Goal: Task Accomplishment & Management: Complete application form

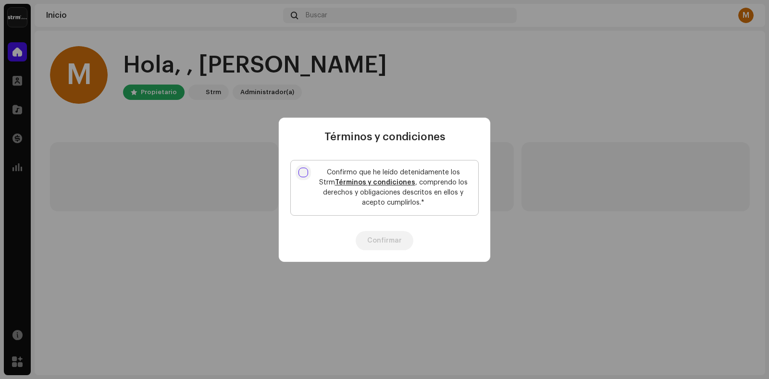
click at [303, 173] on input "Confirmo que he leído detenidamente los Strm Términos y condiciones , comprendo…" at bounding box center [304, 173] width 10 height 10
checkbox input "true"
click at [382, 245] on button "Confirmar" at bounding box center [385, 240] width 58 height 19
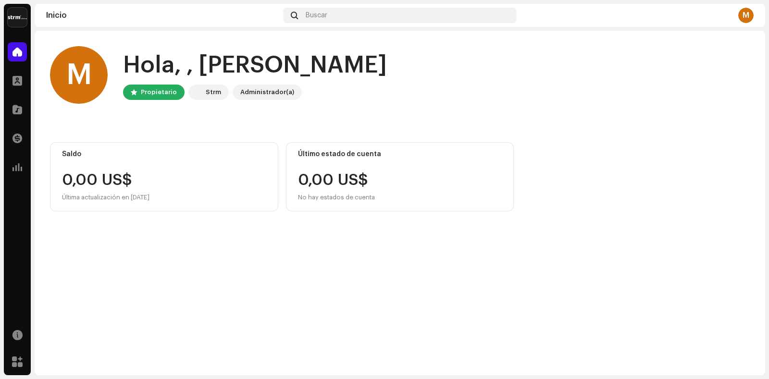
click at [145, 95] on div "Propietario" at bounding box center [159, 93] width 36 height 12
click at [20, 111] on span at bounding box center [18, 110] width 10 height 8
click at [23, 113] on div at bounding box center [17, 109] width 19 height 19
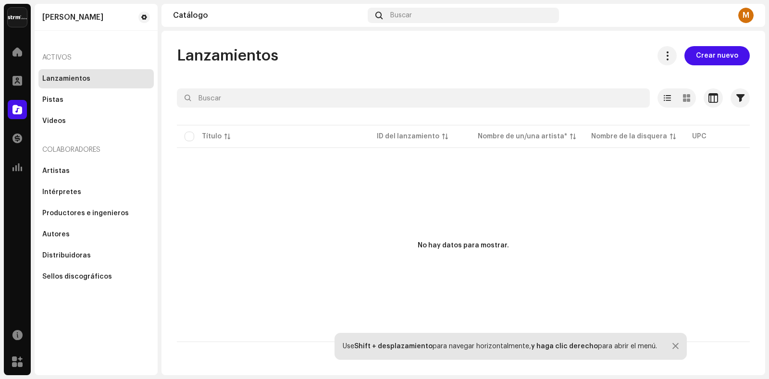
click at [126, 81] on div "Lanzamientos" at bounding box center [96, 79] width 108 height 8
click at [213, 130] on p-table "Título ID del lanzamiento Nombre de un/una artista* Nombre de la disquera UPC F…" at bounding box center [463, 136] width 573 height 27
click at [211, 138] on p-table "Título ID del lanzamiento Nombre de un/una artista* Nombre de la disquera UPC F…" at bounding box center [463, 136] width 573 height 27
click at [705, 57] on span "Crear nuevo" at bounding box center [717, 55] width 42 height 19
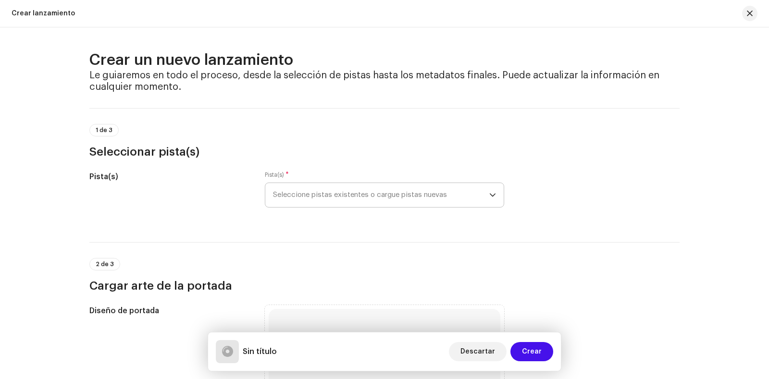
click at [490, 195] on icon "dropdown trigger" at bounding box center [492, 195] width 7 height 7
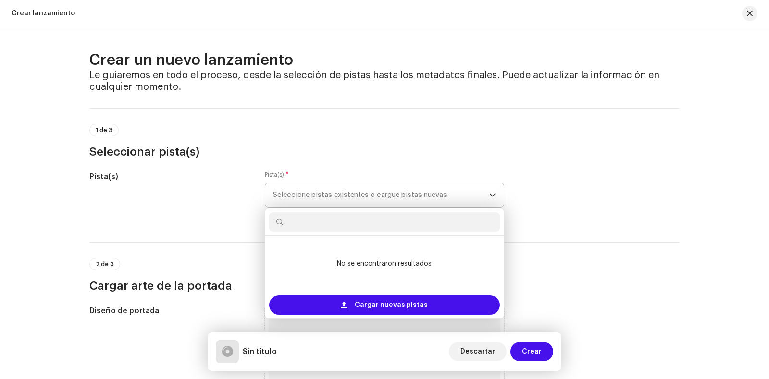
click at [491, 195] on icon "dropdown trigger" at bounding box center [492, 195] width 7 height 7
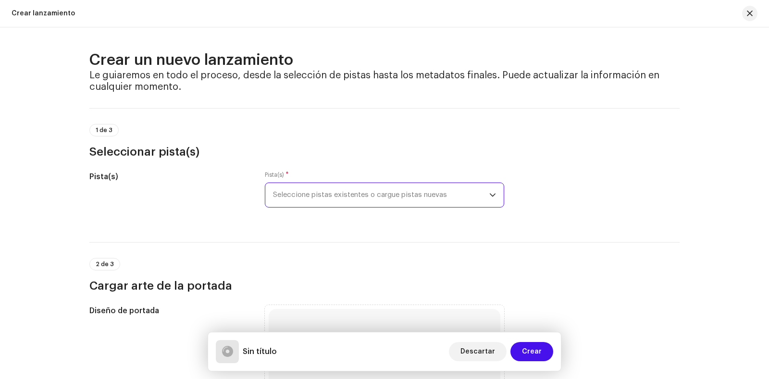
click at [407, 194] on span "Seleccione pistas existentes o cargue pistas nuevas" at bounding box center [381, 195] width 216 height 24
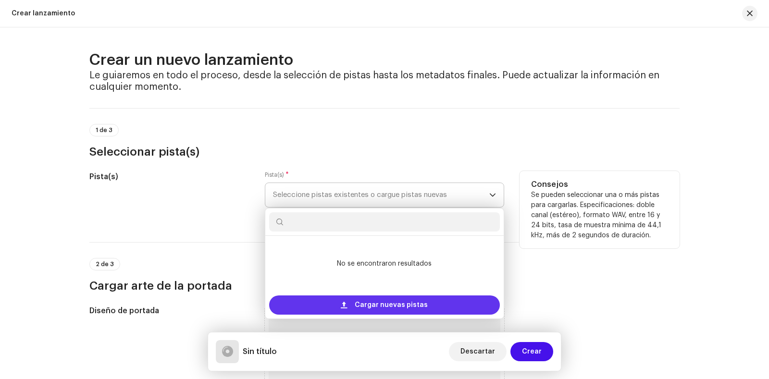
click at [382, 302] on span "Cargar nuevas pistas" at bounding box center [391, 305] width 73 height 19
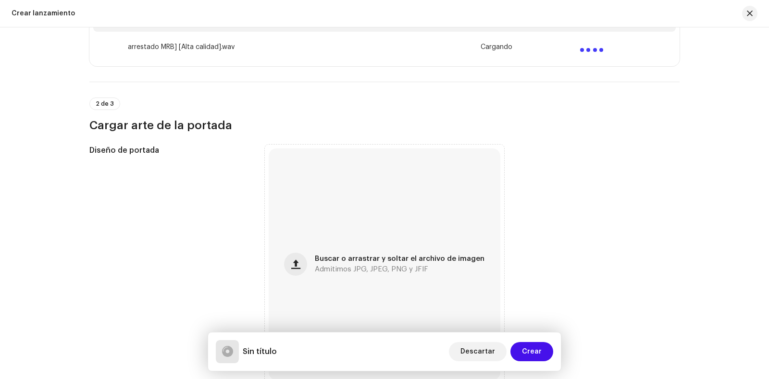
scroll to position [240, 0]
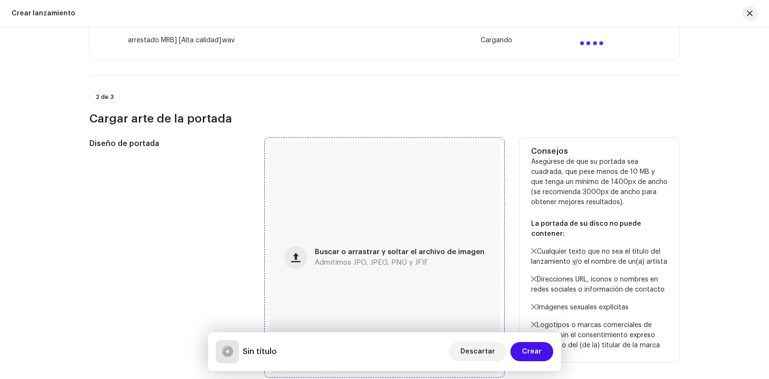
click at [326, 253] on span "Buscar o arrastrar y soltar el archivo de imagen" at bounding box center [400, 252] width 170 height 7
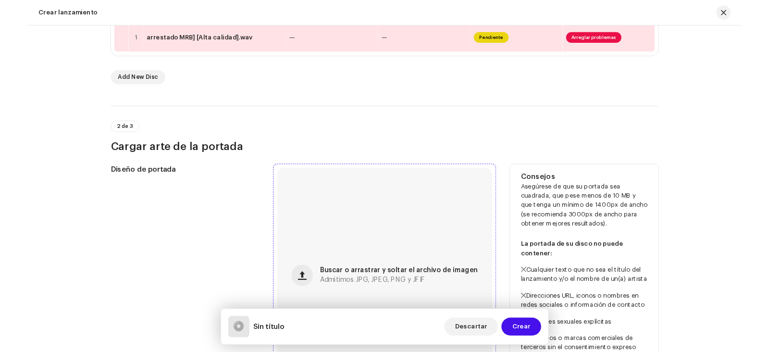
scroll to position [271, 0]
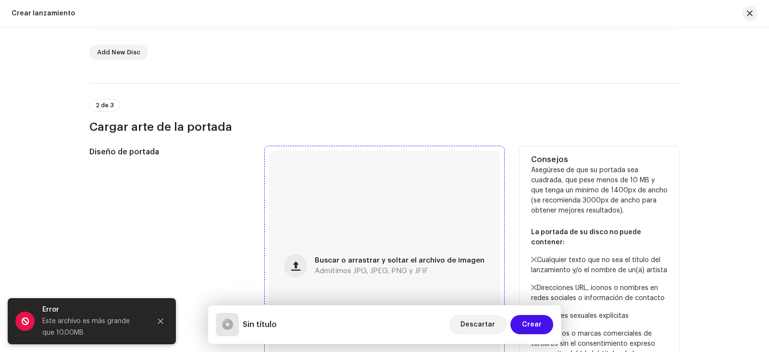
click at [368, 260] on span "Buscar o arrastrar y soltar el archivo de imagen" at bounding box center [400, 260] width 170 height 7
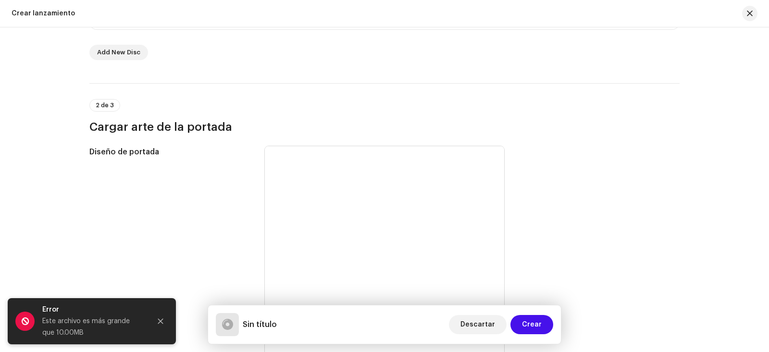
click at [272, 326] on h5 "Sin título" at bounding box center [260, 325] width 34 height 12
click at [256, 325] on h5 "Sin título" at bounding box center [260, 325] width 34 height 12
click at [230, 325] on div at bounding box center [227, 325] width 11 height 0
click at [249, 328] on h5 "Sin título" at bounding box center [260, 325] width 34 height 12
click at [249, 327] on h5 "Sin título" at bounding box center [260, 325] width 34 height 12
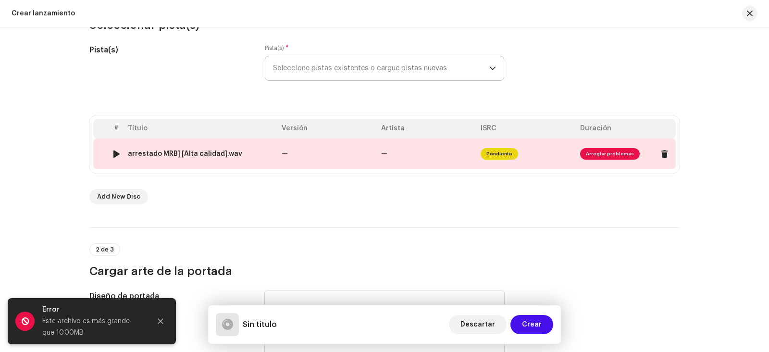
scroll to position [79, 0]
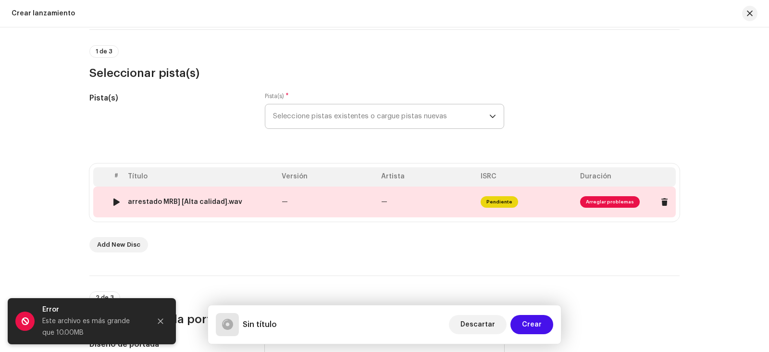
click at [596, 201] on span "Arreglar problemas" at bounding box center [610, 202] width 60 height 12
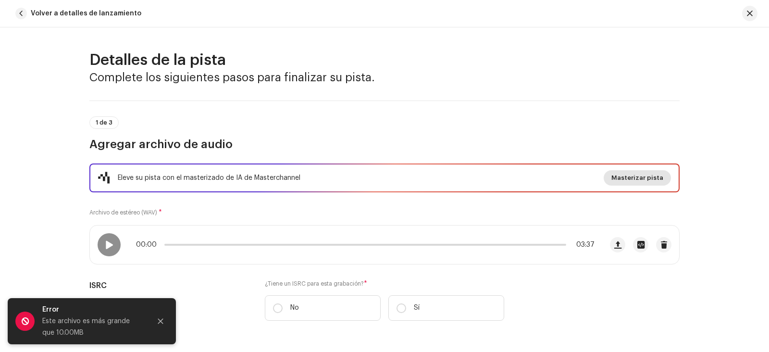
click at [635, 179] on span "Masterizar pista" at bounding box center [638, 177] width 52 height 19
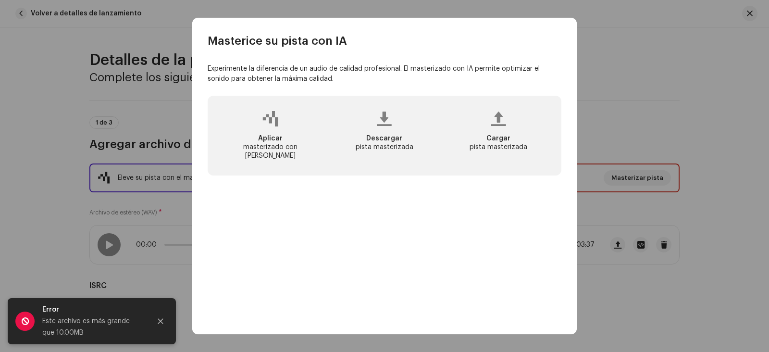
click at [266, 149] on div "Aplicar masterizado con [PERSON_NAME]" at bounding box center [270, 147] width 95 height 26
click at [389, 137] on div "Descargar pista masterizada" at bounding box center [384, 135] width 110 height 65
click at [387, 123] on div at bounding box center [384, 119] width 15 height 8
click at [159, 321] on icon "Close" at bounding box center [160, 321] width 7 height 7
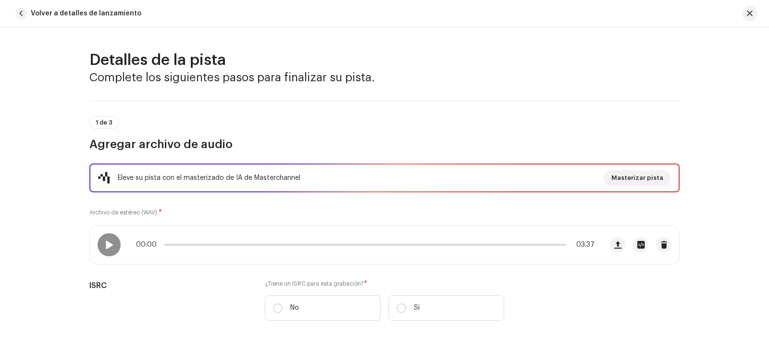
click at [620, 49] on div "Masterice su pista con IA Experimente la diferencia de un audio de calidad prof…" at bounding box center [384, 176] width 769 height 352
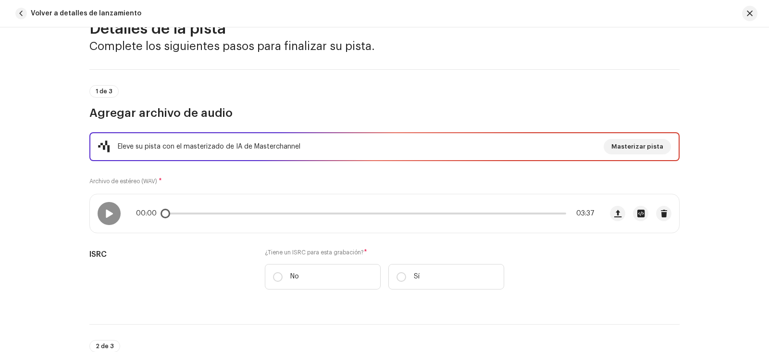
scroll to position [48, 0]
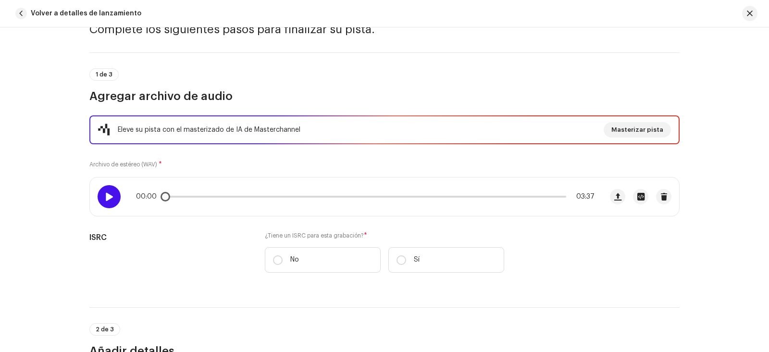
click at [107, 195] on span at bounding box center [109, 197] width 8 height 8
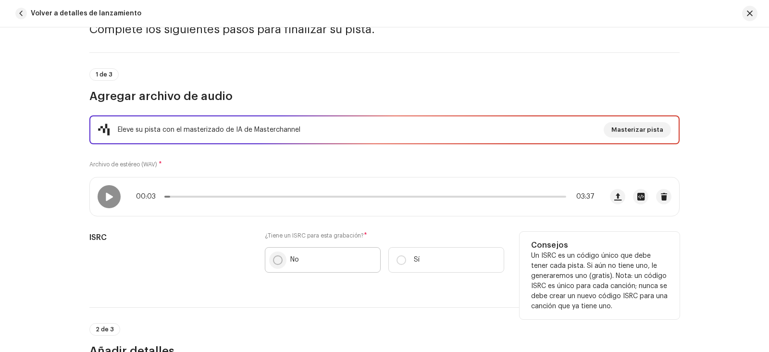
click at [277, 259] on input "No" at bounding box center [278, 260] width 10 height 10
radio input "true"
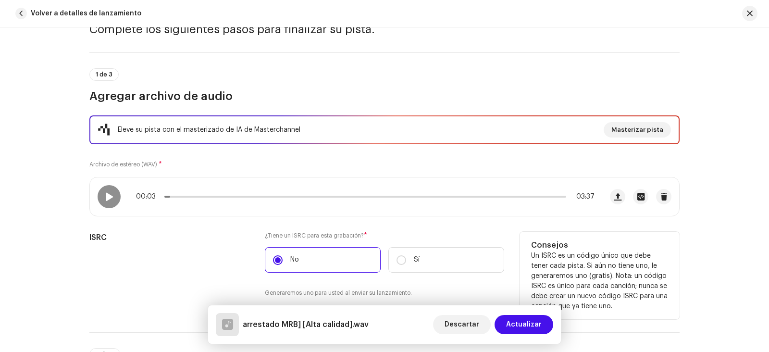
scroll to position [0, 0]
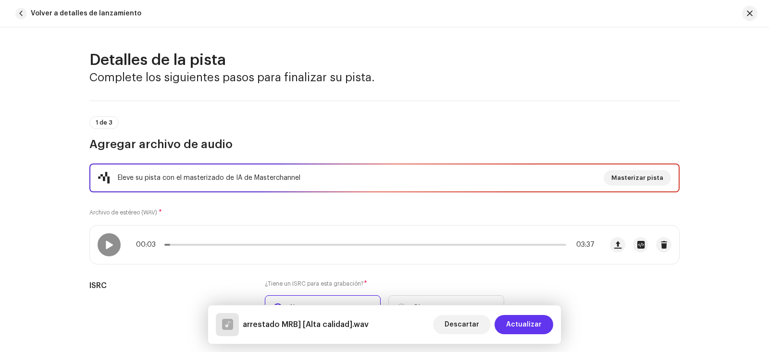
click at [529, 321] on span "Actualizar" at bounding box center [524, 324] width 36 height 19
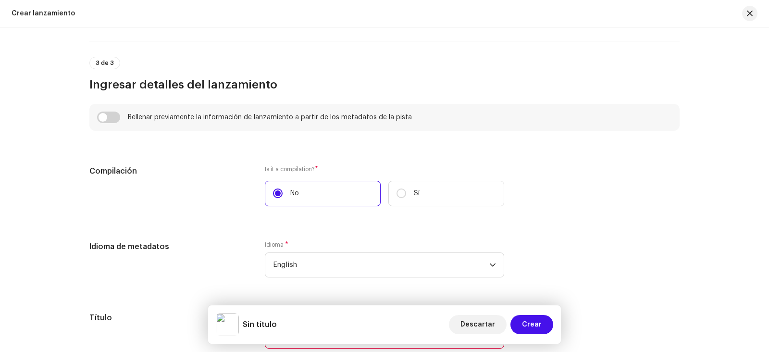
scroll to position [656, 0]
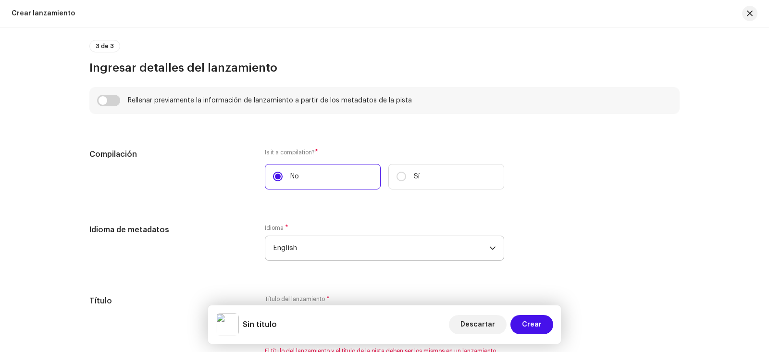
click at [489, 249] on icon "dropdown trigger" at bounding box center [492, 248] width 7 height 7
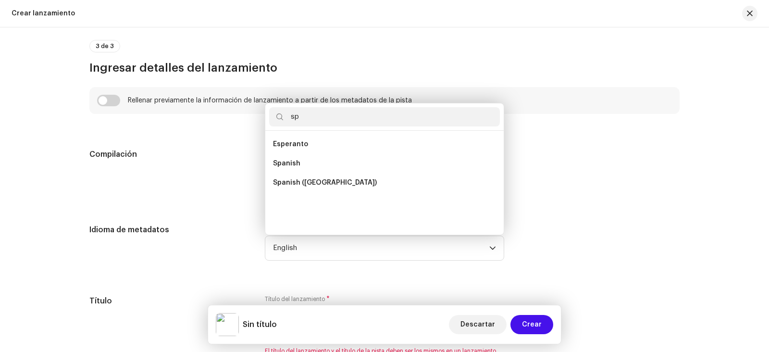
scroll to position [0, 0]
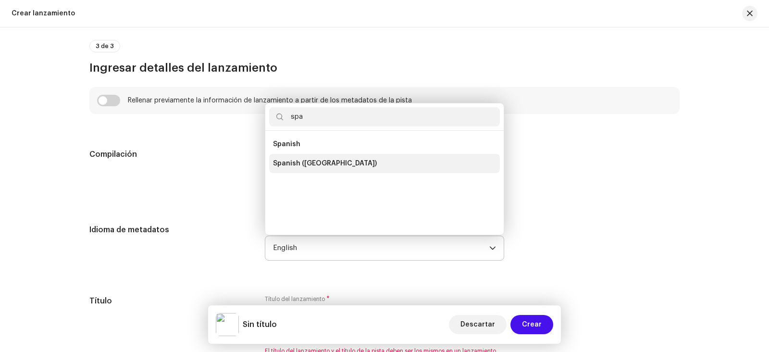
type input "spa"
click at [290, 162] on span "Spanish ([GEOGRAPHIC_DATA])" at bounding box center [325, 164] width 104 height 10
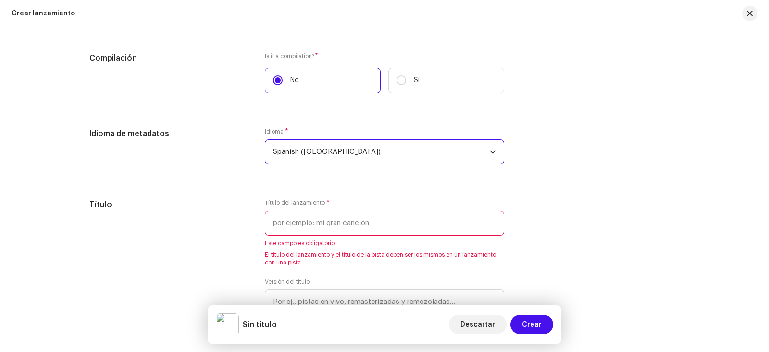
scroll to position [800, 0]
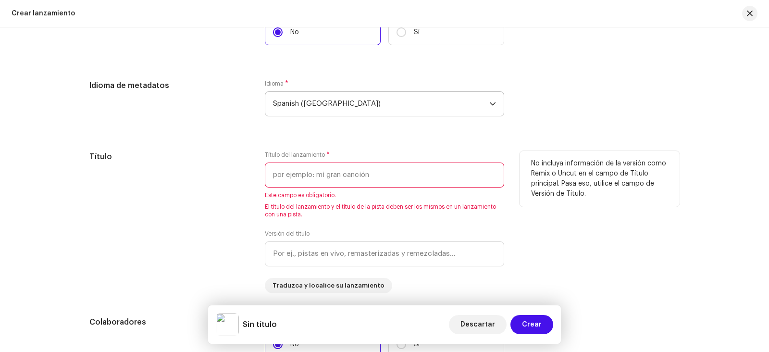
click at [279, 175] on input "text" at bounding box center [384, 175] width 239 height 25
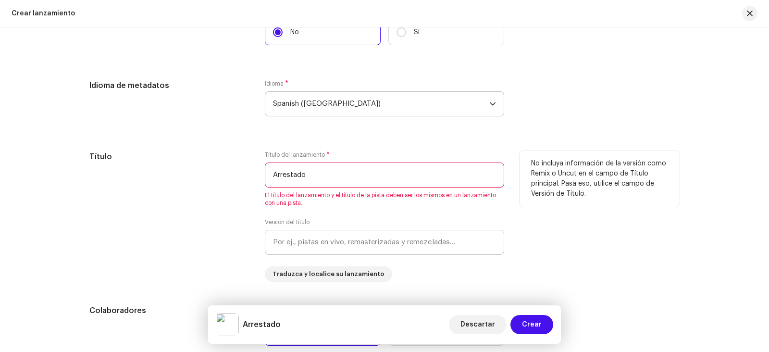
type input "Arrestado"
click at [292, 244] on input "text" at bounding box center [384, 242] width 239 height 25
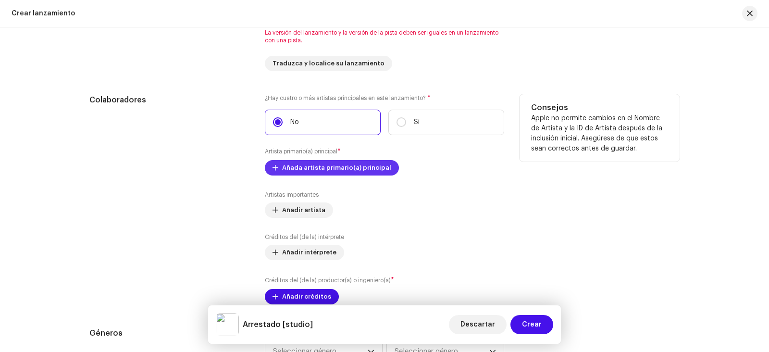
scroll to position [1041, 0]
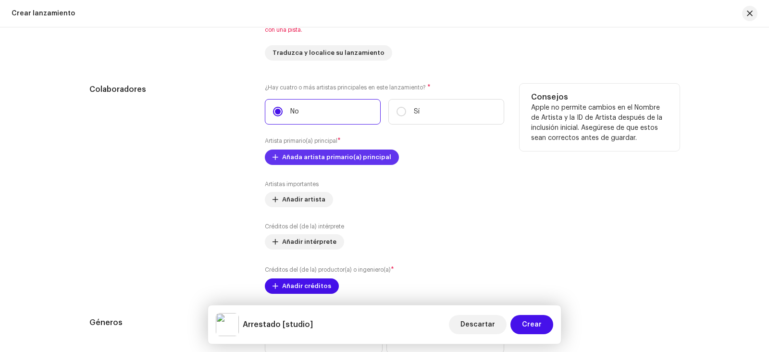
type input "studio"
click at [311, 159] on span "Añada artista primario(a) principal" at bounding box center [336, 157] width 109 height 19
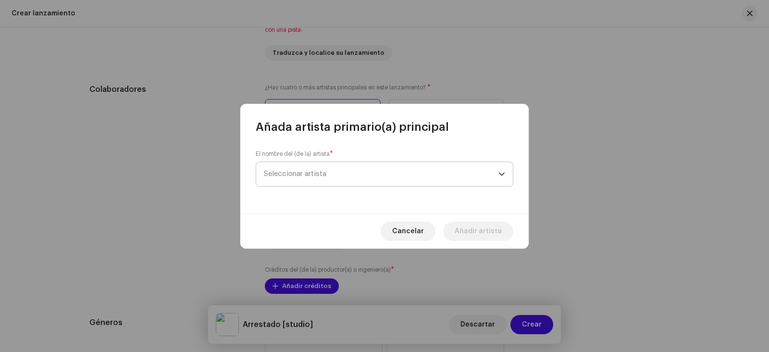
click at [308, 171] on span "Seleccionar artista" at bounding box center [295, 173] width 63 height 7
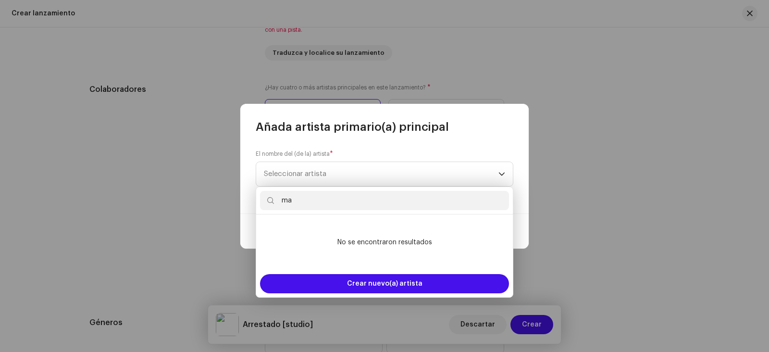
type input "m"
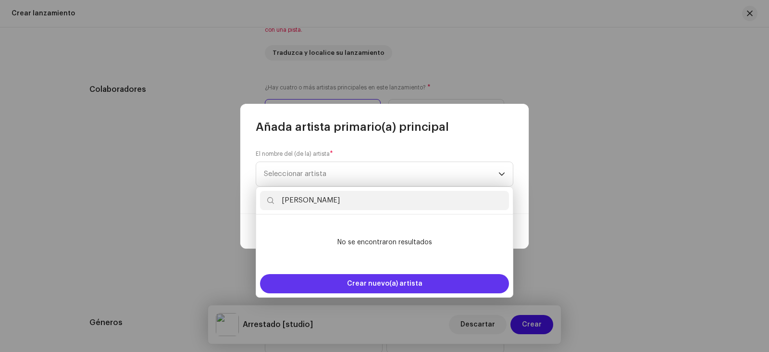
type input "[PERSON_NAME]"
click at [410, 282] on span "Crear nuevo(a) artista" at bounding box center [384, 283] width 75 height 19
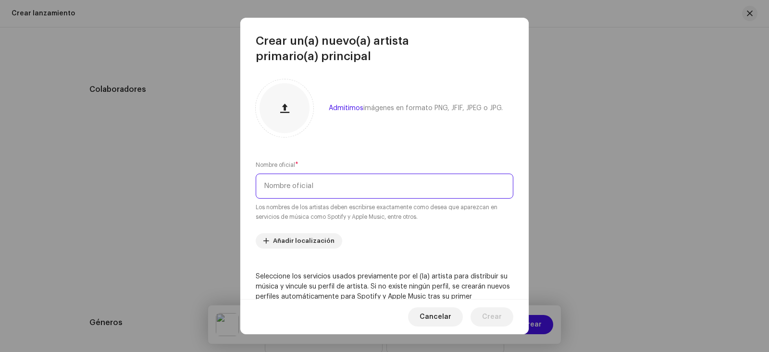
click at [296, 184] on input "text" at bounding box center [385, 186] width 258 height 25
type input "m"
type input "[PERSON_NAME]"
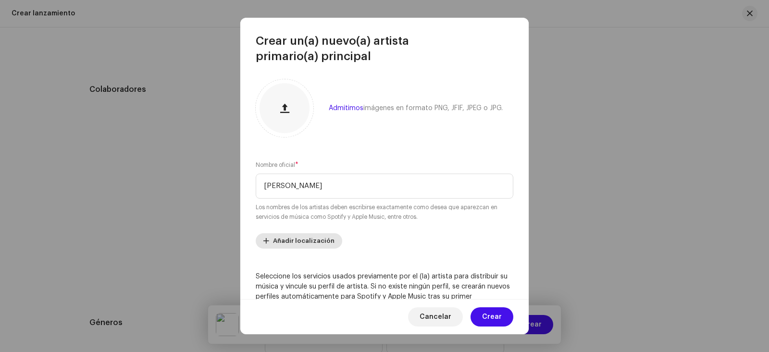
click at [320, 240] on span "Añadir localización" at bounding box center [304, 240] width 62 height 19
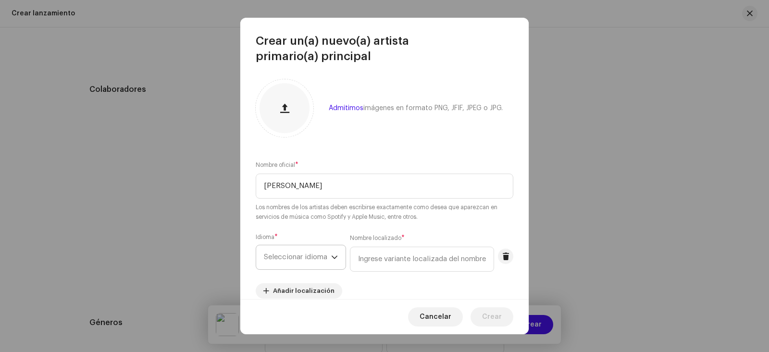
click at [338, 257] on icon "dropdown trigger" at bounding box center [334, 257] width 7 height 7
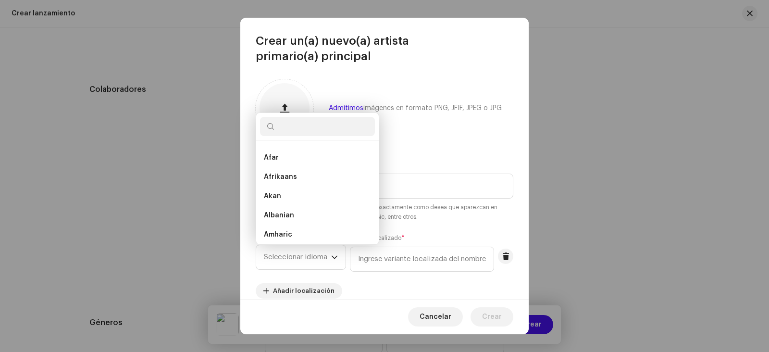
scroll to position [4, 0]
click at [294, 126] on input "text" at bounding box center [317, 126] width 115 height 19
type input "SP"
click at [286, 188] on span "Spanish ([GEOGRAPHIC_DATA])" at bounding box center [316, 193] width 104 height 10
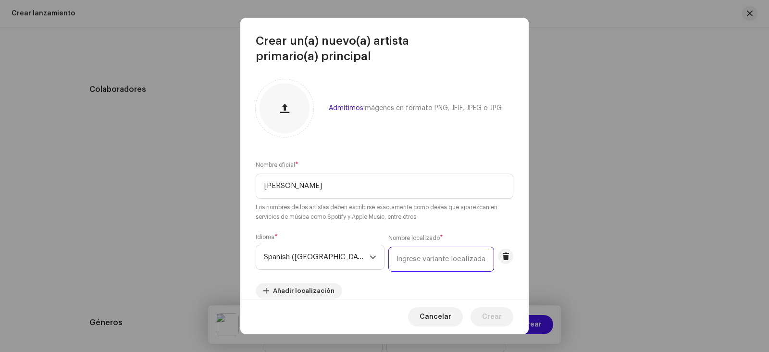
click at [461, 262] on input "text" at bounding box center [442, 259] width 106 height 25
click at [396, 263] on input "text" at bounding box center [442, 259] width 106 height 25
drag, startPoint x: 422, startPoint y: 261, endPoint x: 489, endPoint y: 257, distance: 66.9
click at [489, 257] on input "text" at bounding box center [442, 259] width 106 height 25
click at [473, 257] on input "text" at bounding box center [442, 259] width 106 height 25
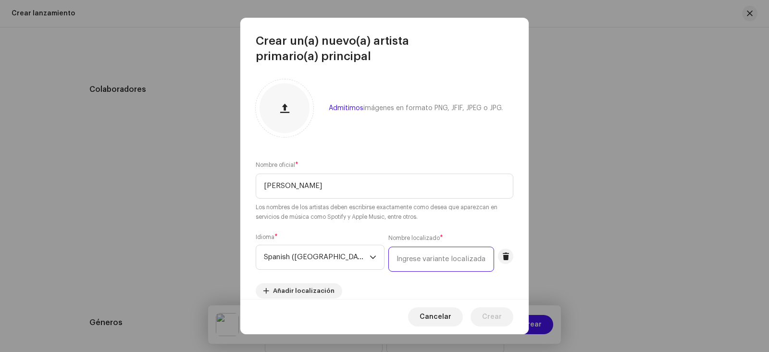
click at [474, 256] on input "text" at bounding box center [442, 259] width 106 height 25
click at [389, 260] on input "text" at bounding box center [442, 259] width 106 height 25
click at [443, 218] on small "Los nombres de los artistas deben escribirse exactamente como desea que aparezc…" at bounding box center [385, 211] width 258 height 19
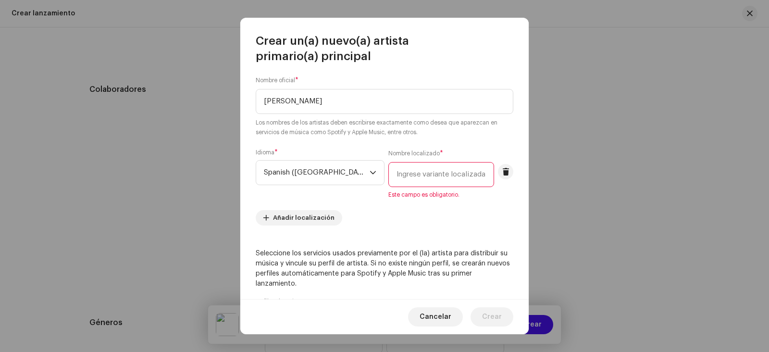
scroll to position [99, 0]
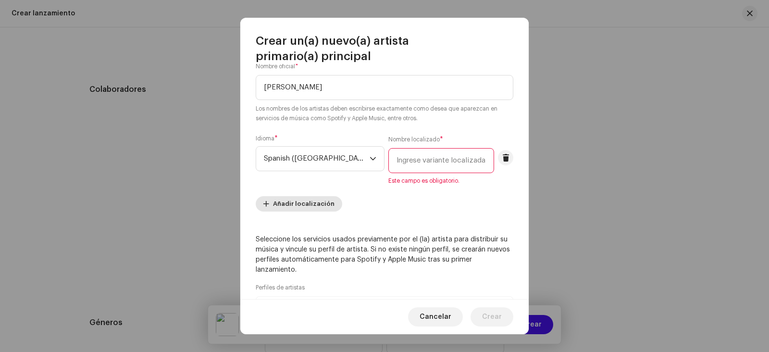
click at [295, 206] on span "Añadir localización" at bounding box center [304, 203] width 62 height 19
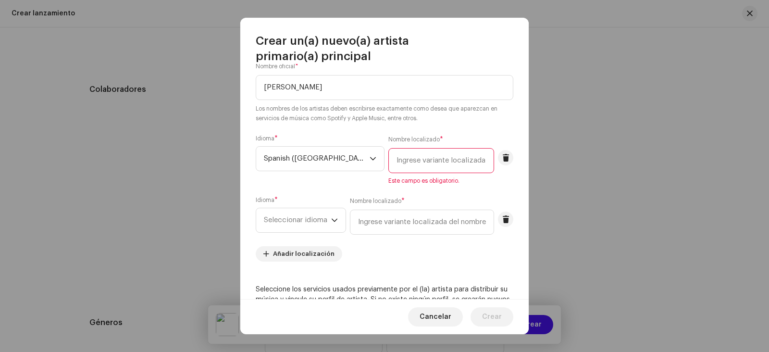
drag, startPoint x: 375, startPoint y: 159, endPoint x: 440, endPoint y: 159, distance: 65.4
click at [440, 159] on input "text" at bounding box center [442, 160] width 106 height 25
click at [506, 215] on button at bounding box center [505, 219] width 15 height 15
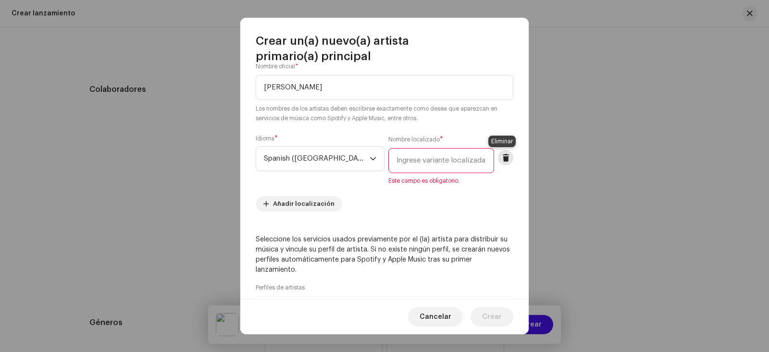
click at [502, 156] on span at bounding box center [505, 158] width 7 height 8
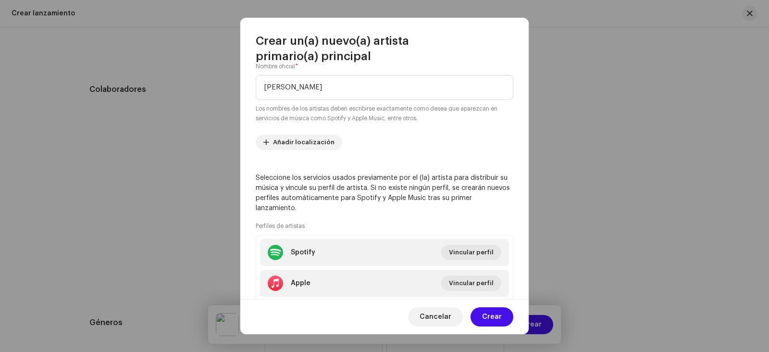
scroll to position [147, 0]
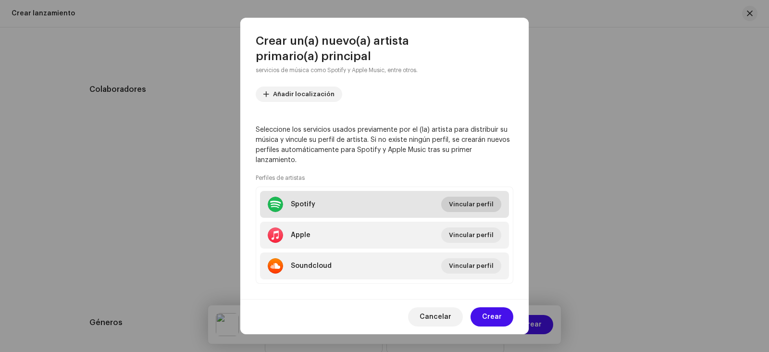
click at [462, 205] on span "Vincular perfil" at bounding box center [471, 204] width 45 height 19
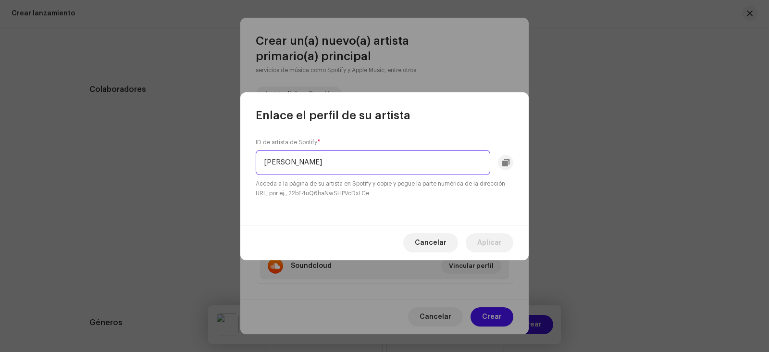
type input "[PERSON_NAME]"
click at [409, 164] on input "[PERSON_NAME]" at bounding box center [373, 162] width 235 height 25
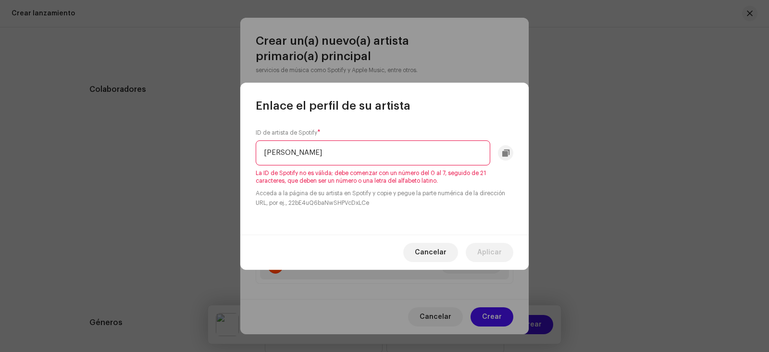
drag, startPoint x: 362, startPoint y: 150, endPoint x: 250, endPoint y: 152, distance: 112.5
click at [250, 152] on div "ID de artista de Spotify * [PERSON_NAME] ID de Spotify no es válida; debe comen…" at bounding box center [384, 173] width 288 height 121
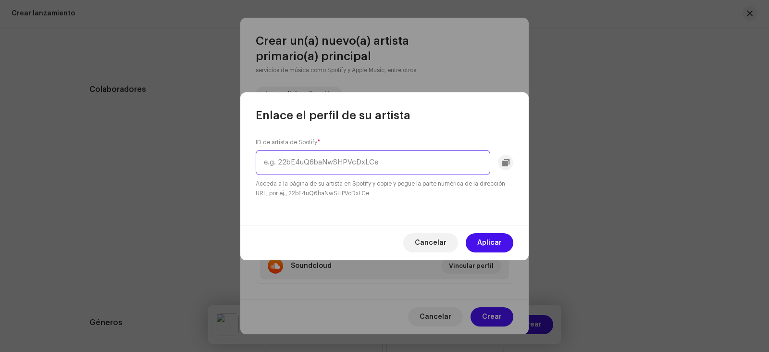
paste input "[URL][DOMAIN_NAME]"
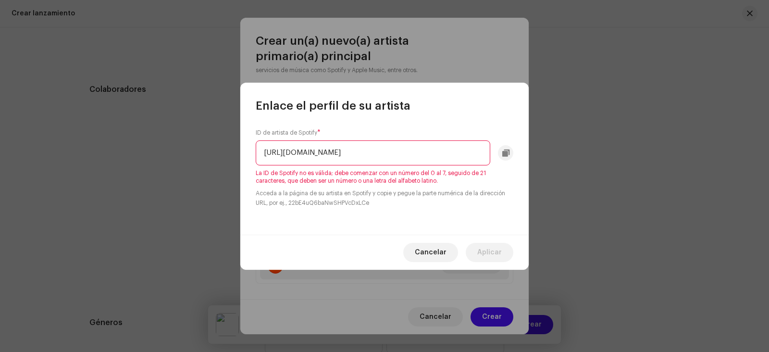
scroll to position [0, 0]
drag, startPoint x: 284, startPoint y: 150, endPoint x: 250, endPoint y: 155, distance: 34.5
click at [250, 155] on div "ID de artista de Spotify * [URL][DOMAIN_NAME] La ID de Spotify no es válida; de…" at bounding box center [384, 173] width 288 height 121
click at [495, 118] on div "ID de artista de Spotify * 5OBLTR4GvaD43DPkZvRnKs?si=aYlI88uGTgSRkT33GeE2OA La …" at bounding box center [384, 173] width 288 height 121
click at [480, 155] on input "5OBLTR4GvaD43DPkZvRnKs?si=aYlI88uGTgSRkT33GeE2OA" at bounding box center [373, 152] width 235 height 25
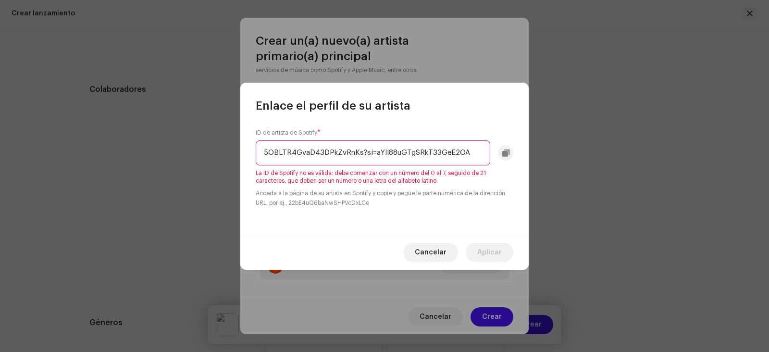
drag, startPoint x: 473, startPoint y: 150, endPoint x: 250, endPoint y: 149, distance: 222.6
click at [250, 149] on div "ID de artista de Spotify * 5OBLTR4GvaD43DPkZvRnKs?si=aYlI88uGTgSRkT33GeE2OA La …" at bounding box center [384, 173] width 288 height 121
click at [261, 153] on input "5OBLTR4GvaD43DPkZvRnKs?si=aYlI88uGTgSRkT33GeE2OA" at bounding box center [373, 152] width 235 height 25
click at [260, 153] on input "5OBLTR4GvaD43DPkZvRnKs?si=aYlI88uGTgSRkT33GeE2OA" at bounding box center [373, 152] width 235 height 25
drag, startPoint x: 472, startPoint y: 154, endPoint x: 364, endPoint y: 152, distance: 107.7
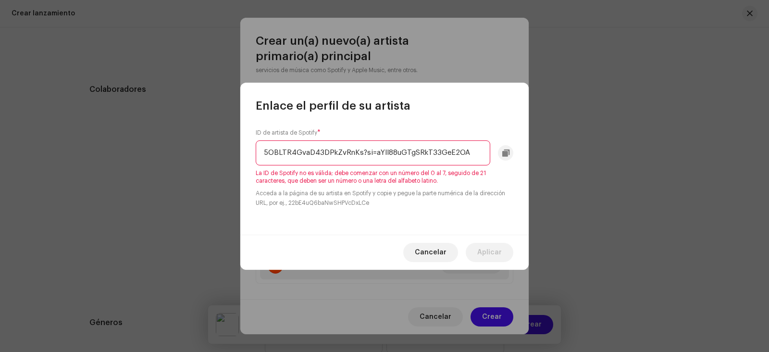
click at [364, 152] on input "5OBLTR4GvaD43DPkZvRnKs?si=aYlI88uGTgSRkT33GeE2OA" at bounding box center [373, 152] width 235 height 25
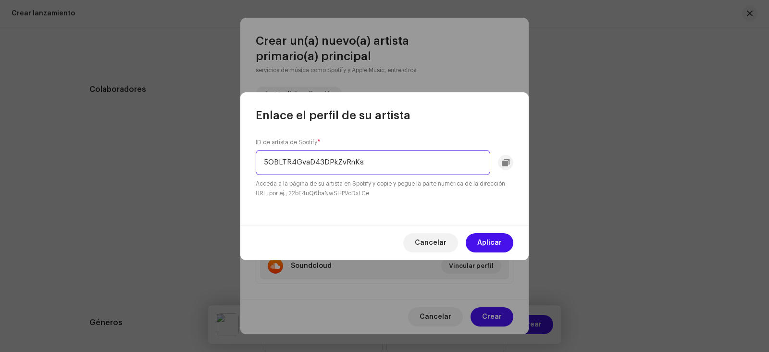
drag, startPoint x: 363, startPoint y: 161, endPoint x: 260, endPoint y: 163, distance: 102.4
click at [260, 163] on input "5OBLTR4GvaD43DPkZvRnKs" at bounding box center [373, 162] width 235 height 25
type input "5OBLTR4GvaD43DPkZvRnKs"
click at [274, 159] on input "5OBLTR4GvaD43DPkZvRnKs" at bounding box center [373, 162] width 235 height 25
click at [282, 159] on input "5OBLTR4GvaD43DPkZvRnKs" at bounding box center [373, 162] width 235 height 25
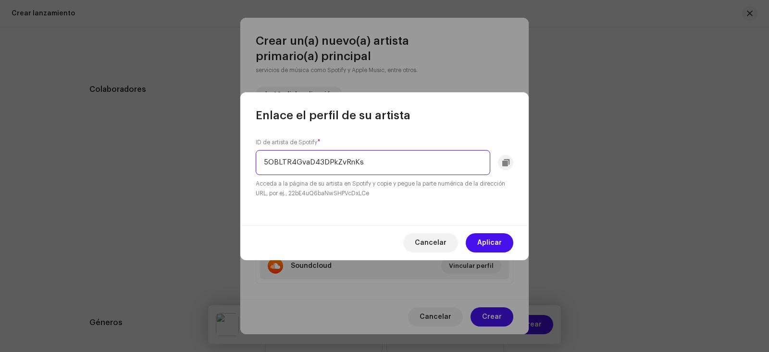
click at [289, 163] on input "5OBLTR4GvaD43DPkZvRnKs" at bounding box center [373, 162] width 235 height 25
click at [478, 238] on button "Aplicar" at bounding box center [490, 242] width 48 height 19
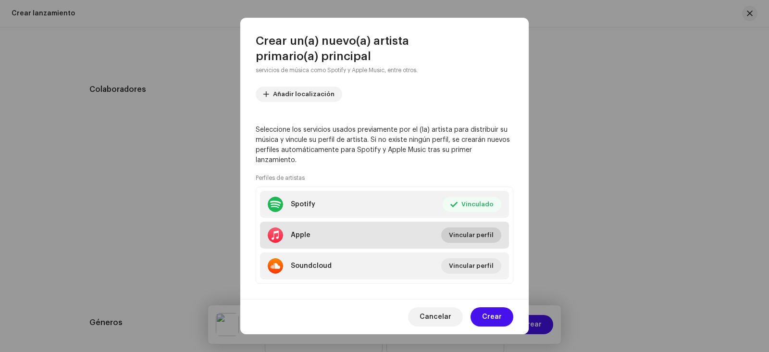
click at [460, 233] on span "Vincular perfil" at bounding box center [471, 235] width 45 height 19
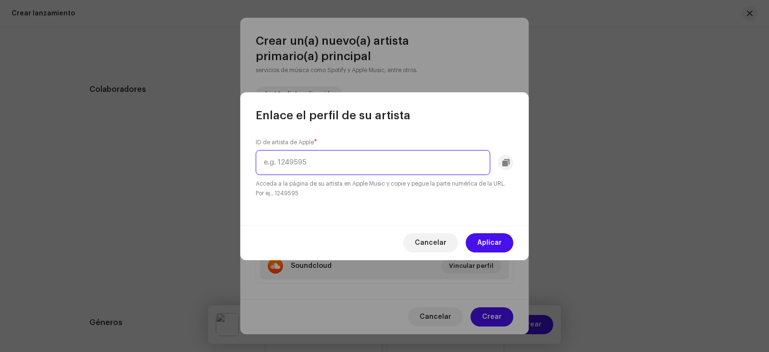
paste input "1768101143"
type input "1768101143"
click at [490, 240] on span "Aplicar" at bounding box center [489, 242] width 25 height 19
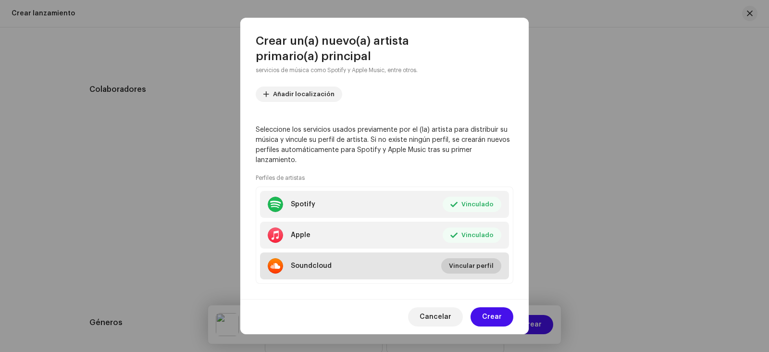
click at [466, 266] on span "Vincular perfil" at bounding box center [471, 265] width 45 height 19
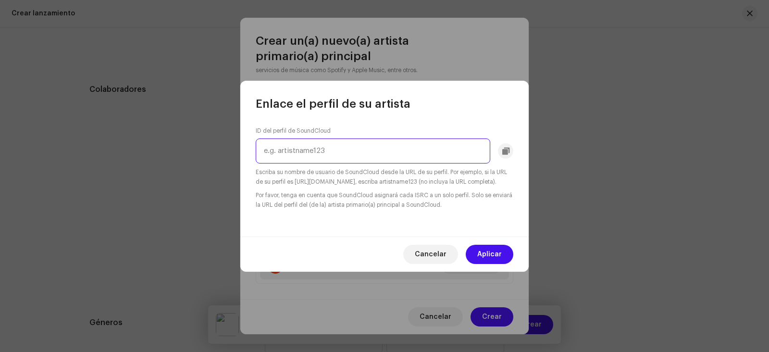
paste input "[PERSON_NAME]"
type input "[PERSON_NAME]"
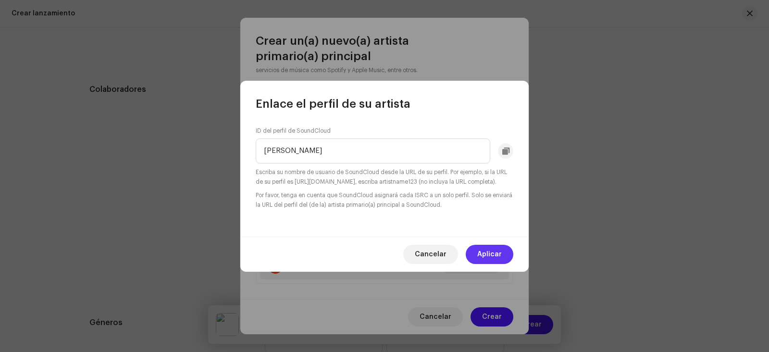
click at [490, 261] on span "Aplicar" at bounding box center [489, 254] width 25 height 19
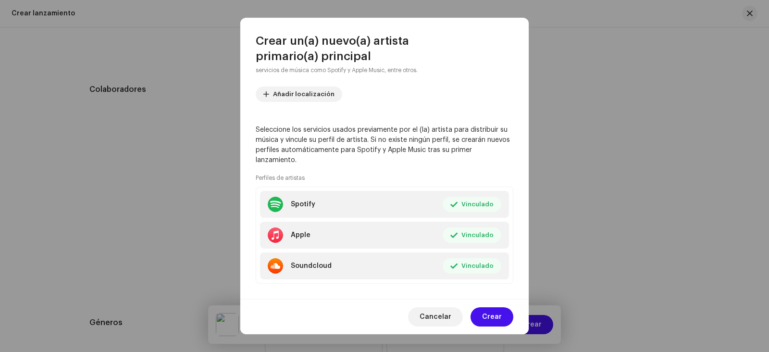
scroll to position [158, 0]
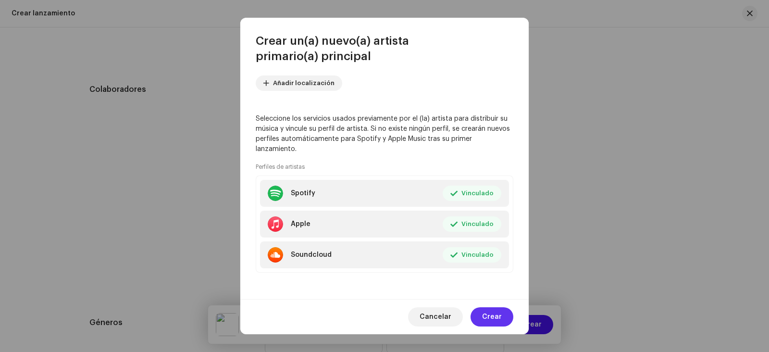
click at [500, 319] on span "Crear" at bounding box center [492, 316] width 20 height 19
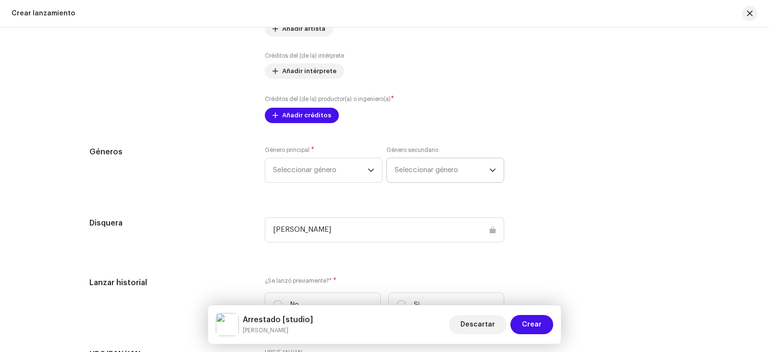
scroll to position [1233, 0]
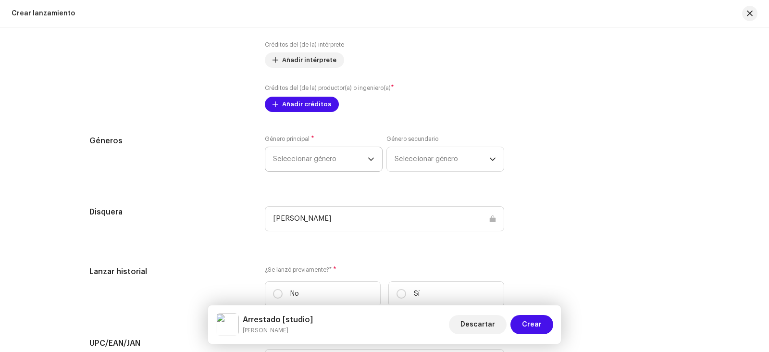
click at [368, 159] on icon "dropdown trigger" at bounding box center [371, 158] width 6 height 3
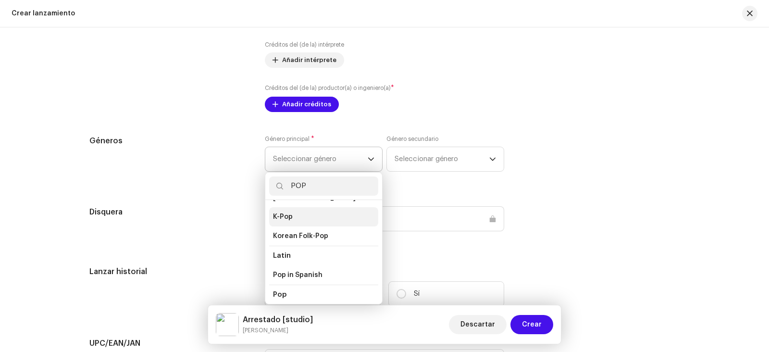
scroll to position [276, 0]
type input "POP"
click at [285, 288] on li "Pop" at bounding box center [323, 295] width 109 height 20
click at [283, 291] on span "Pop" at bounding box center [279, 294] width 13 height 7
click at [312, 271] on span "Pop in Spanish" at bounding box center [298, 276] width 50 height 10
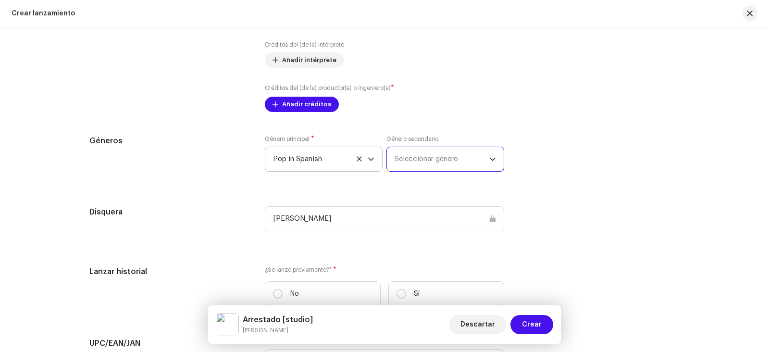
click at [422, 157] on span "Seleccionar género" at bounding box center [442, 159] width 95 height 24
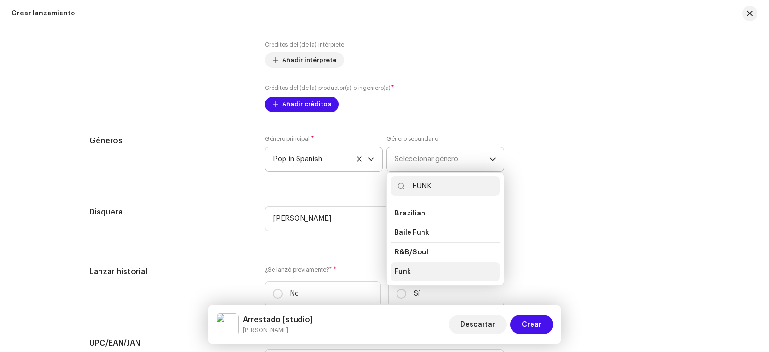
type input "FUNK"
click at [404, 268] on span "Funk" at bounding box center [403, 272] width 16 height 10
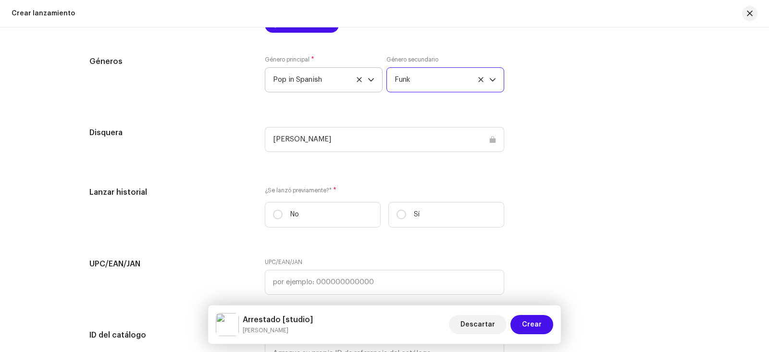
scroll to position [1329, 0]
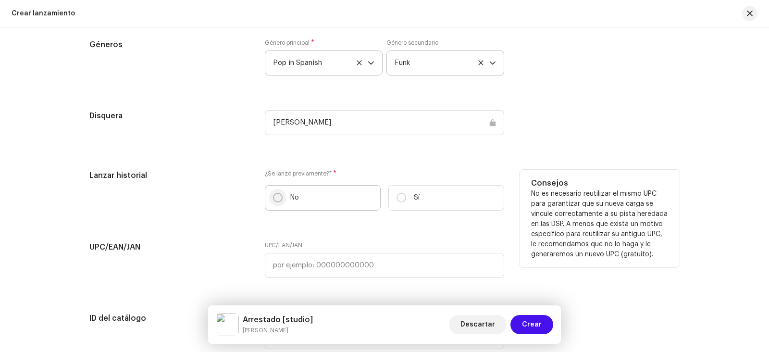
click at [276, 199] on input "No" at bounding box center [278, 198] width 10 height 10
radio input "true"
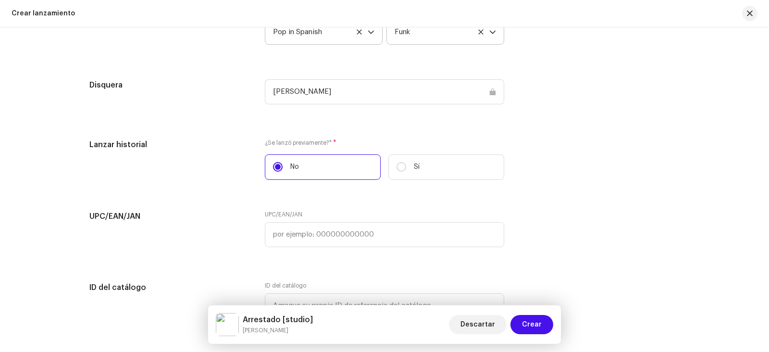
scroll to position [1377, 0]
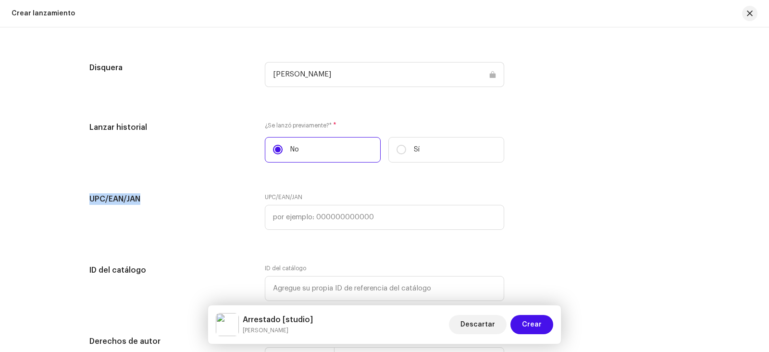
drag, startPoint x: 154, startPoint y: 194, endPoint x: 86, endPoint y: 197, distance: 68.3
copy h5 "UPC/EAN/JAN"
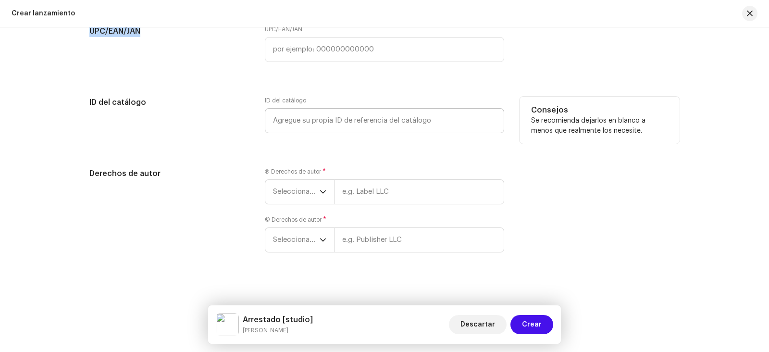
scroll to position [1549, 0]
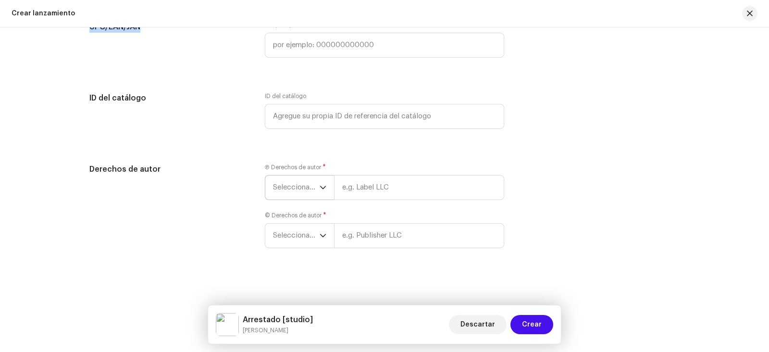
click at [322, 188] on icon "dropdown trigger" at bounding box center [323, 187] width 7 height 7
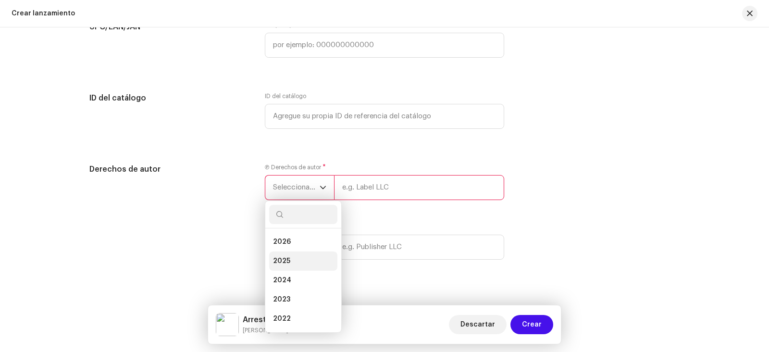
click at [303, 256] on li "2025" at bounding box center [303, 260] width 68 height 19
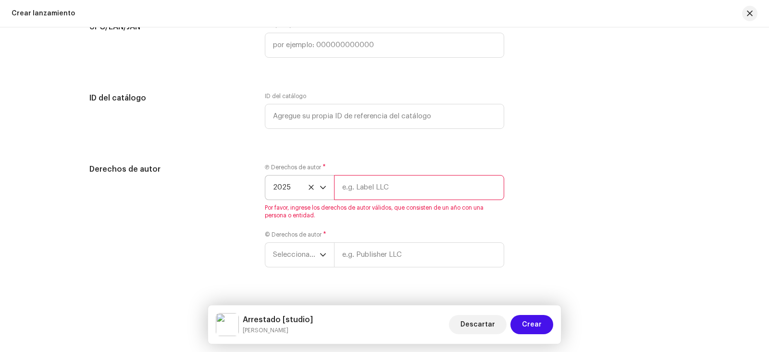
click at [344, 185] on input "text" at bounding box center [419, 187] width 170 height 25
click at [309, 188] on icon at bounding box center [311, 187] width 5 height 5
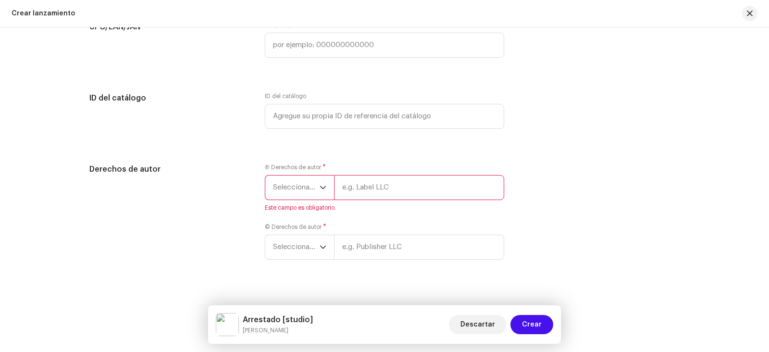
click at [322, 188] on icon "dropdown trigger" at bounding box center [323, 187] width 7 height 7
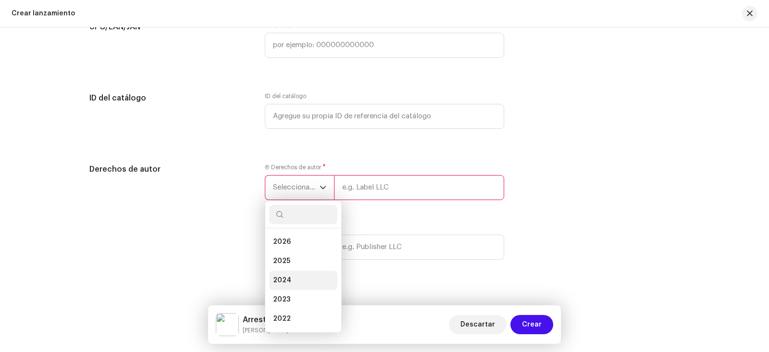
click at [296, 275] on li "2024" at bounding box center [303, 280] width 68 height 19
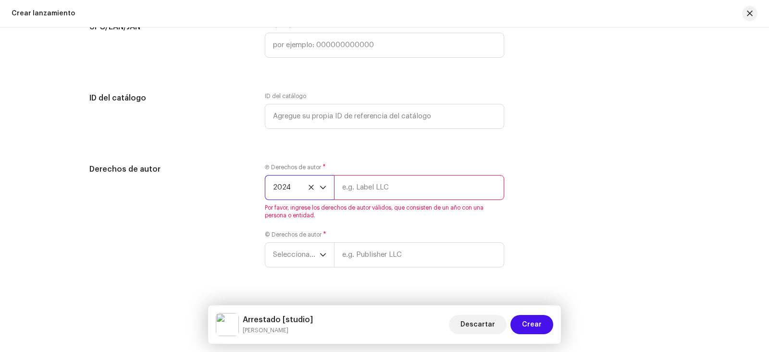
click at [347, 189] on input "text" at bounding box center [419, 187] width 170 height 25
type input "Marbo"
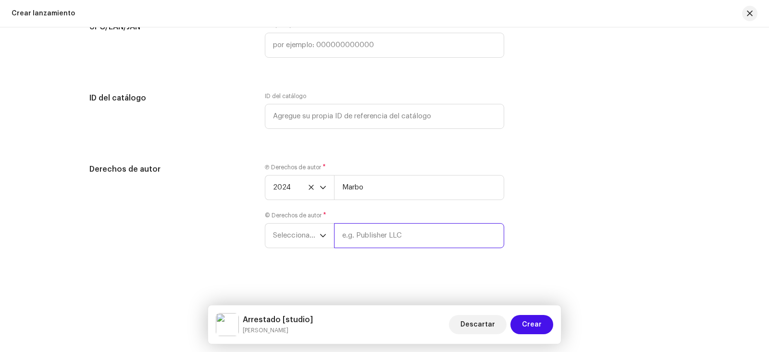
click at [494, 223] on div "Ⓟ Derechos de autor * 2024 Marbo © Derechos de autor * Seleccionar año" at bounding box center [384, 211] width 239 height 96
click at [321, 237] on icon "dropdown trigger" at bounding box center [323, 235] width 7 height 7
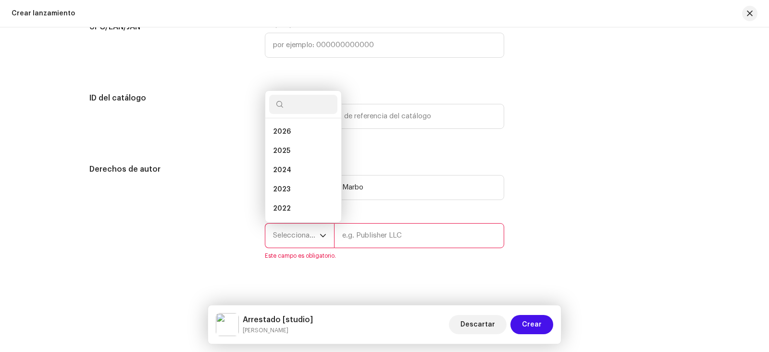
click at [652, 236] on div "Derechos de autor Ⓟ Derechos de autor * 2024 Marbo © Derechos de autor * Selecc…" at bounding box center [384, 217] width 590 height 108
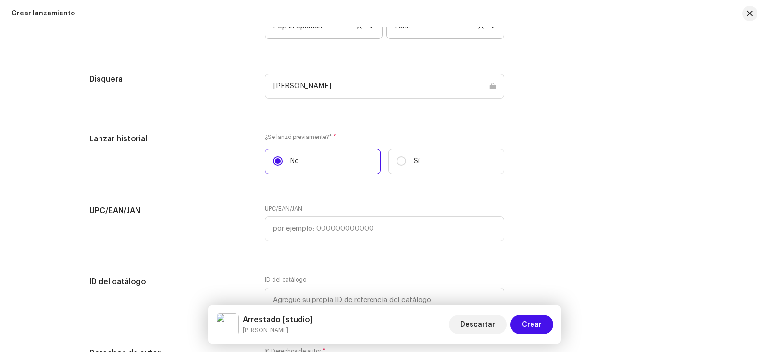
scroll to position [1368, 0]
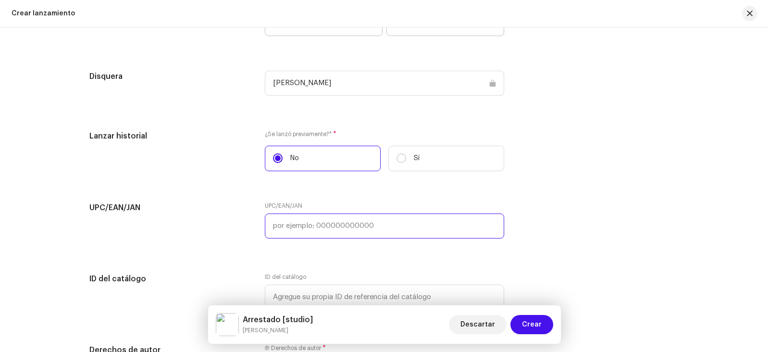
click at [495, 232] on input "text" at bounding box center [384, 225] width 239 height 25
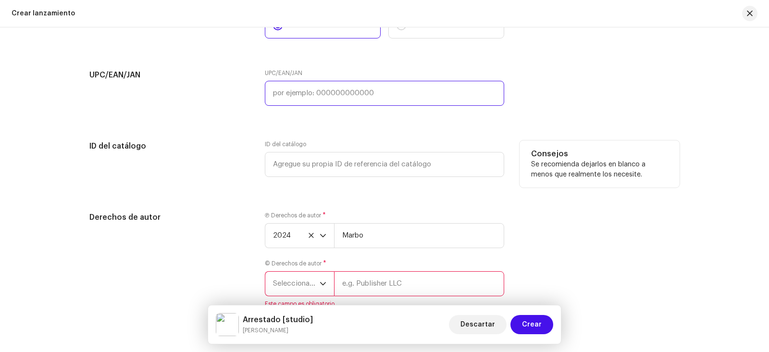
scroll to position [1561, 0]
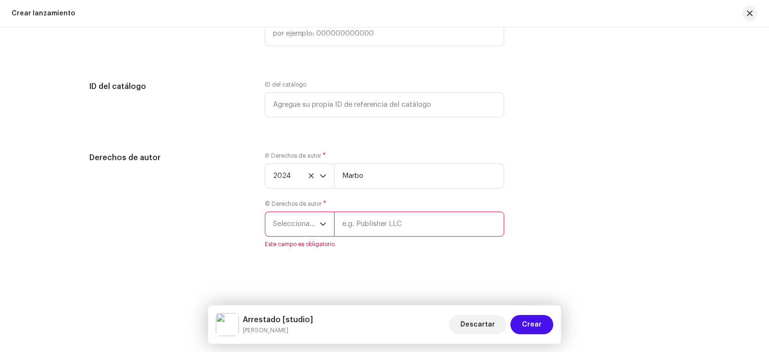
click at [521, 172] on div "Derechos de autor Ⓟ Derechos de autor * 2024 Marbo © Derechos de autor * Selecc…" at bounding box center [384, 206] width 590 height 108
click at [324, 226] on icon "dropdown trigger" at bounding box center [323, 224] width 7 height 7
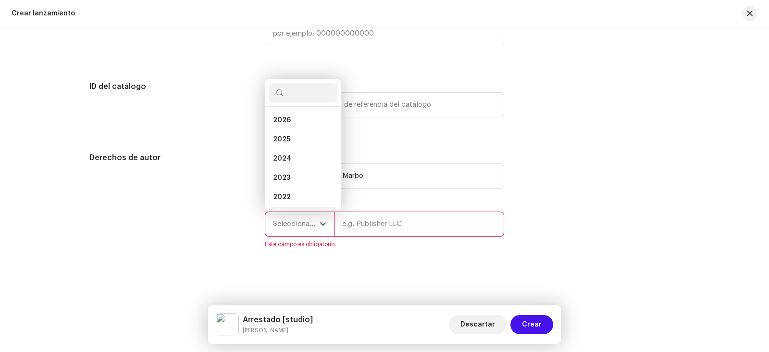
scroll to position [15, 0]
click at [294, 143] on li "2024" at bounding box center [303, 143] width 68 height 19
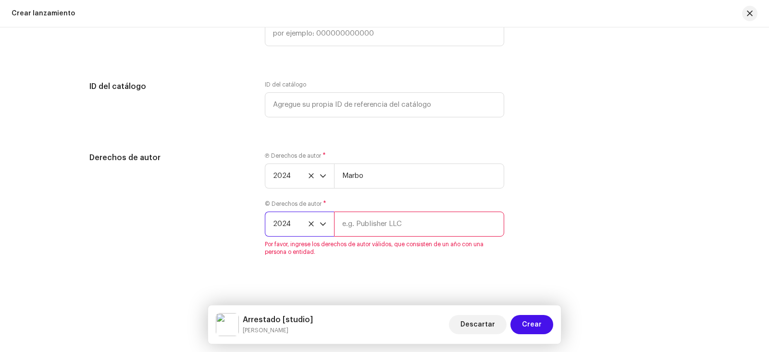
click at [553, 226] on div "Derechos de autor Ⓟ Derechos de autor * 2024 Marbo © Derechos de autor * 2024 P…" at bounding box center [384, 209] width 590 height 115
click at [431, 225] on input "text" at bounding box center [419, 224] width 170 height 25
click at [342, 225] on input "text" at bounding box center [419, 224] width 170 height 25
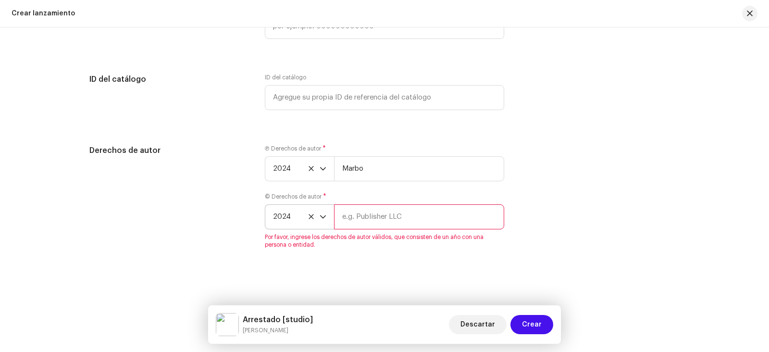
scroll to position [1568, 0]
click at [340, 213] on input "text" at bounding box center [419, 216] width 170 height 25
click at [337, 215] on input "text" at bounding box center [419, 216] width 170 height 25
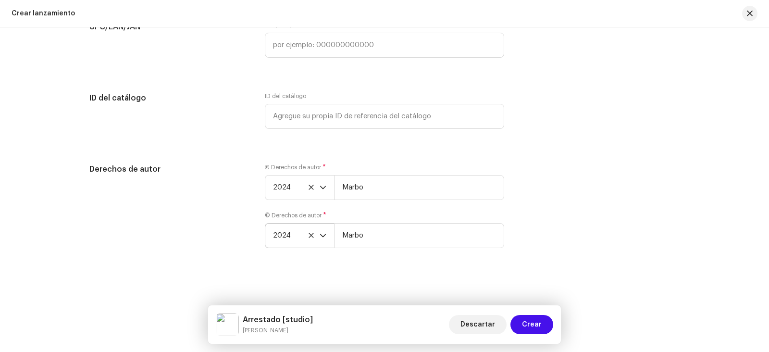
scroll to position [1549, 0]
click at [366, 235] on input "Marbo" at bounding box center [419, 235] width 170 height 25
type input "M"
type input "Biblioteca Nac. [GEOGRAPHIC_DATA]"
click at [542, 325] on button "Crear" at bounding box center [532, 324] width 43 height 19
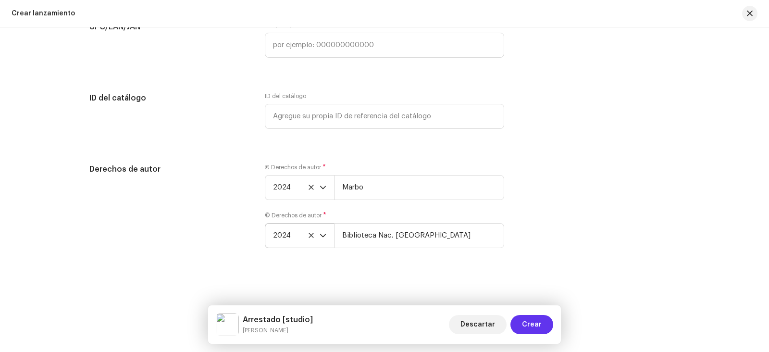
scroll to position [1561, 0]
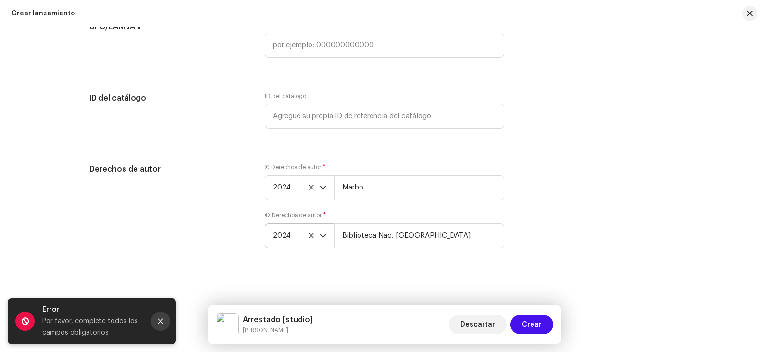
click at [156, 324] on button "Close" at bounding box center [160, 321] width 19 height 19
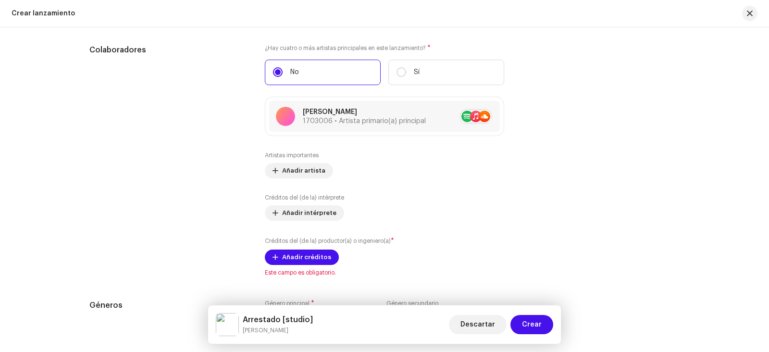
scroll to position [1128, 0]
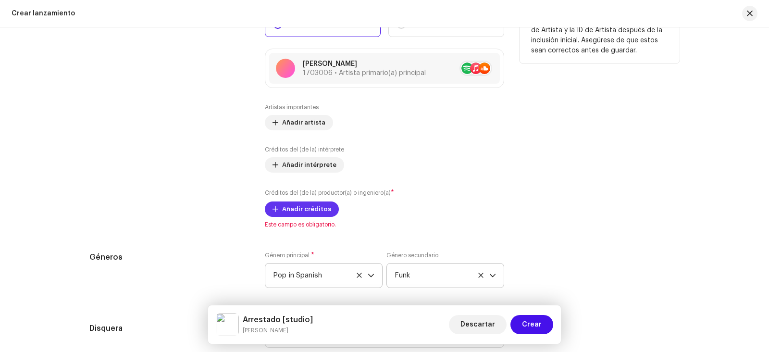
click at [301, 212] on span "Añadir créditos" at bounding box center [306, 209] width 49 height 19
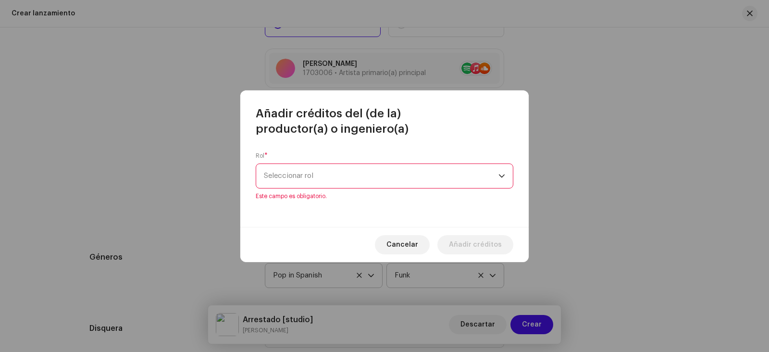
click at [499, 183] on div "dropdown trigger" at bounding box center [502, 176] width 7 height 24
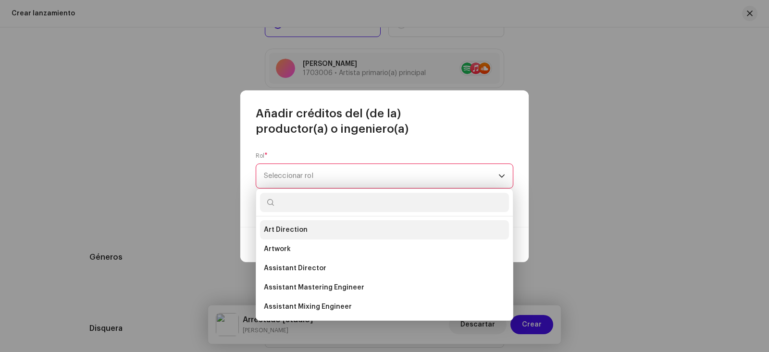
click at [301, 231] on span "Art Direction" at bounding box center [286, 230] width 44 height 10
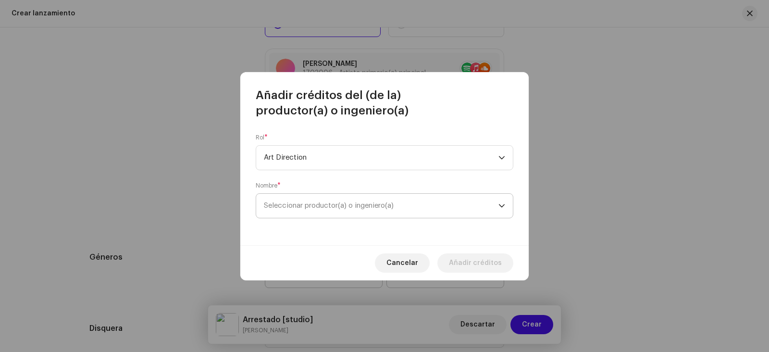
click at [500, 207] on icon "dropdown trigger" at bounding box center [502, 205] width 7 height 7
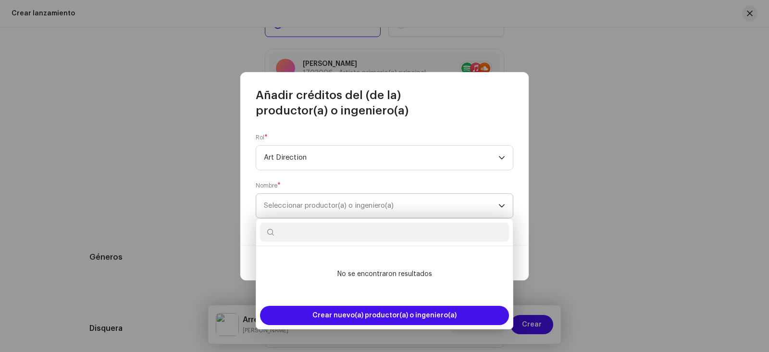
click at [500, 207] on icon "dropdown trigger" at bounding box center [502, 205] width 7 height 7
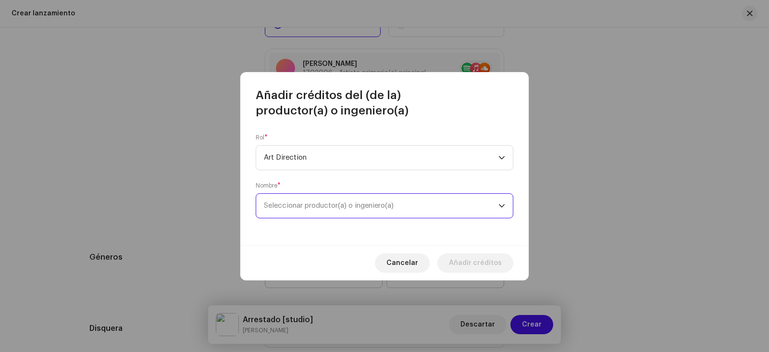
click at [273, 206] on span "Seleccionar productor(a) o ingeniero(a)" at bounding box center [329, 205] width 130 height 7
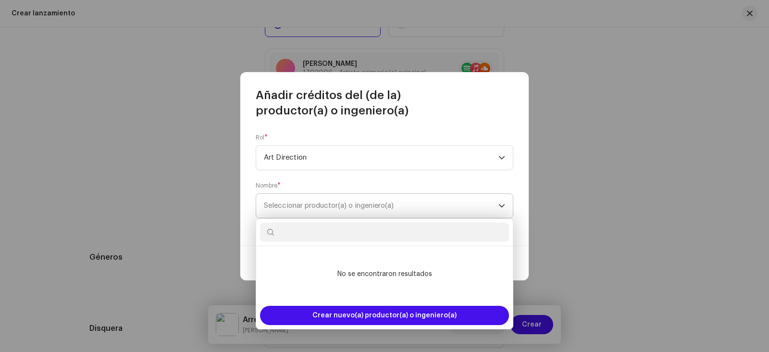
click at [266, 205] on span "Seleccionar productor(a) o ingeniero(a)" at bounding box center [329, 205] width 130 height 7
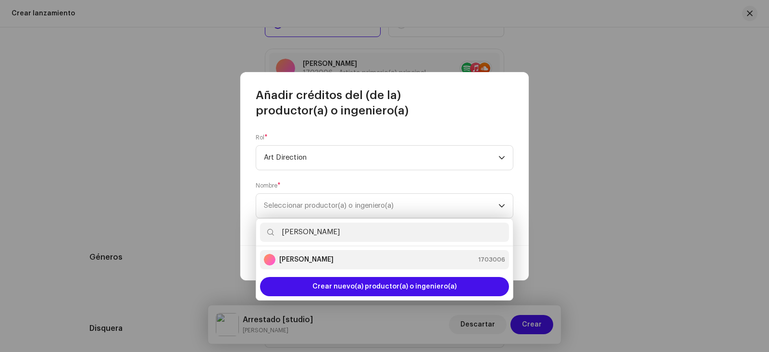
type input "[PERSON_NAME]"
click at [297, 265] on div "[PERSON_NAME]" at bounding box center [299, 260] width 70 height 12
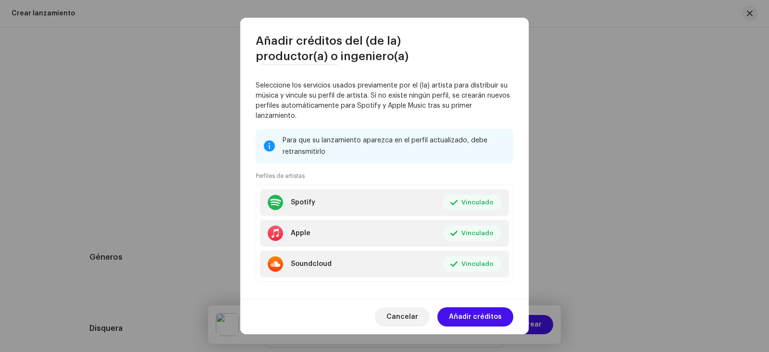
scroll to position [135, 0]
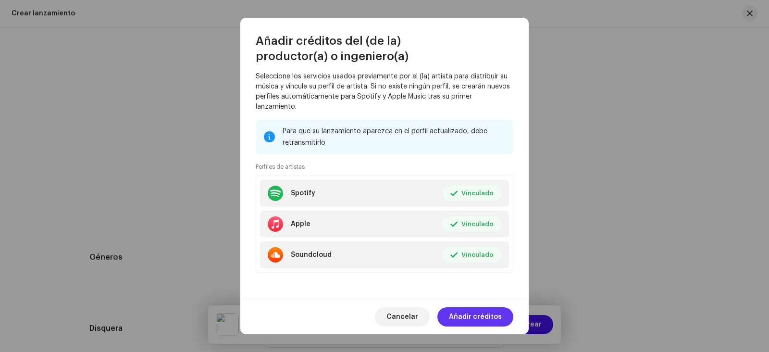
click at [467, 319] on span "Añadir créditos" at bounding box center [475, 316] width 53 height 19
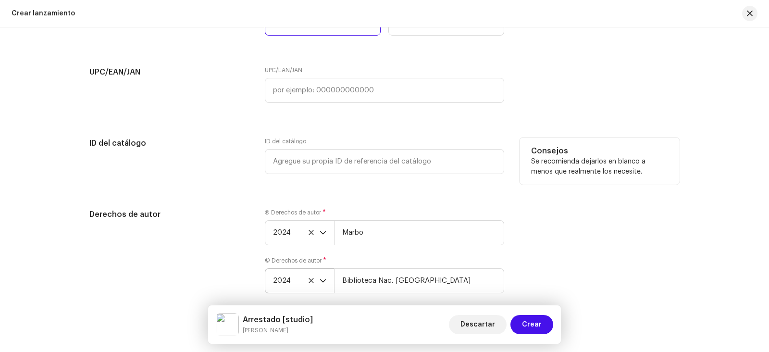
scroll to position [1590, 0]
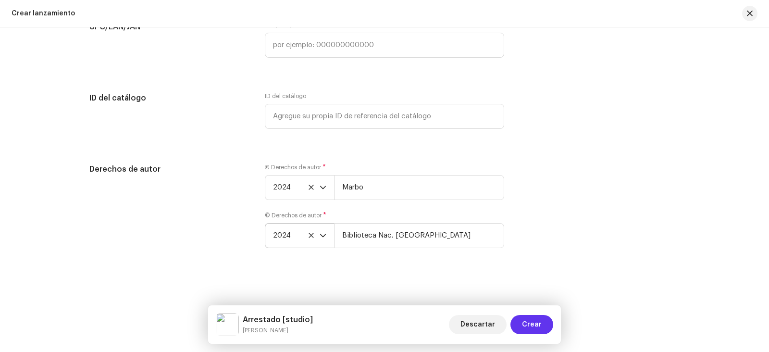
click at [541, 320] on span "Crear" at bounding box center [532, 324] width 20 height 19
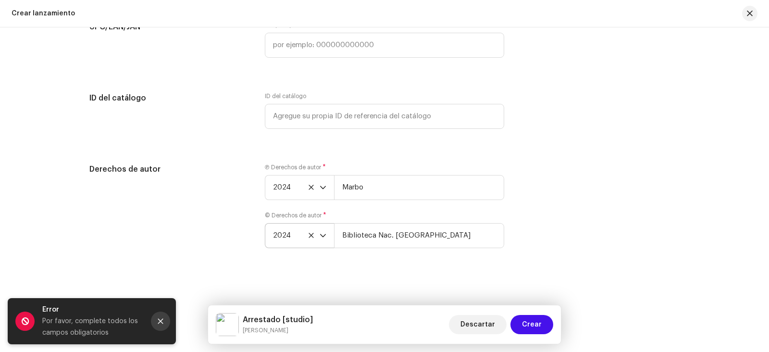
click at [155, 326] on button "Close" at bounding box center [160, 321] width 19 height 19
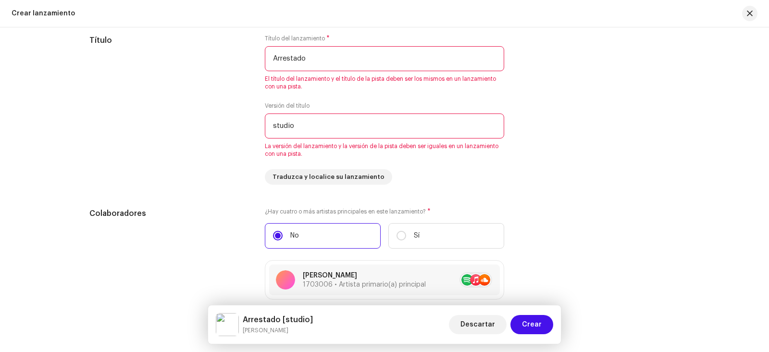
scroll to position [868, 0]
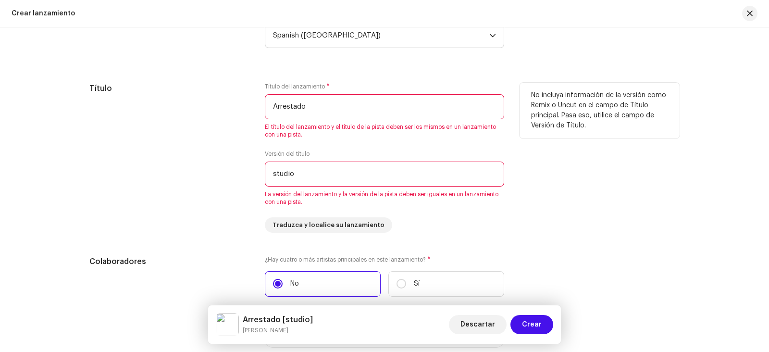
drag, startPoint x: 298, startPoint y: 175, endPoint x: 267, endPoint y: 174, distance: 30.3
click at [267, 174] on input "studio" at bounding box center [384, 174] width 239 height 25
type input "Arrestado"
click at [528, 221] on div "No incluya información de la versión como Remix o Uncut en el campo de Título p…" at bounding box center [600, 158] width 160 height 150
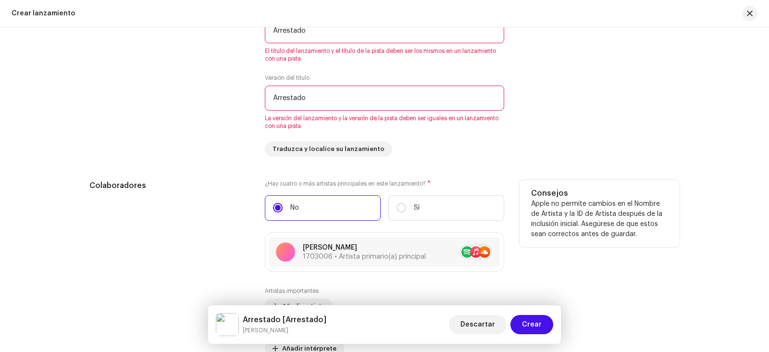
scroll to position [965, 0]
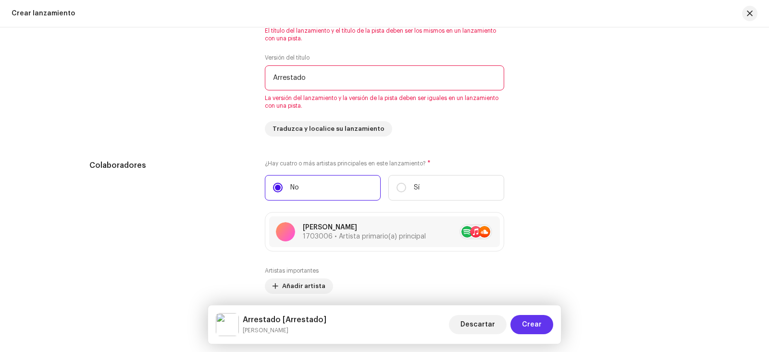
click at [542, 322] on button "Crear" at bounding box center [532, 324] width 43 height 19
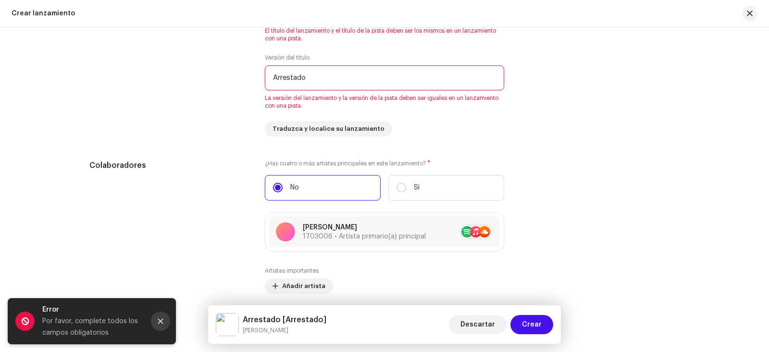
click at [158, 325] on button "Close" at bounding box center [160, 321] width 19 height 19
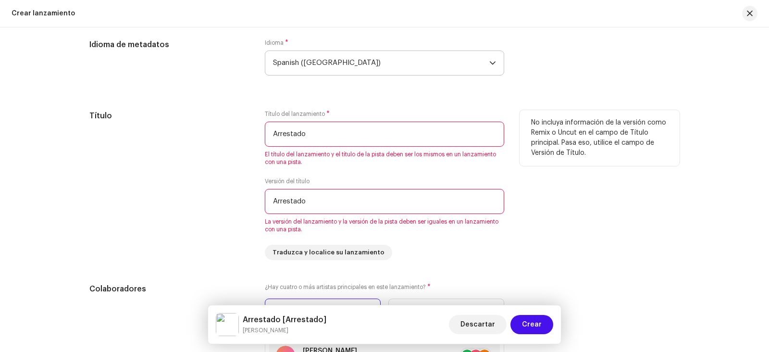
scroll to position [868, 0]
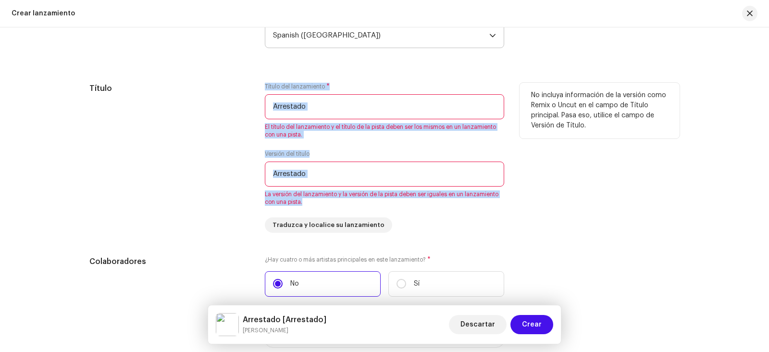
drag, startPoint x: 311, startPoint y: 204, endPoint x: 263, endPoint y: 88, distance: 125.0
click at [265, 88] on div "Título del lanzamiento * Arrestado El título del lanzamiento y el título de la …" at bounding box center [384, 158] width 239 height 150
copy div "Título del lanzamiento * El título del lanzamiento y el título de la pista debe…"
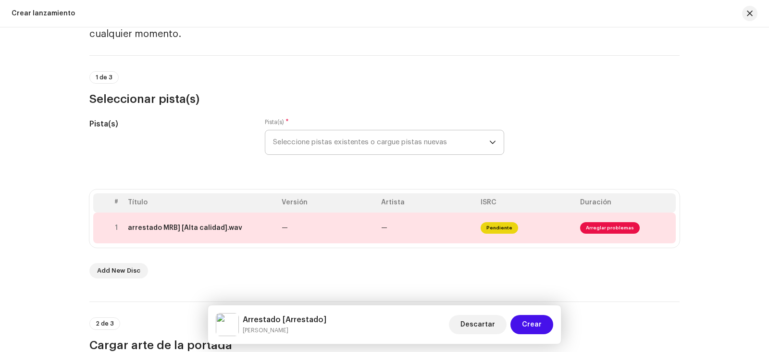
scroll to position [51, 0]
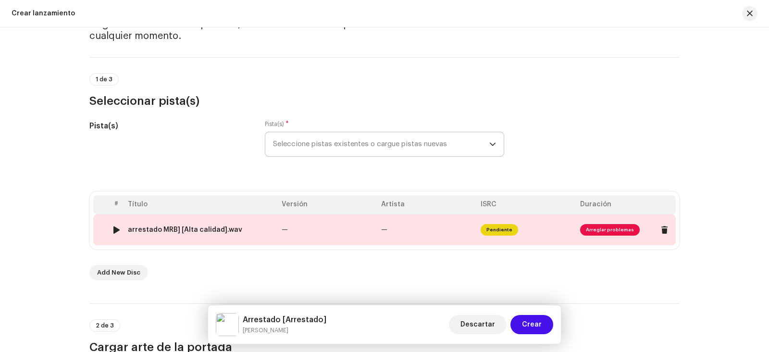
click at [603, 231] on span "Arreglar problemas" at bounding box center [610, 230] width 60 height 12
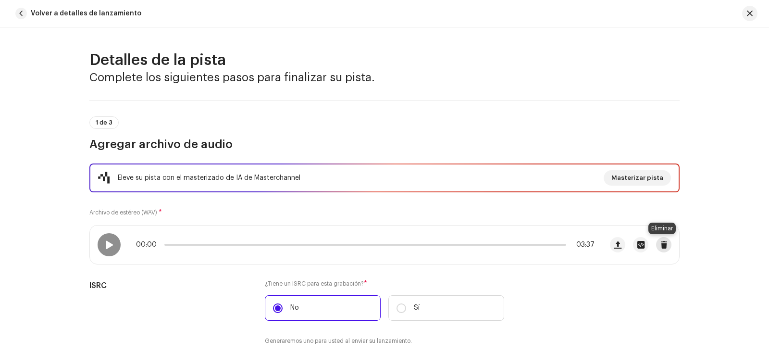
click at [661, 244] on span "button" at bounding box center [664, 245] width 7 height 8
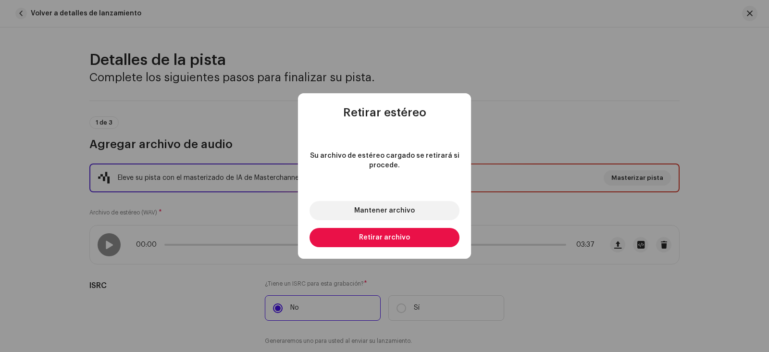
click at [378, 238] on span "Retirar archivo" at bounding box center [384, 237] width 51 height 7
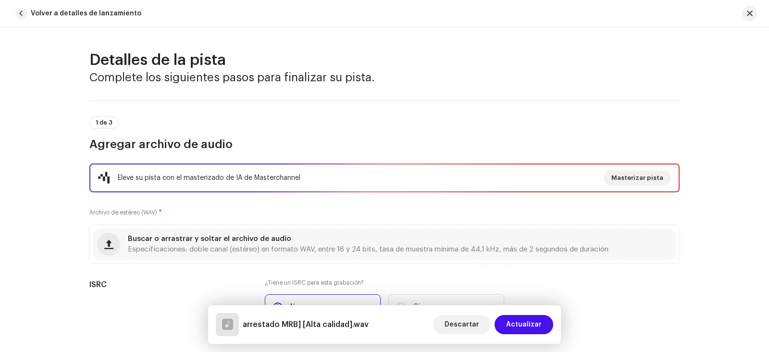
scroll to position [48, 0]
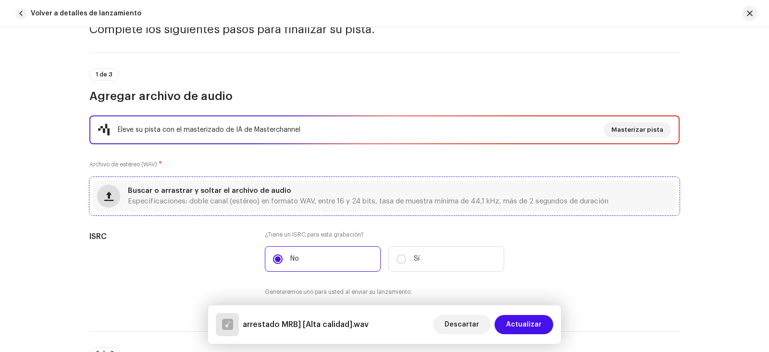
click at [108, 195] on span "button" at bounding box center [108, 196] width 9 height 8
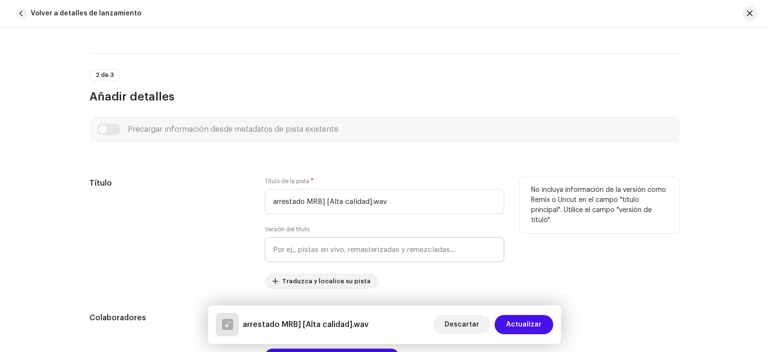
scroll to position [337, 0]
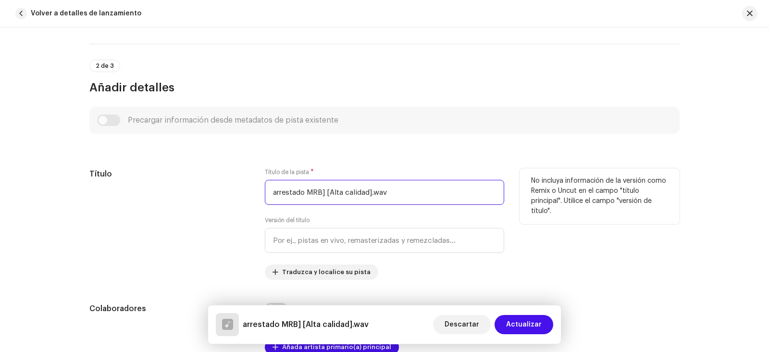
drag, startPoint x: 389, startPoint y: 192, endPoint x: 253, endPoint y: 198, distance: 135.7
click at [253, 198] on div "Título Título de la pista * arrestado MRB] [Alta calidad].wav Versión del títul…" at bounding box center [384, 224] width 590 height 112
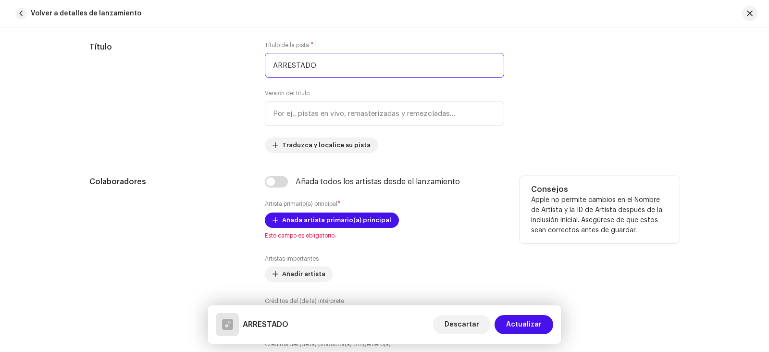
scroll to position [481, 0]
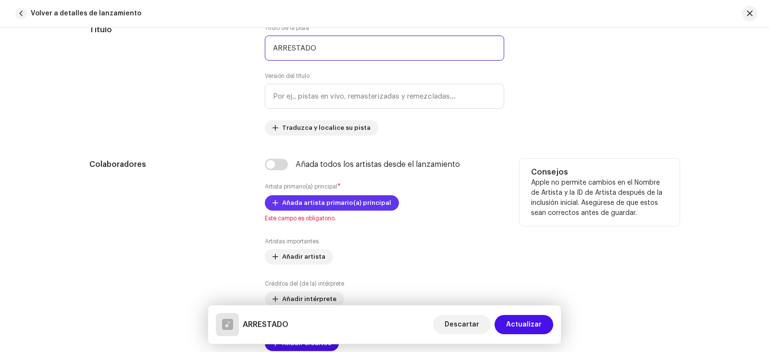
type input "ARRESTADO"
click at [305, 206] on span "Añada artista primario(a) principal" at bounding box center [336, 202] width 109 height 19
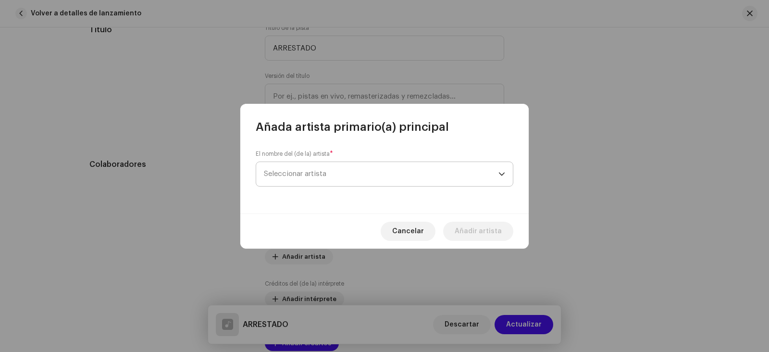
drag, startPoint x: 286, startPoint y: 178, endPoint x: 300, endPoint y: 179, distance: 14.0
click at [286, 178] on span "Seleccionar artista" at bounding box center [381, 174] width 235 height 24
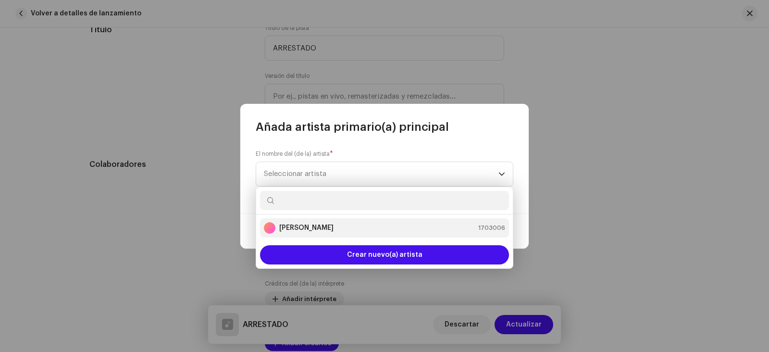
click at [334, 225] on strong "[PERSON_NAME]" at bounding box center [306, 228] width 54 height 10
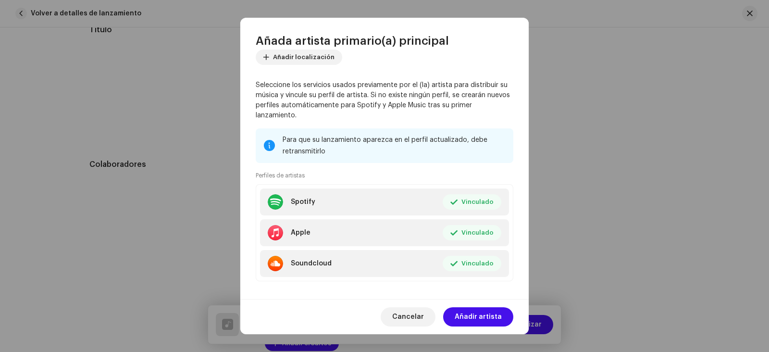
scroll to position [71, 0]
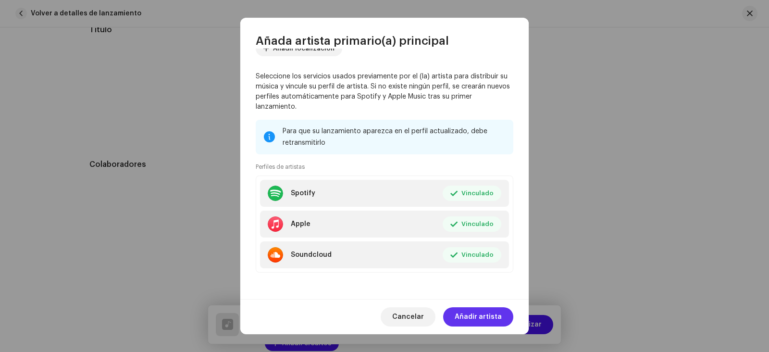
click at [474, 318] on span "Añadir artista" at bounding box center [478, 316] width 47 height 19
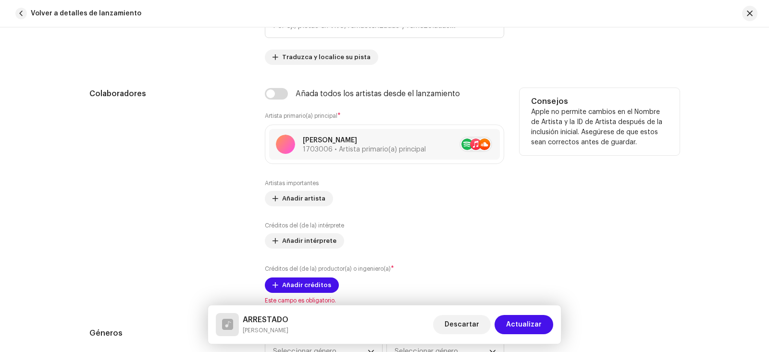
scroll to position [577, 0]
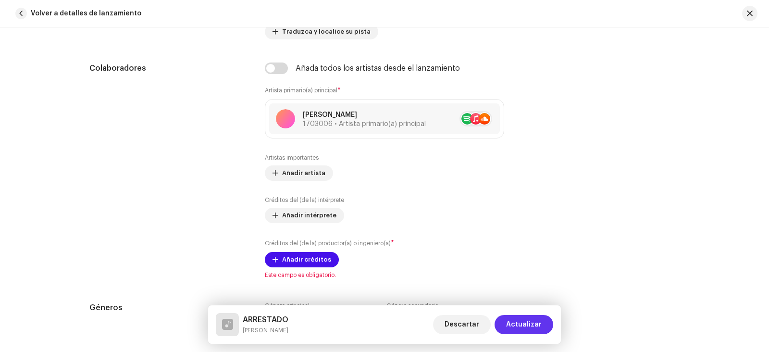
click at [533, 327] on span "Actualizar" at bounding box center [524, 324] width 36 height 19
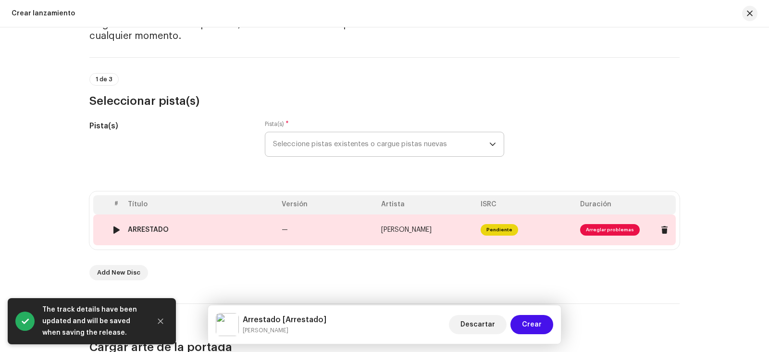
click at [592, 229] on span "Arreglar problemas" at bounding box center [610, 230] width 60 height 12
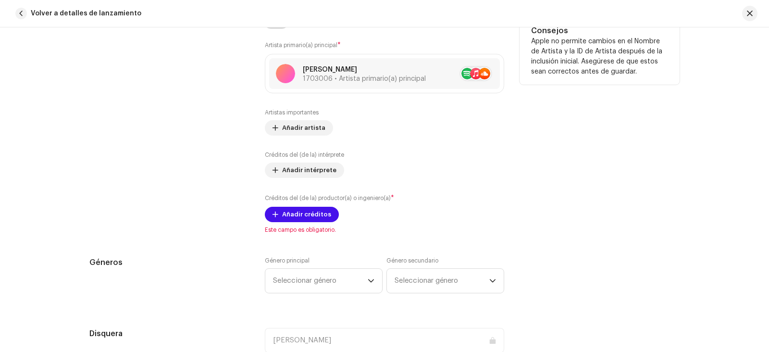
scroll to position [625, 0]
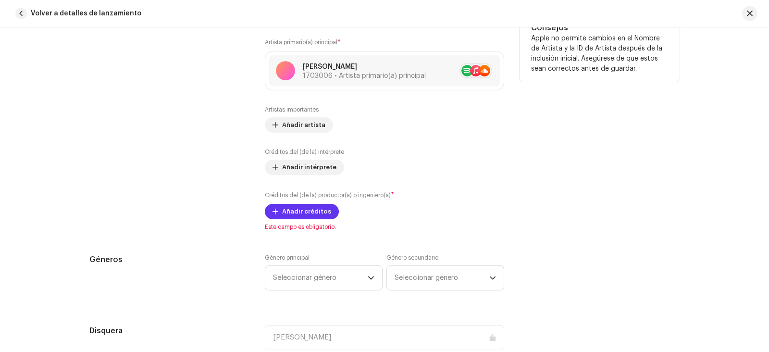
click at [303, 212] on span "Añadir créditos" at bounding box center [306, 211] width 49 height 19
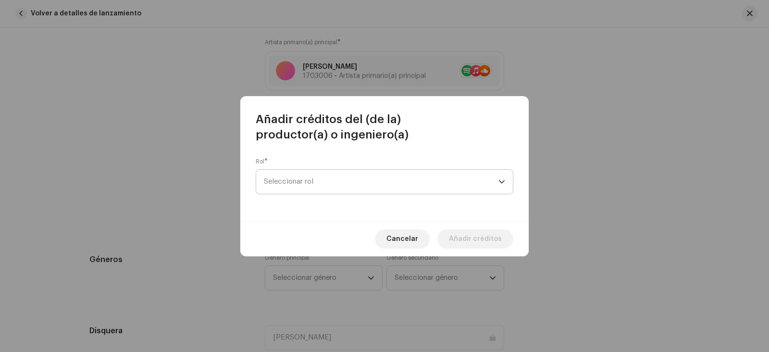
click at [481, 178] on span "Seleccionar rol" at bounding box center [381, 182] width 235 height 24
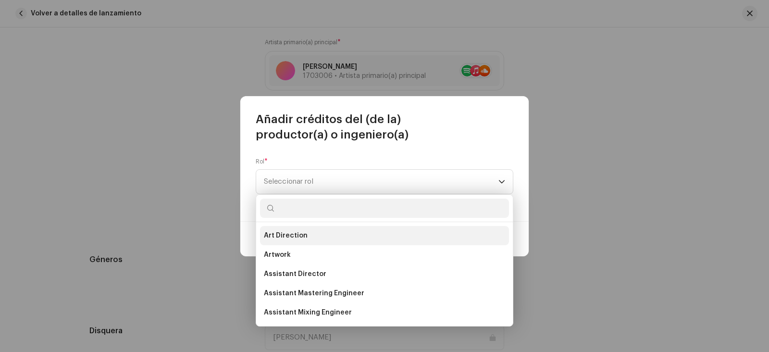
click at [284, 238] on span "Art Direction" at bounding box center [286, 236] width 44 height 10
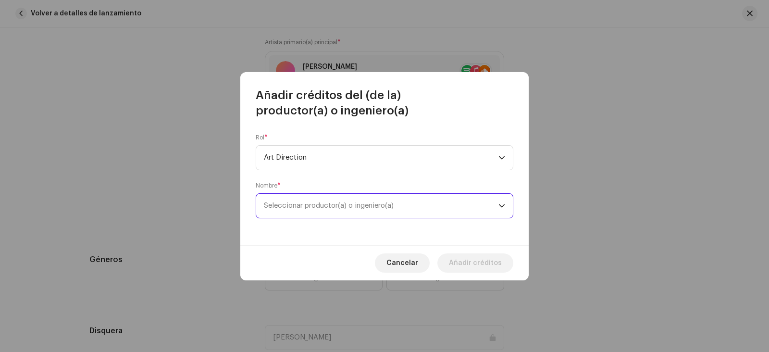
click at [296, 207] on span "Seleccionar productor(a) o ingeniero(a)" at bounding box center [329, 205] width 130 height 7
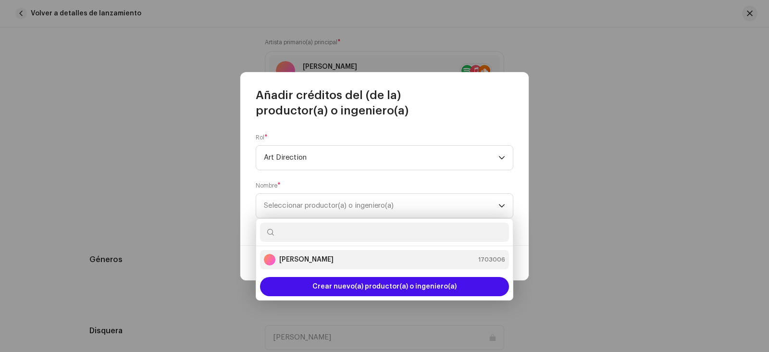
click at [304, 257] on strong "[PERSON_NAME]" at bounding box center [306, 260] width 54 height 10
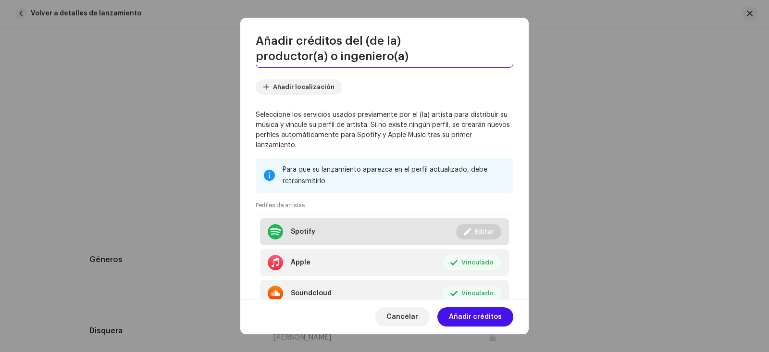
scroll to position [135, 0]
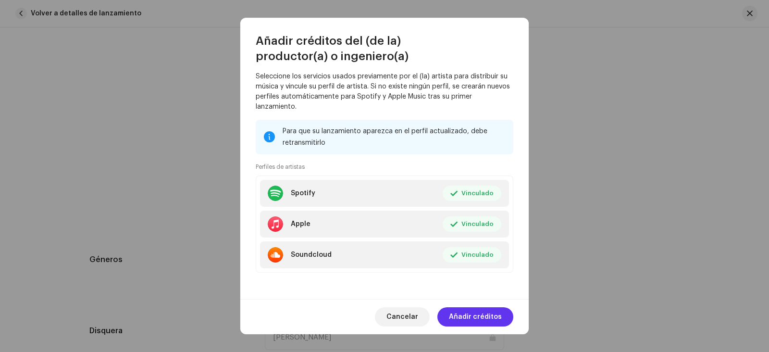
click at [488, 321] on span "Añadir créditos" at bounding box center [475, 316] width 53 height 19
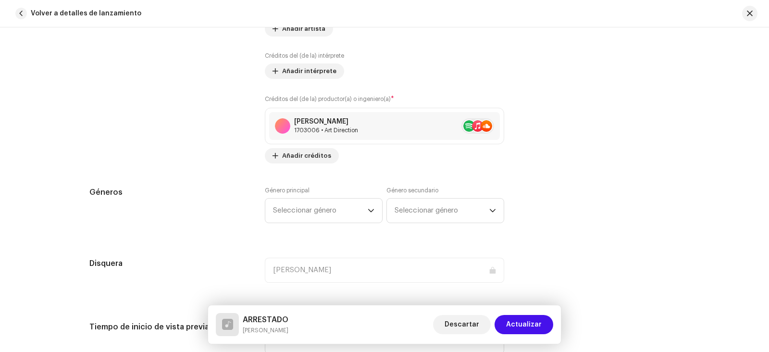
scroll to position [769, 0]
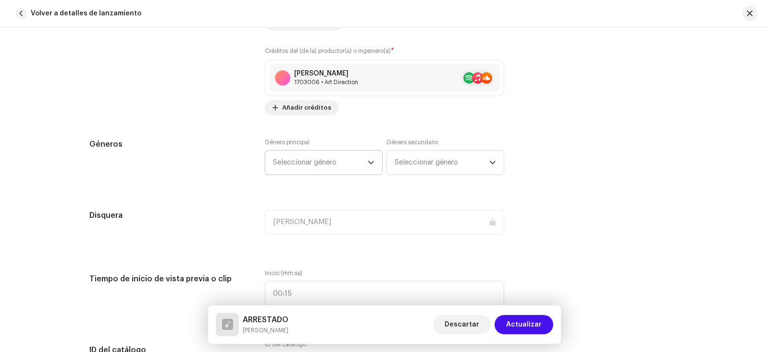
click at [370, 166] on div "dropdown trigger" at bounding box center [371, 162] width 7 height 24
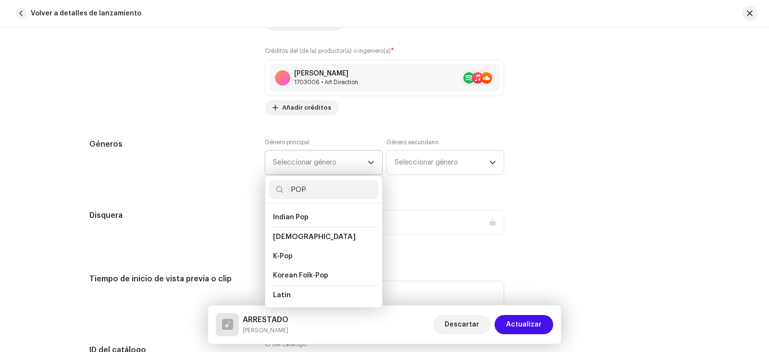
scroll to position [288, 0]
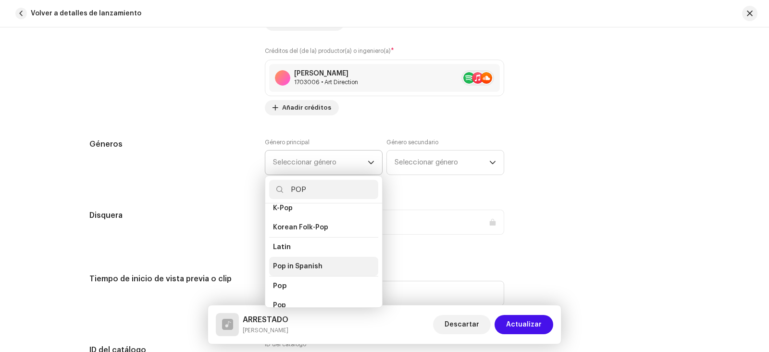
type input "POP"
click at [300, 262] on span "Pop in Spanish" at bounding box center [298, 267] width 50 height 10
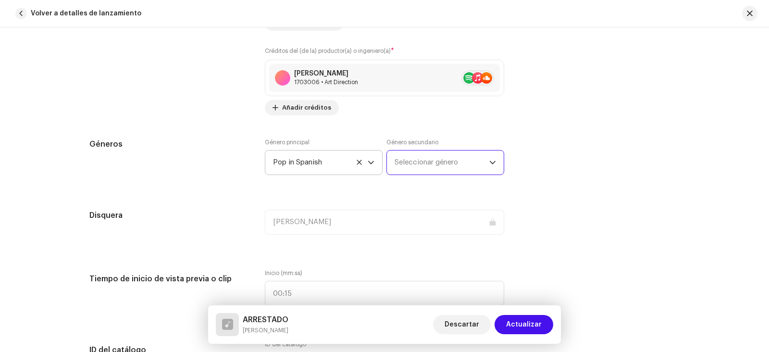
click at [480, 163] on span "Seleccionar género" at bounding box center [442, 162] width 95 height 24
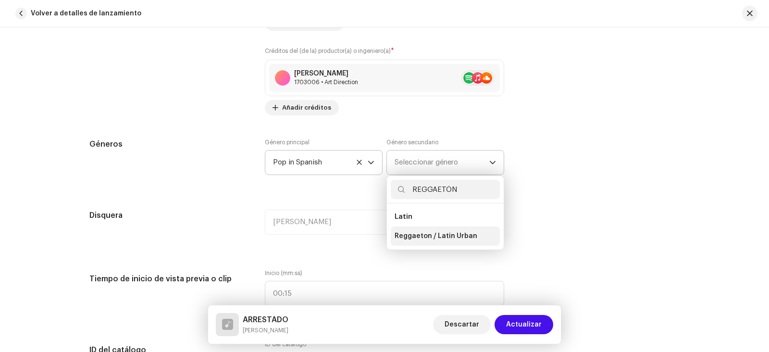
type input "REGGAETÓN"
click at [411, 233] on span "Reggaeton / Latin Urban" at bounding box center [436, 236] width 83 height 10
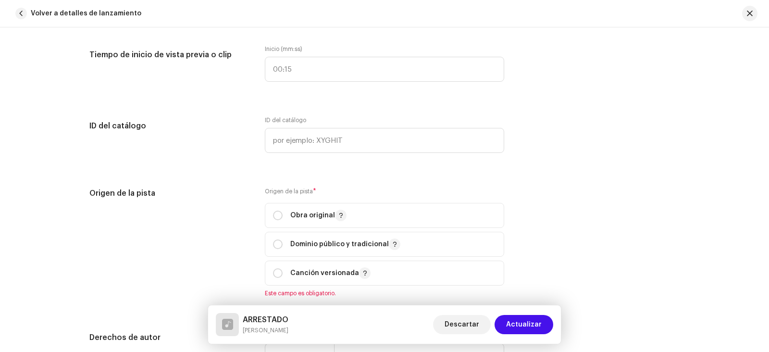
scroll to position [1010, 0]
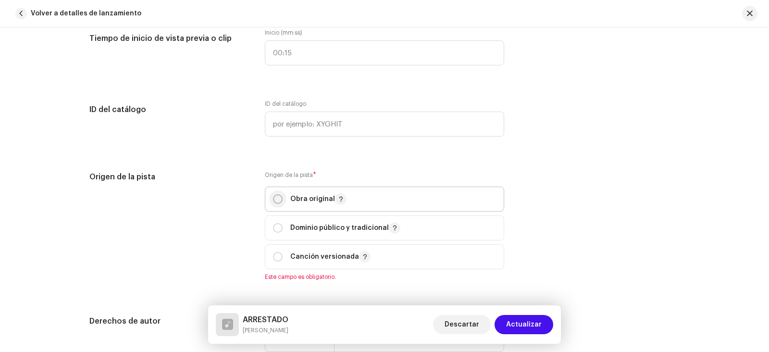
click at [273, 199] on input "radio" at bounding box center [278, 199] width 10 height 10
radio input "true"
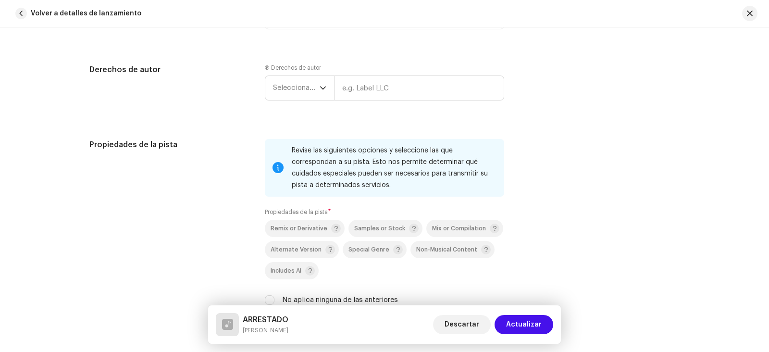
scroll to position [1250, 0]
click at [320, 88] on icon "dropdown trigger" at bounding box center [323, 87] width 7 height 7
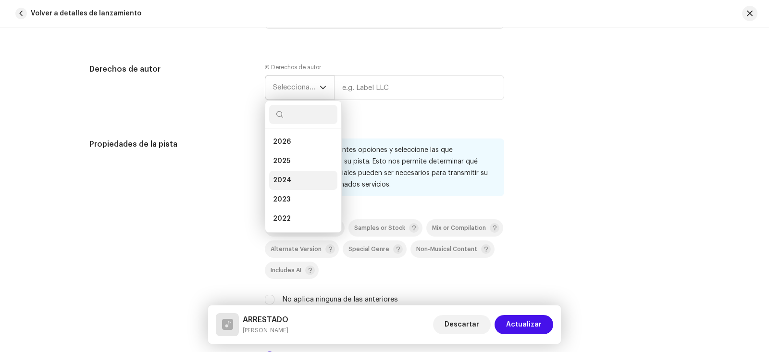
click at [285, 176] on span "2024" at bounding box center [282, 181] width 18 height 10
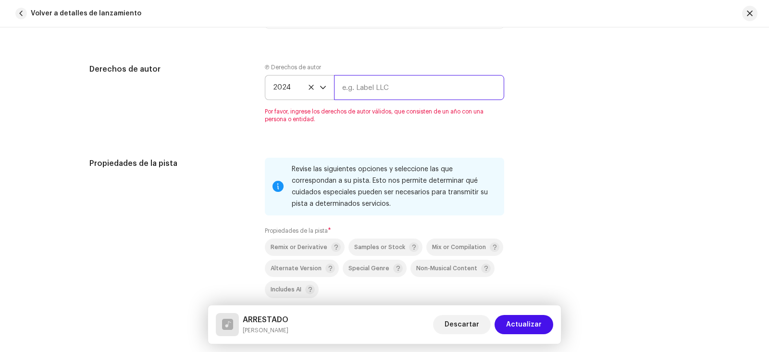
click at [346, 88] on input "text" at bounding box center [419, 87] width 170 height 25
click at [342, 90] on input "text" at bounding box center [419, 87] width 170 height 25
type input "m"
type input "BIBLIOTECA NAC.[GEOGRAPHIC_DATA]"
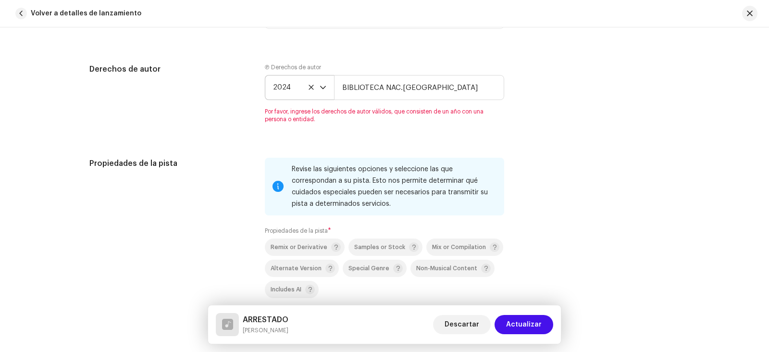
click at [554, 180] on div "Propiedades de la pista Revise las siguientes opciones y seleccione las que cor…" at bounding box center [384, 252] width 590 height 189
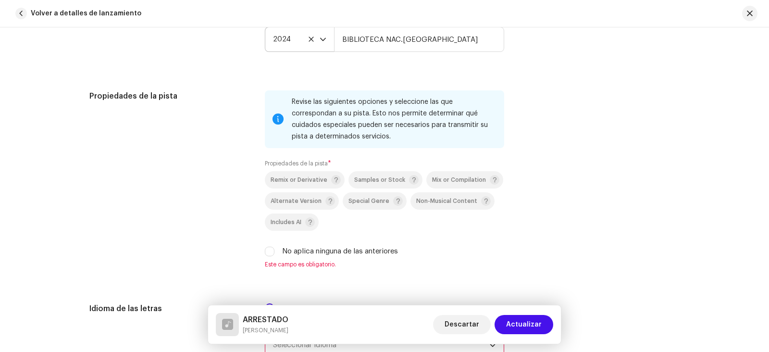
scroll to position [1346, 0]
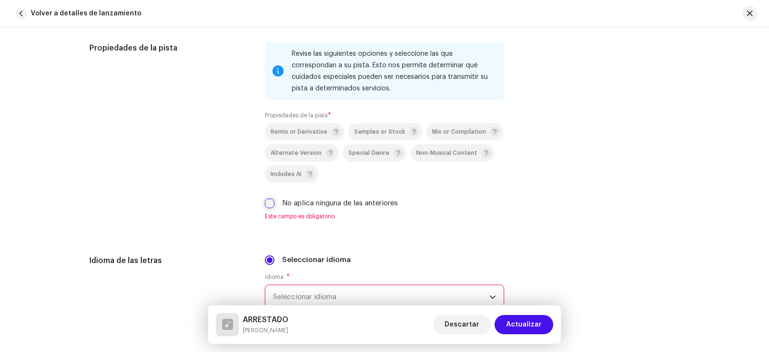
click at [266, 204] on input "No aplica ninguna de las anteriores" at bounding box center [270, 204] width 10 height 10
checkbox input "true"
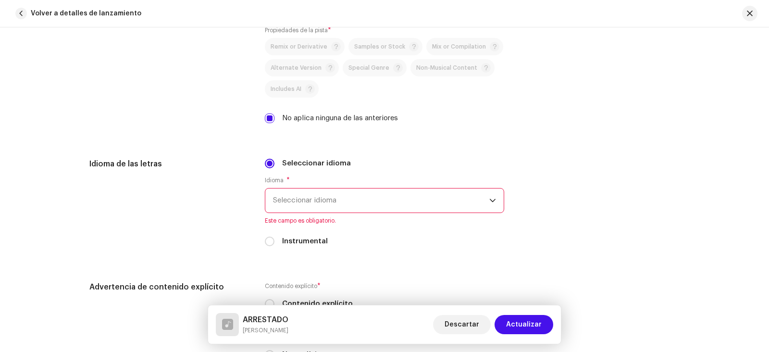
scroll to position [1442, 0]
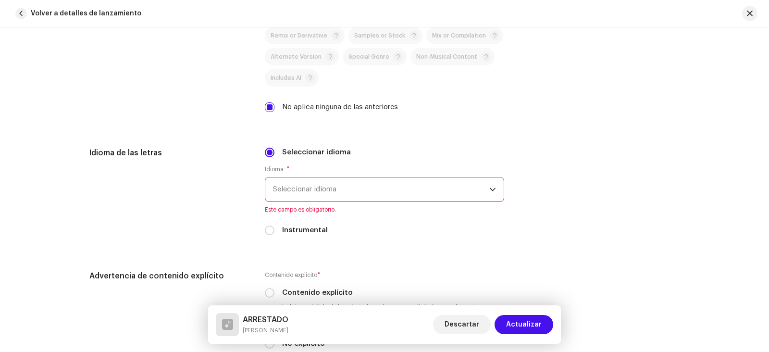
click at [464, 192] on span "Seleccionar idioma" at bounding box center [381, 189] width 216 height 24
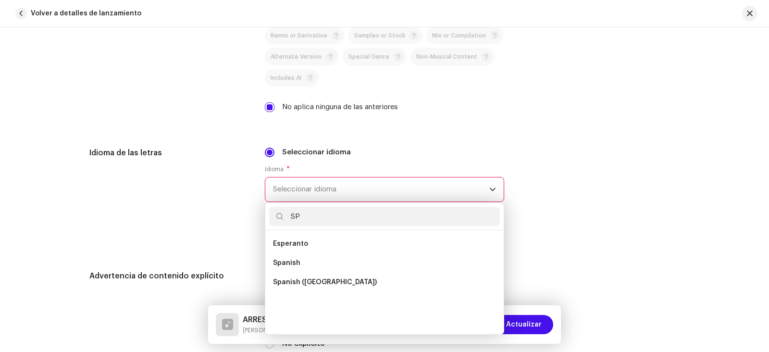
scroll to position [0, 0]
type input "SP"
click at [286, 283] on span "Spanish ([GEOGRAPHIC_DATA])" at bounding box center [325, 282] width 104 height 10
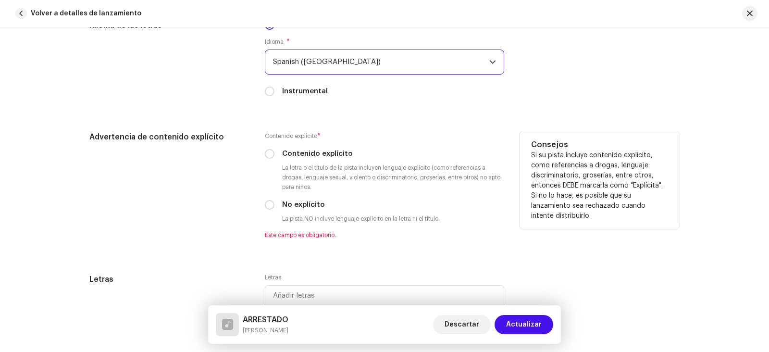
scroll to position [1587, 0]
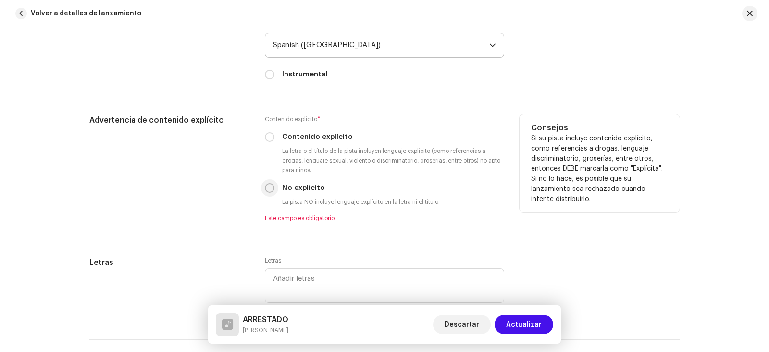
click at [265, 186] on input "No explícito" at bounding box center [270, 188] width 10 height 10
radio input "true"
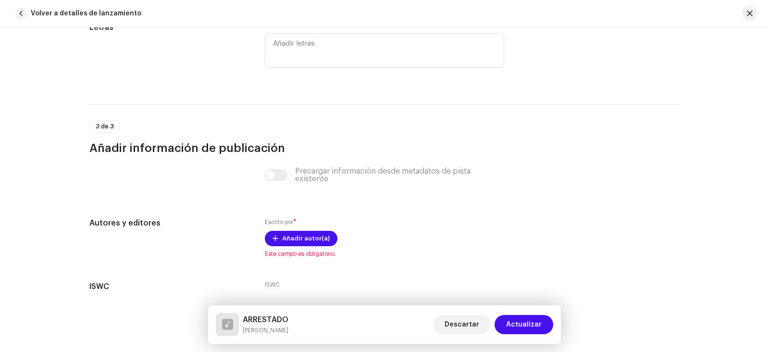
scroll to position [1827, 0]
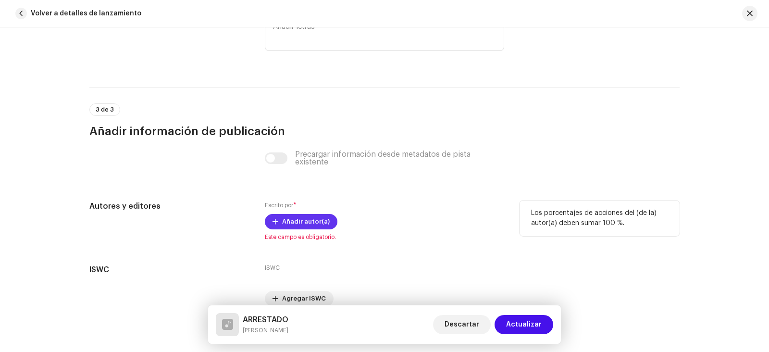
click at [301, 223] on span "Añadir autor(a)" at bounding box center [306, 221] width 48 height 19
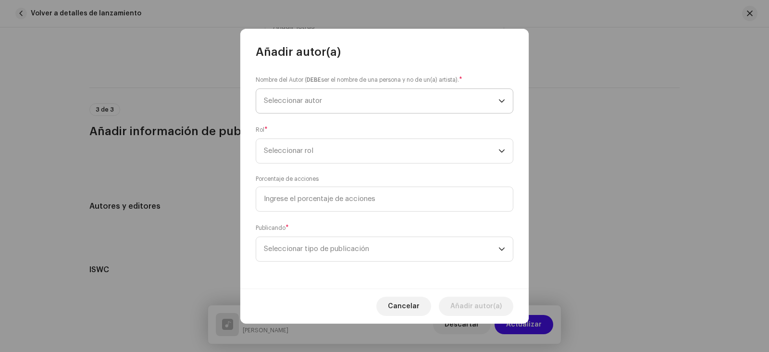
click at [316, 98] on span "Seleccionar autor" at bounding box center [293, 100] width 58 height 7
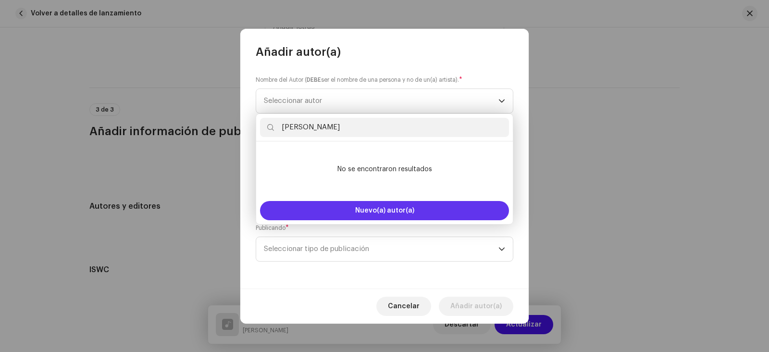
type input "[PERSON_NAME]"
click at [399, 210] on span "Nuevo(a) autor(a)" at bounding box center [384, 210] width 59 height 7
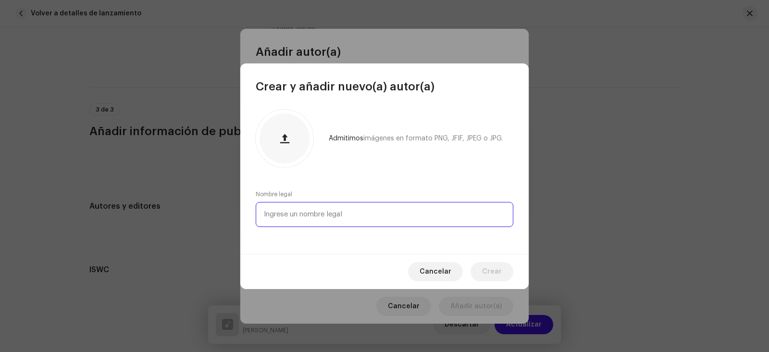
click at [340, 216] on input "text" at bounding box center [385, 214] width 258 height 25
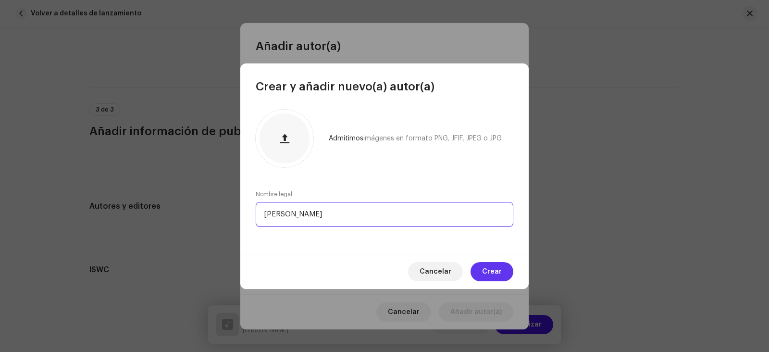
type input "[PERSON_NAME]"
click at [487, 267] on span "Crear" at bounding box center [492, 271] width 20 height 19
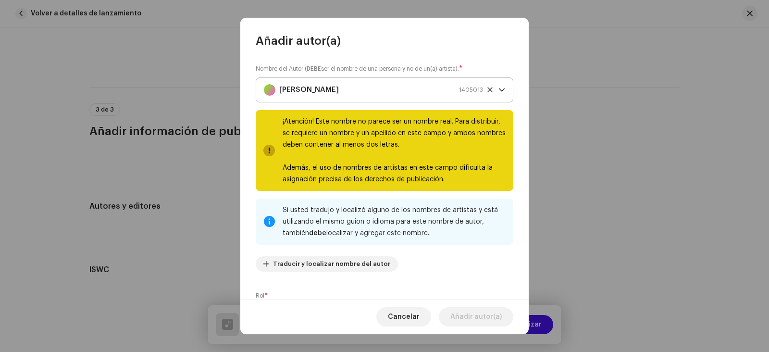
click at [487, 89] on icon at bounding box center [490, 90] width 6 height 6
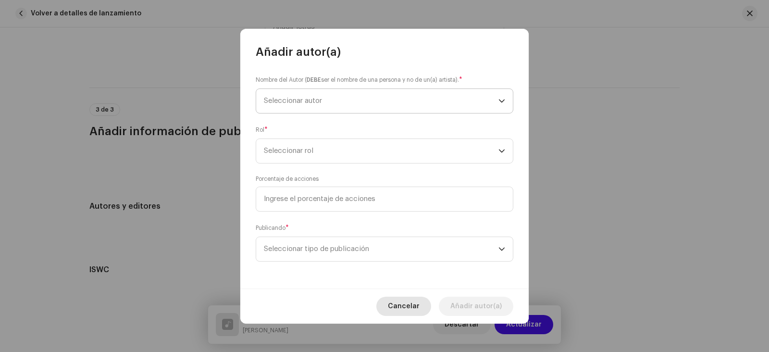
click at [411, 309] on span "Cancelar" at bounding box center [404, 306] width 32 height 19
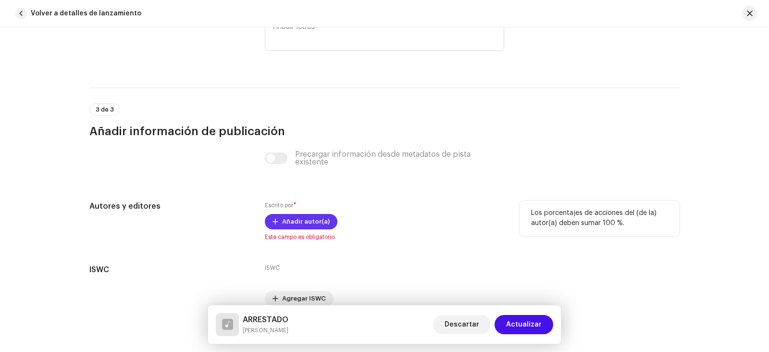
scroll to position [1874, 0]
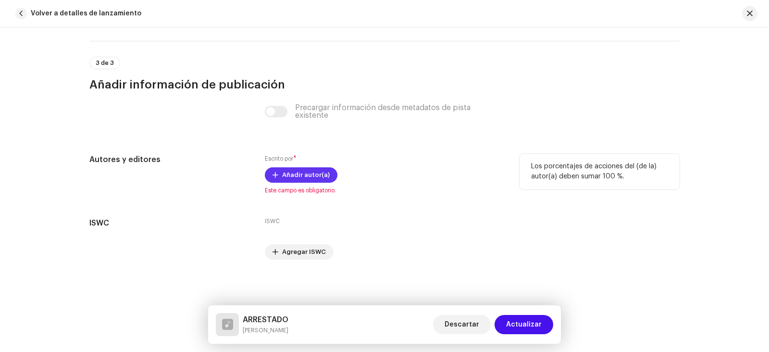
click at [290, 174] on span "Añadir autor(a)" at bounding box center [306, 174] width 48 height 19
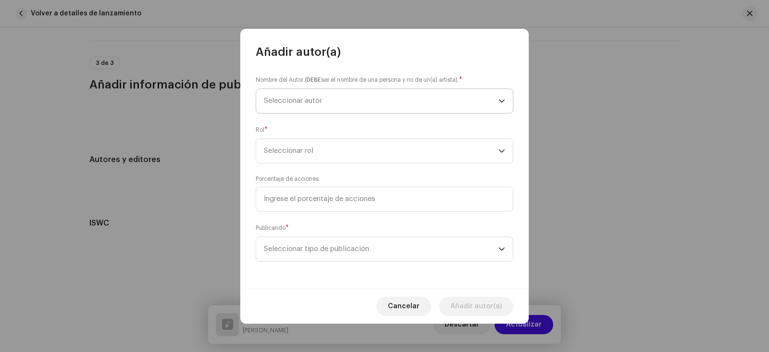
click at [506, 98] on p-select "Seleccionar autor" at bounding box center [385, 100] width 258 height 25
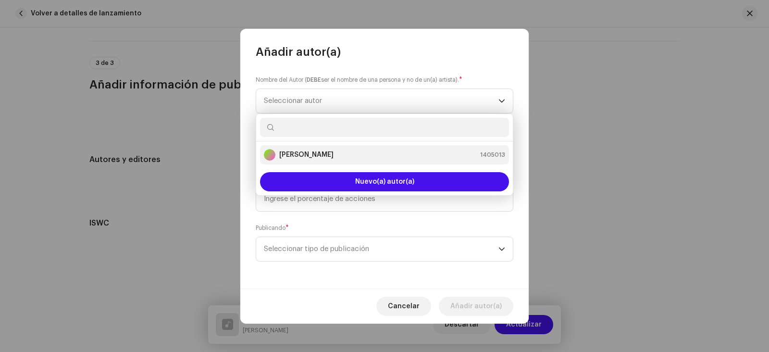
click at [334, 150] on strong "[PERSON_NAME]" at bounding box center [306, 155] width 54 height 10
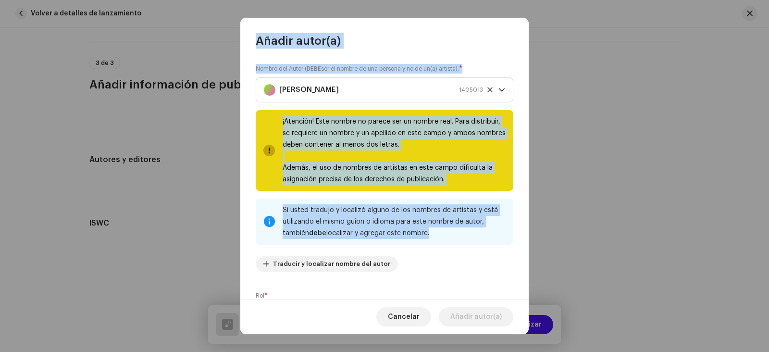
drag, startPoint x: 432, startPoint y: 231, endPoint x: 260, endPoint y: 40, distance: 257.0
click at [260, 40] on div "Añadir autor(a) Nombre del Autor ( DEBE ser el nombre de una persona y no de un…" at bounding box center [384, 176] width 288 height 317
click at [399, 315] on span "Cancelar" at bounding box center [404, 316] width 32 height 19
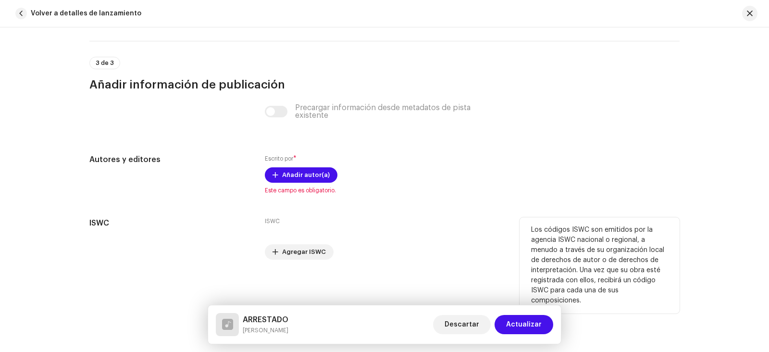
click at [368, 242] on div "ISWC Agregar ISWC" at bounding box center [384, 238] width 239 height 42
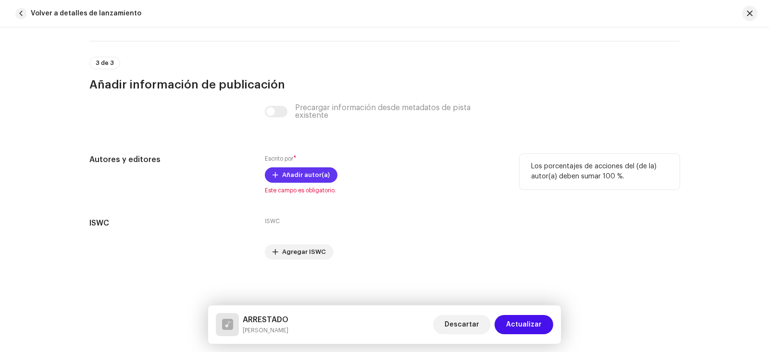
click at [314, 176] on span "Añadir autor(a)" at bounding box center [306, 174] width 48 height 19
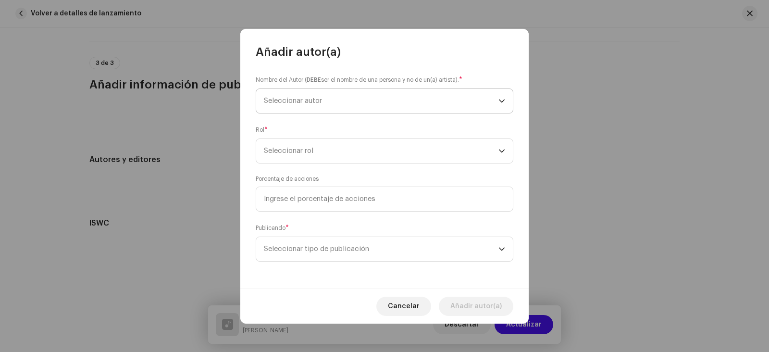
click at [502, 101] on icon "dropdown trigger" at bounding box center [502, 100] width 6 height 3
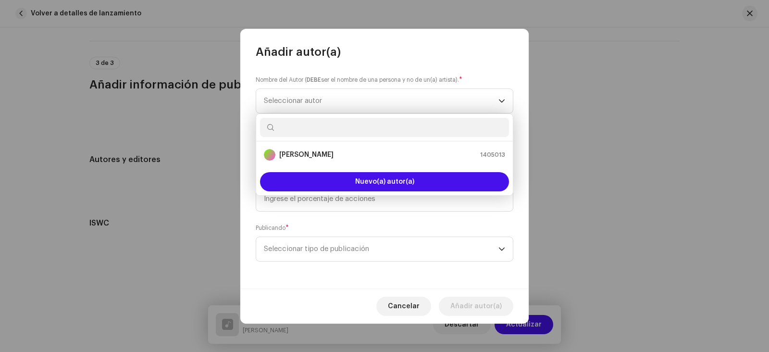
drag, startPoint x: 445, startPoint y: 151, endPoint x: 580, endPoint y: 216, distance: 149.5
click at [579, 214] on body "[PERSON_NAME] Inicio Perfil Catálogo Transacciones Estadísticas Recursos Mercad…" at bounding box center [384, 176] width 769 height 352
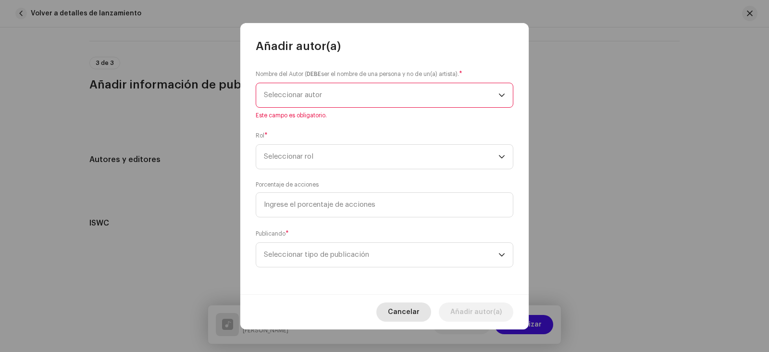
click at [413, 305] on span "Cancelar" at bounding box center [404, 311] width 32 height 19
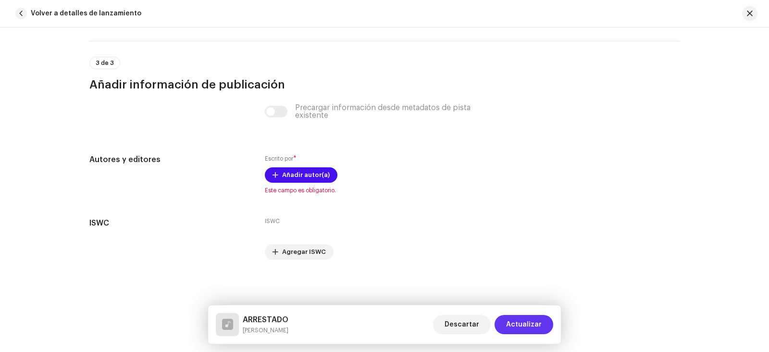
click at [525, 325] on span "Actualizar" at bounding box center [524, 324] width 36 height 19
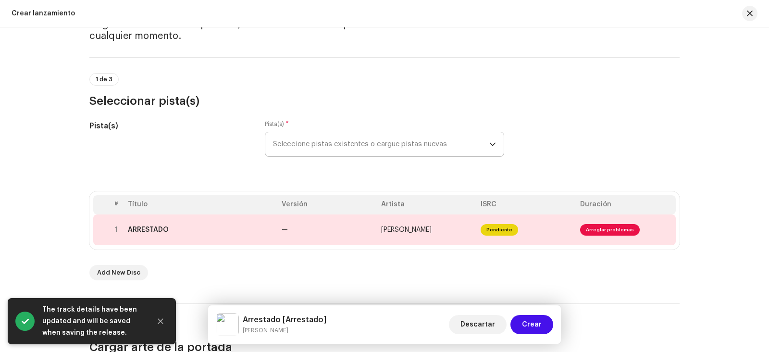
click at [667, 264] on div "# Título Versión Artista ISRC Duración 1 ARRESTADO — [PERSON_NAME] Pendiente Ar…" at bounding box center [384, 235] width 590 height 89
click at [625, 226] on span "Arreglar problemas" at bounding box center [610, 230] width 60 height 12
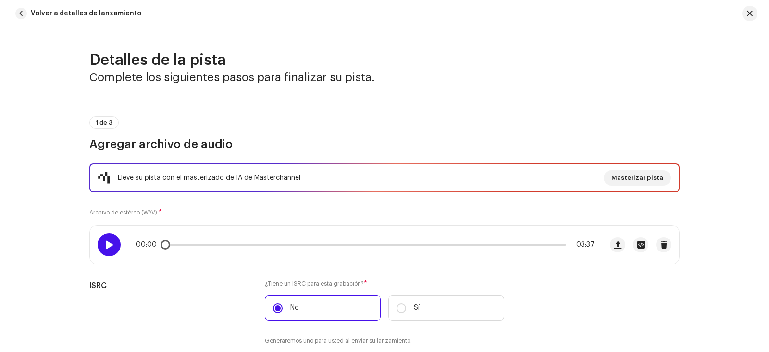
click at [106, 248] on span at bounding box center [109, 245] width 8 height 8
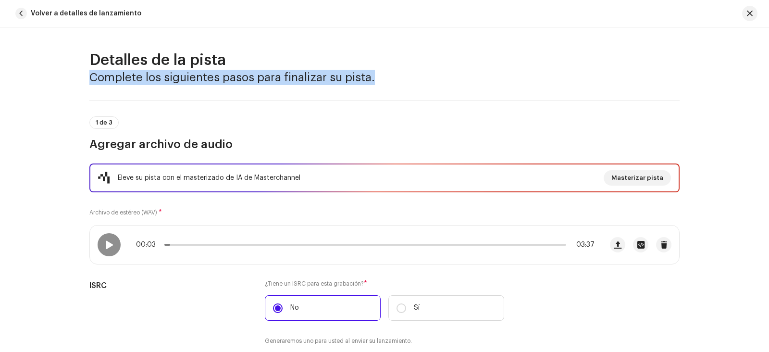
drag, startPoint x: 765, startPoint y: 59, endPoint x: 768, endPoint y: 78, distance: 20.0
click at [768, 78] on div "Detalles de la pista Complete los siguientes pasos para finalizar su pista. 1 d…" at bounding box center [384, 189] width 769 height 325
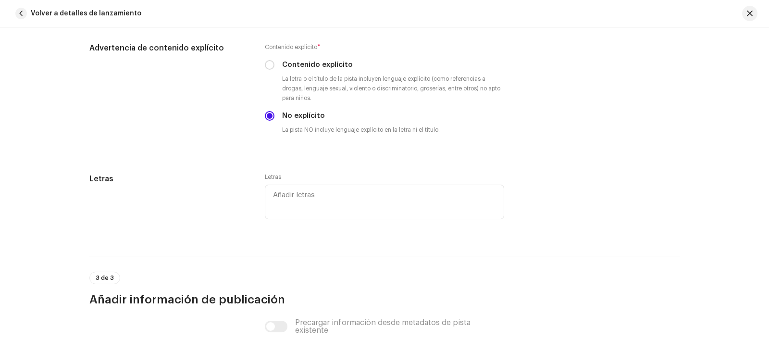
scroll to position [1675, 0]
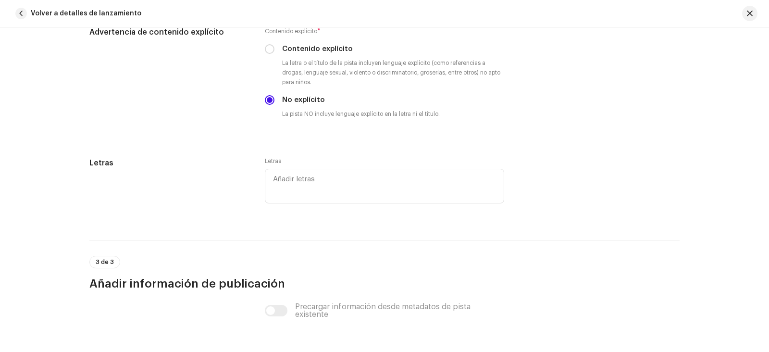
drag, startPoint x: 764, startPoint y: 287, endPoint x: 769, endPoint y: 316, distance: 29.2
click at [769, 316] on div "Detalles de la pista Complete los siguientes pasos para finalizar su pista. 1 d…" at bounding box center [384, 189] width 769 height 325
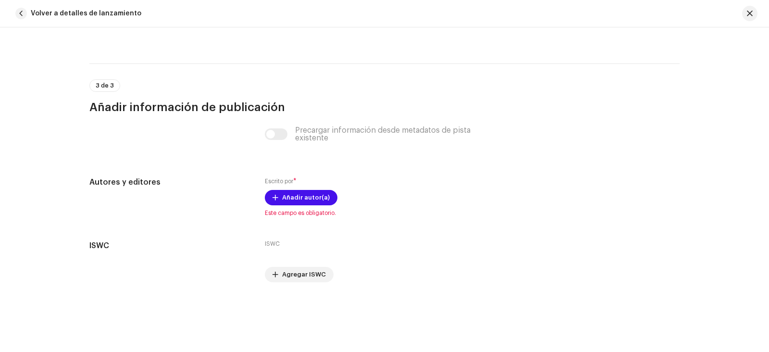
scroll to position [1854, 0]
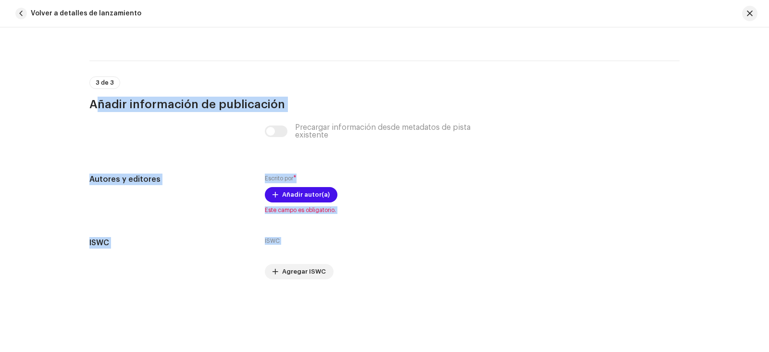
drag, startPoint x: 342, startPoint y: 234, endPoint x: 75, endPoint y: 104, distance: 296.8
copy re-m-actions-form-section "Añadir información de publicación Precargar información desde metadatos de pist…"
click at [391, 188] on div "Añadir autor(a)" at bounding box center [384, 194] width 239 height 15
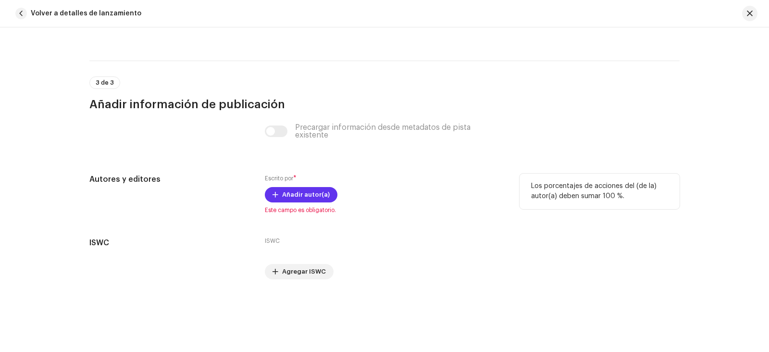
click at [303, 196] on span "Añadir autor(a)" at bounding box center [306, 194] width 48 height 19
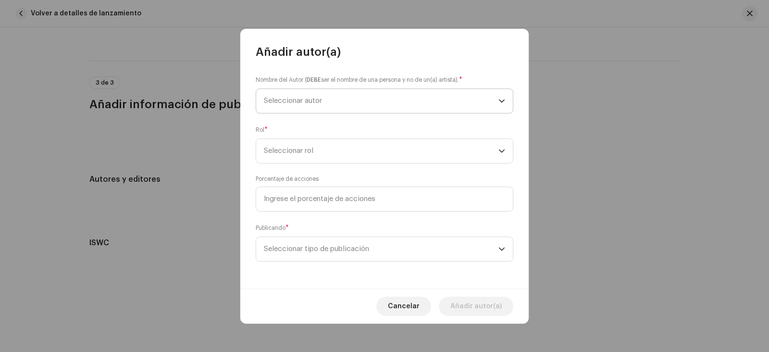
click at [267, 99] on span "Seleccionar autor" at bounding box center [293, 100] width 58 height 7
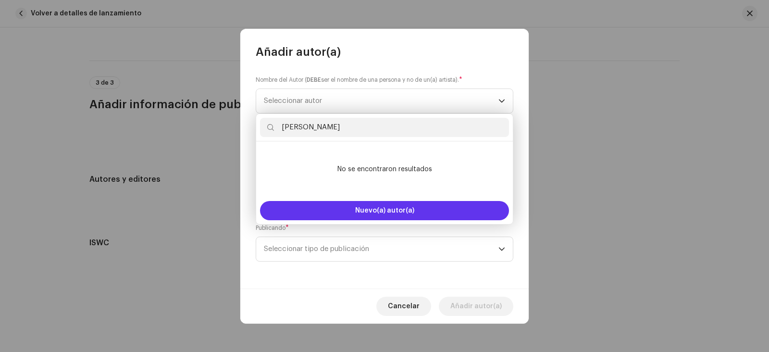
type input "[PERSON_NAME]"
click at [389, 211] on span "Nuevo(a) autor(a)" at bounding box center [384, 210] width 59 height 7
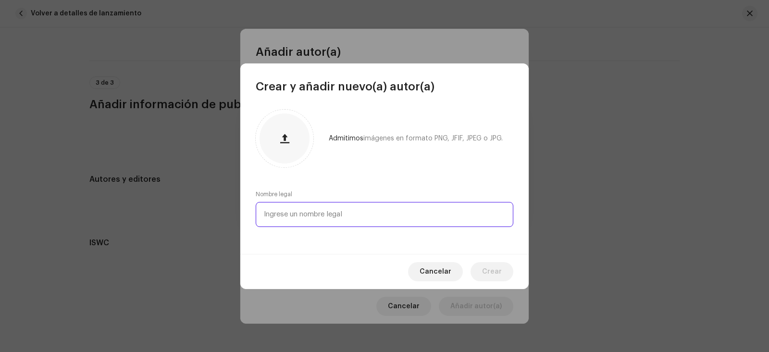
click at [328, 213] on input "text" at bounding box center [385, 214] width 258 height 25
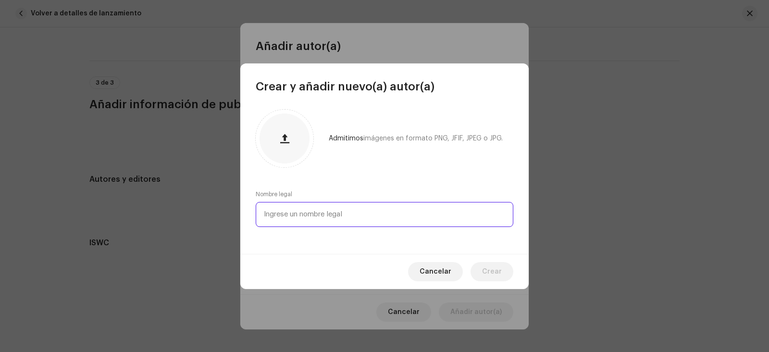
click at [304, 213] on input "text" at bounding box center [385, 214] width 258 height 25
type input "[PERSON_NAME]"
click at [492, 267] on span "Crear" at bounding box center [492, 271] width 20 height 19
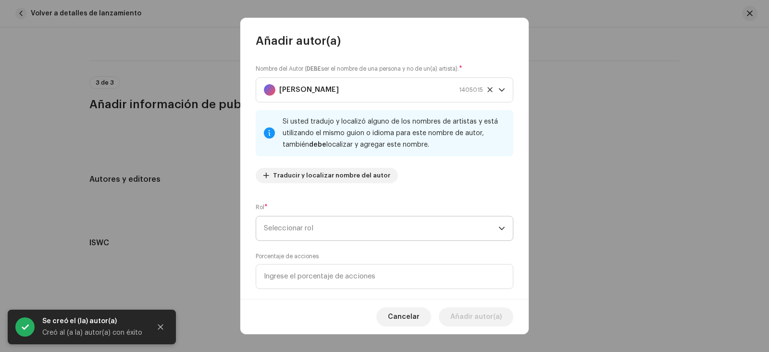
click at [499, 227] on icon "dropdown trigger" at bounding box center [502, 228] width 7 height 7
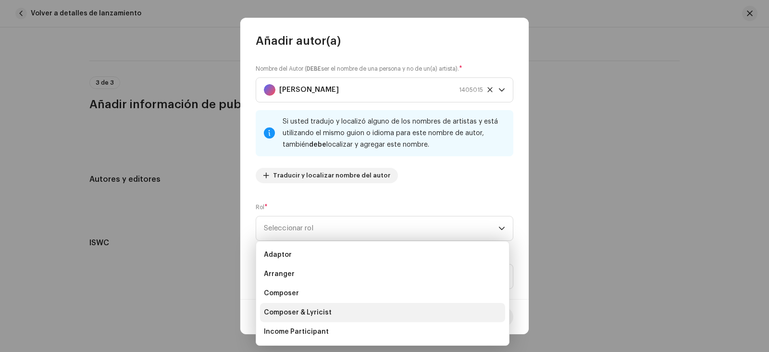
click at [299, 311] on span "Composer & Lyricist" at bounding box center [298, 313] width 68 height 10
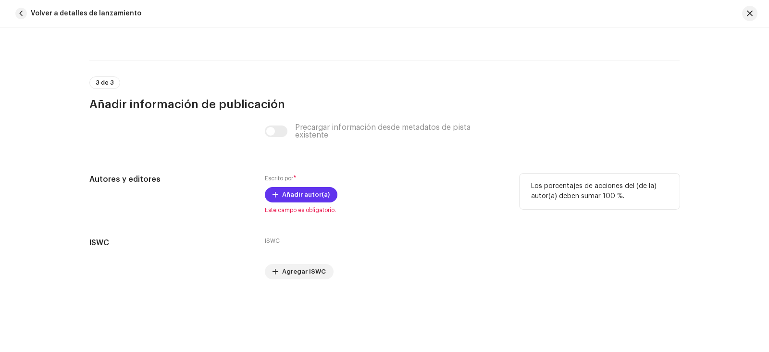
click at [317, 197] on span "Añadir autor(a)" at bounding box center [306, 194] width 48 height 19
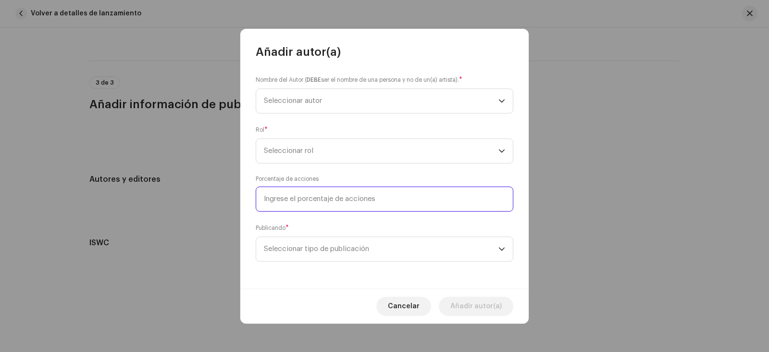
click at [364, 196] on input at bounding box center [385, 199] width 258 height 25
type input "1,00"
click at [288, 196] on input "1,00" at bounding box center [385, 199] width 258 height 25
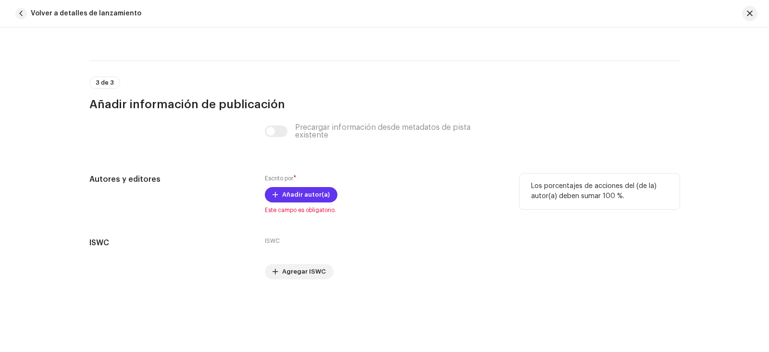
click at [301, 195] on span "Añadir autor(a)" at bounding box center [306, 194] width 48 height 19
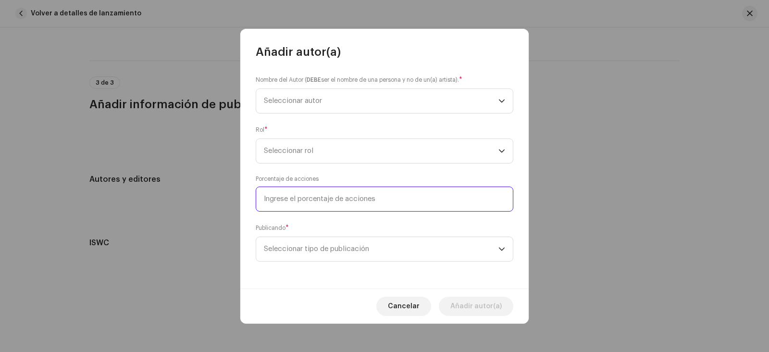
click at [273, 199] on input at bounding box center [385, 199] width 258 height 25
type input "1,00"
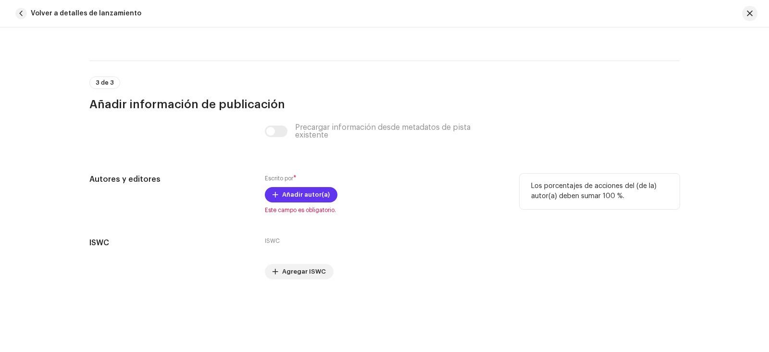
click at [321, 195] on span "Añadir autor(a)" at bounding box center [306, 194] width 48 height 19
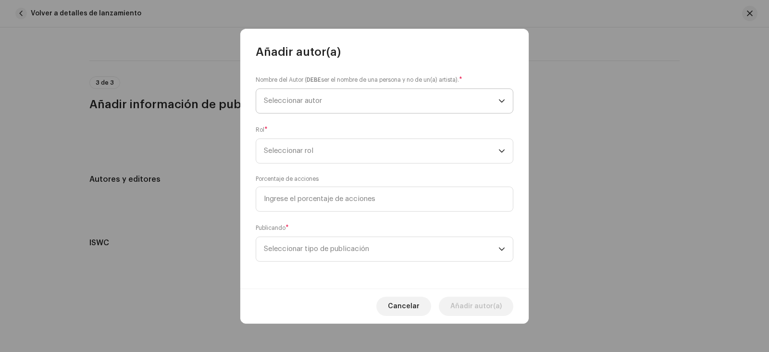
click at [389, 102] on span "Seleccionar autor" at bounding box center [381, 101] width 235 height 24
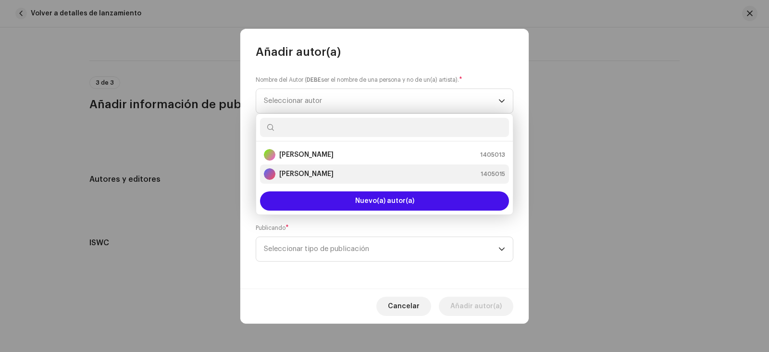
click at [329, 171] on strong "[PERSON_NAME]" at bounding box center [306, 174] width 54 height 10
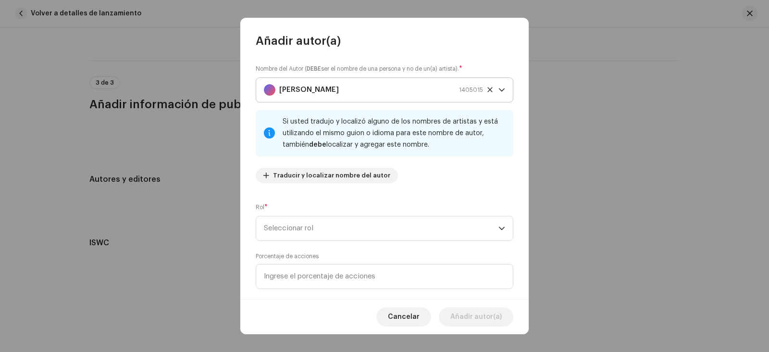
click at [499, 88] on icon "dropdown trigger" at bounding box center [502, 90] width 7 height 7
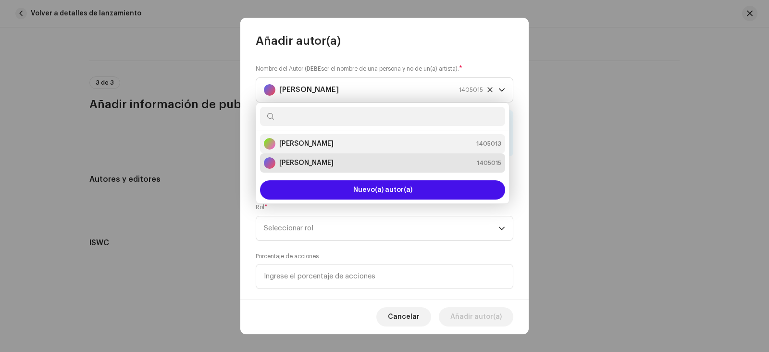
click at [476, 142] on div "[PERSON_NAME] 1405013" at bounding box center [383, 144] width 238 height 12
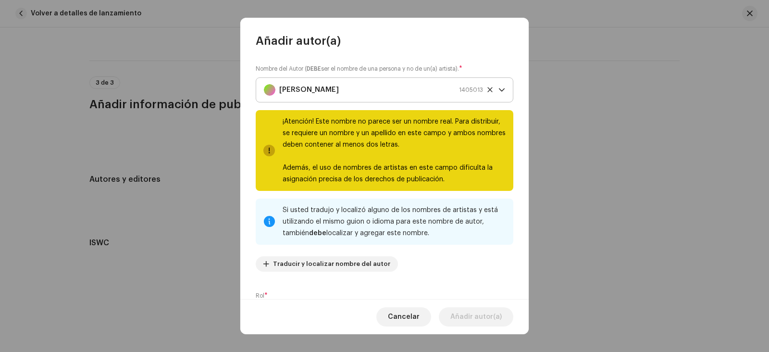
click at [488, 91] on icon at bounding box center [490, 89] width 5 height 5
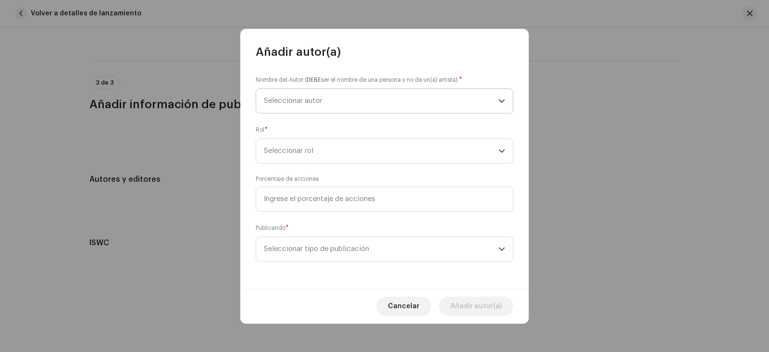
click at [504, 101] on icon "dropdown trigger" at bounding box center [502, 101] width 7 height 7
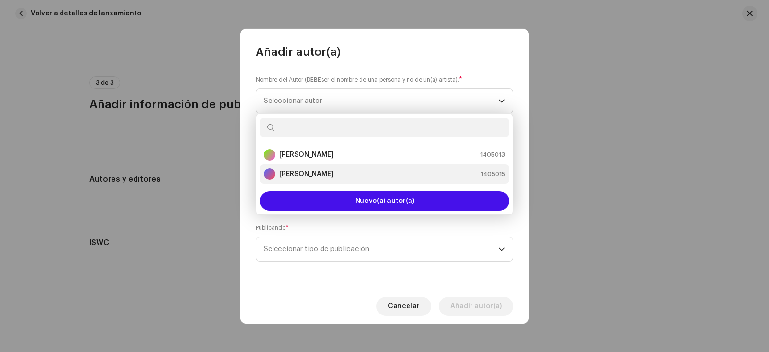
click at [322, 173] on strong "[PERSON_NAME]" at bounding box center [306, 174] width 54 height 10
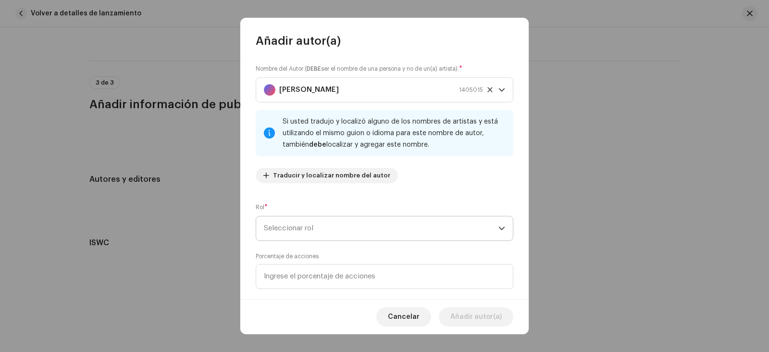
click at [398, 225] on span "Seleccionar rol" at bounding box center [381, 228] width 235 height 24
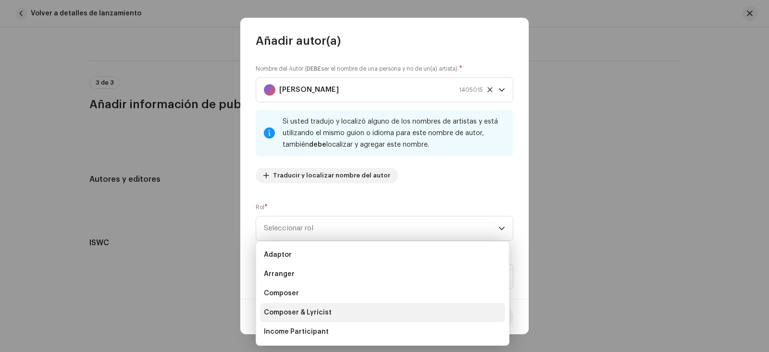
click at [306, 310] on span "Composer & Lyricist" at bounding box center [298, 313] width 68 height 10
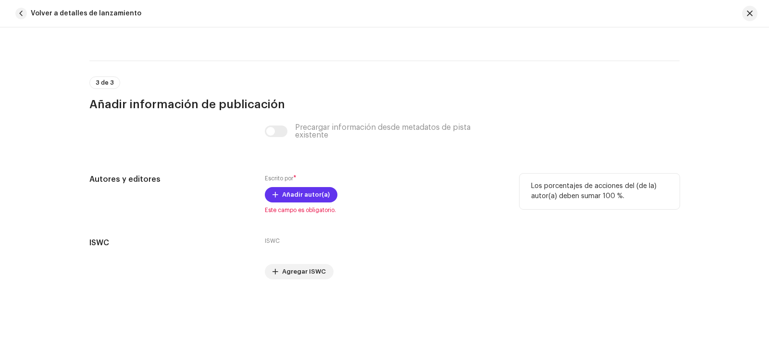
click at [302, 198] on span "Añadir autor(a)" at bounding box center [306, 194] width 48 height 19
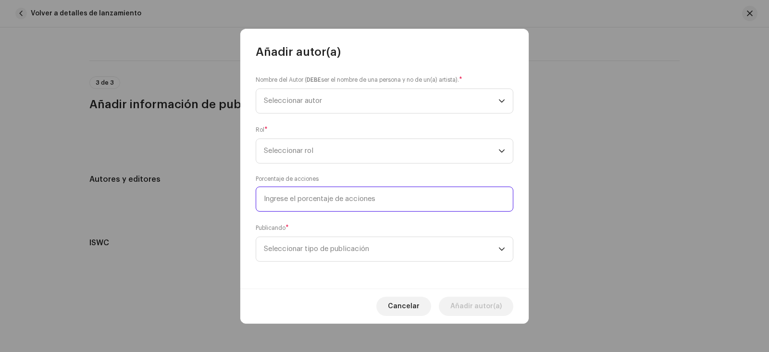
drag, startPoint x: 153, startPoint y: 398, endPoint x: 113, endPoint y: 398, distance: 39.4
drag, startPoint x: 113, startPoint y: 398, endPoint x: 430, endPoint y: 107, distance: 430.1
click at [430, 107] on span "Seleccionar autor" at bounding box center [381, 101] width 235 height 24
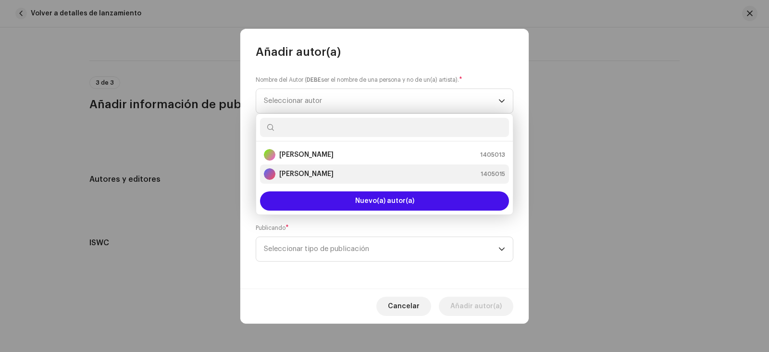
click at [362, 175] on div "[PERSON_NAME] 1405015" at bounding box center [384, 174] width 241 height 12
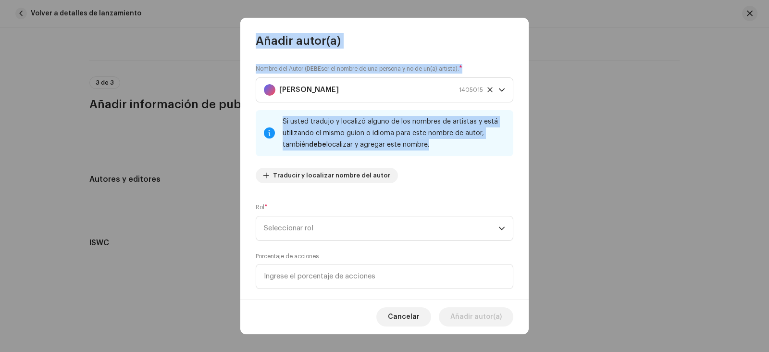
drag, startPoint x: 430, startPoint y: 144, endPoint x: 257, endPoint y: 45, distance: 199.4
click at [257, 45] on div "Añadir autor(a) Nombre del Autor ( DEBE ser el nombre de una persona y no de un…" at bounding box center [384, 176] width 288 height 317
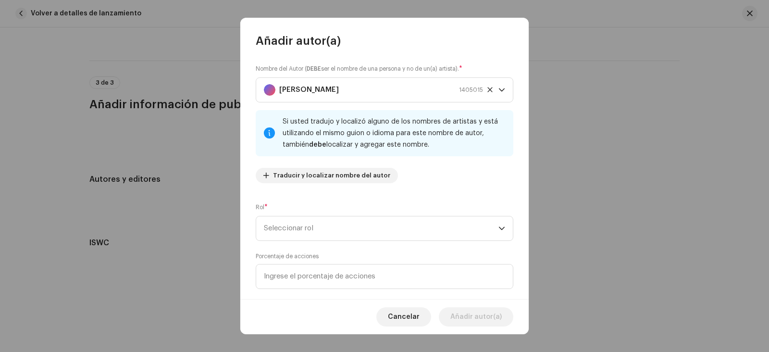
click at [480, 196] on div "Nombre del Autor ( DEBE ser el nombre de una persona y no de un(a) artista). * …" at bounding box center [384, 174] width 288 height 251
click at [355, 173] on span "Traducir y localizar nombre del autor" at bounding box center [331, 175] width 117 height 19
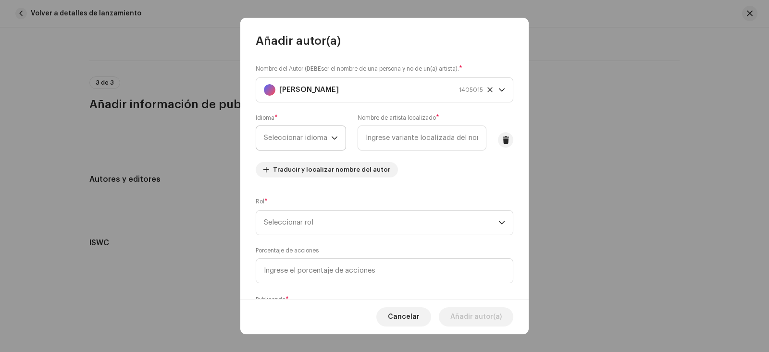
click at [331, 138] on span "Seleccionar idioma" at bounding box center [297, 138] width 67 height 24
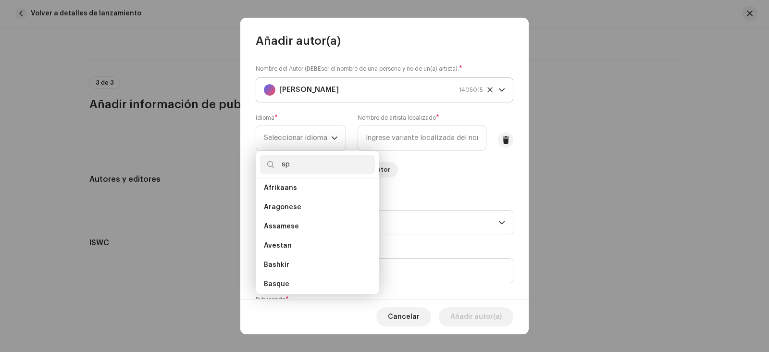
scroll to position [0, 0]
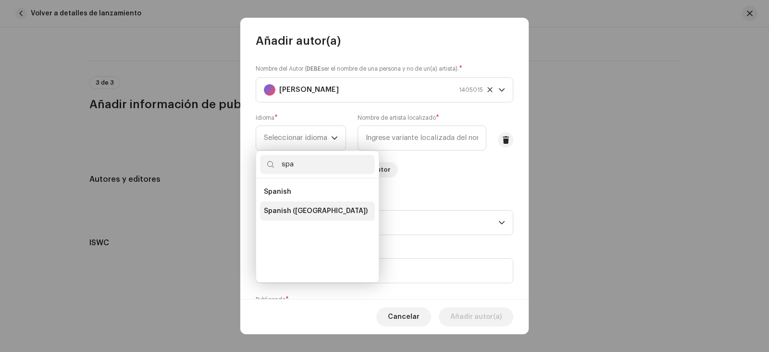
type input "spa"
click at [300, 215] on span "Spanish ([GEOGRAPHIC_DATA])" at bounding box center [316, 211] width 104 height 10
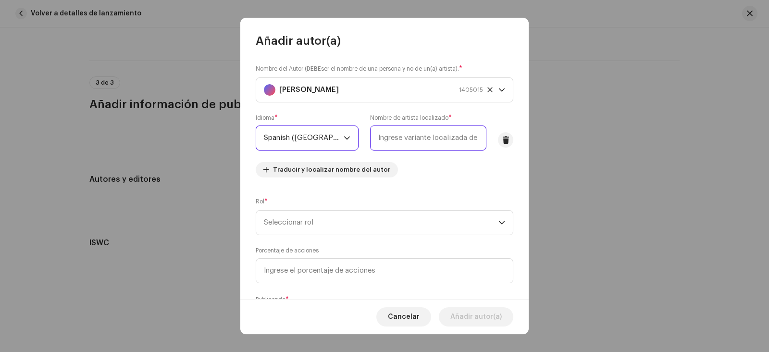
click at [435, 140] on input "text" at bounding box center [428, 137] width 116 height 25
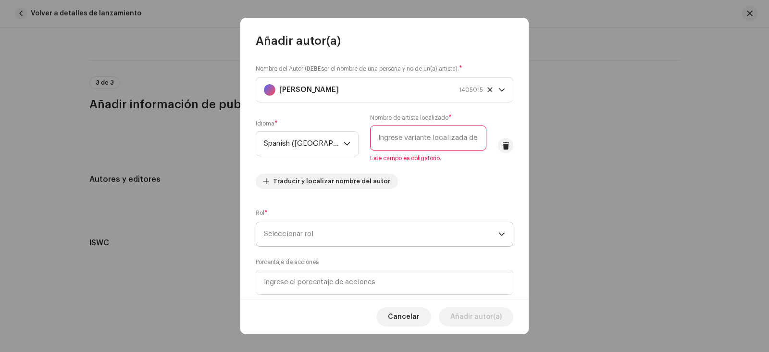
click at [307, 222] on p-select "Seleccionar rol" at bounding box center [385, 234] width 258 height 25
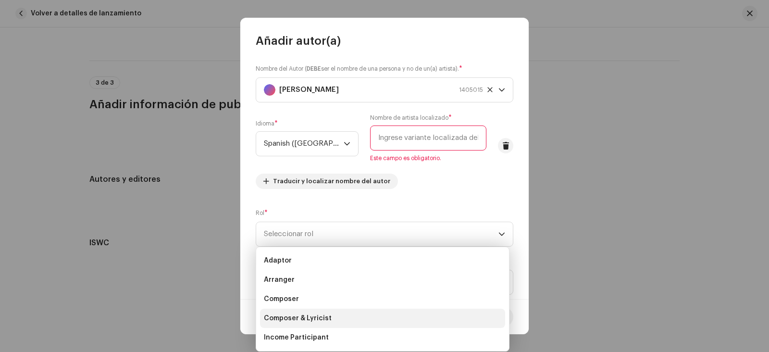
click at [323, 316] on span "Composer & Lyricist" at bounding box center [298, 318] width 68 height 10
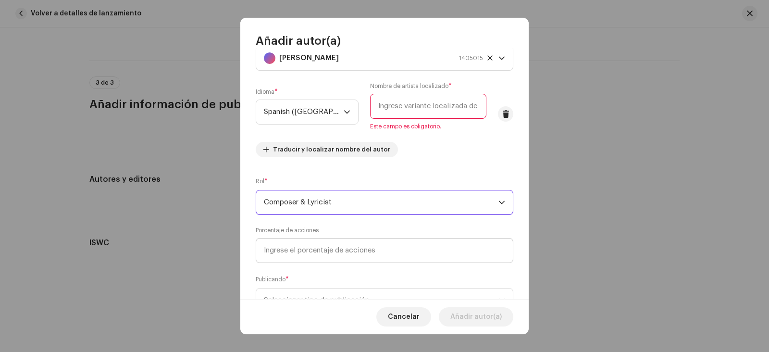
scroll to position [48, 0]
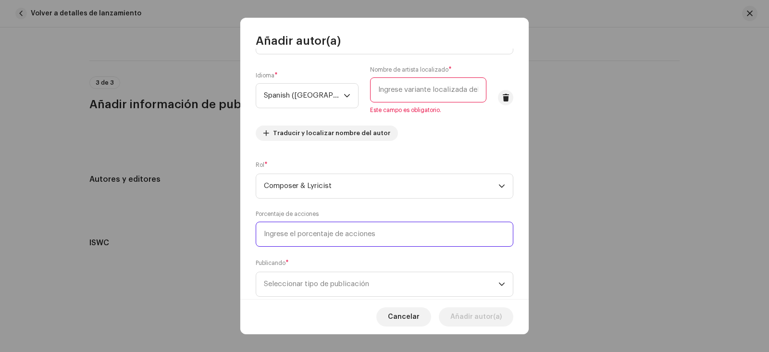
click at [339, 232] on input at bounding box center [385, 234] width 258 height 25
type input "0,00"
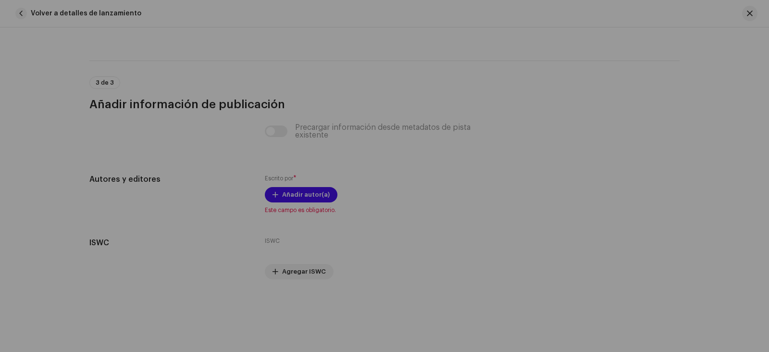
click at [550, 246] on div "Añadir autor(a) Nombre del Autor ( DEBE ser el nombre de una persona y no de un…" at bounding box center [384, 176] width 769 height 352
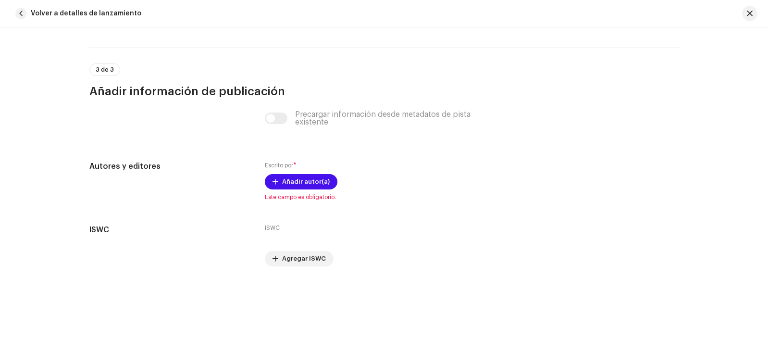
scroll to position [1874, 0]
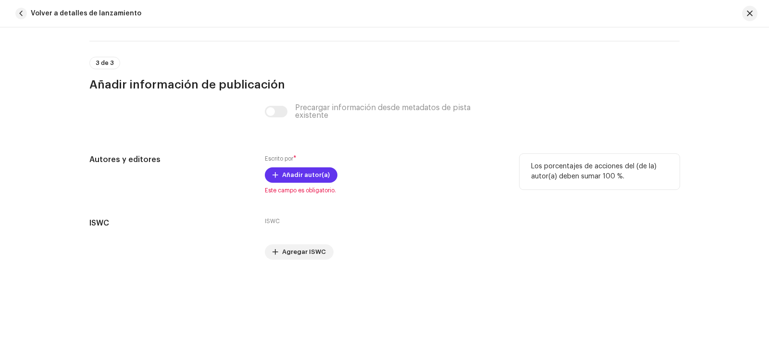
click at [306, 172] on span "Añadir autor(a)" at bounding box center [306, 174] width 48 height 19
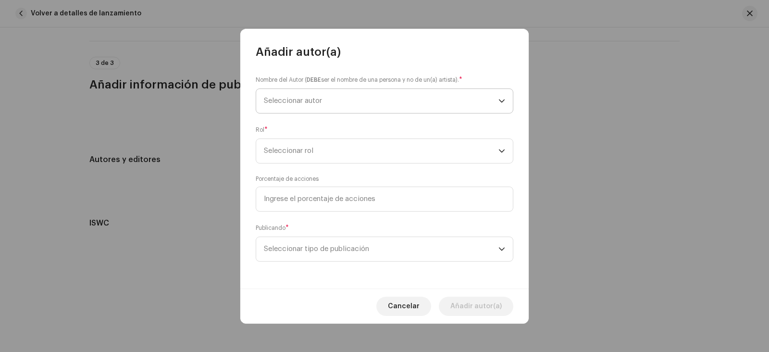
click at [342, 100] on span "Seleccionar autor" at bounding box center [381, 101] width 235 height 24
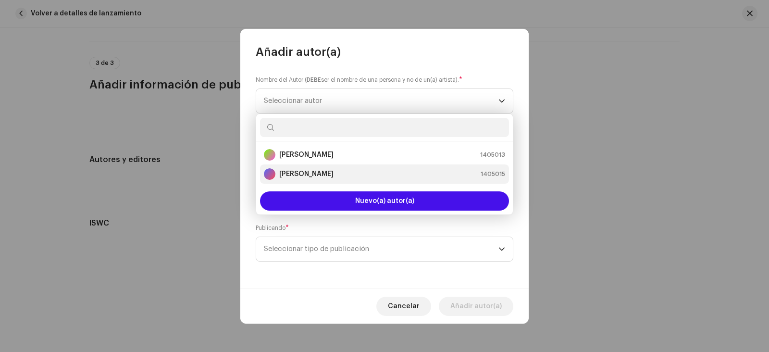
click at [319, 171] on strong "[PERSON_NAME]" at bounding box center [306, 174] width 54 height 10
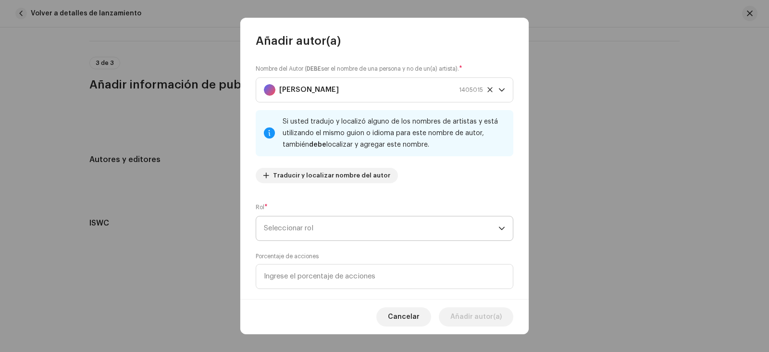
click at [389, 230] on span "Seleccionar rol" at bounding box center [381, 228] width 235 height 24
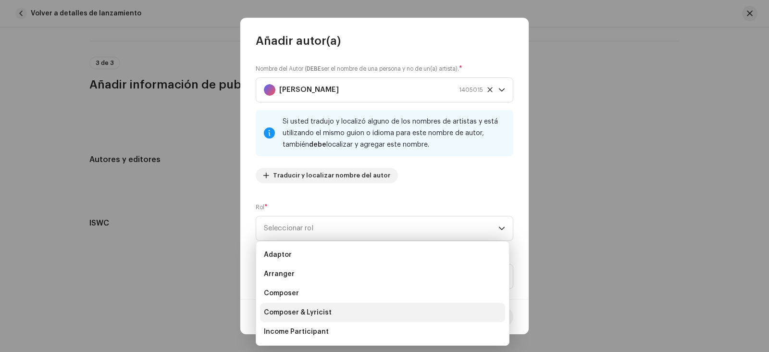
click at [318, 313] on span "Composer & Lyricist" at bounding box center [298, 313] width 68 height 10
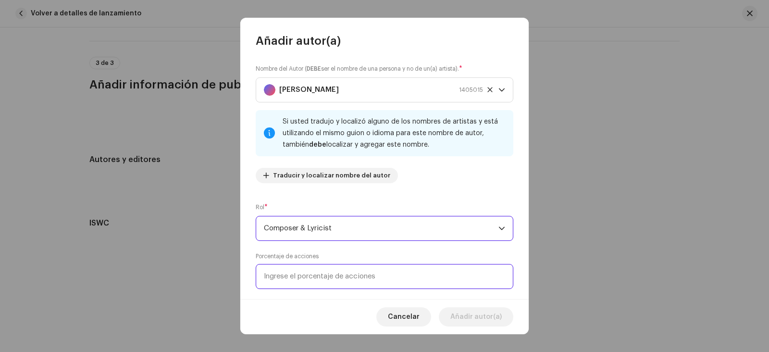
click at [331, 278] on input at bounding box center [385, 276] width 258 height 25
type input "10,00"
click at [355, 281] on input "10,00" at bounding box center [385, 276] width 258 height 25
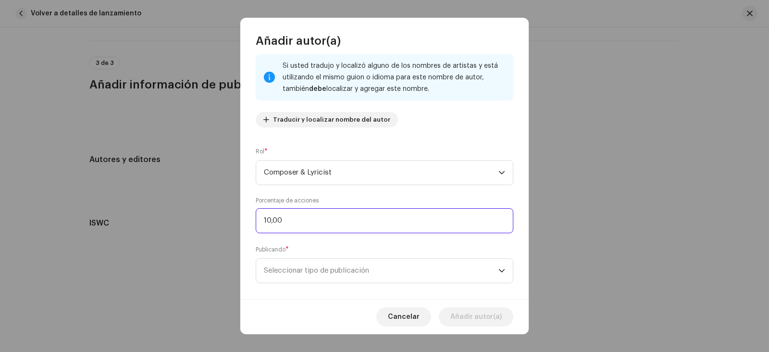
scroll to position [66, 0]
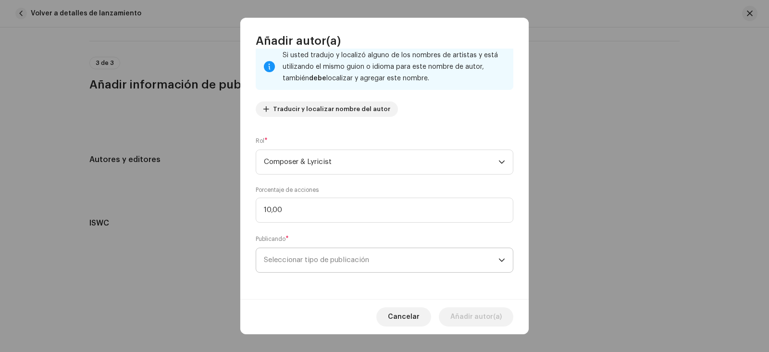
click at [499, 257] on icon "dropdown trigger" at bounding box center [502, 260] width 7 height 7
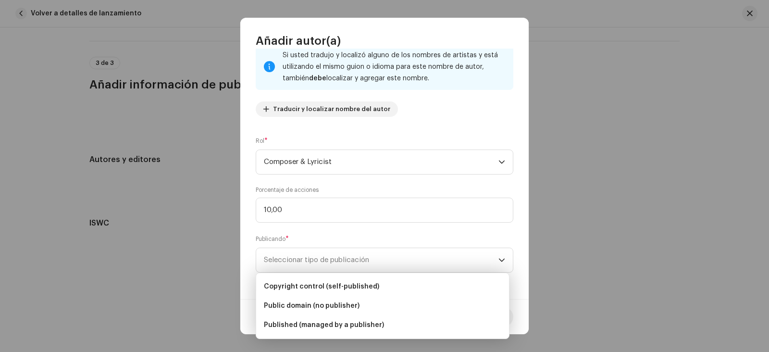
drag, startPoint x: 391, startPoint y: 322, endPoint x: 132, endPoint y: 284, distance: 261.9
click at [132, 284] on body "[PERSON_NAME] Inicio Perfil Catálogo Transacciones Estadísticas Recursos Mercad…" at bounding box center [384, 176] width 769 height 352
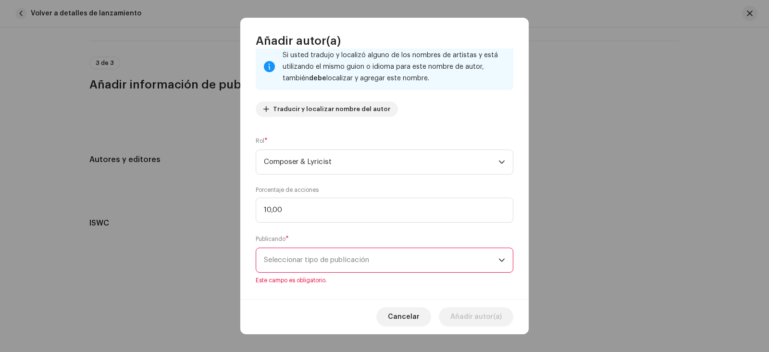
click at [345, 265] on span "Seleccionar tipo de publicación" at bounding box center [381, 260] width 235 height 24
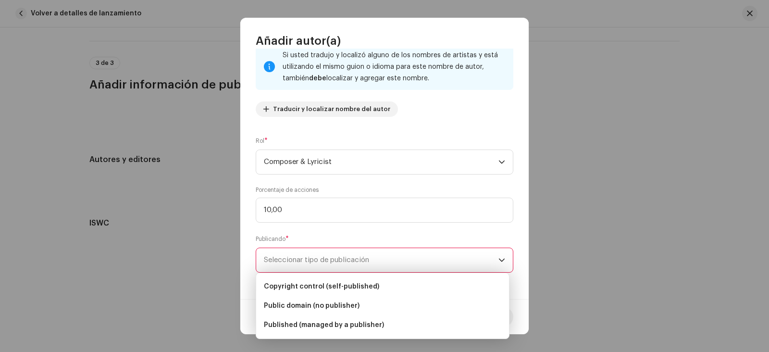
drag, startPoint x: 337, startPoint y: 326, endPoint x: 196, endPoint y: 323, distance: 140.9
click at [196, 323] on body "[PERSON_NAME] Inicio Perfil Catálogo Transacciones Estadísticas Recursos Mercad…" at bounding box center [384, 176] width 769 height 352
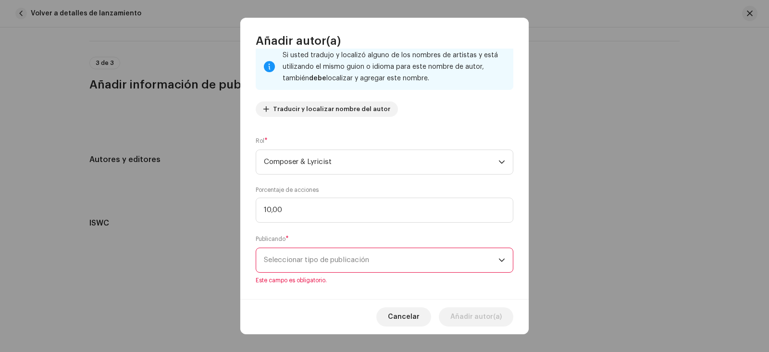
click at [387, 266] on span "Seleccionar tipo de publicación" at bounding box center [381, 260] width 235 height 24
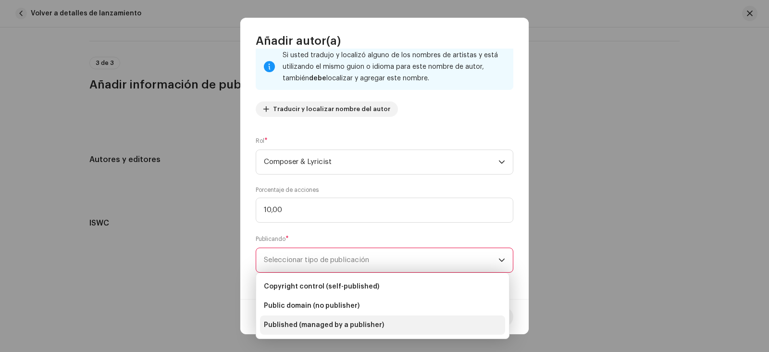
drag, startPoint x: 378, startPoint y: 326, endPoint x: 267, endPoint y: 323, distance: 111.1
click at [267, 323] on span "Published (managed by a publisher)" at bounding box center [324, 325] width 120 height 10
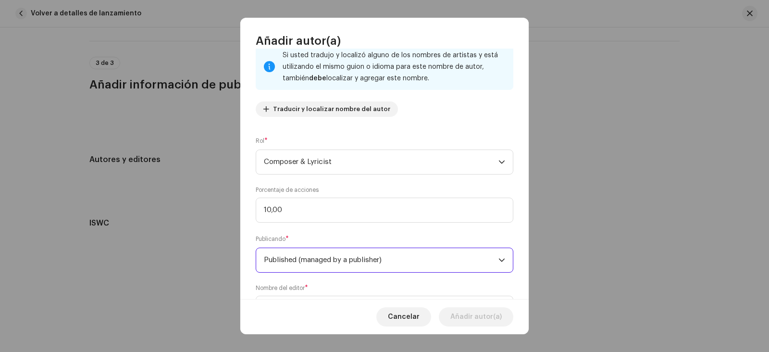
scroll to position [114, 0]
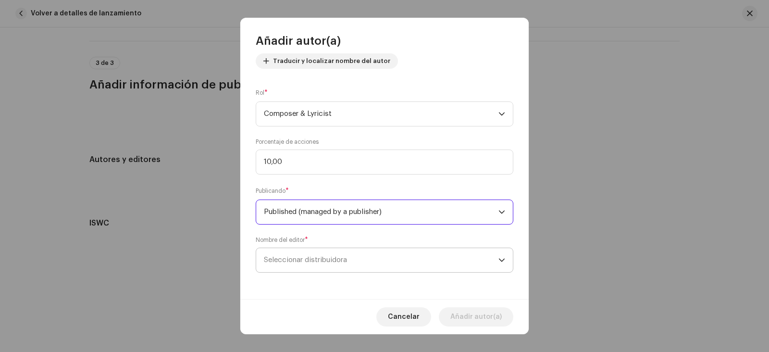
click at [346, 258] on span "Seleccionar distribuidora" at bounding box center [305, 259] width 83 height 7
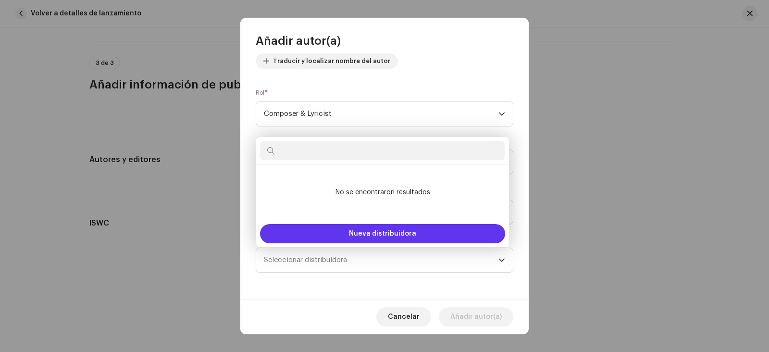
click at [379, 231] on span "Nueva distribuidora" at bounding box center [382, 233] width 67 height 7
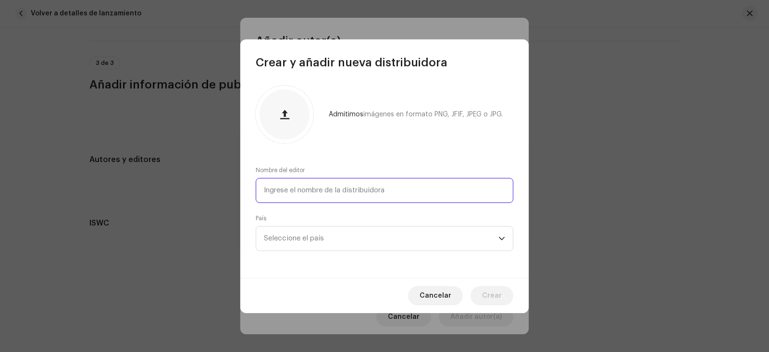
click at [301, 189] on input "text" at bounding box center [385, 190] width 258 height 25
type input "M"
click at [445, 298] on span "Cancelar" at bounding box center [436, 295] width 32 height 19
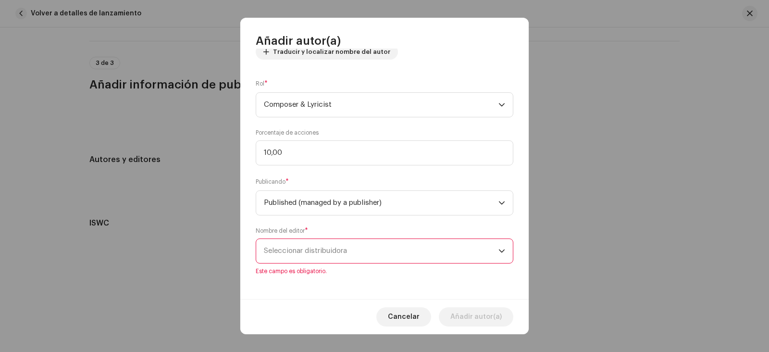
scroll to position [126, 0]
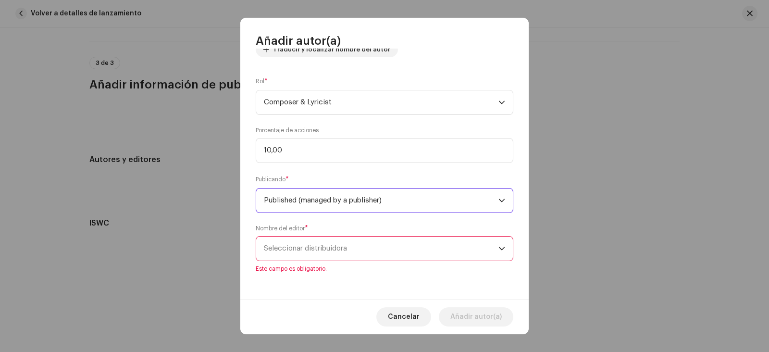
click at [390, 201] on span "Published (managed by a publisher)" at bounding box center [381, 200] width 235 height 24
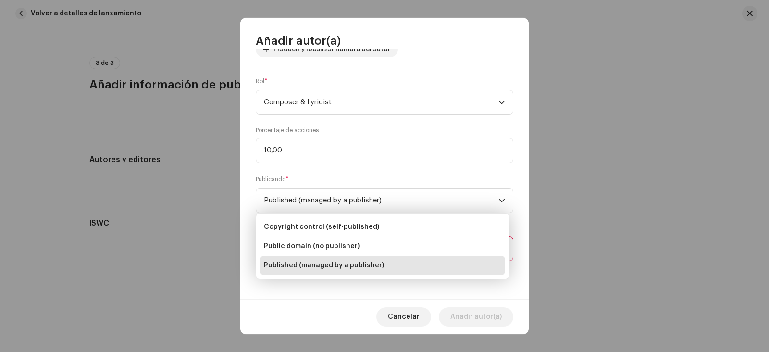
click at [369, 265] on span "Published (managed by a publisher)" at bounding box center [324, 266] width 120 height 10
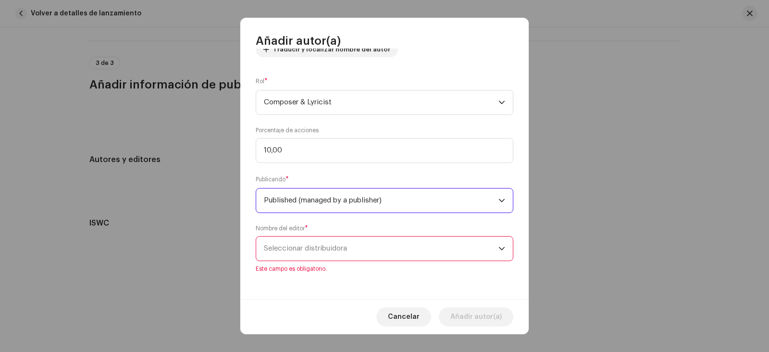
click at [299, 201] on span "Published (managed by a publisher)" at bounding box center [381, 200] width 235 height 24
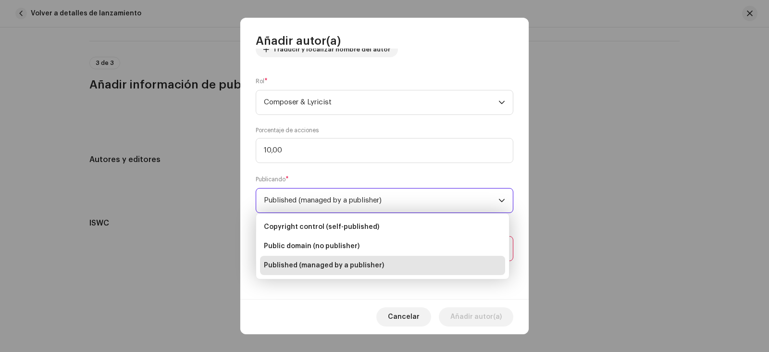
click at [299, 201] on span "Published (managed by a publisher)" at bounding box center [381, 200] width 235 height 24
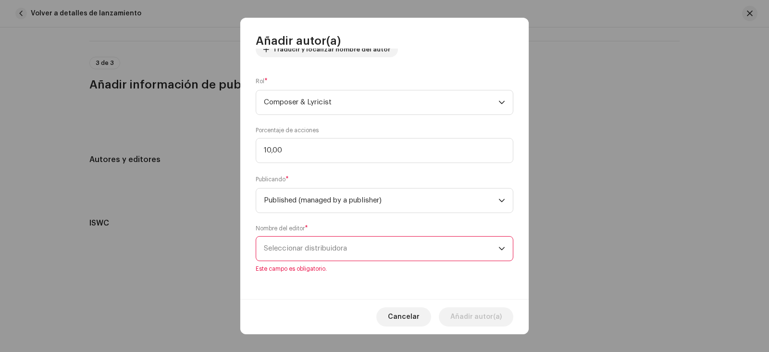
click at [284, 246] on span "Seleccionar distribuidora" at bounding box center [305, 248] width 83 height 7
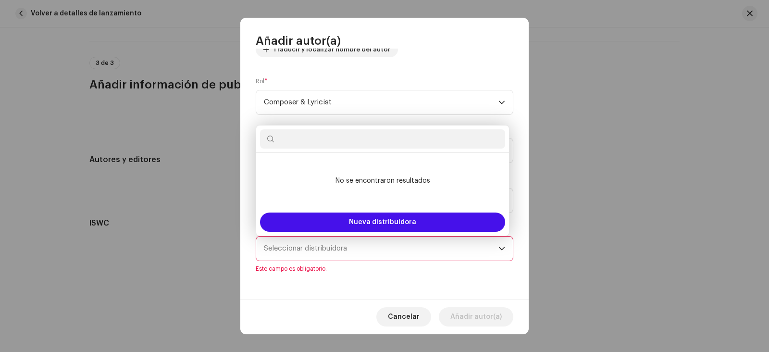
click at [402, 51] on div "Nombre del Autor ( DEBE ser el nombre de una persona y no de un(a) artista). * …" at bounding box center [385, 1] width 258 height 127
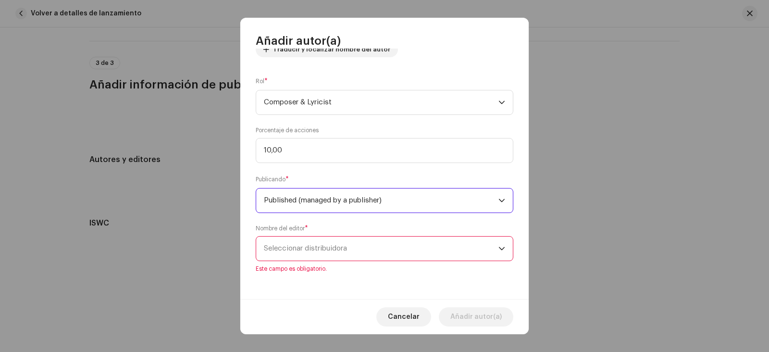
click at [356, 196] on span "Published (managed by a publisher)" at bounding box center [381, 200] width 235 height 24
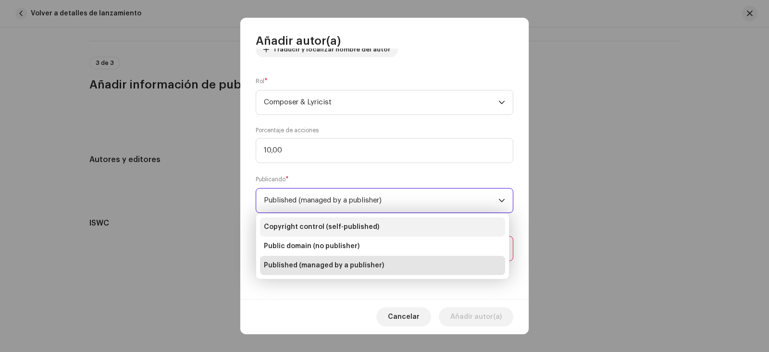
click at [348, 226] on span "Copyright control (self-published)" at bounding box center [321, 227] width 115 height 10
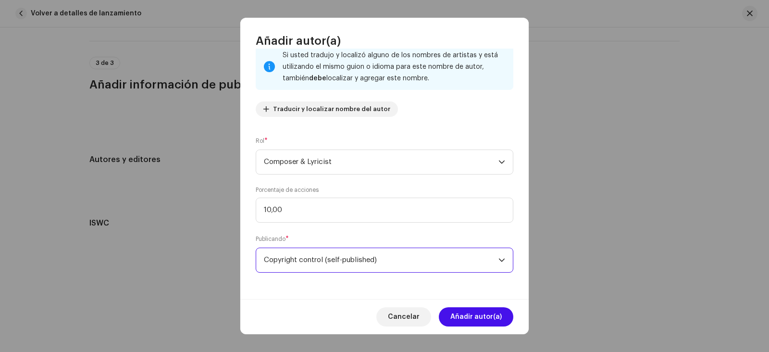
scroll to position [66, 0]
click at [331, 168] on span "Composer & Lyricist" at bounding box center [381, 162] width 235 height 24
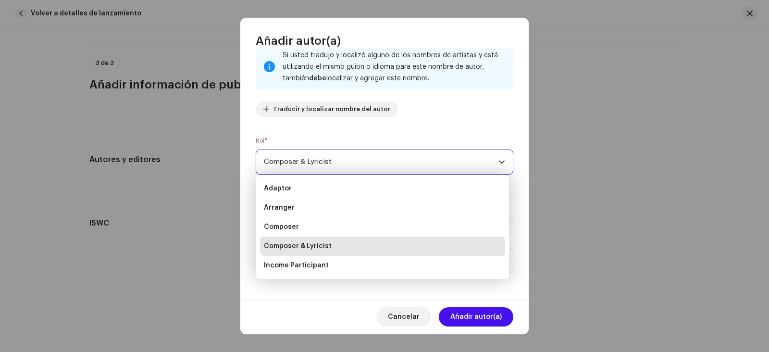
click at [411, 121] on div "Nombre del Autor ( DEBE ser el nombre de una persona y no de un(a) artista). * …" at bounding box center [385, 61] width 258 height 127
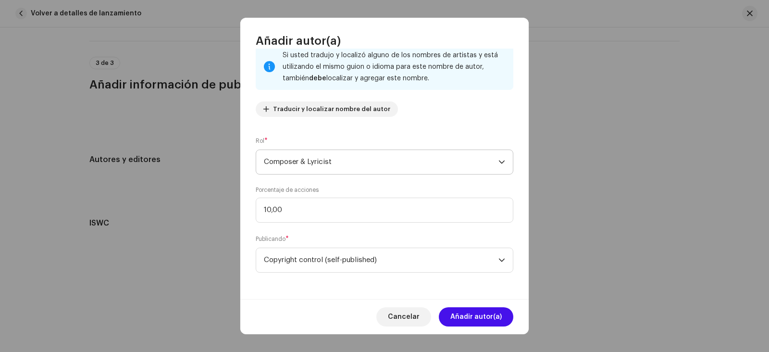
click at [499, 161] on icon "dropdown trigger" at bounding box center [502, 162] width 7 height 7
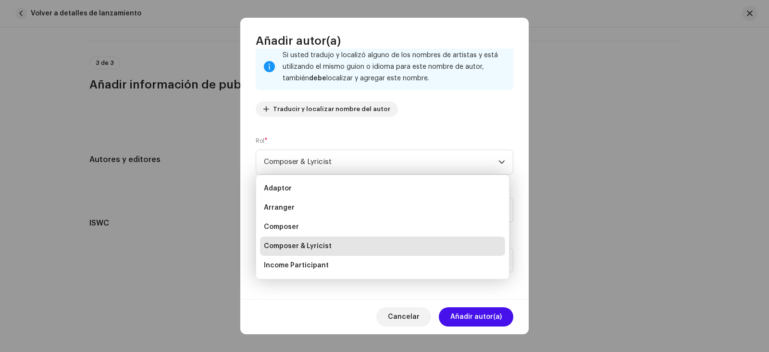
click at [408, 132] on div "Nombre del Autor ( DEBE ser el nombre de una persona y no de un(a) artista). * …" at bounding box center [384, 174] width 288 height 251
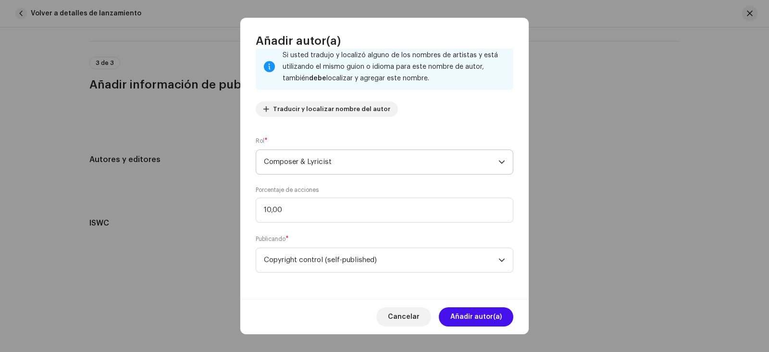
click at [380, 161] on span "Composer & Lyricist" at bounding box center [381, 162] width 235 height 24
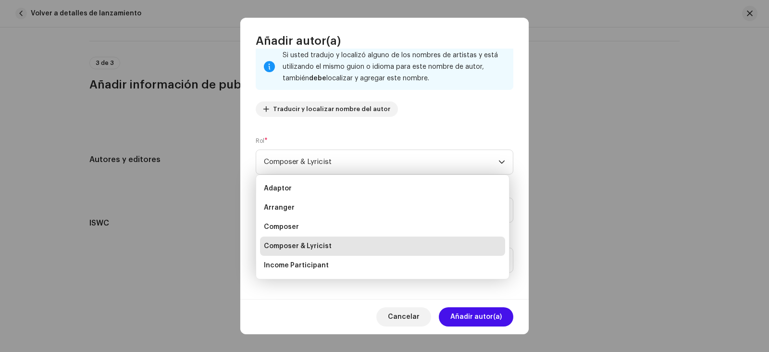
click at [328, 245] on span "Composer & Lyricist" at bounding box center [298, 246] width 68 height 10
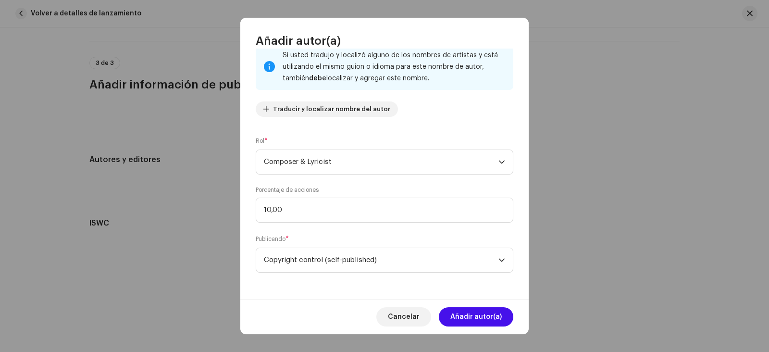
drag, startPoint x: 525, startPoint y: 269, endPoint x: 529, endPoint y: 286, distance: 17.5
click at [529, 286] on div "Añadir autor(a) Nombre del Autor ( DEBE ser el nombre de una persona y no de un…" at bounding box center [384, 176] width 769 height 352
click at [490, 314] on span "Añadir autor(a)" at bounding box center [476, 316] width 51 height 19
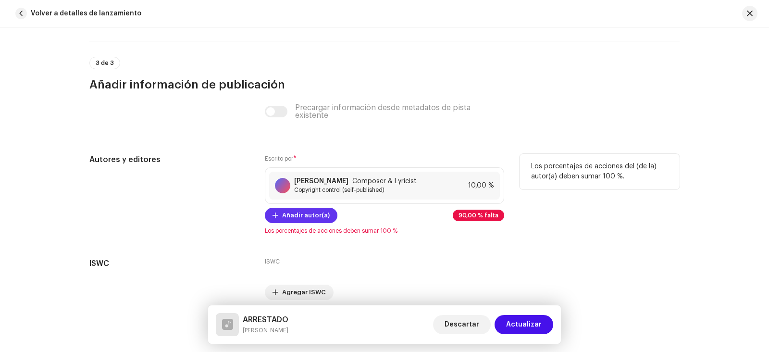
click at [312, 217] on span "Añadir autor(a)" at bounding box center [306, 215] width 48 height 19
click at [608, 149] on div "Añadir autor(a) Nombre del Autor ( DEBE ser el nombre de una persona y no de un…" at bounding box center [384, 176] width 769 height 352
click at [313, 216] on span "Añadir autor(a)" at bounding box center [306, 215] width 48 height 19
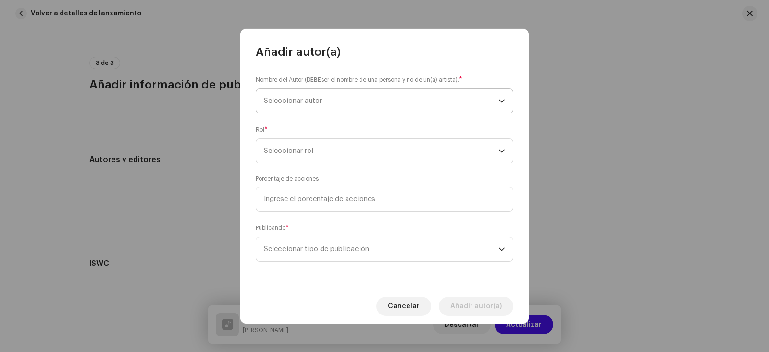
click at [394, 106] on span "Seleccionar autor" at bounding box center [381, 101] width 235 height 24
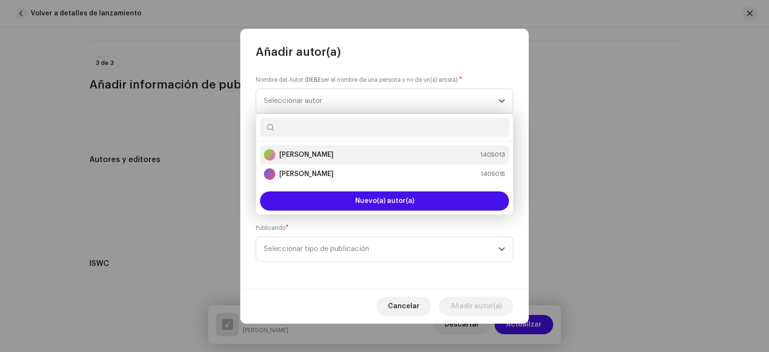
click at [334, 153] on strong "[PERSON_NAME]" at bounding box center [306, 155] width 54 height 10
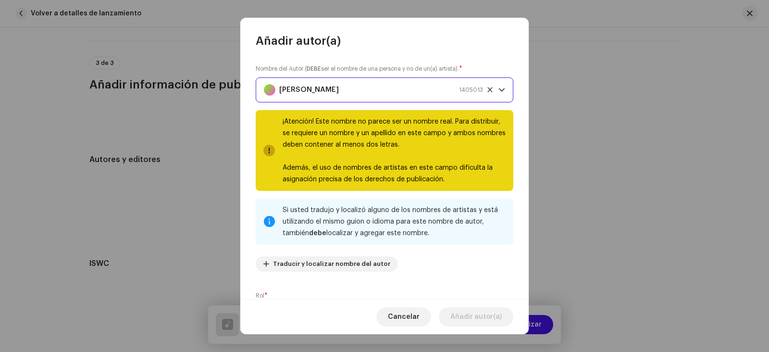
click at [491, 91] on span "[PERSON_NAME] 1405013" at bounding box center [381, 90] width 235 height 24
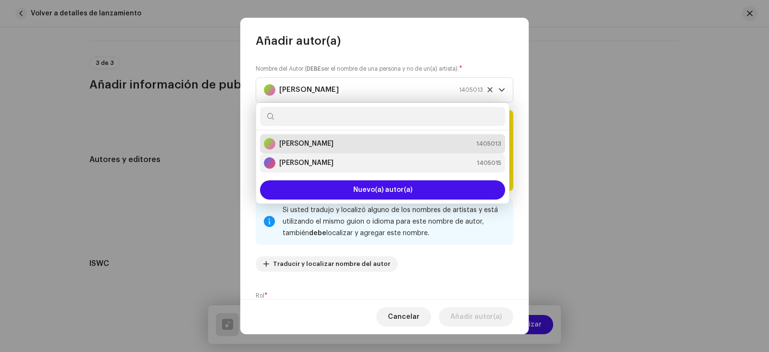
click at [397, 165] on div "[PERSON_NAME] 1405015" at bounding box center [383, 163] width 238 height 12
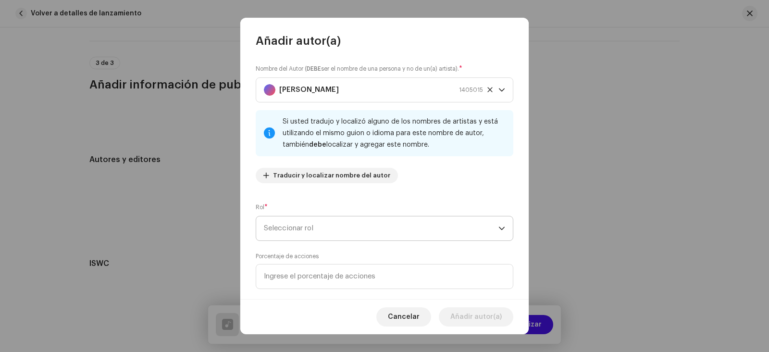
click at [340, 233] on span "Seleccionar rol" at bounding box center [381, 228] width 235 height 24
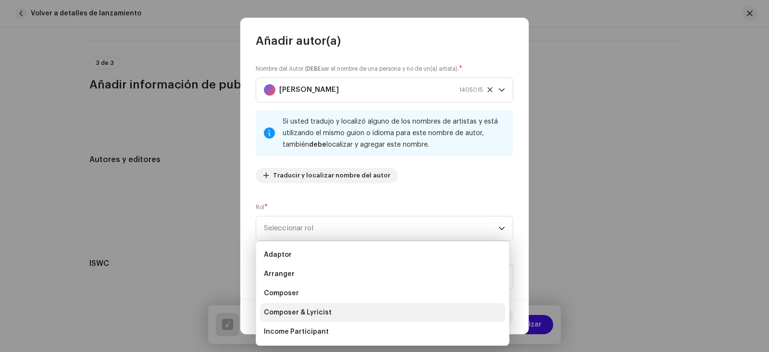
click at [306, 312] on span "Composer & Lyricist" at bounding box center [298, 313] width 68 height 10
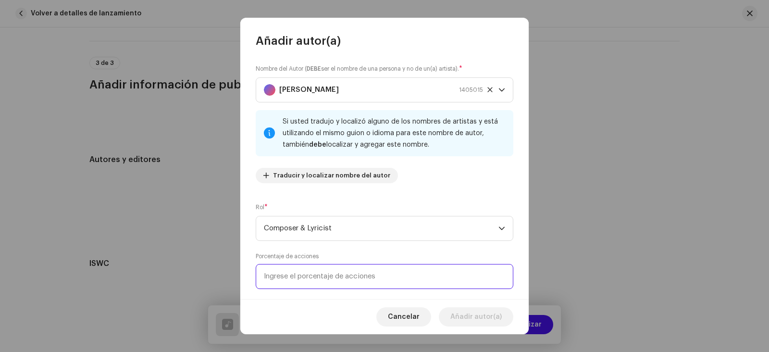
click at [337, 278] on input at bounding box center [385, 276] width 258 height 25
type input "10,00"
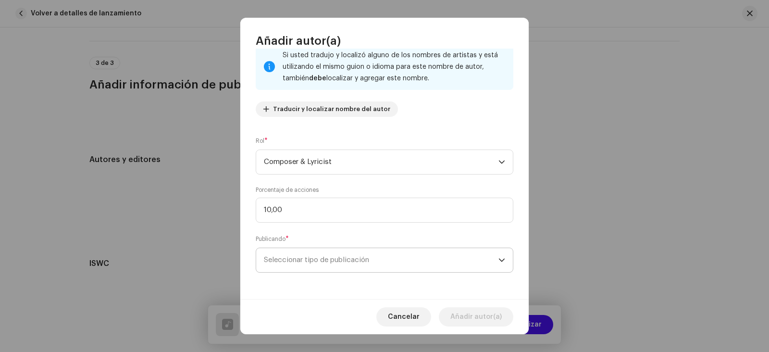
click at [425, 264] on span "Seleccionar tipo de publicación" at bounding box center [381, 260] width 235 height 24
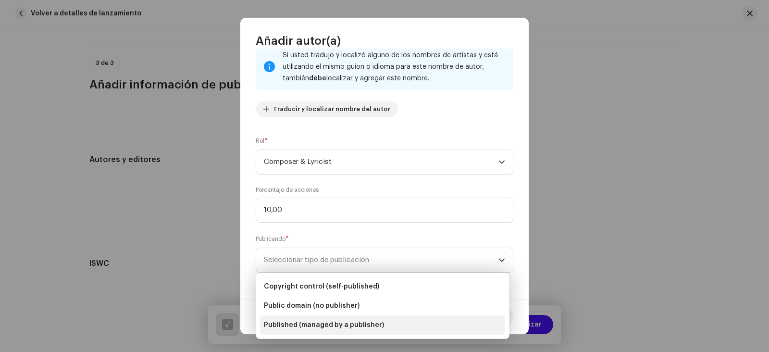
click at [369, 326] on span "Published (managed by a publisher)" at bounding box center [324, 325] width 120 height 10
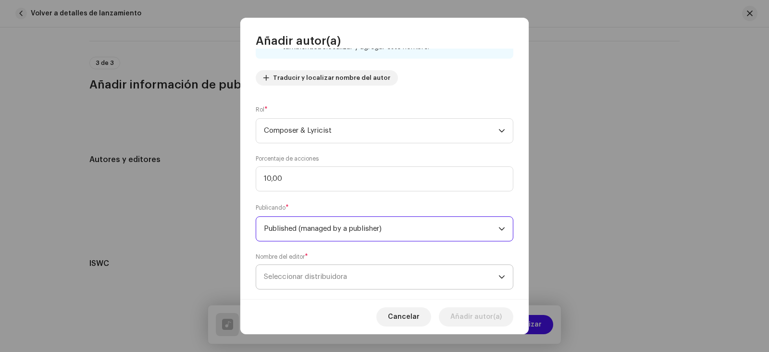
scroll to position [114, 0]
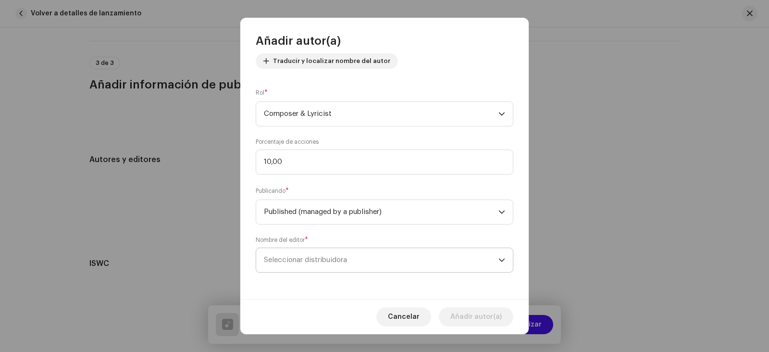
click at [317, 256] on span "Seleccionar distribuidora" at bounding box center [305, 259] width 83 height 7
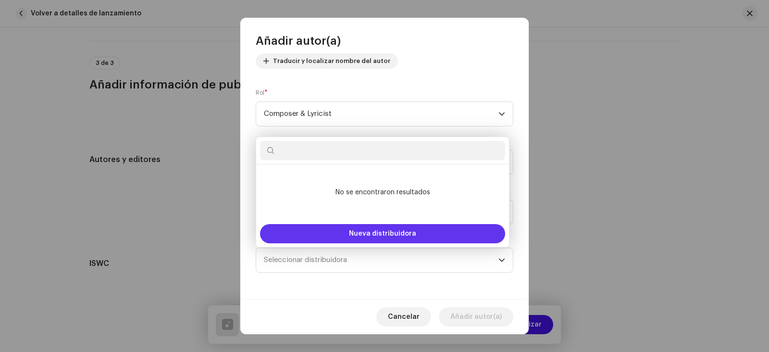
click at [358, 234] on span "Nueva distribuidora" at bounding box center [382, 233] width 67 height 7
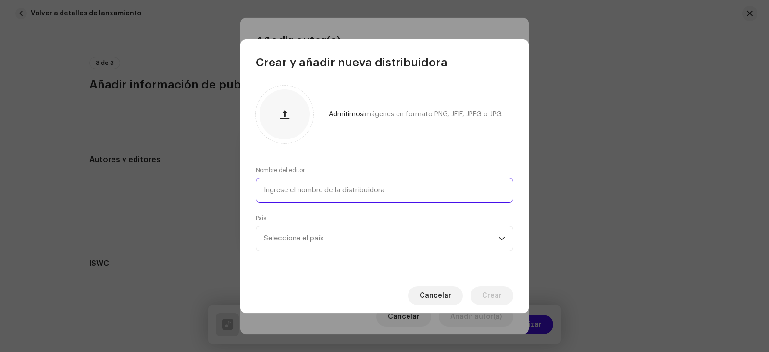
click at [289, 190] on input "text" at bounding box center [385, 190] width 258 height 25
type input "Marbo Music"
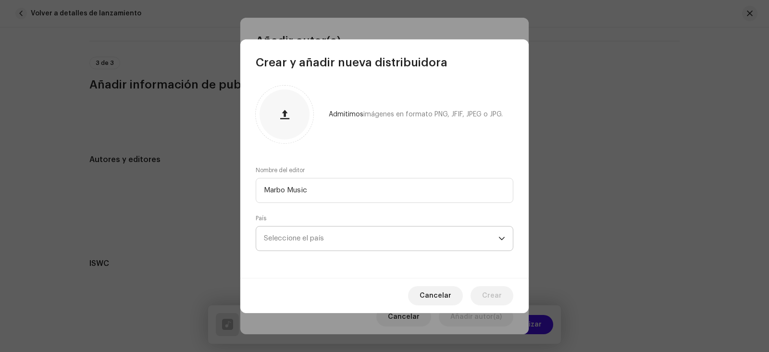
click at [294, 235] on span "Seleccione el país" at bounding box center [294, 238] width 60 height 7
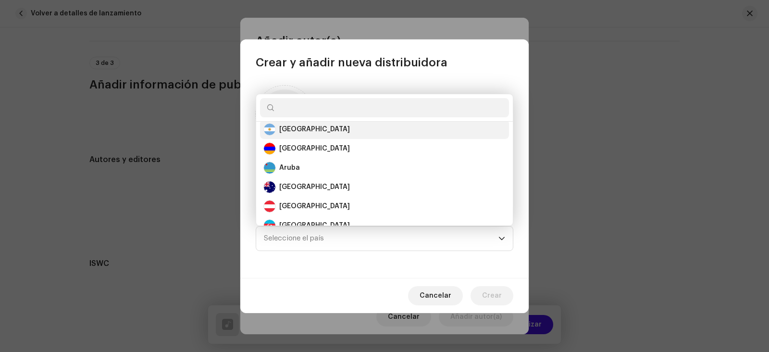
scroll to position [158, 0]
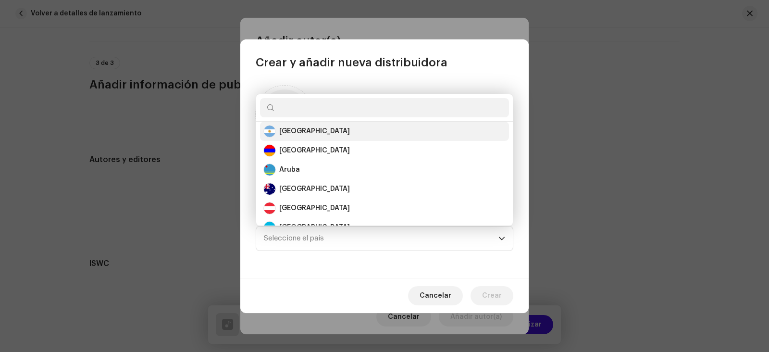
click at [275, 130] on div "Argentina" at bounding box center [270, 131] width 12 height 12
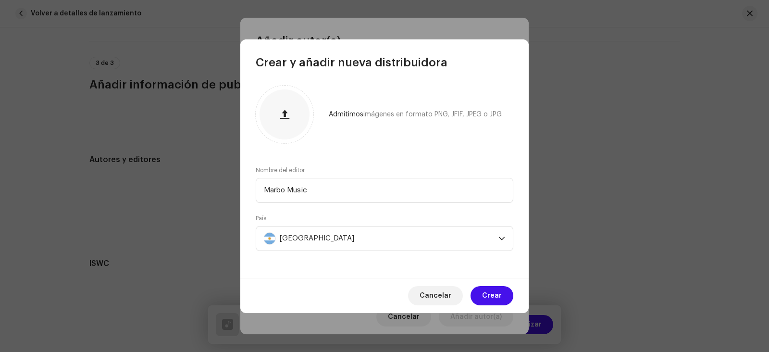
click at [491, 295] on span "Crear" at bounding box center [492, 295] width 20 height 19
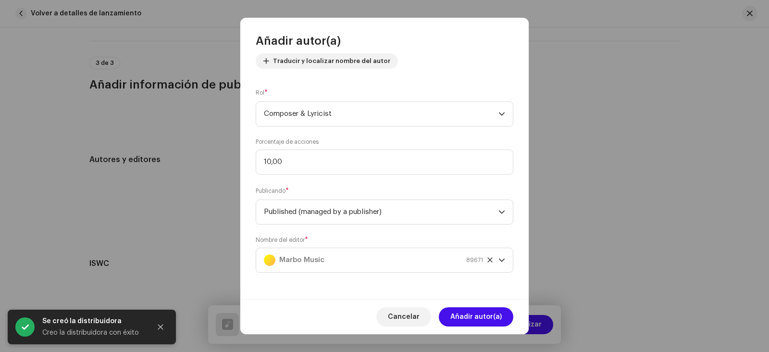
drag, startPoint x: 525, startPoint y: 287, endPoint x: 526, endPoint y: 294, distance: 6.8
click at [526, 294] on div "Nombre del Autor ( DEBE ser el nombre de una persona y no de un(a) artista). * …" at bounding box center [384, 174] width 288 height 251
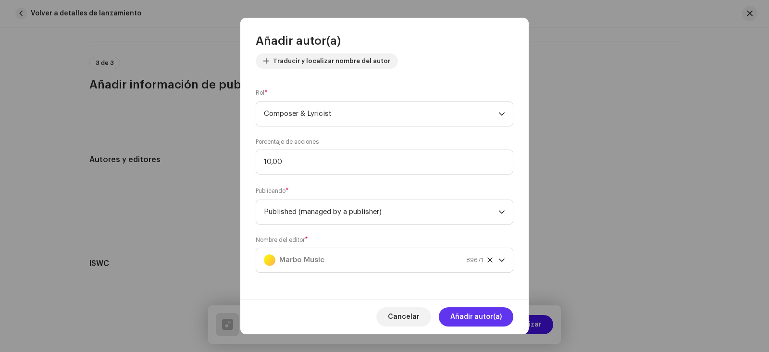
click at [488, 314] on span "Añadir autor(a)" at bounding box center [476, 316] width 51 height 19
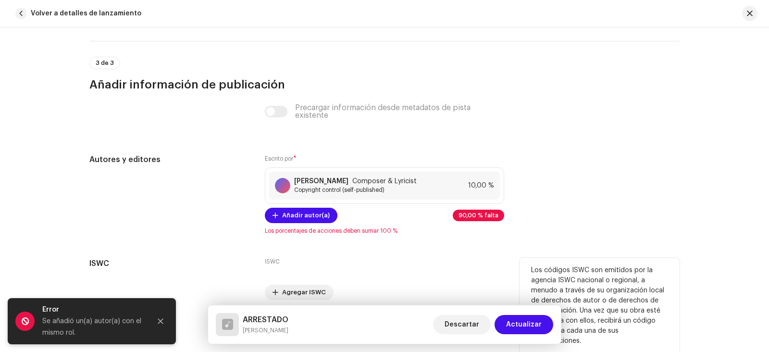
scroll to position [1914, 0]
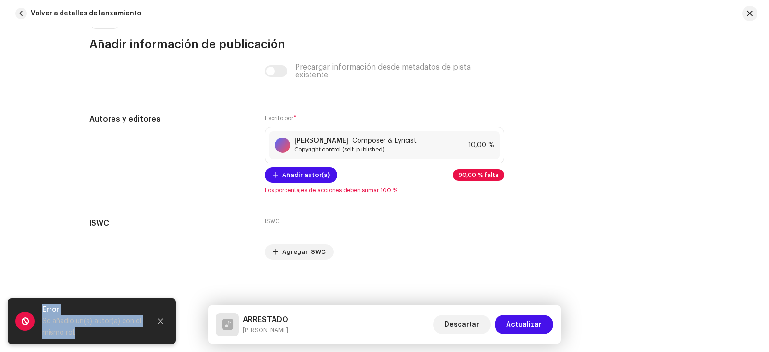
drag, startPoint x: 103, startPoint y: 336, endPoint x: 37, endPoint y: 318, distance: 68.7
click at [37, 318] on div "Error Se añadió un(a) autor(a) con el mismo rol." at bounding box center [92, 321] width 168 height 46
copy div "Error Se añadió un(a) autor(a) con el mismo rol."
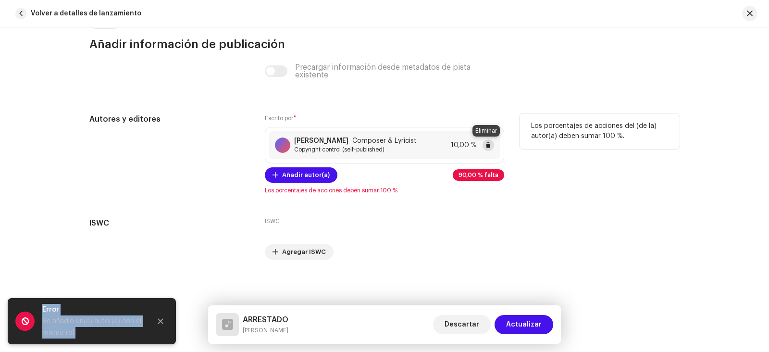
click at [483, 143] on button at bounding box center [489, 145] width 12 height 12
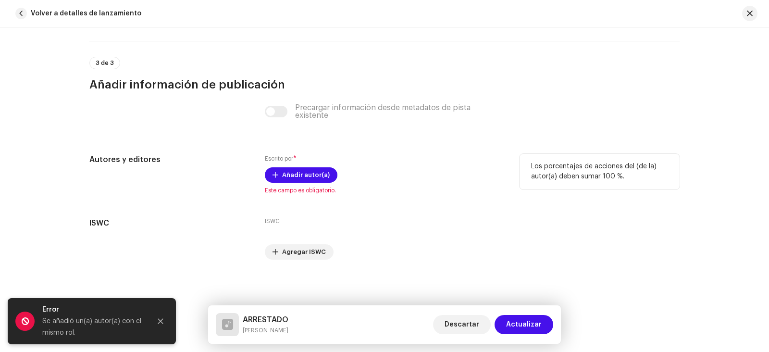
click at [423, 161] on div "Escrito por * Añadir autor(a) Este campo es obligatorio." at bounding box center [384, 174] width 239 height 40
click at [337, 191] on span "Este campo es obligatorio." at bounding box center [384, 191] width 239 height 8
click at [314, 173] on span "Añadir autor(a)" at bounding box center [306, 174] width 48 height 19
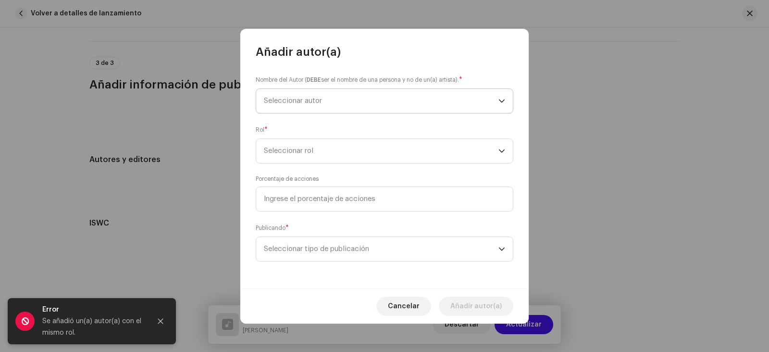
click at [308, 96] on span "Seleccionar autor" at bounding box center [381, 101] width 235 height 24
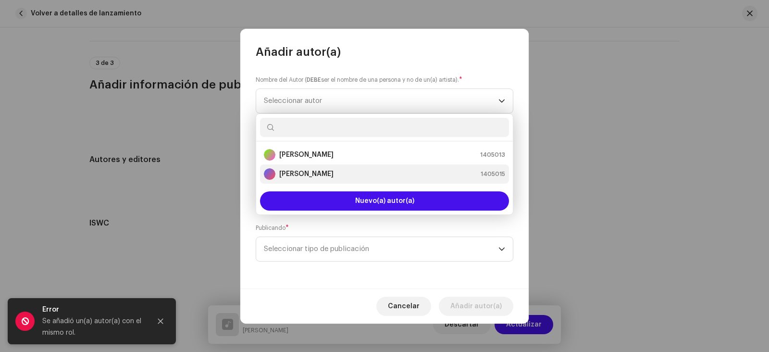
click at [308, 169] on strong "[PERSON_NAME]" at bounding box center [306, 174] width 54 height 10
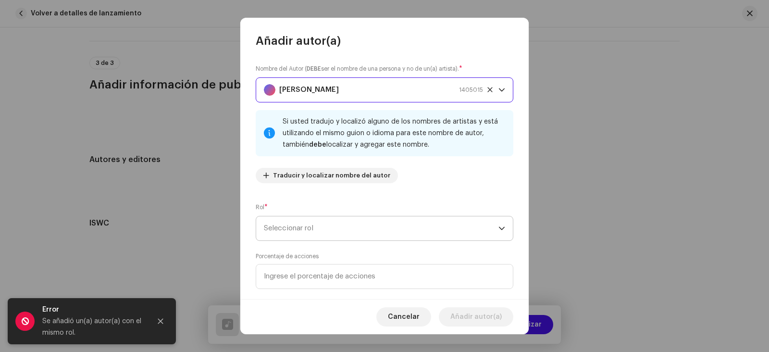
click at [314, 231] on span "Seleccionar rol" at bounding box center [381, 228] width 235 height 24
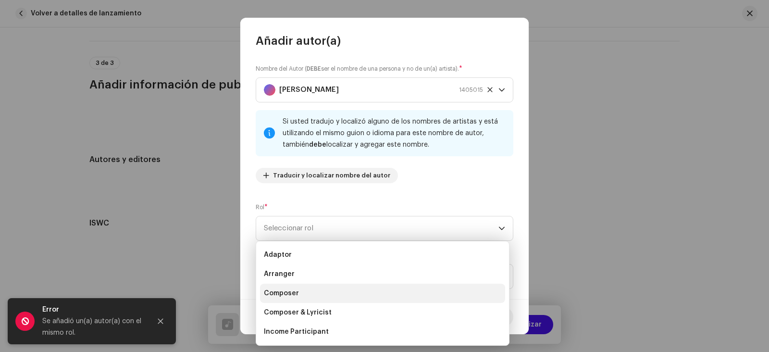
click at [297, 296] on span "Composer" at bounding box center [281, 293] width 35 height 10
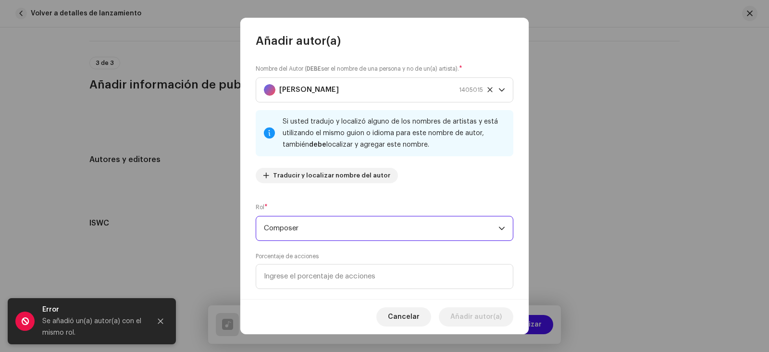
click at [309, 234] on span "Composer" at bounding box center [381, 228] width 235 height 24
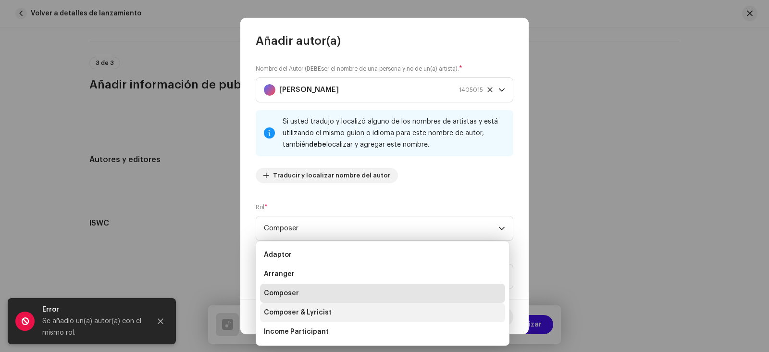
click at [318, 306] on li "Composer & Lyricist" at bounding box center [382, 312] width 245 height 19
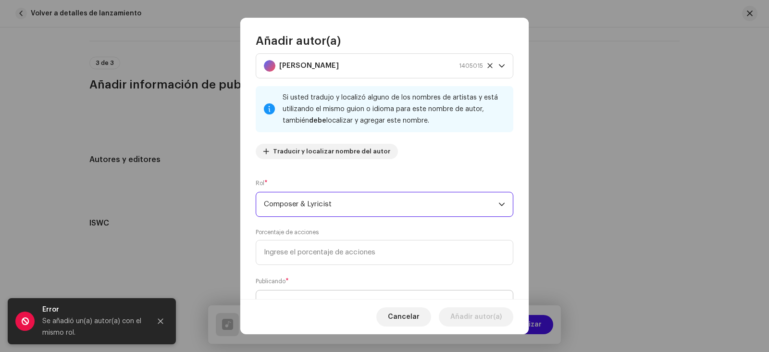
scroll to position [48, 0]
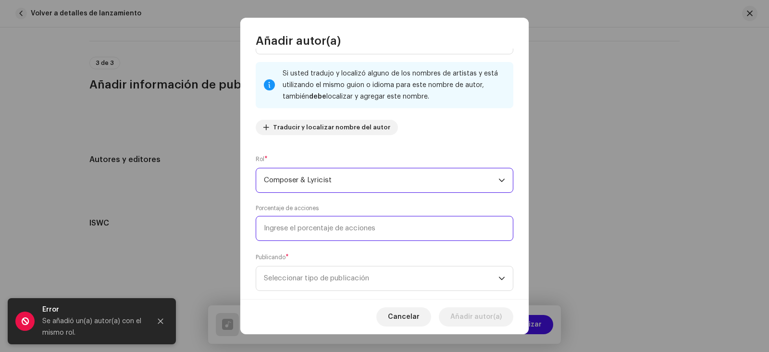
click at [311, 235] on input at bounding box center [385, 228] width 258 height 25
type input "10,00"
click at [331, 279] on span "Seleccionar tipo de publicación" at bounding box center [381, 278] width 235 height 24
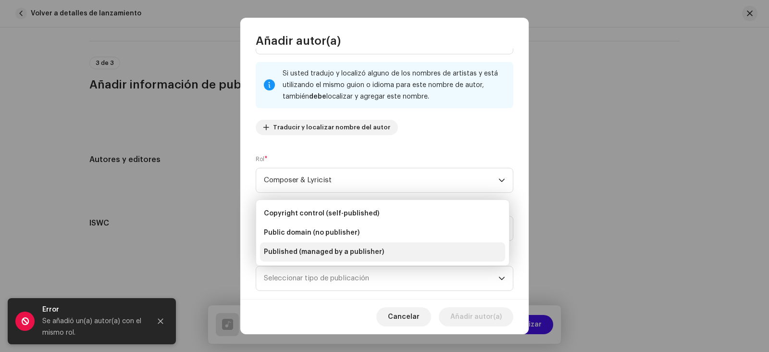
click at [323, 253] on span "Published (managed by a publisher)" at bounding box center [324, 252] width 120 height 10
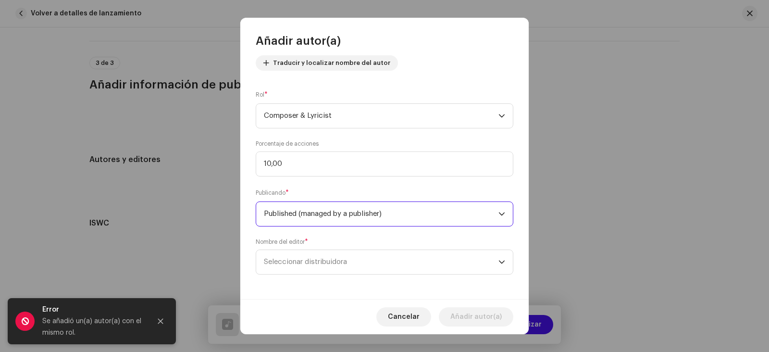
scroll to position [114, 0]
click at [346, 264] on span "Seleccionar distribuidora" at bounding box center [381, 260] width 235 height 24
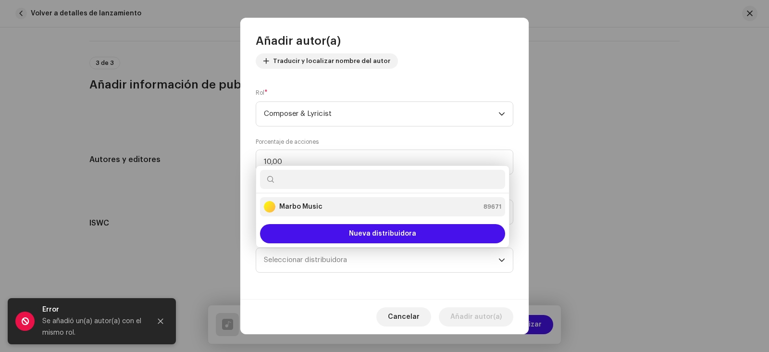
click at [310, 205] on strong "Marbo Music" at bounding box center [300, 207] width 43 height 10
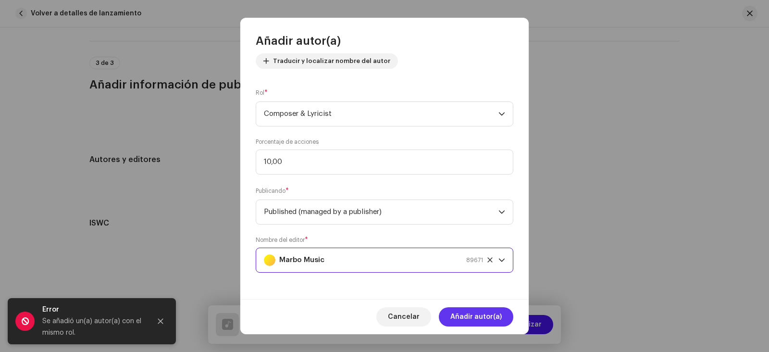
click at [510, 317] on button "Añadir autor(a)" at bounding box center [476, 316] width 75 height 19
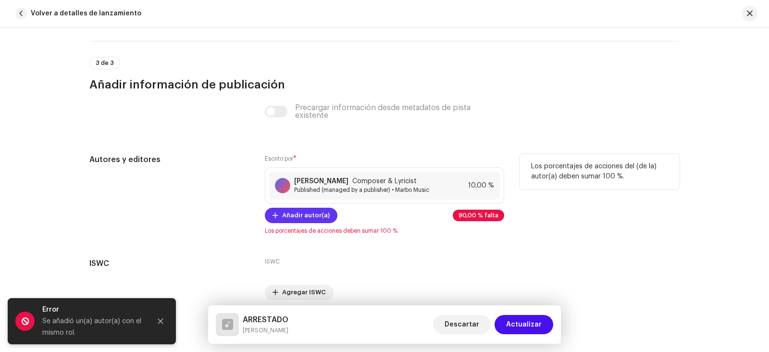
click at [303, 218] on span "Añadir autor(a)" at bounding box center [306, 215] width 48 height 19
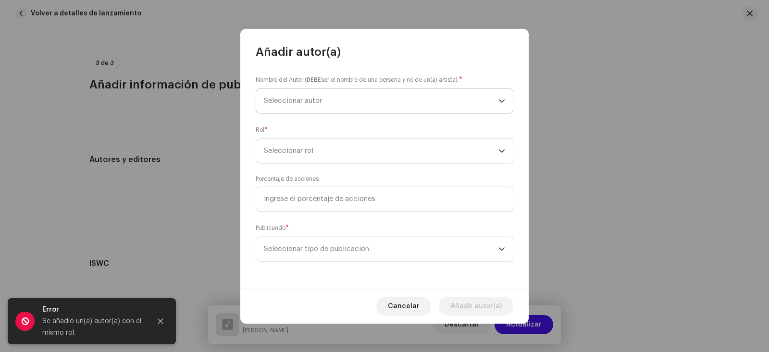
click at [274, 106] on span "Seleccionar autor" at bounding box center [381, 101] width 235 height 24
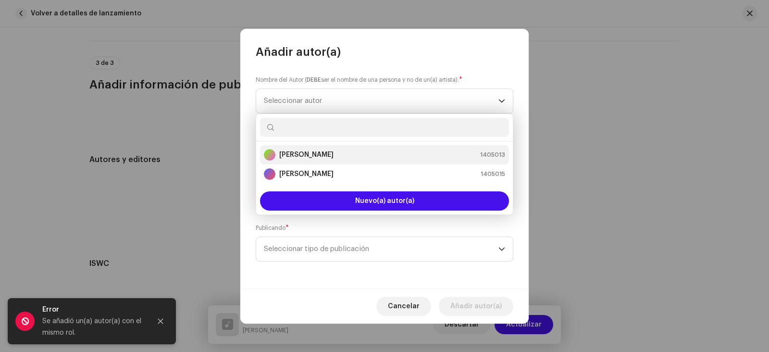
click at [289, 151] on strong "[PERSON_NAME]" at bounding box center [306, 155] width 54 height 10
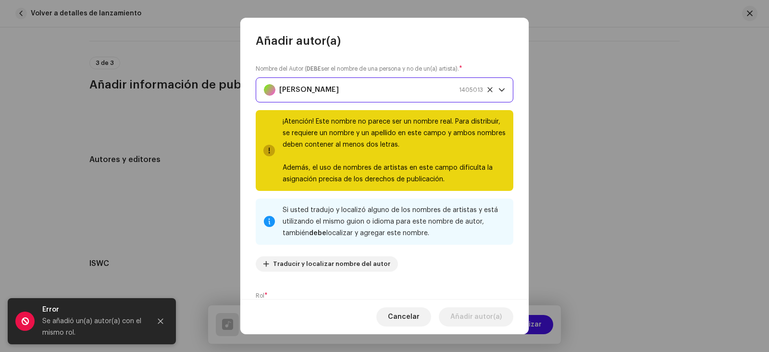
click at [302, 89] on strong "[PERSON_NAME]" at bounding box center [309, 90] width 60 height 24
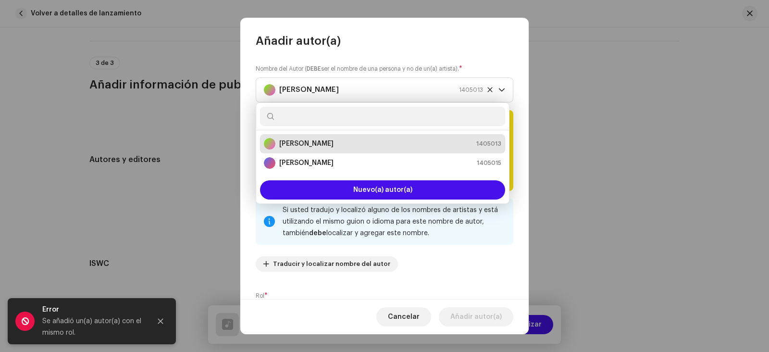
type input "r"
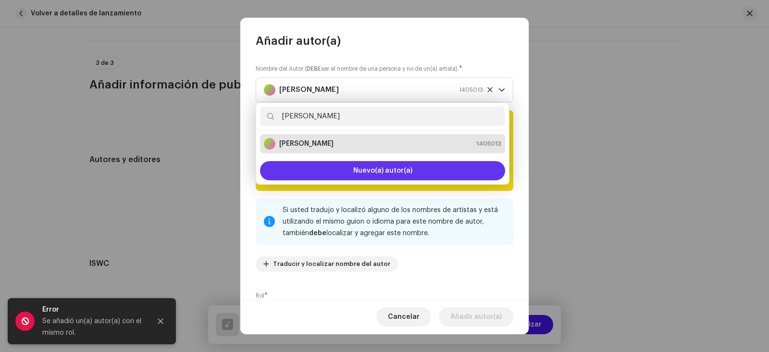
type input "[PERSON_NAME]"
click at [380, 173] on span "Nuevo(a) autor(a)" at bounding box center [382, 170] width 59 height 7
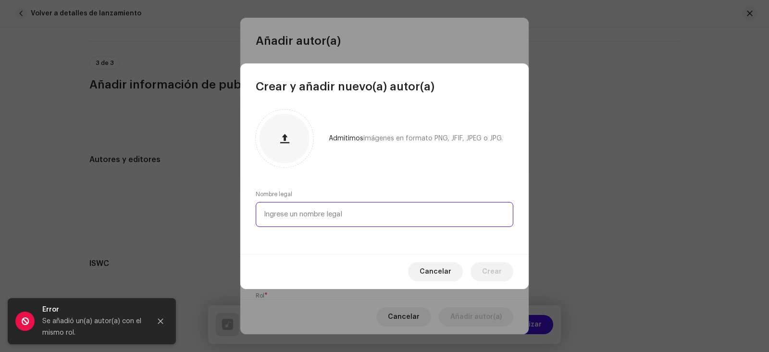
click at [336, 214] on input "text" at bounding box center [385, 214] width 258 height 25
type input "[PERSON_NAME]"
click at [488, 272] on span "Crear" at bounding box center [492, 271] width 20 height 19
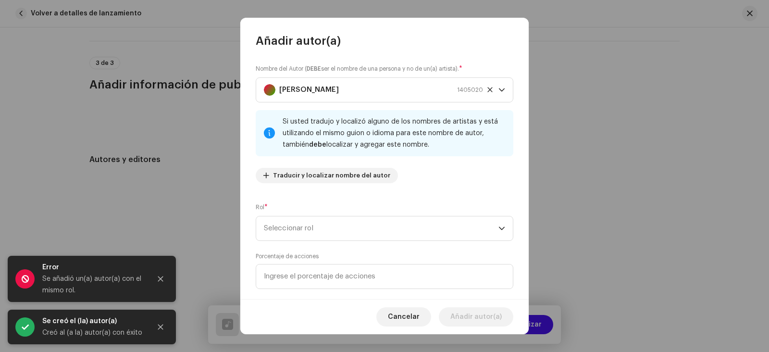
scroll to position [48, 0]
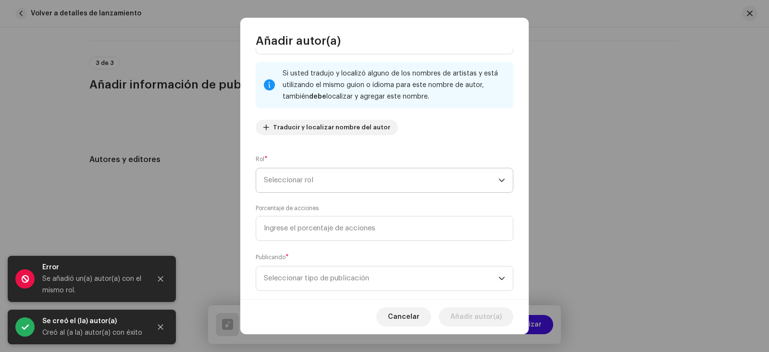
click at [487, 179] on span "Seleccionar rol" at bounding box center [381, 180] width 235 height 24
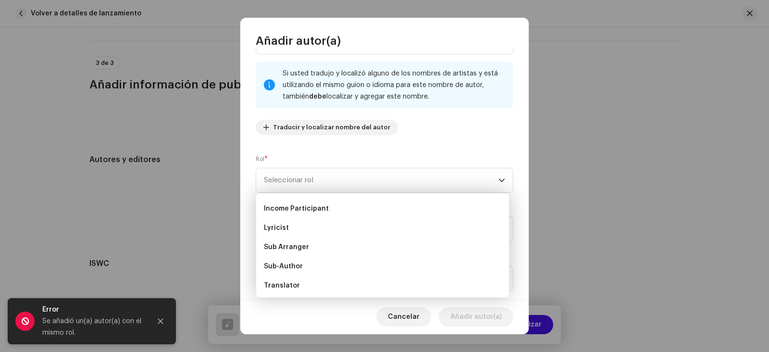
scroll to position [96, 0]
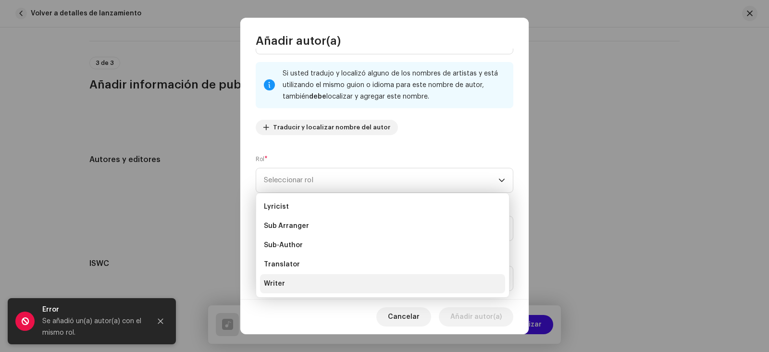
click at [290, 281] on li "Writer" at bounding box center [382, 283] width 245 height 19
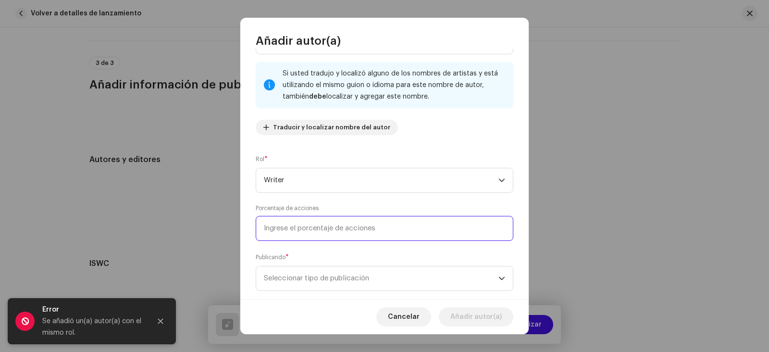
click at [295, 229] on input at bounding box center [385, 228] width 258 height 25
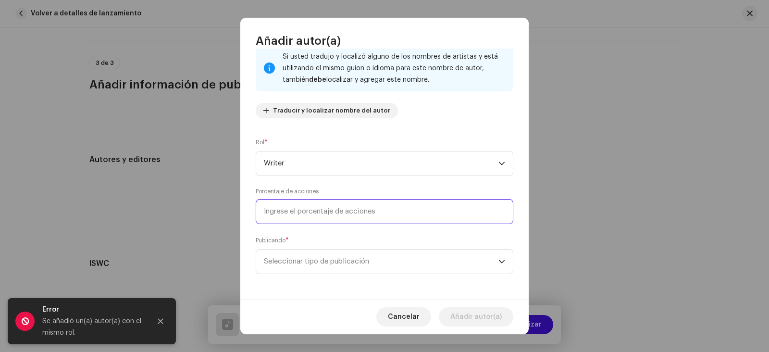
scroll to position [66, 0]
click at [294, 209] on input at bounding box center [385, 210] width 258 height 25
type input "10,00"
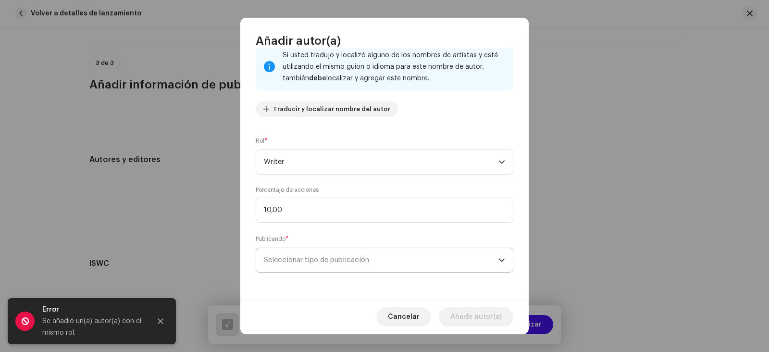
click at [345, 264] on span "Seleccionar tipo de publicación" at bounding box center [381, 260] width 235 height 24
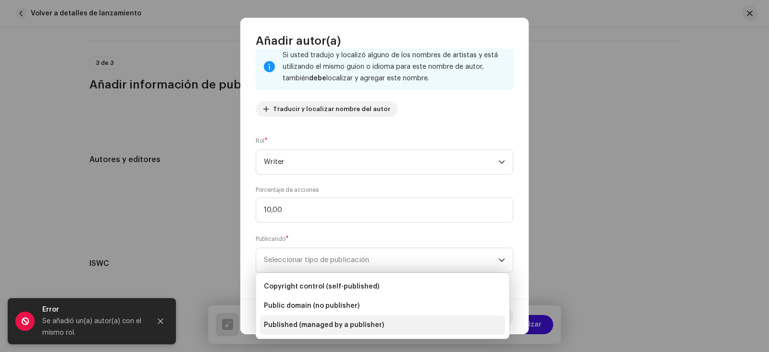
click at [369, 325] on span "Published (managed by a publisher)" at bounding box center [324, 325] width 120 height 10
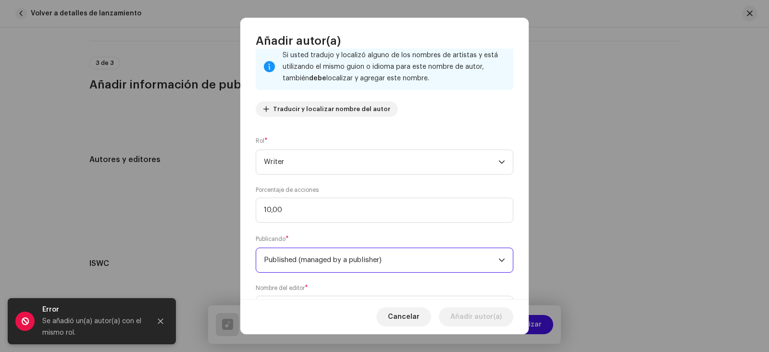
scroll to position [114, 0]
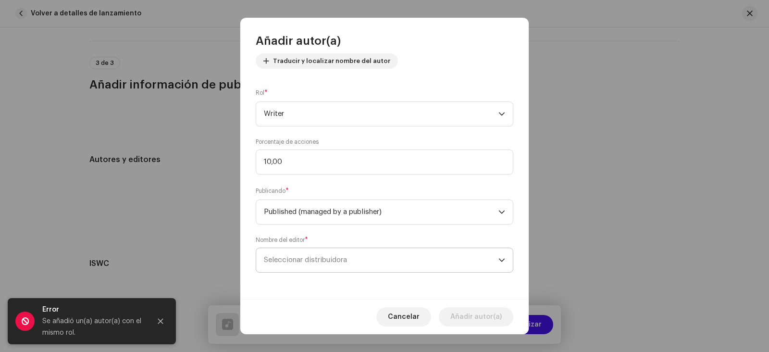
click at [456, 260] on span "Seleccionar distribuidora" at bounding box center [381, 260] width 235 height 24
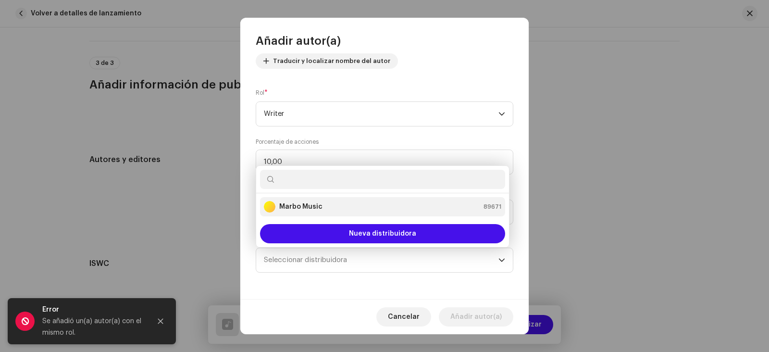
click at [313, 203] on strong "Marbo Music" at bounding box center [300, 207] width 43 height 10
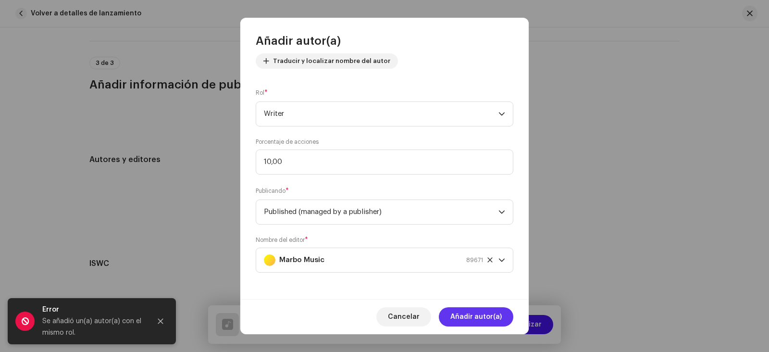
click at [493, 315] on span "Añadir autor(a)" at bounding box center [476, 316] width 51 height 19
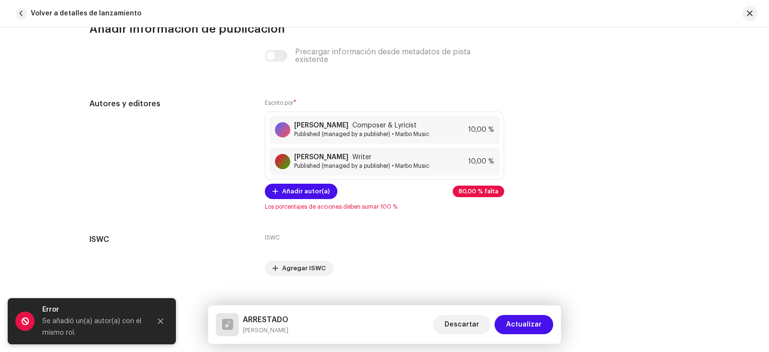
scroll to position [1946, 0]
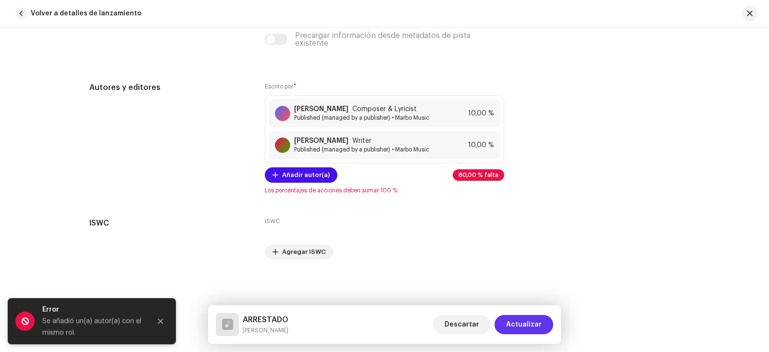
click at [527, 326] on span "Actualizar" at bounding box center [524, 324] width 36 height 19
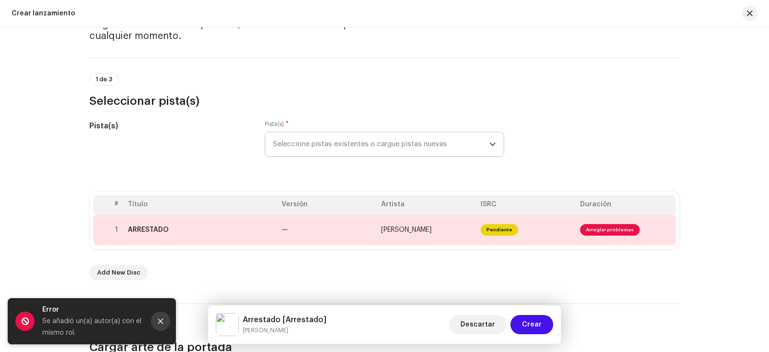
click at [163, 268] on pro-root "[PERSON_NAME] Inicio Perfil Catálogo Transacciones Estadísticas Recursos Mercad…" at bounding box center [384, 176] width 769 height 352
click at [608, 227] on span "Arreglar problemas" at bounding box center [610, 230] width 60 height 12
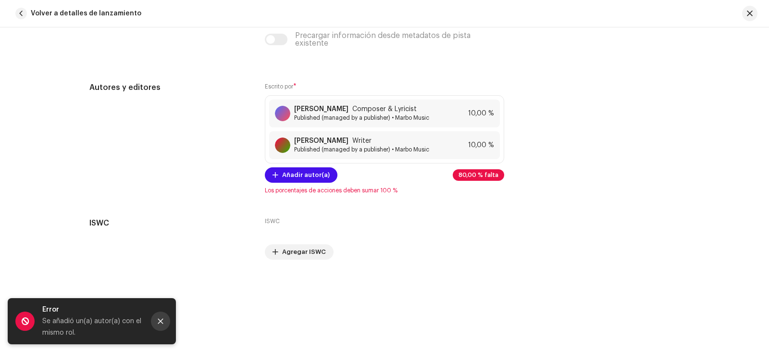
click at [161, 321] on icon "Close" at bounding box center [160, 321] width 5 height 5
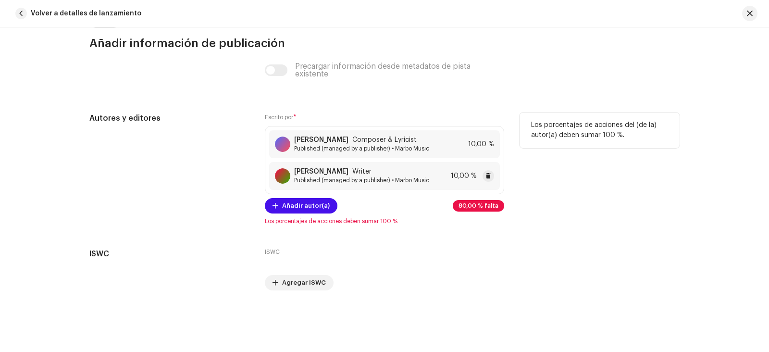
scroll to position [1898, 0]
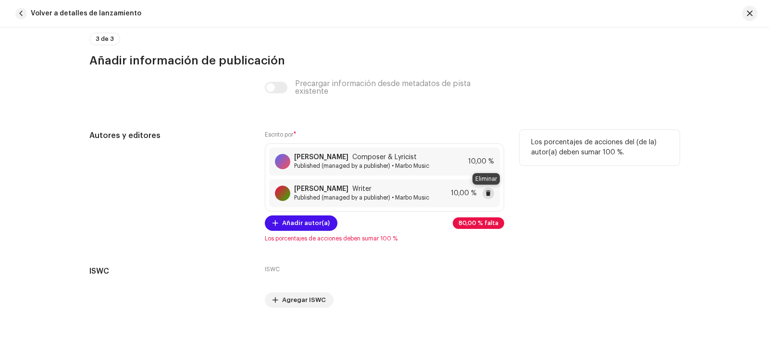
click at [483, 191] on button at bounding box center [489, 194] width 12 height 12
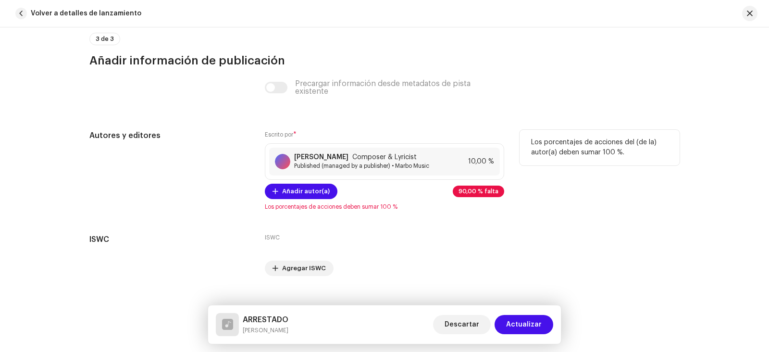
click at [522, 322] on span "Actualizar" at bounding box center [524, 324] width 36 height 19
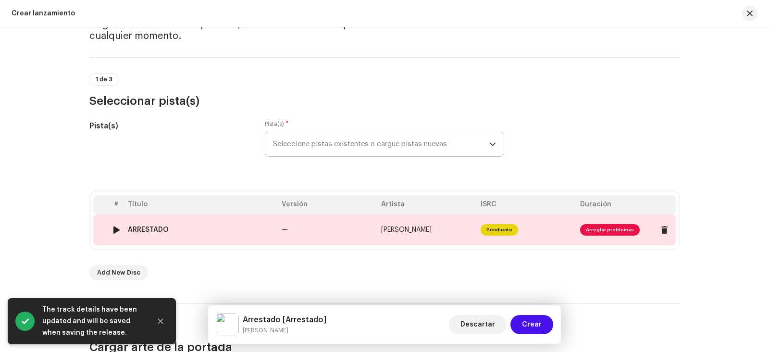
click at [591, 226] on span "Arreglar problemas" at bounding box center [610, 230] width 60 height 12
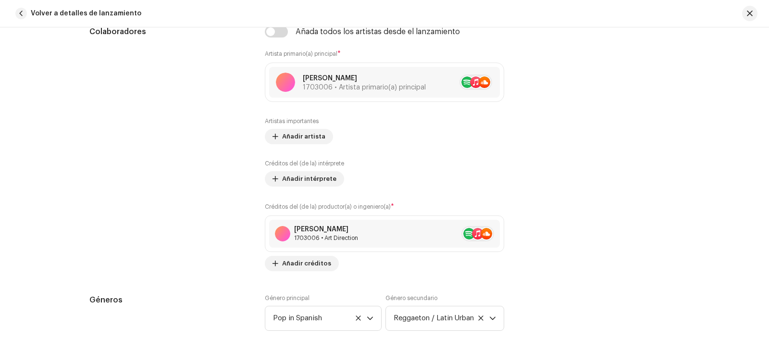
scroll to position [625, 0]
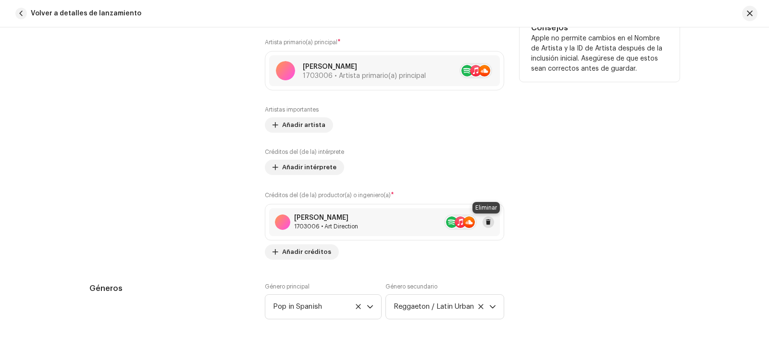
click at [483, 222] on button at bounding box center [489, 222] width 12 height 12
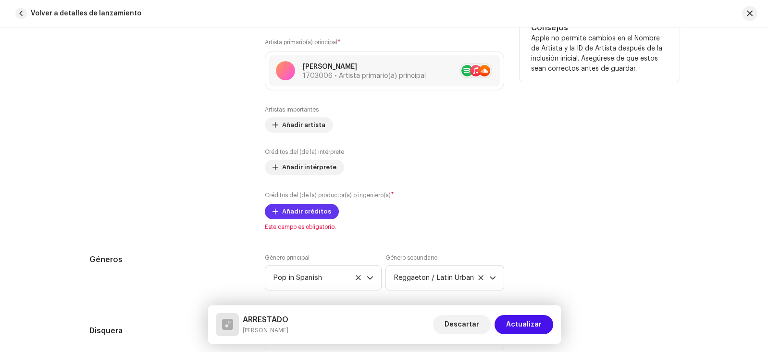
click at [320, 212] on span "Añadir créditos" at bounding box center [306, 211] width 49 height 19
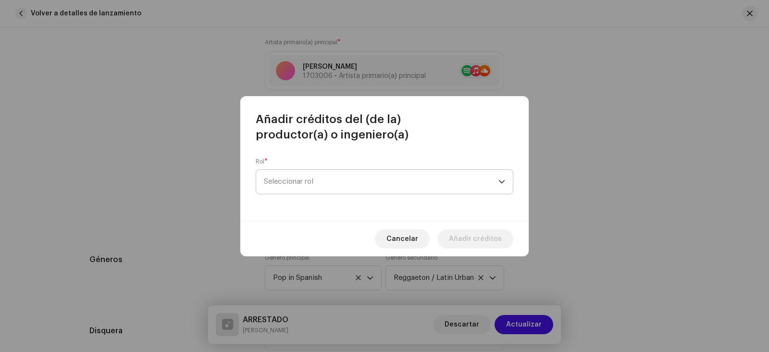
click at [359, 189] on span "Seleccionar rol" at bounding box center [381, 182] width 235 height 24
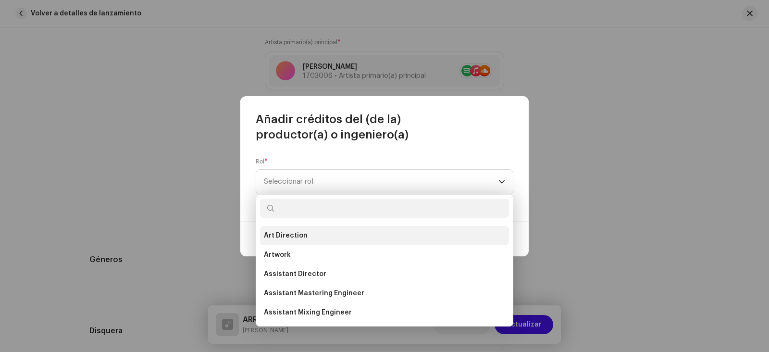
click at [316, 234] on li "Art Direction" at bounding box center [384, 235] width 249 height 19
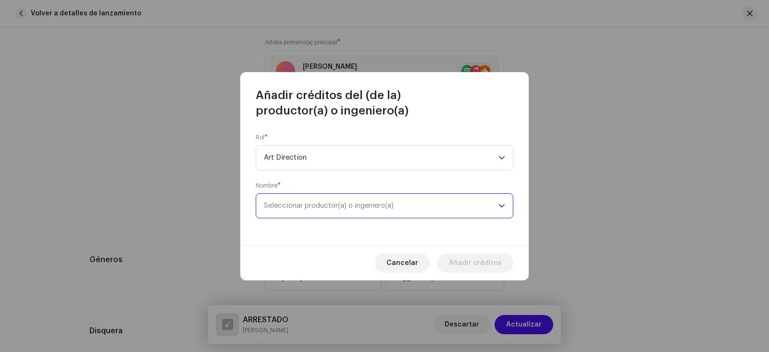
click at [339, 205] on span "Seleccionar productor(a) o ingeniero(a)" at bounding box center [329, 205] width 130 height 7
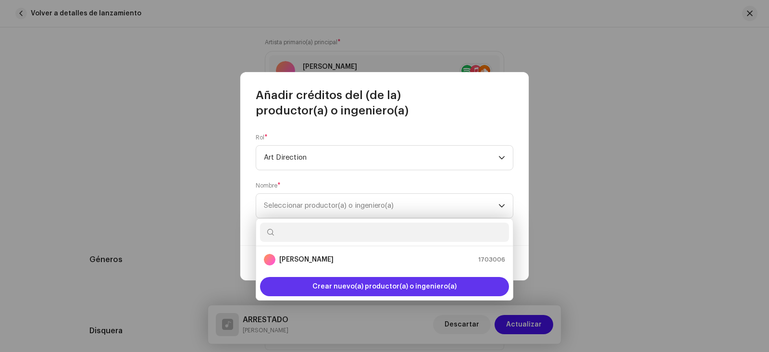
click at [362, 288] on span "Crear nuevo(a) productor(a) o ingeniero(a)" at bounding box center [385, 286] width 144 height 19
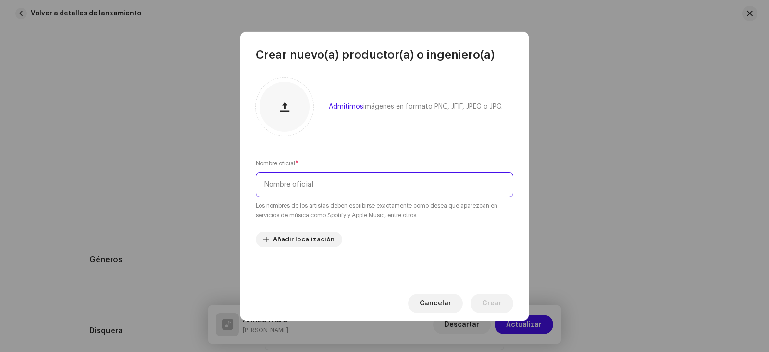
click at [285, 191] on input "text" at bounding box center [385, 184] width 258 height 25
type input "[PERSON_NAME]"
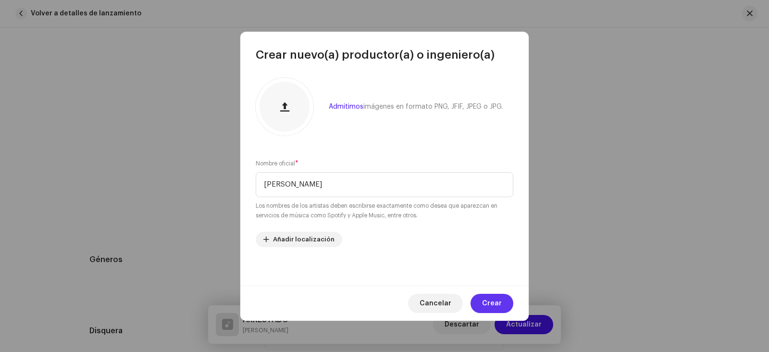
click at [498, 301] on span "Crear" at bounding box center [492, 303] width 20 height 19
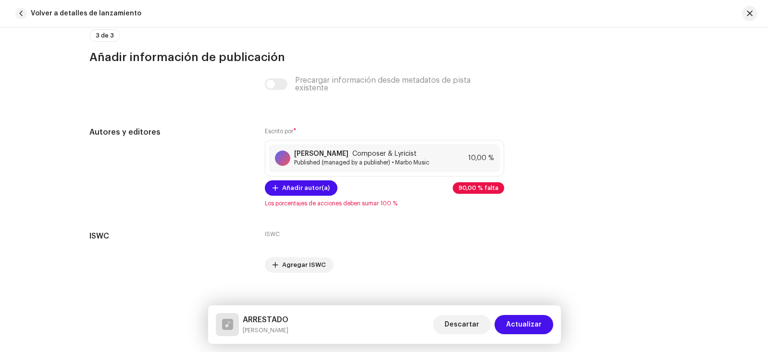
scroll to position [1914, 0]
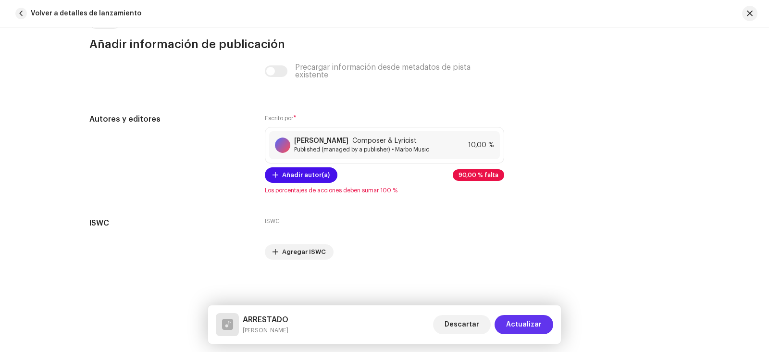
click at [538, 329] on span "Actualizar" at bounding box center [524, 324] width 36 height 19
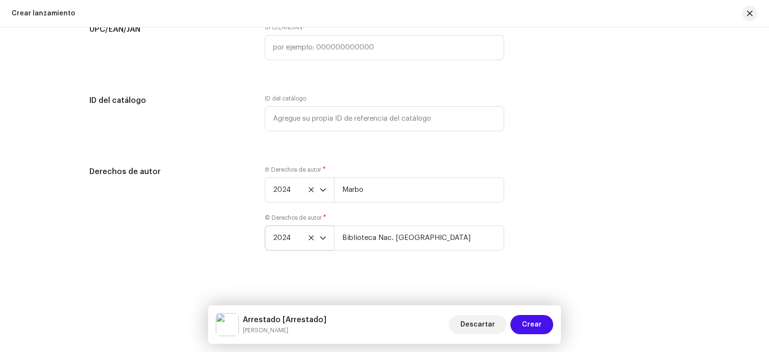
scroll to position [1590, 0]
click at [539, 318] on span "Crear" at bounding box center [532, 324] width 20 height 19
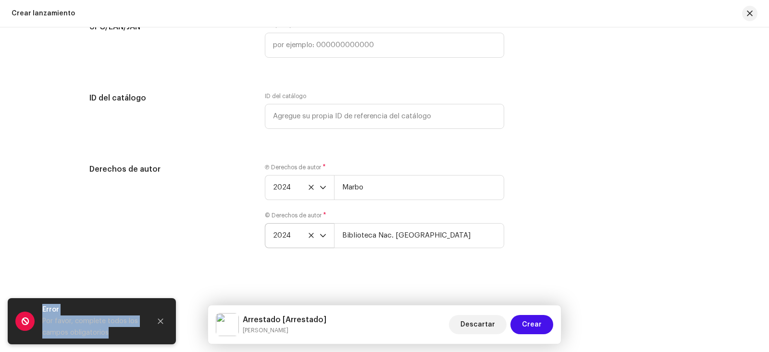
drag, startPoint x: 124, startPoint y: 337, endPoint x: 38, endPoint y: 312, distance: 89.6
click at [38, 312] on div "Error Por favor, complete todos los campos obligatorios" at bounding box center [92, 321] width 168 height 46
copy div "Error Por favor, complete todos los campos obligatorios"
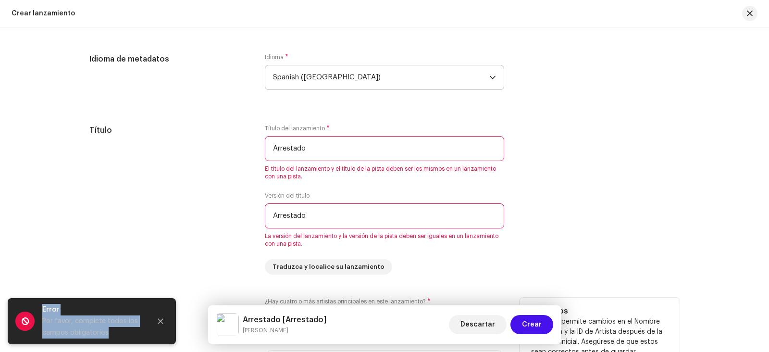
scroll to position [820, 0]
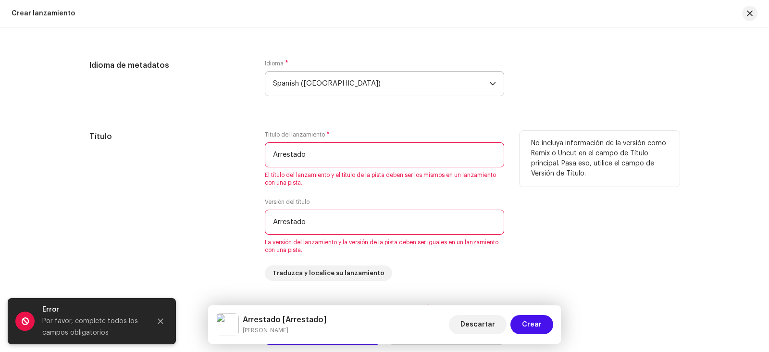
drag, startPoint x: 323, startPoint y: 227, endPoint x: 264, endPoint y: 232, distance: 59.3
click at [265, 232] on input "Arrestado" at bounding box center [384, 222] width 239 height 25
type input "ARRESTADO"
drag, startPoint x: 315, startPoint y: 161, endPoint x: 252, endPoint y: 153, distance: 63.5
click at [254, 153] on div "Título Título del lanzamiento * Arrestado El título del lanzamiento y el título…" at bounding box center [384, 206] width 590 height 150
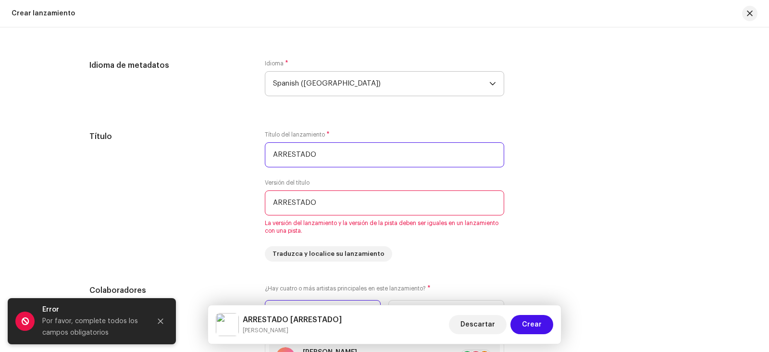
type input "ARRESTADO"
click at [617, 66] on div "Idioma de metadatos Idioma * Spanish ([GEOGRAPHIC_DATA])" at bounding box center [384, 84] width 590 height 48
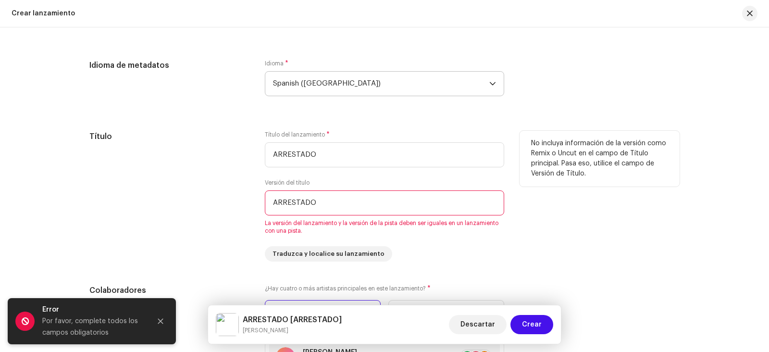
click at [610, 164] on p "No incluya información de la versión como Remix o Uncut en el campo de Título p…" at bounding box center [599, 158] width 137 height 40
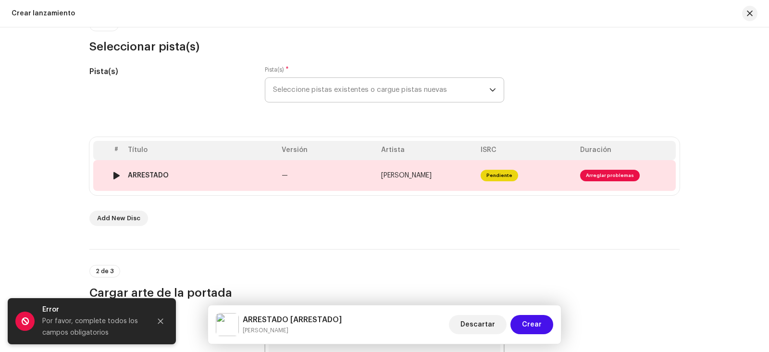
scroll to position [99, 0]
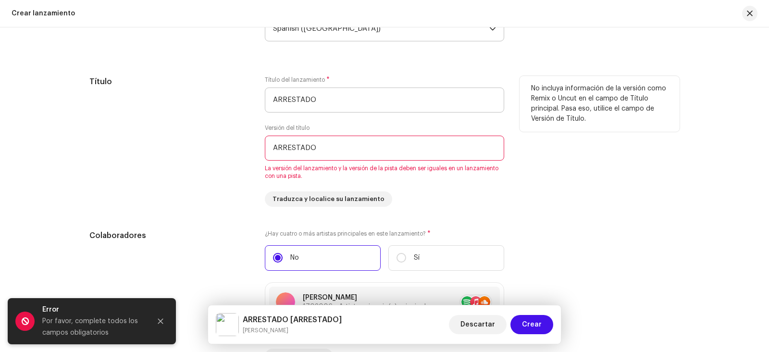
scroll to position [868, 0]
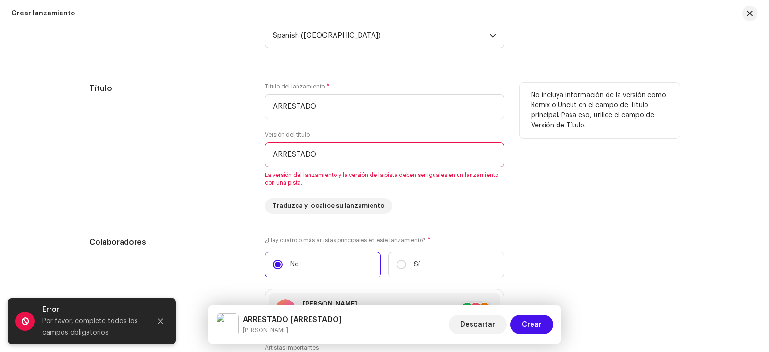
drag, startPoint x: 324, startPoint y: 151, endPoint x: 260, endPoint y: 154, distance: 64.5
click at [260, 154] on div "Título Título del lanzamiento * ARRESTADO Versión del título ARRESTADO La versi…" at bounding box center [384, 148] width 590 height 131
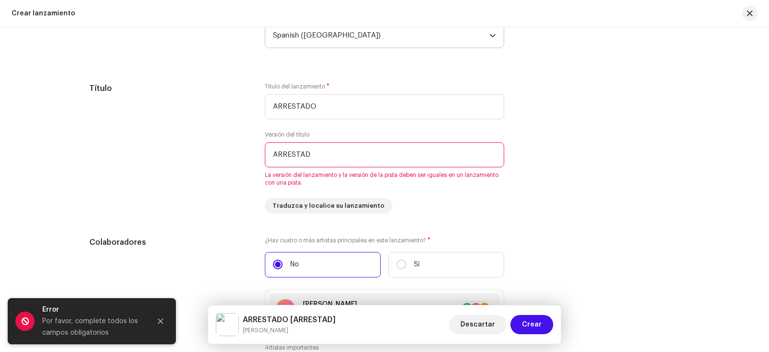
type input "ARRESTADO"
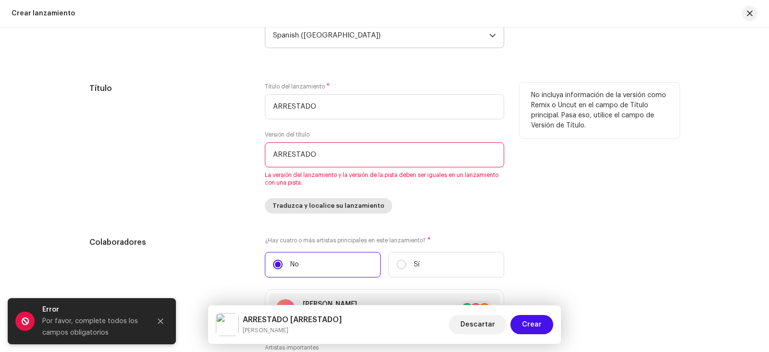
click at [355, 208] on span "Traduzca y localice su lanzamiento" at bounding box center [329, 205] width 112 height 19
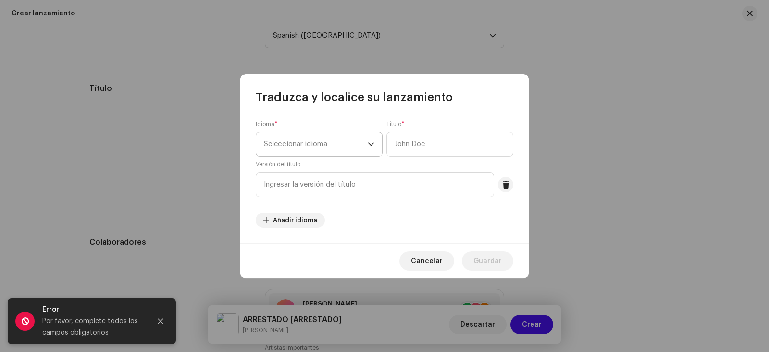
click at [371, 148] on div "dropdown trigger" at bounding box center [371, 144] width 7 height 24
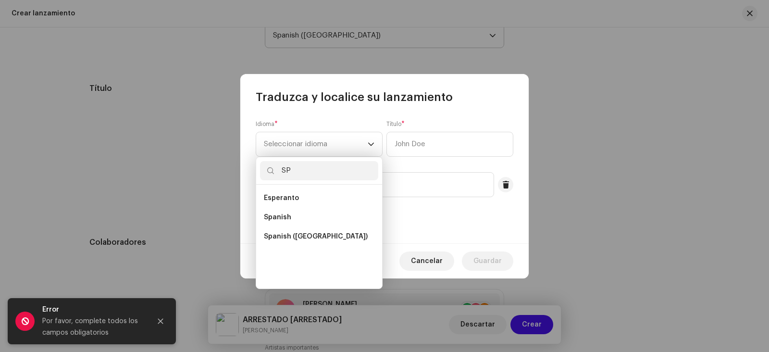
scroll to position [0, 0]
type input "SP"
click at [275, 235] on span "Spanish ([GEOGRAPHIC_DATA])" at bounding box center [316, 237] width 104 height 10
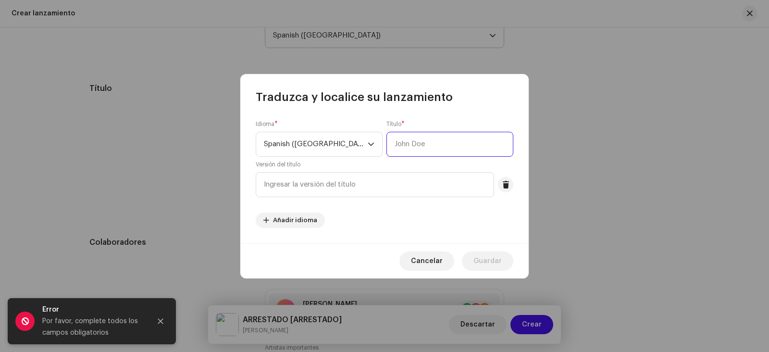
drag, startPoint x: 433, startPoint y: 147, endPoint x: 389, endPoint y: 145, distance: 44.7
click at [389, 145] on input "text" at bounding box center [450, 144] width 127 height 25
type input "ARRESTADO"
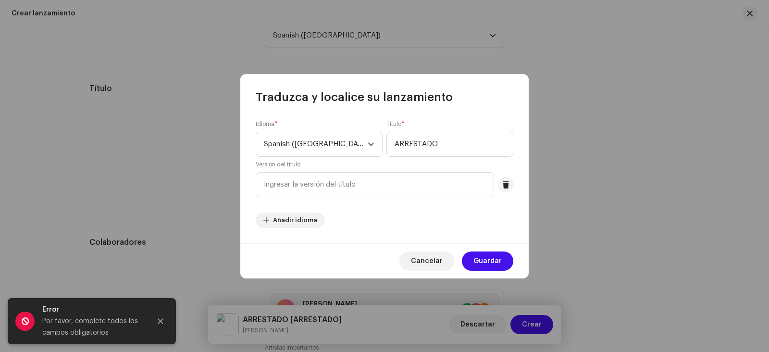
click at [377, 227] on div "Idioma * Spanish ([GEOGRAPHIC_DATA]) Título * ARRESTADO Versión del título Añad…" at bounding box center [385, 174] width 258 height 108
click at [485, 263] on span "Guardar" at bounding box center [488, 260] width 28 height 19
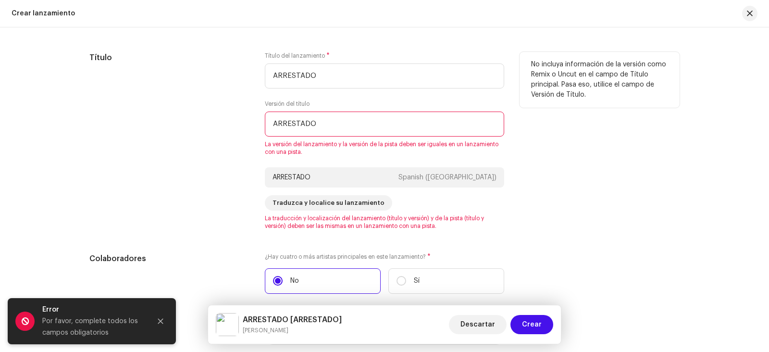
scroll to position [916, 0]
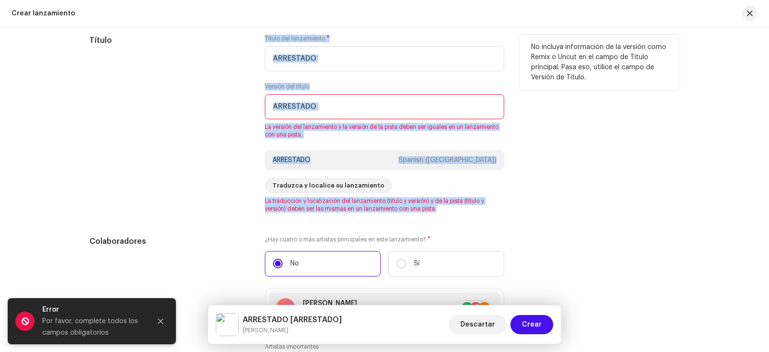
drag, startPoint x: 439, startPoint y: 210, endPoint x: 252, endPoint y: 109, distance: 212.6
click at [252, 109] on div "Título Título del lanzamiento * ARRESTADO Versión del título ARRESTADO La versi…" at bounding box center [384, 124] width 590 height 178
copy div "Título Título del lanzamiento * Versión del título La versión del lanzamiento y…"
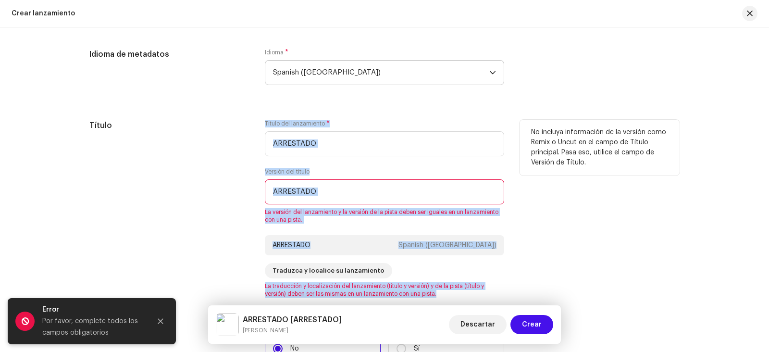
scroll to position [820, 0]
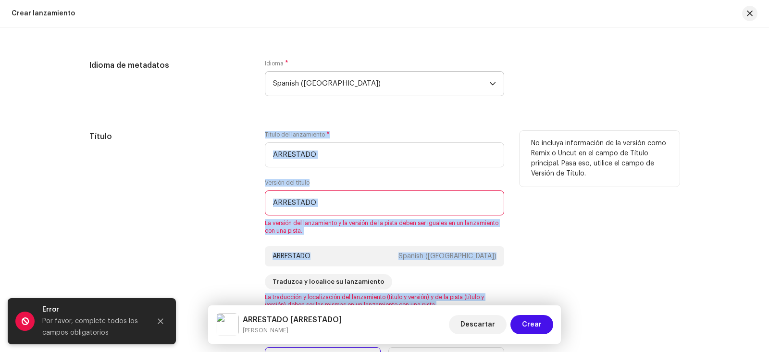
click at [322, 206] on input "ARRESTADO" at bounding box center [384, 202] width 239 height 25
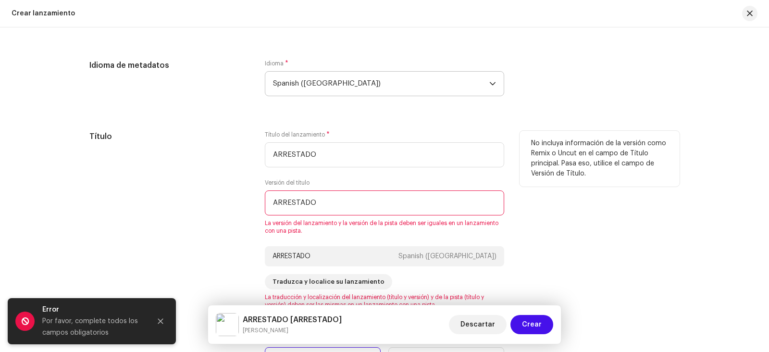
drag, startPoint x: 322, startPoint y: 206, endPoint x: 263, endPoint y: 202, distance: 58.3
click at [265, 202] on input "ARRESTADO" at bounding box center [384, 202] width 239 height 25
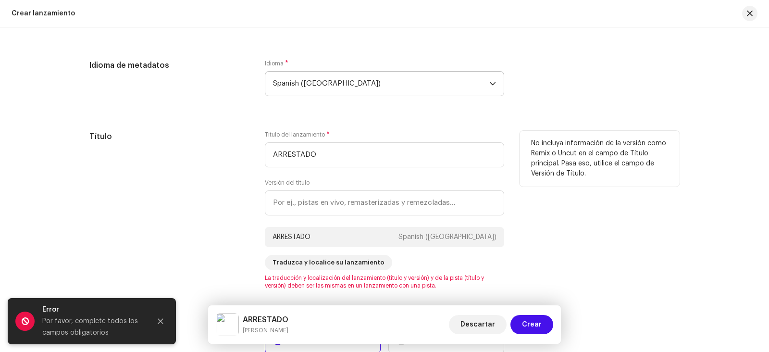
click at [235, 199] on div "Título" at bounding box center [169, 210] width 160 height 159
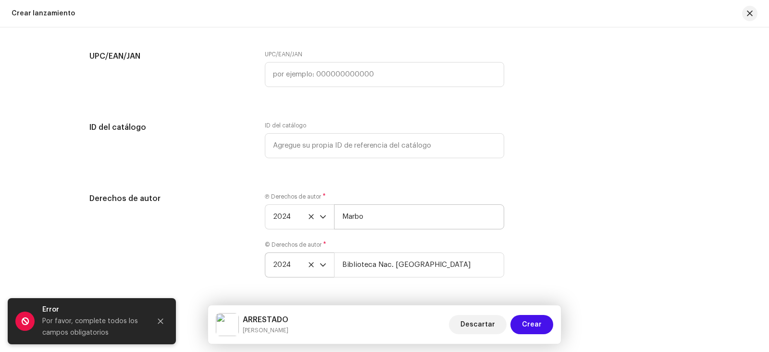
scroll to position [1590, 0]
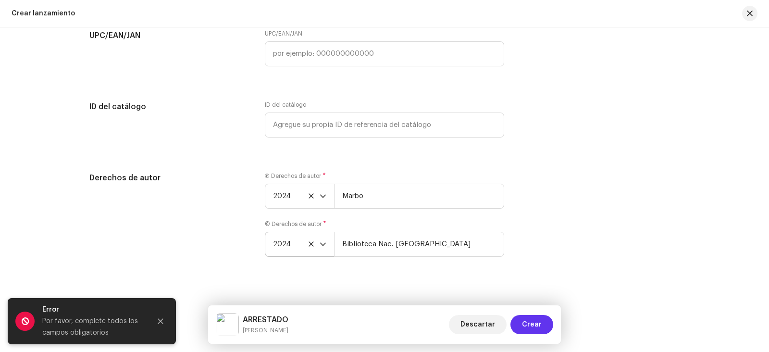
click at [530, 325] on span "Crear" at bounding box center [532, 324] width 20 height 19
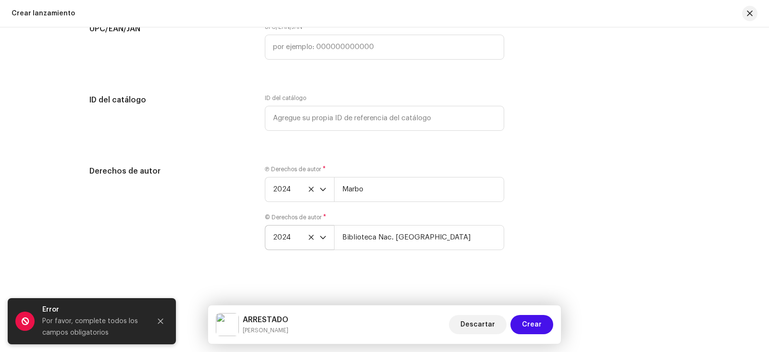
scroll to position [1598, 0]
click at [163, 319] on icon "Close" at bounding box center [160, 321] width 5 height 5
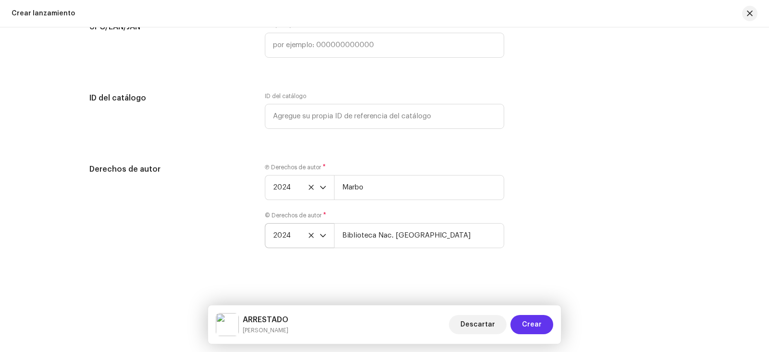
click at [535, 320] on span "Crear" at bounding box center [532, 324] width 20 height 19
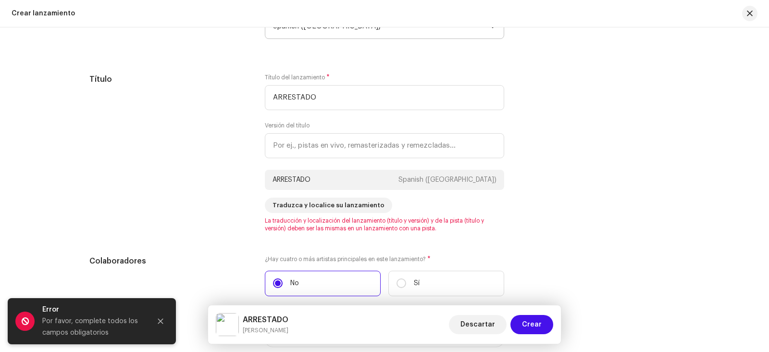
scroll to position [877, 0]
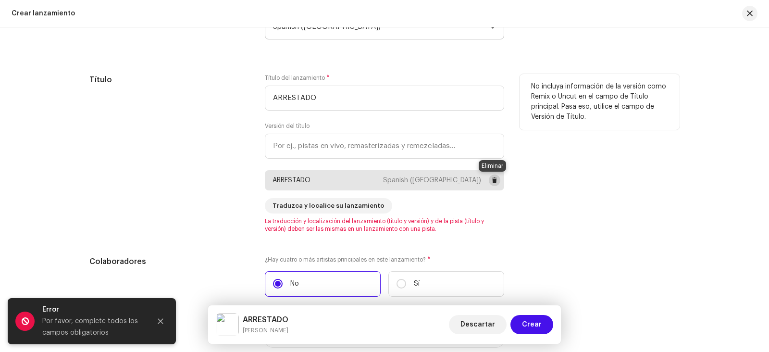
click at [489, 181] on button at bounding box center [495, 181] width 12 height 12
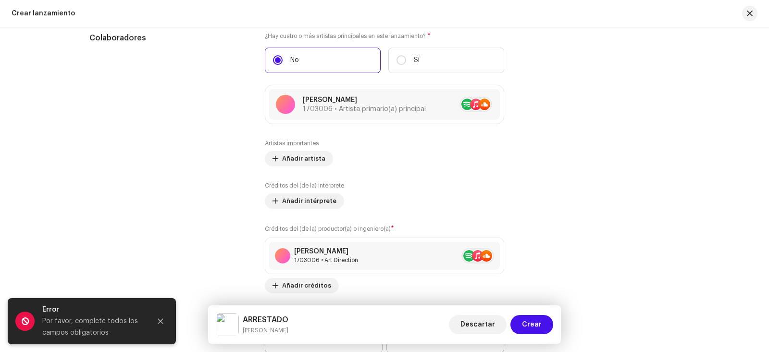
scroll to position [1069, 0]
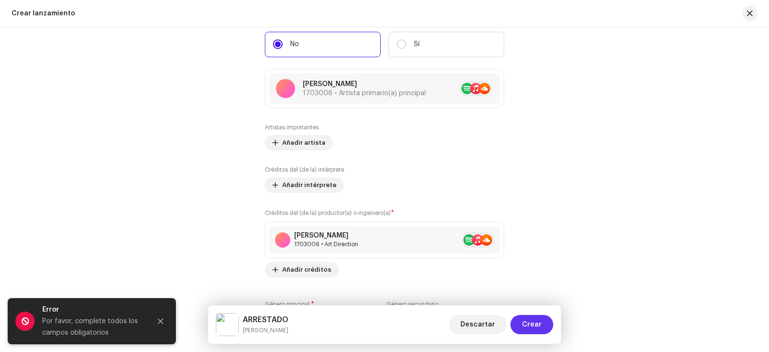
click at [532, 332] on span "Crear" at bounding box center [532, 324] width 20 height 19
click at [156, 317] on button "Close" at bounding box center [160, 321] width 19 height 19
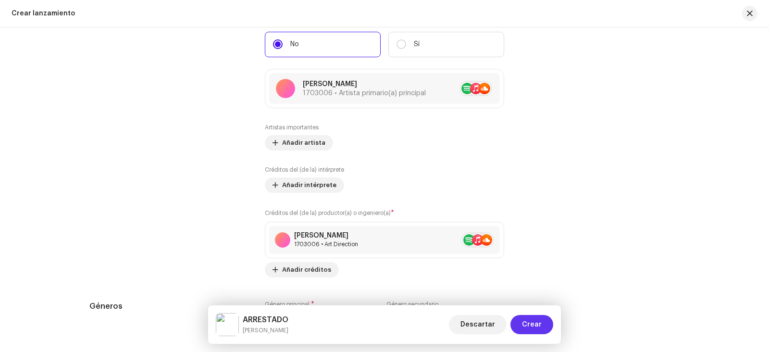
click at [534, 321] on span "Crear" at bounding box center [532, 324] width 20 height 19
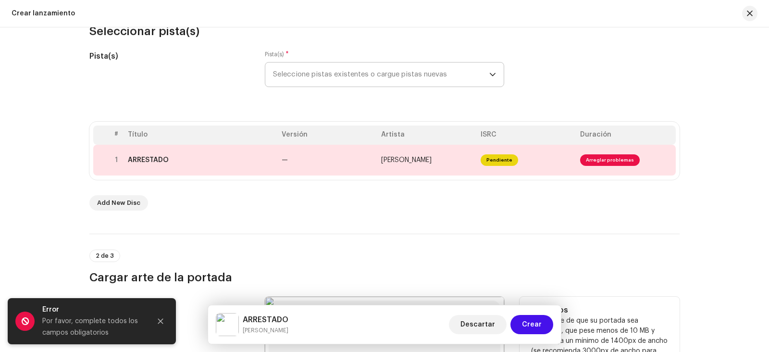
scroll to position [108, 0]
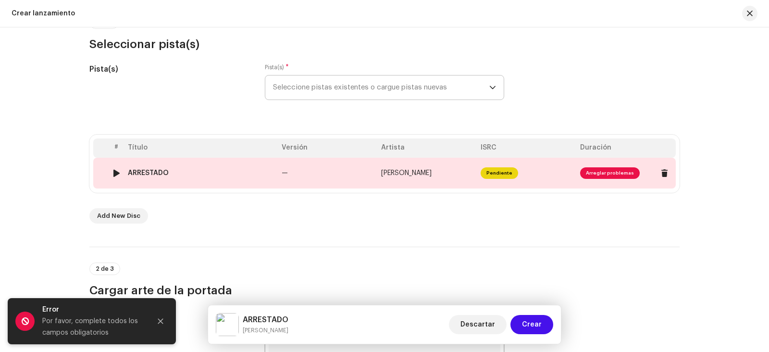
click at [593, 175] on span "Arreglar problemas" at bounding box center [610, 173] width 60 height 12
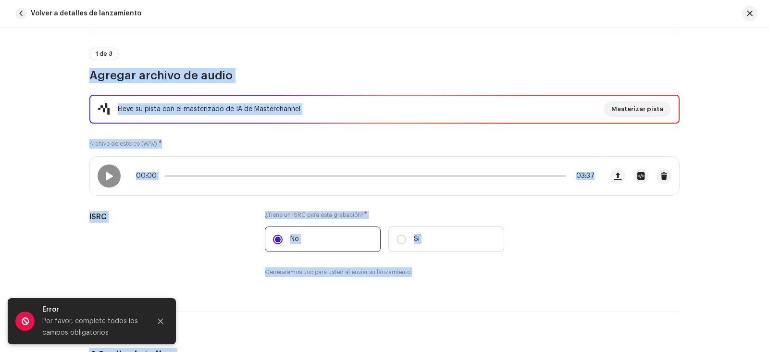
scroll to position [0, 0]
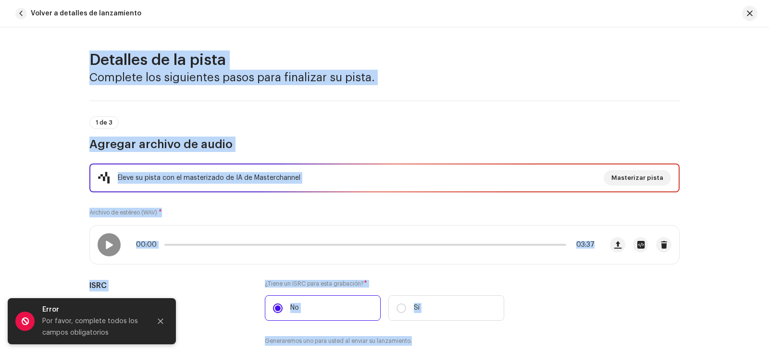
drag, startPoint x: 505, startPoint y: 322, endPoint x: 251, endPoint y: 25, distance: 390.5
click at [251, 25] on div "Volver a detalles de lanzamiento Detalles de la pista Complete los siguientes p…" at bounding box center [384, 176] width 769 height 352
copy div "Loremips do si ametc Adipisci eli seddoeiusm tempo inci utlaboree do magna. 3 a…"
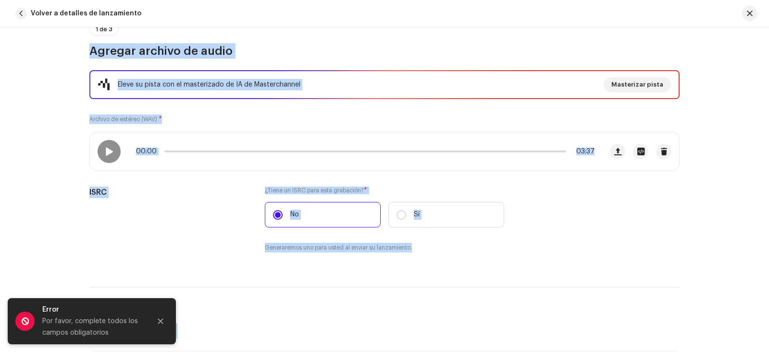
scroll to position [96, 0]
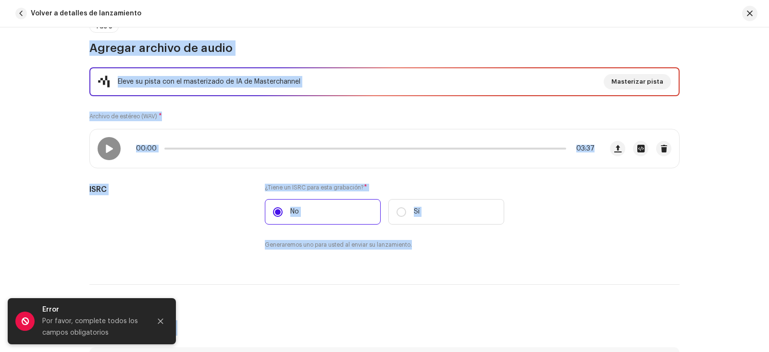
click at [401, 49] on h3 "Agregar archivo de audio" at bounding box center [384, 47] width 590 height 15
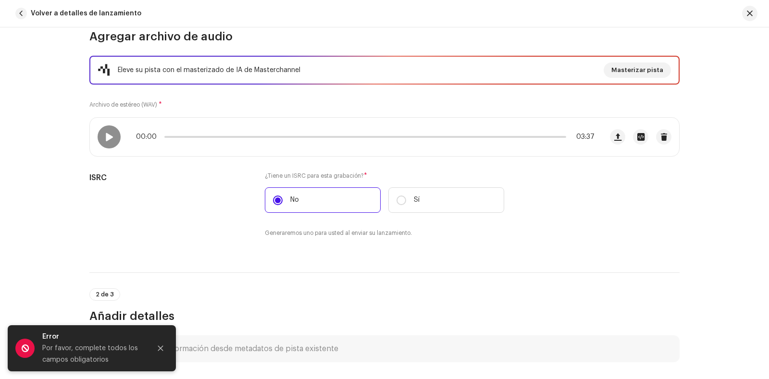
scroll to position [0, 0]
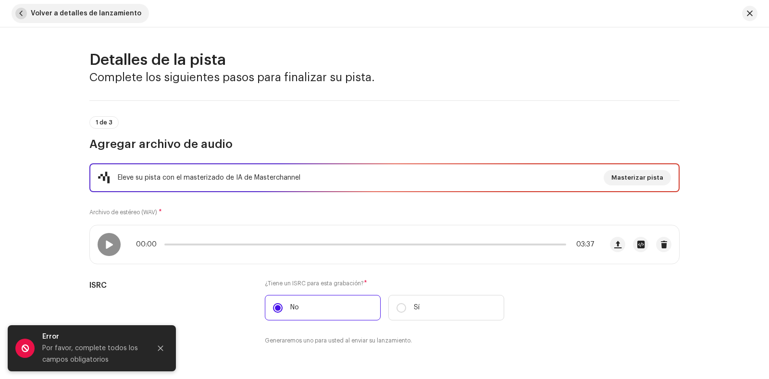
click at [43, 12] on span "Volver a detalles de lanzamiento" at bounding box center [86, 13] width 111 height 19
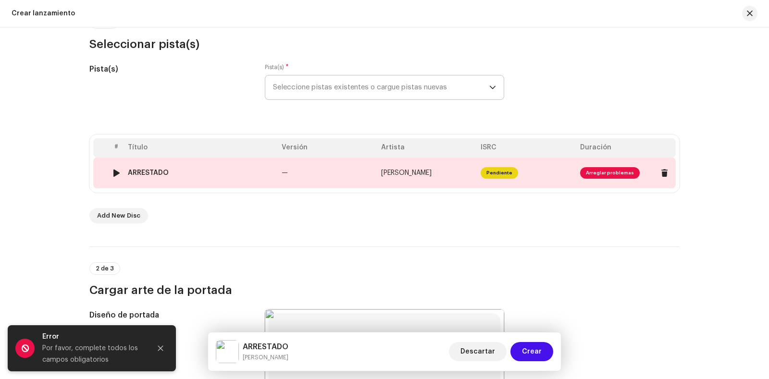
click at [497, 172] on span "Pendiente" at bounding box center [500, 173] width 38 height 12
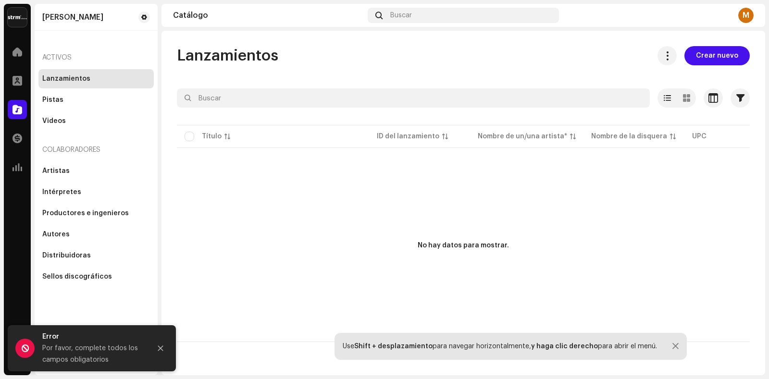
click at [394, 138] on p-table "Título ID del lanzamiento Nombre de un/una artista* Nombre de la disquera UPC F…" at bounding box center [463, 136] width 573 height 27
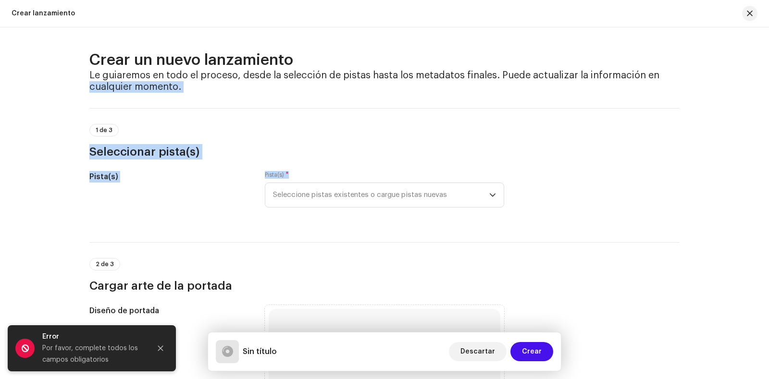
drag, startPoint x: 765, startPoint y: 70, endPoint x: 769, endPoint y: 168, distance: 98.6
click at [769, 168] on div "Crear un nuevo lanzamiento Le guiaremos en todo el proceso, desde la selección …" at bounding box center [384, 203] width 769 height 352
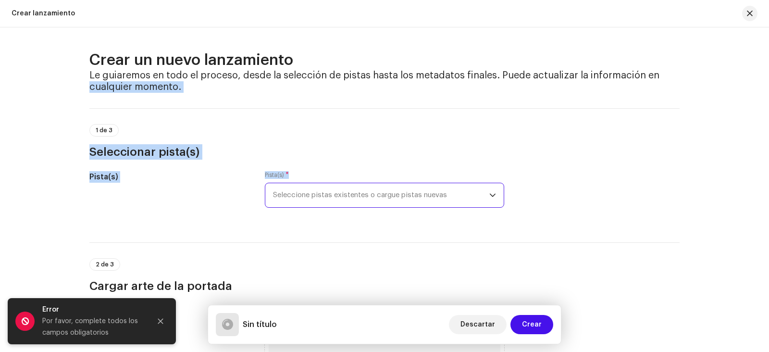
click at [429, 198] on span "Seleccione pistas existentes o cargue pistas nuevas" at bounding box center [381, 195] width 216 height 24
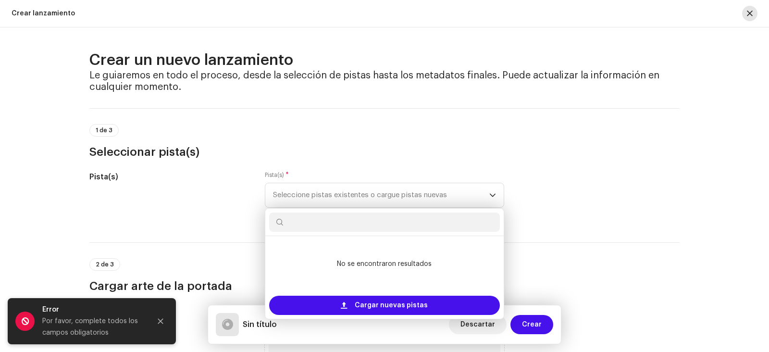
click at [750, 14] on span "button" at bounding box center [750, 14] width 6 height 8
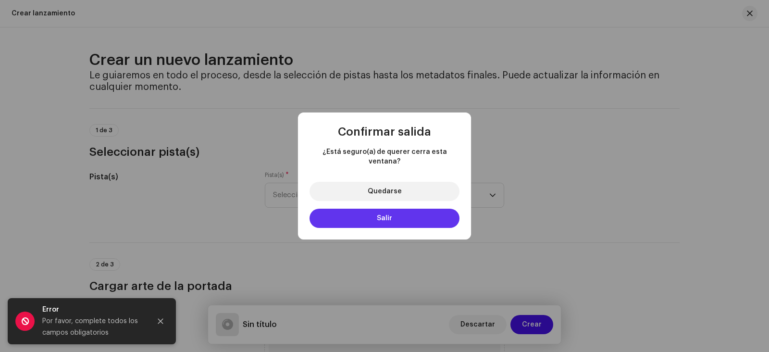
click at [401, 210] on button "Salir" at bounding box center [385, 218] width 150 height 19
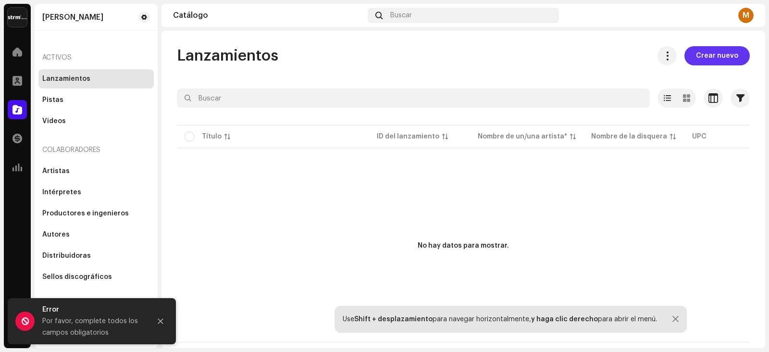
click at [715, 58] on span "Crear nuevo" at bounding box center [717, 55] width 42 height 19
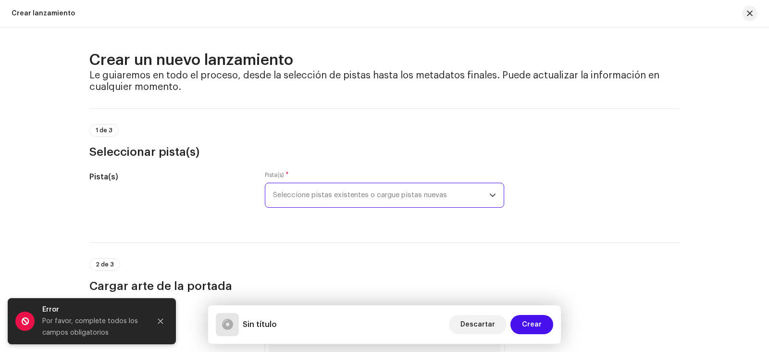
click at [347, 195] on span "Seleccione pistas existentes o cargue pistas nuevas" at bounding box center [381, 195] width 216 height 24
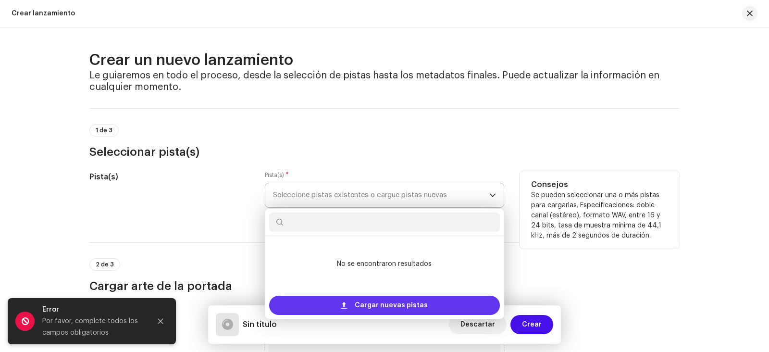
click at [361, 308] on span "Cargar nuevas pistas" at bounding box center [391, 305] width 73 height 19
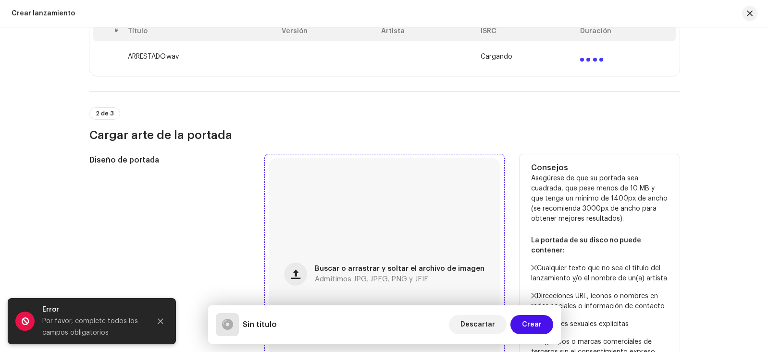
scroll to position [240, 0]
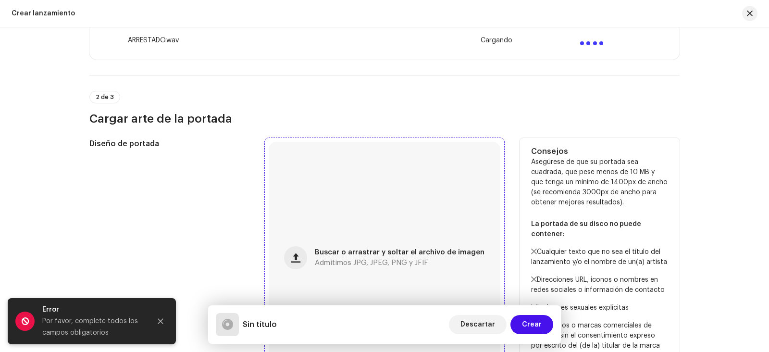
click at [392, 253] on span "Buscar o arrastrar y soltar el archivo de imagen" at bounding box center [400, 252] width 170 height 7
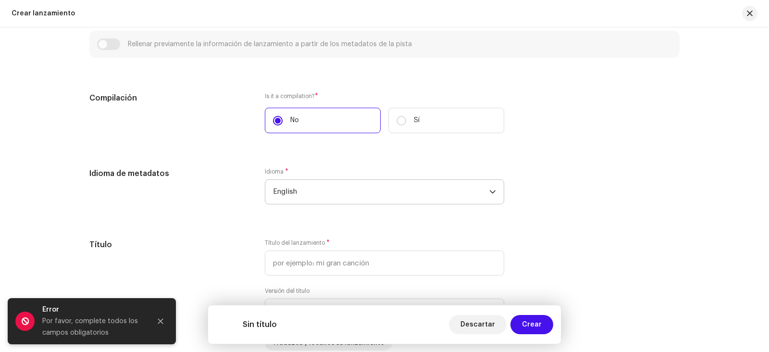
scroll to position [712, 0]
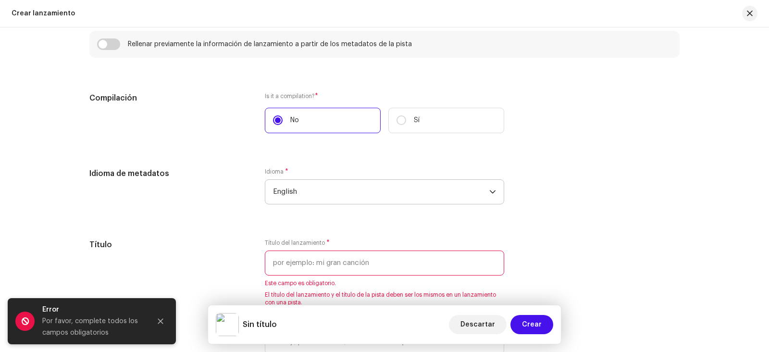
click at [309, 189] on span "English" at bounding box center [381, 192] width 216 height 24
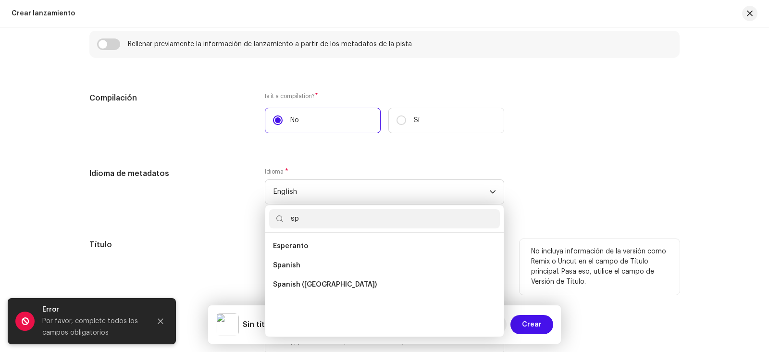
scroll to position [0, 0]
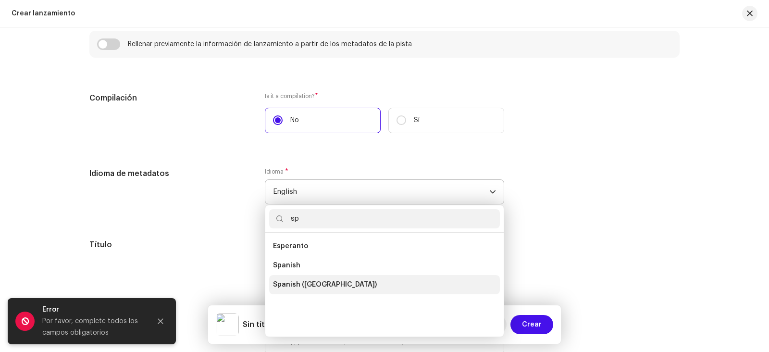
type input "sp"
click at [281, 287] on span "Spanish ([GEOGRAPHIC_DATA])" at bounding box center [325, 285] width 104 height 10
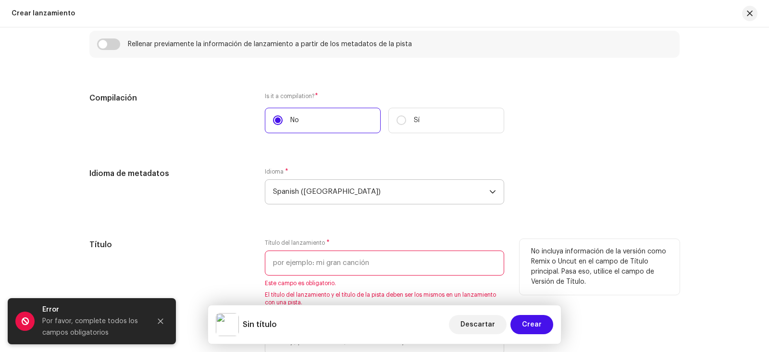
click at [290, 264] on input "text" at bounding box center [384, 263] width 239 height 25
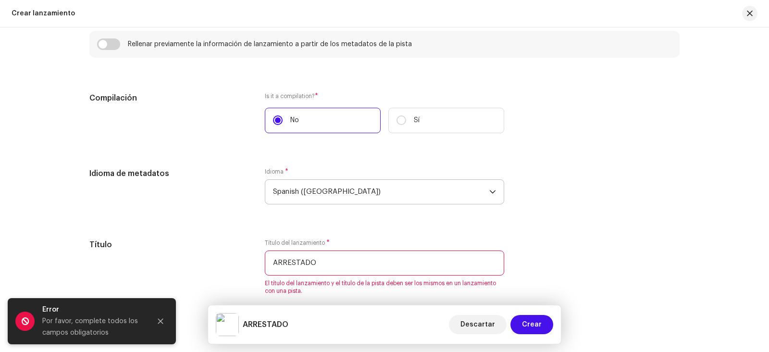
type input "ARRESTADO"
click at [566, 209] on div "Idioma de metadatos Idioma * Spanish ([GEOGRAPHIC_DATA])" at bounding box center [384, 192] width 590 height 48
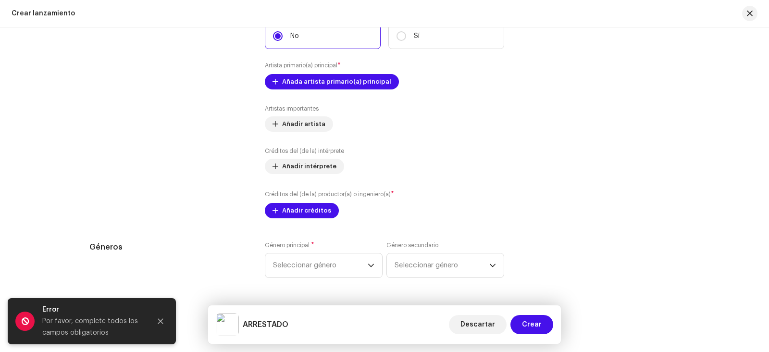
scroll to position [1145, 0]
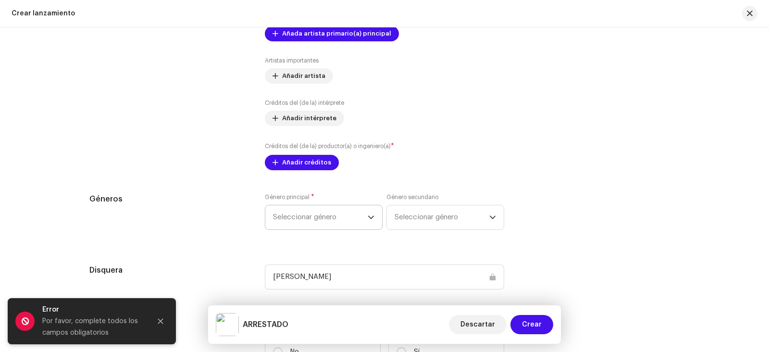
click at [364, 217] on span "Seleccionar género" at bounding box center [320, 217] width 95 height 24
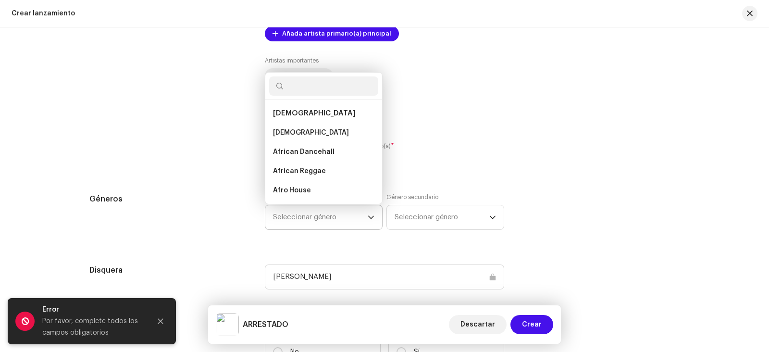
click at [340, 217] on span "Seleccionar género" at bounding box center [320, 217] width 95 height 24
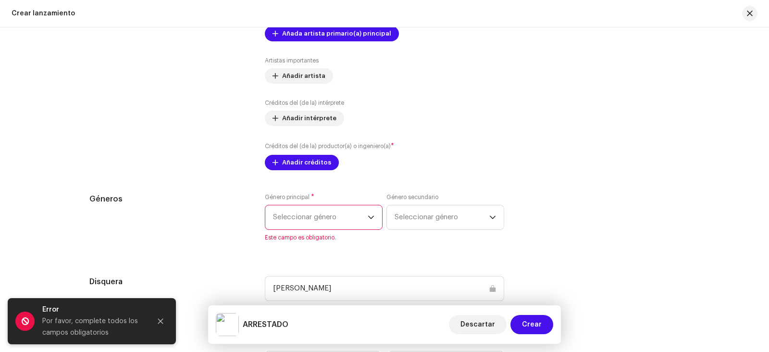
click at [330, 218] on span "Seleccionar género" at bounding box center [320, 217] width 95 height 24
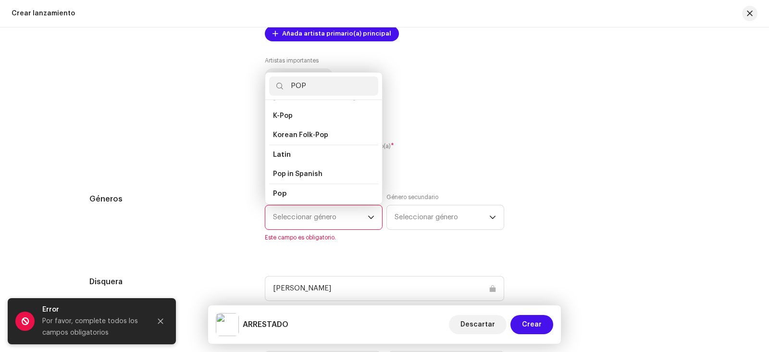
scroll to position [289, 0]
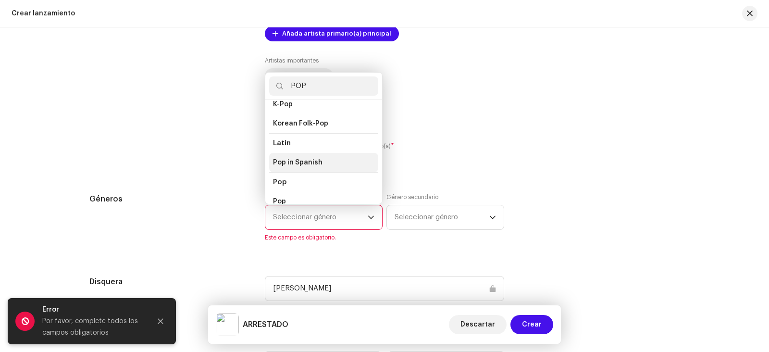
type input "POP"
click at [314, 158] on span "Pop in Spanish" at bounding box center [298, 163] width 50 height 10
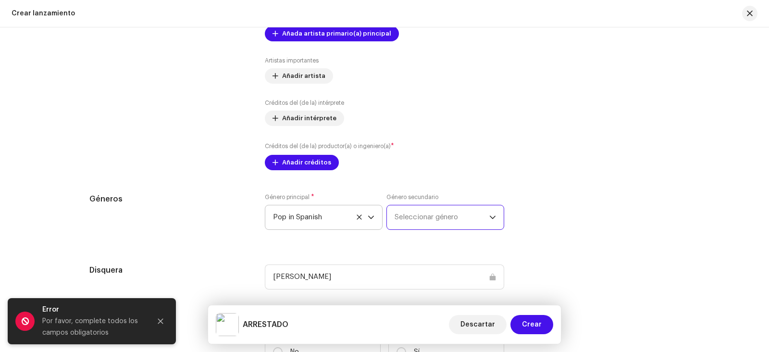
click at [407, 218] on span "Seleccionar género" at bounding box center [442, 217] width 95 height 24
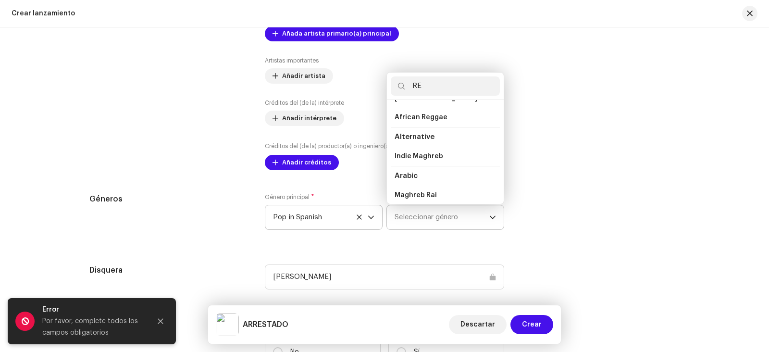
scroll to position [0, 0]
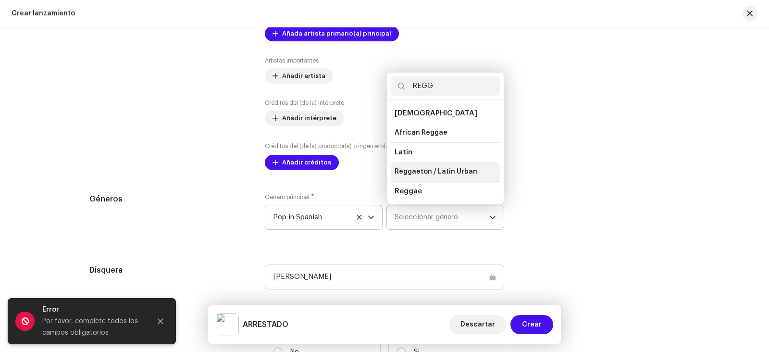
type input "REGG"
click at [435, 167] on span "Reggaeton / Latin Urban" at bounding box center [436, 172] width 83 height 10
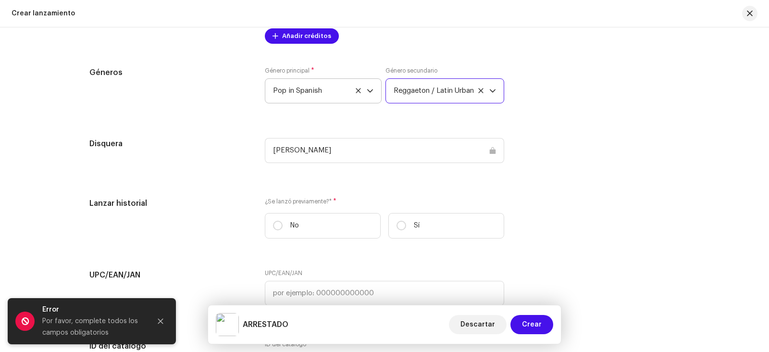
scroll to position [1289, 0]
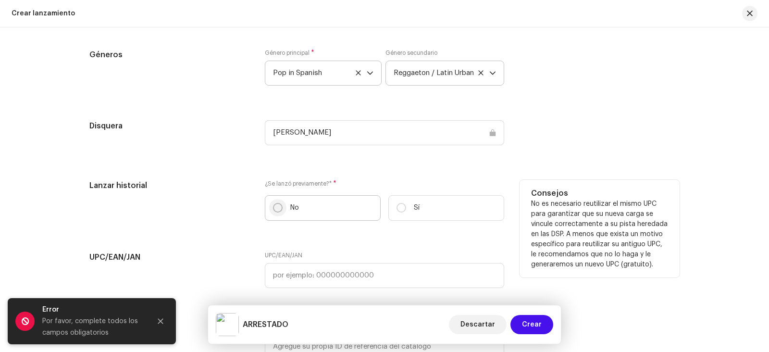
click at [274, 209] on input "No" at bounding box center [278, 208] width 10 height 10
radio input "true"
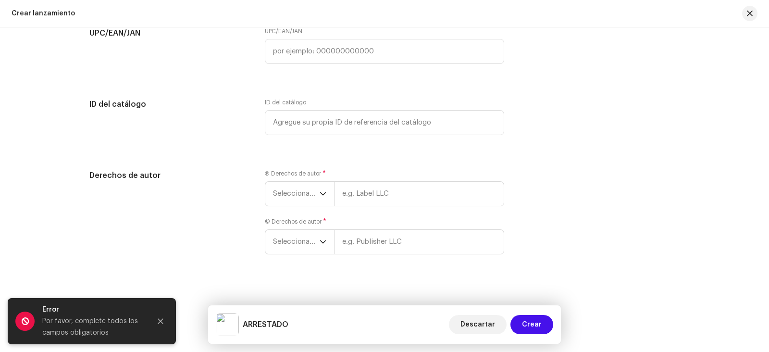
scroll to position [1519, 0]
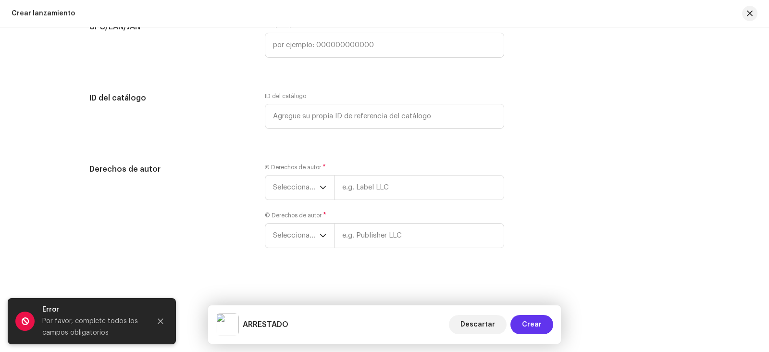
click at [537, 323] on span "Crear" at bounding box center [532, 324] width 20 height 19
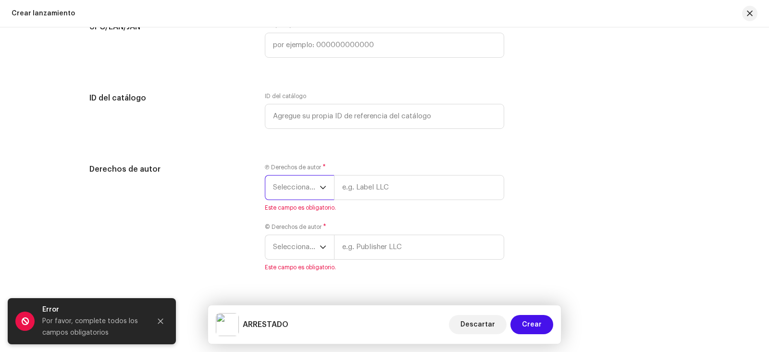
click at [316, 187] on span "Seleccionar año" at bounding box center [296, 188] width 47 height 24
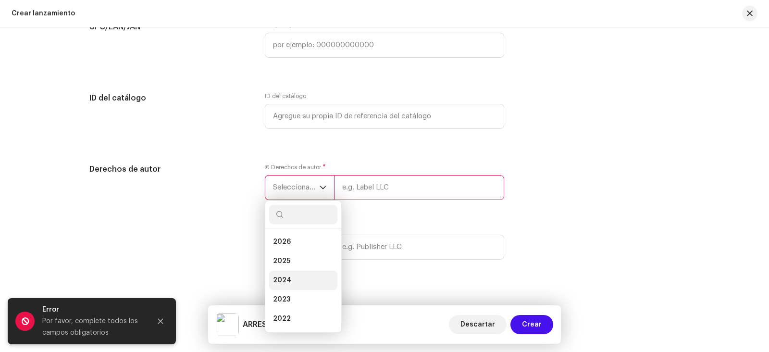
click at [289, 276] on li "2024" at bounding box center [303, 280] width 68 height 19
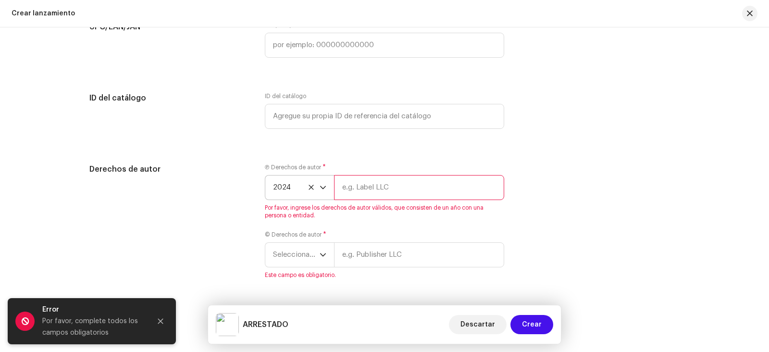
click at [360, 190] on input "text" at bounding box center [419, 187] width 170 height 25
type input "m"
type input "MARBO"
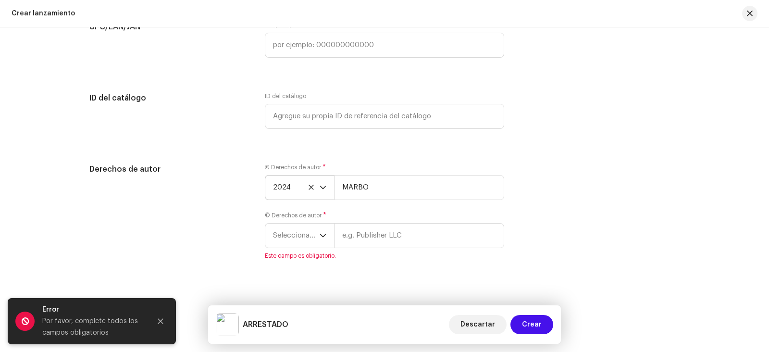
click at [559, 213] on div "Derechos de autor Ⓟ Derechos de autor * 2024 MARBO © Derechos de autor * Selecc…" at bounding box center [384, 217] width 590 height 108
click at [324, 237] on icon "dropdown trigger" at bounding box center [323, 235] width 7 height 7
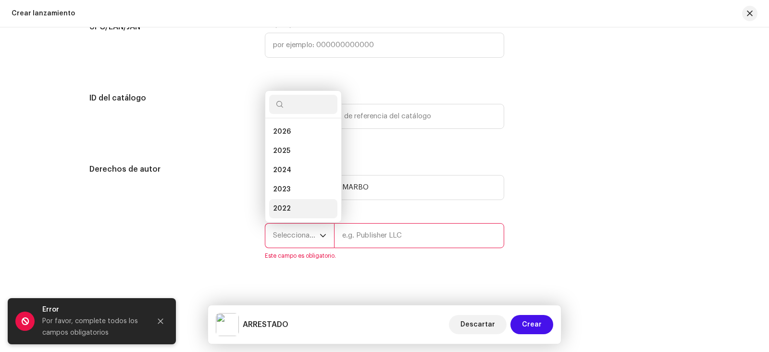
scroll to position [15, 0]
click at [288, 158] on span "2024" at bounding box center [282, 155] width 18 height 10
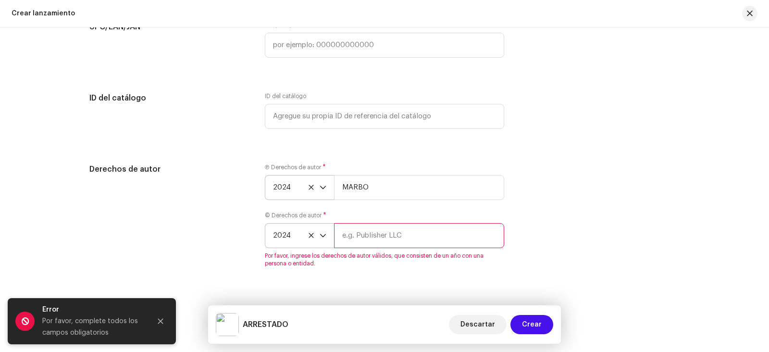
click at [350, 238] on input "text" at bounding box center [419, 235] width 170 height 25
type input "b"
type input "BIB NAC URUGUAY"
click at [558, 258] on div "Derechos de autor Ⓟ Derechos de autor * 2024 MARBO © Derechos de autor * 2024 B…" at bounding box center [384, 220] width 590 height 115
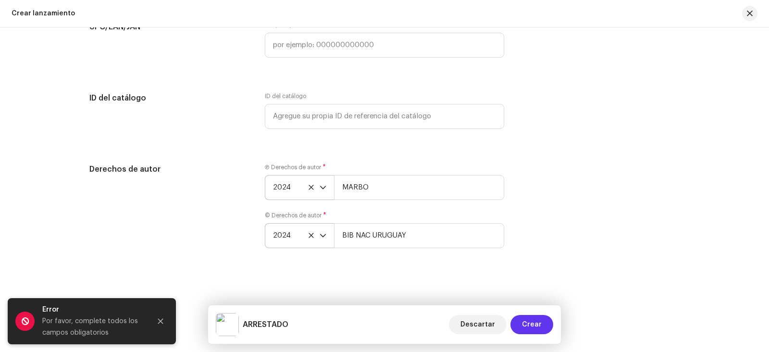
click at [541, 327] on span "Crear" at bounding box center [532, 324] width 20 height 19
click at [165, 319] on button "Close" at bounding box center [160, 321] width 19 height 19
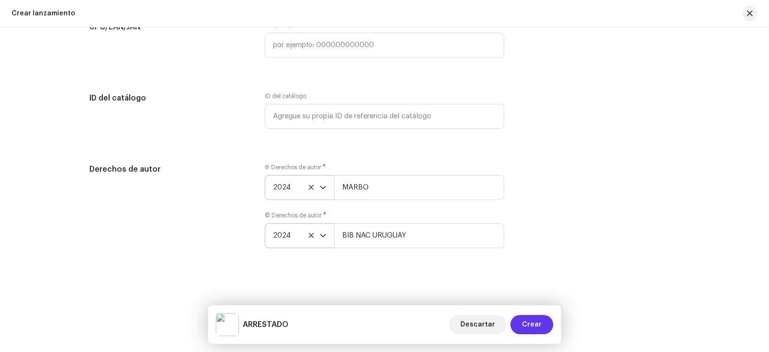
click at [544, 323] on button "Crear" at bounding box center [532, 324] width 43 height 19
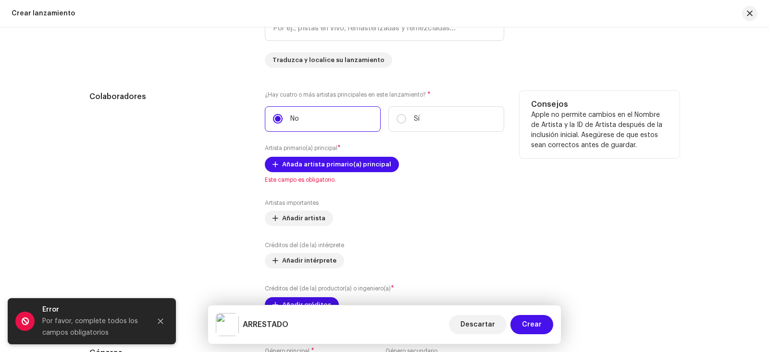
scroll to position [1014, 0]
click at [327, 163] on span "Añada artista primario(a) principal" at bounding box center [336, 164] width 109 height 19
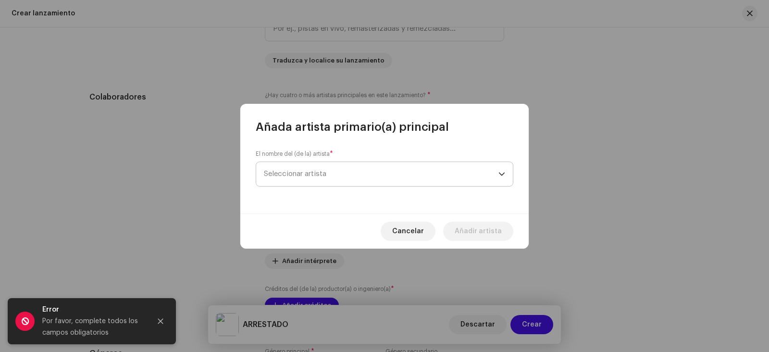
click at [321, 174] on span "Seleccionar artista" at bounding box center [295, 173] width 63 height 7
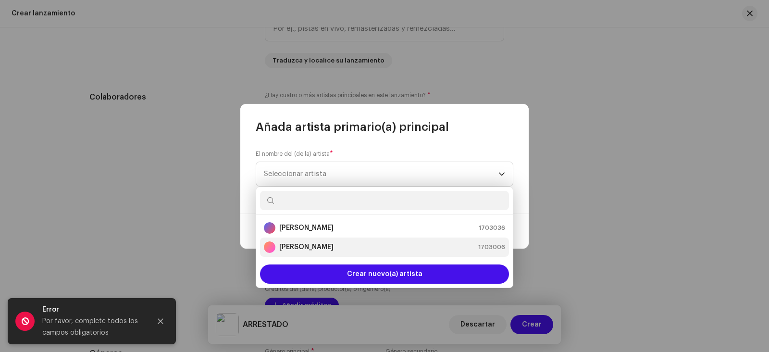
click at [308, 244] on strong "[PERSON_NAME]" at bounding box center [306, 247] width 54 height 10
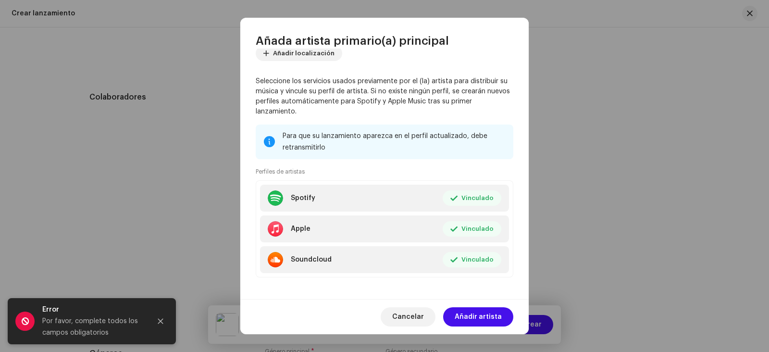
scroll to position [71, 0]
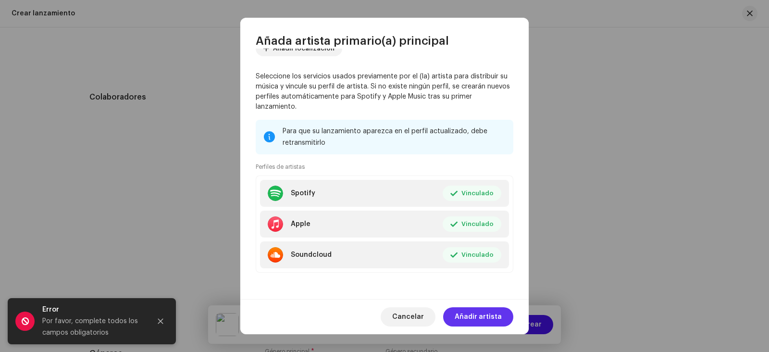
click at [488, 316] on span "Añadir artista" at bounding box center [478, 316] width 47 height 19
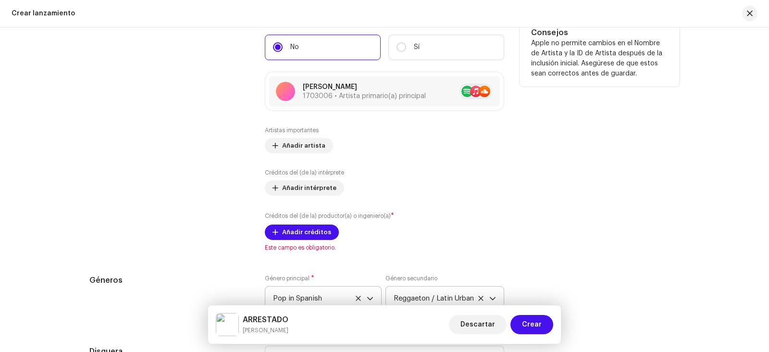
scroll to position [1110, 0]
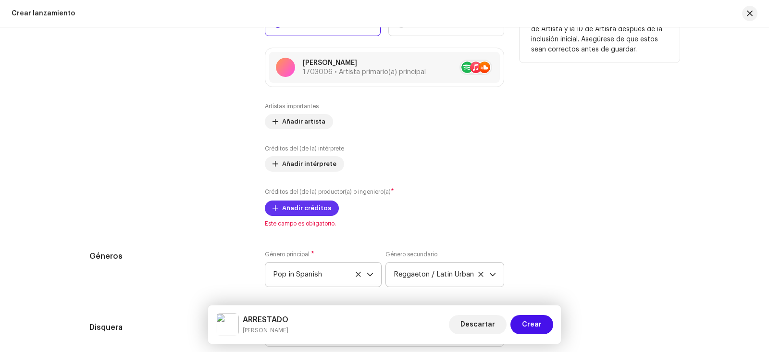
click at [304, 208] on span "Añadir créditos" at bounding box center [306, 208] width 49 height 19
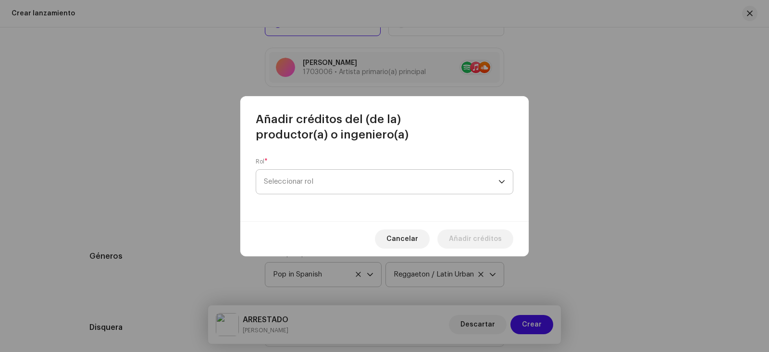
click at [382, 186] on span "Seleccionar rol" at bounding box center [381, 182] width 235 height 24
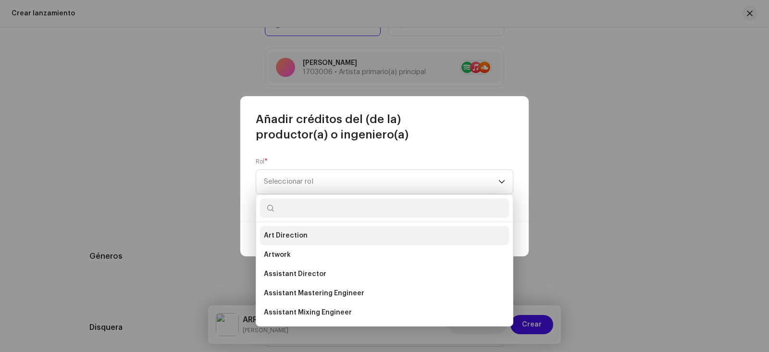
click at [298, 236] on span "Art Direction" at bounding box center [286, 236] width 44 height 10
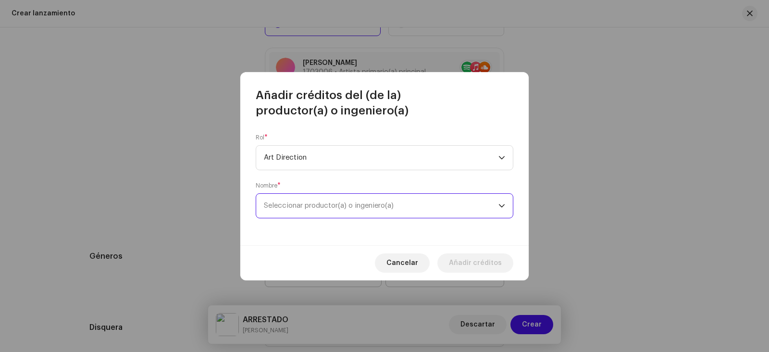
click at [343, 209] on span "Seleccionar productor(a) o ingeniero(a)" at bounding box center [381, 206] width 235 height 24
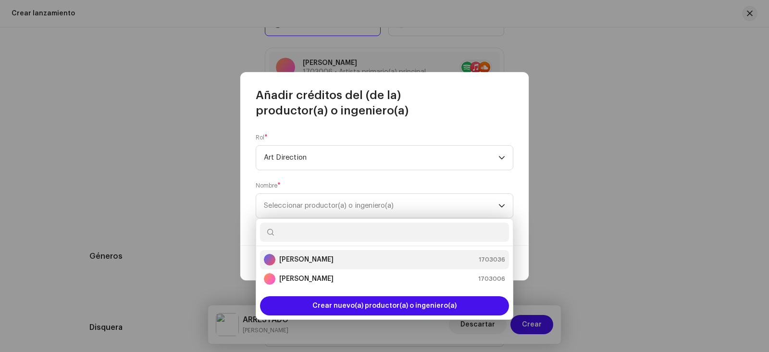
click at [329, 258] on strong "[PERSON_NAME]" at bounding box center [306, 260] width 54 height 10
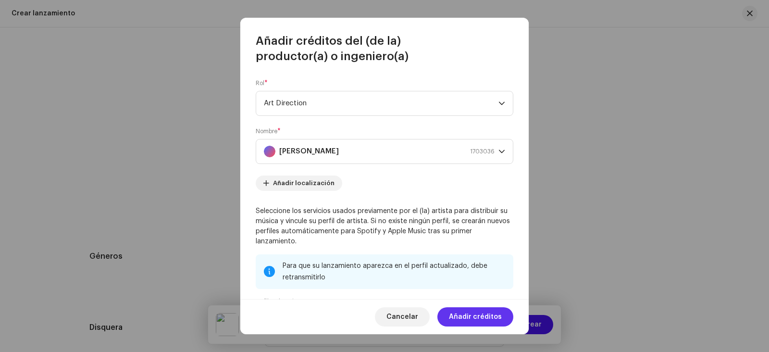
click at [494, 317] on span "Añadir créditos" at bounding box center [475, 316] width 53 height 19
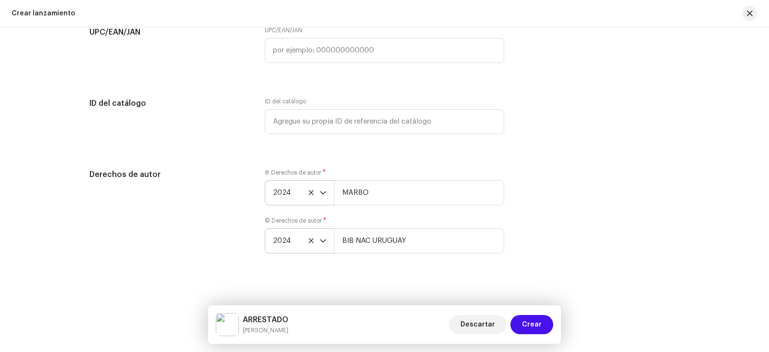
scroll to position [1570, 0]
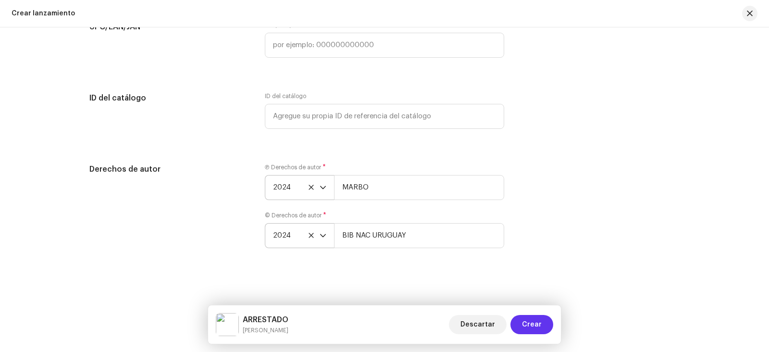
click at [535, 323] on span "Crear" at bounding box center [532, 324] width 20 height 19
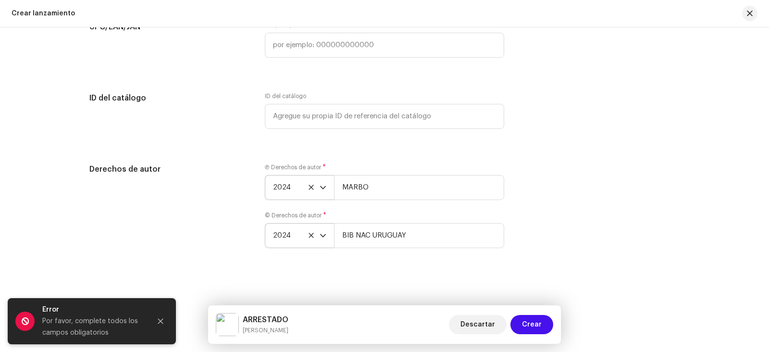
click at [575, 257] on div "Derechos de autor Ⓟ Derechos de autor * 2024 MARBO © Derechos de autor * 2024 B…" at bounding box center [384, 211] width 590 height 96
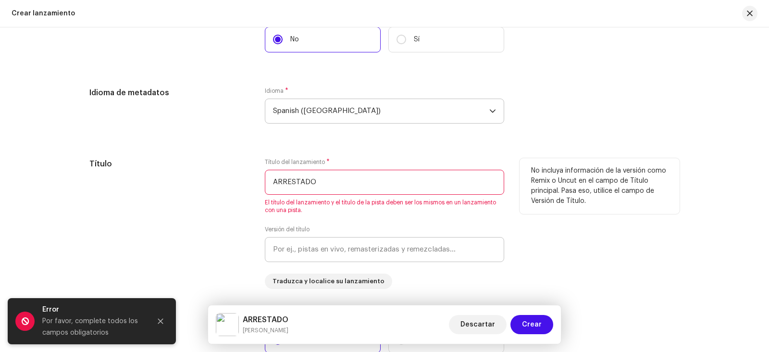
scroll to position [801, 0]
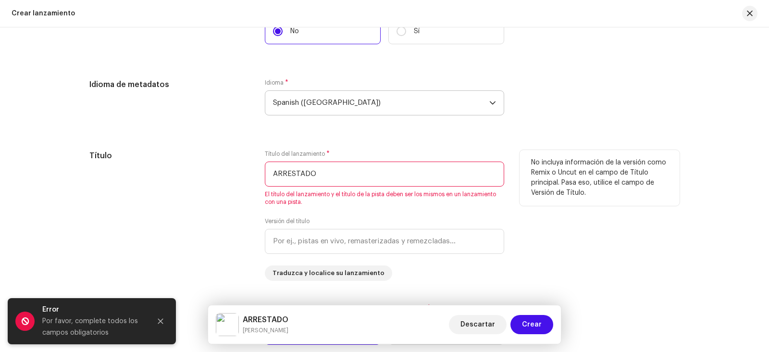
click at [314, 176] on input "ARRESTADO" at bounding box center [384, 174] width 239 height 25
click at [316, 172] on input "ARRESTADO.awav" at bounding box center [384, 174] width 239 height 25
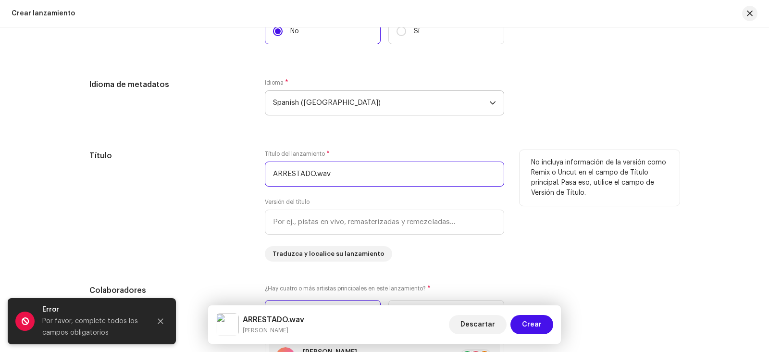
type input "ARRESTADO.wav"
click at [566, 225] on div "No incluya información de la versión como Remix o Uncut en el campo de Título p…" at bounding box center [600, 206] width 160 height 112
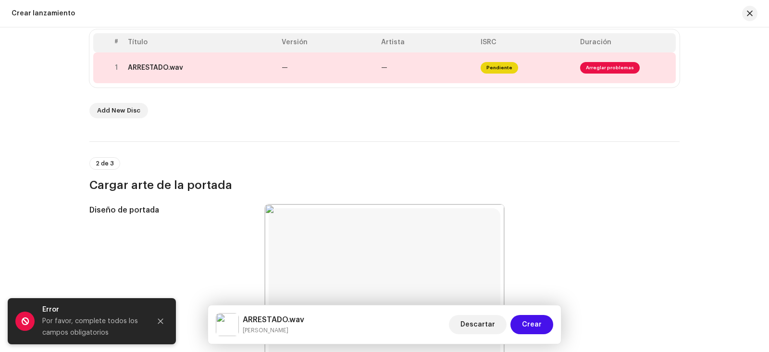
scroll to position [176, 0]
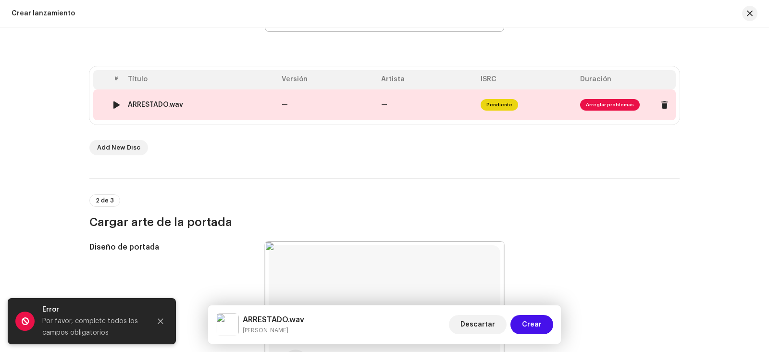
click at [589, 104] on span "Arreglar problemas" at bounding box center [610, 105] width 60 height 12
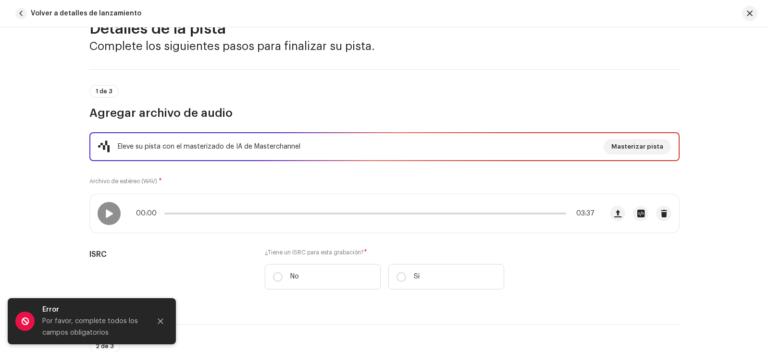
scroll to position [48, 0]
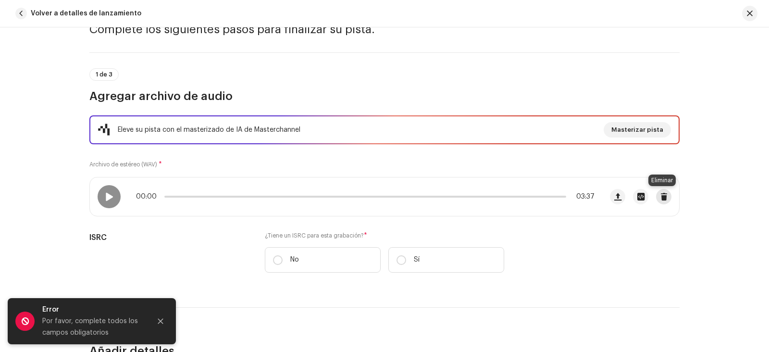
click at [661, 196] on span "button" at bounding box center [664, 197] width 7 height 8
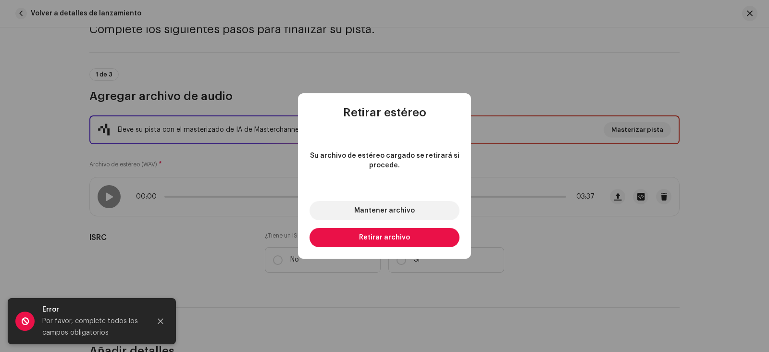
click at [393, 236] on span "Retirar archivo" at bounding box center [384, 237] width 51 height 7
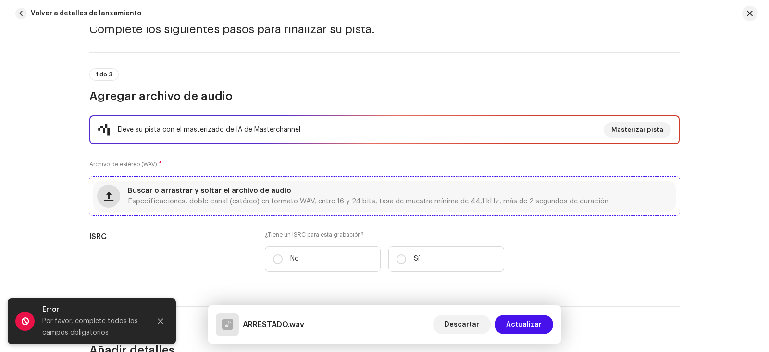
click at [104, 194] on span "button" at bounding box center [108, 196] width 9 height 8
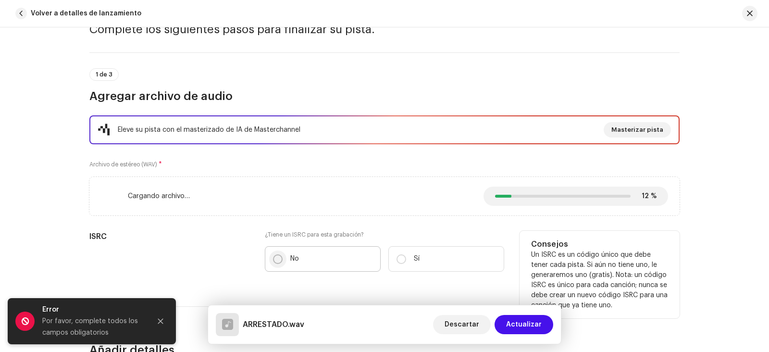
click at [277, 260] on input "No" at bounding box center [278, 259] width 10 height 10
radio input "true"
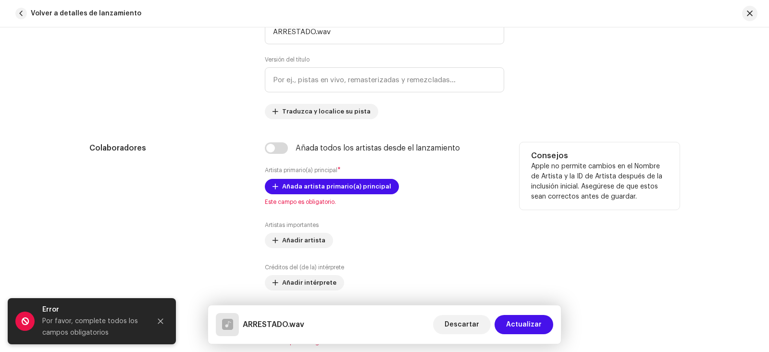
scroll to position [433, 0]
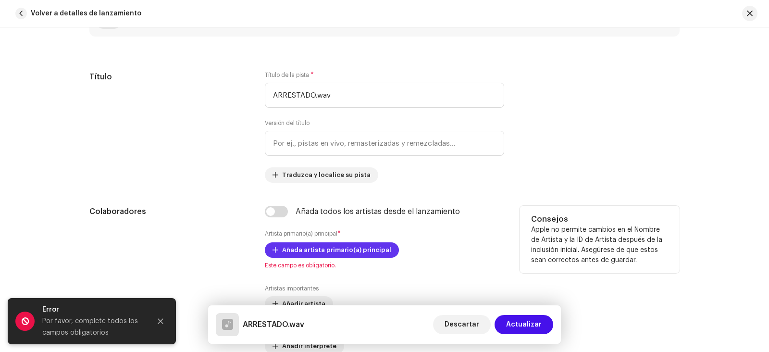
click at [338, 249] on span "Añada artista primario(a) principal" at bounding box center [336, 249] width 109 height 19
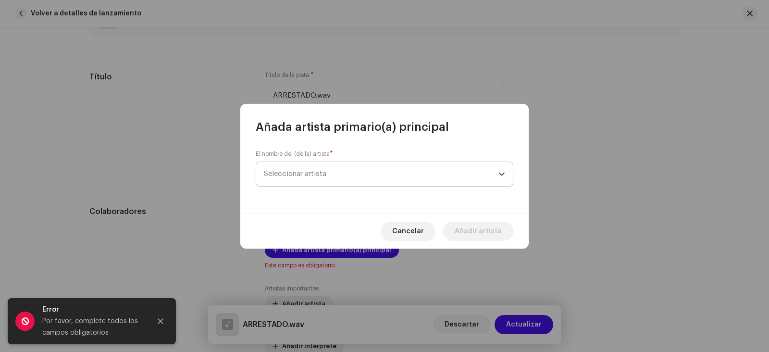
click at [321, 172] on span "Seleccionar artista" at bounding box center [295, 173] width 63 height 7
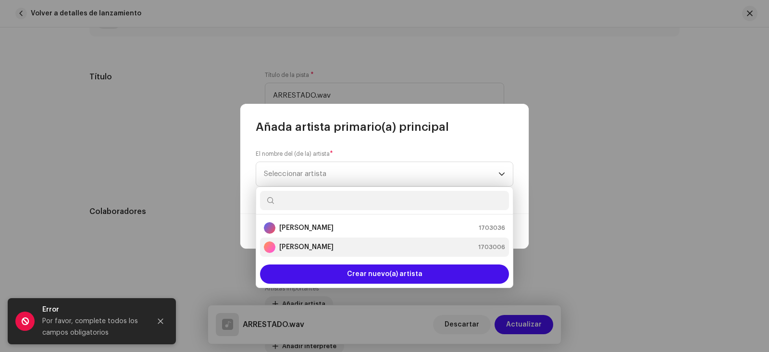
click at [332, 242] on strong "[PERSON_NAME]" at bounding box center [306, 247] width 54 height 10
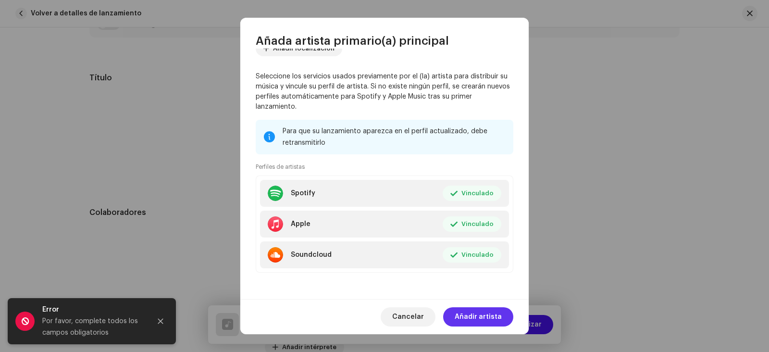
scroll to position [434, 0]
click at [492, 319] on span "Añadir artista" at bounding box center [478, 316] width 47 height 19
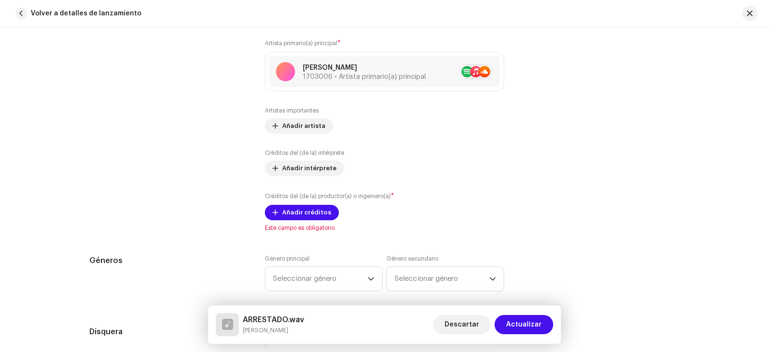
scroll to position [626, 0]
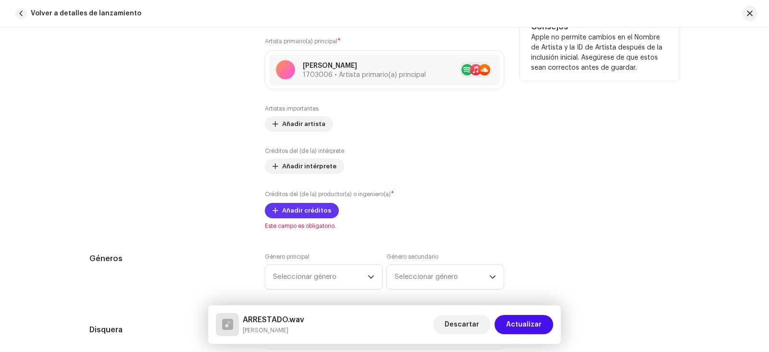
click at [303, 209] on span "Añadir créditos" at bounding box center [306, 210] width 49 height 19
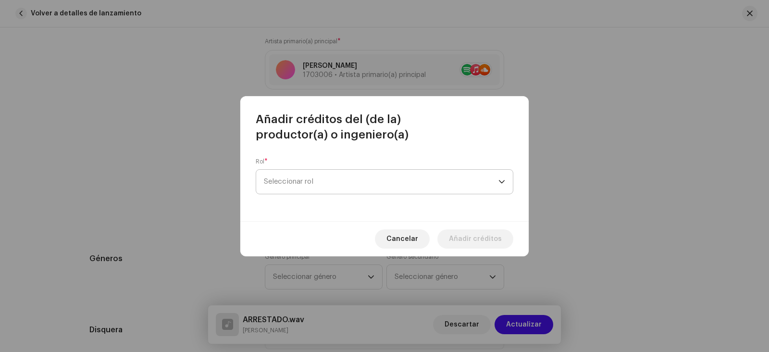
click at [308, 187] on span "Seleccionar rol" at bounding box center [381, 182] width 235 height 24
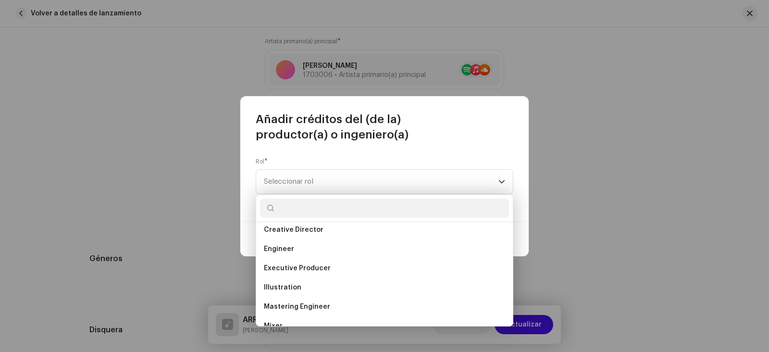
scroll to position [211, 0]
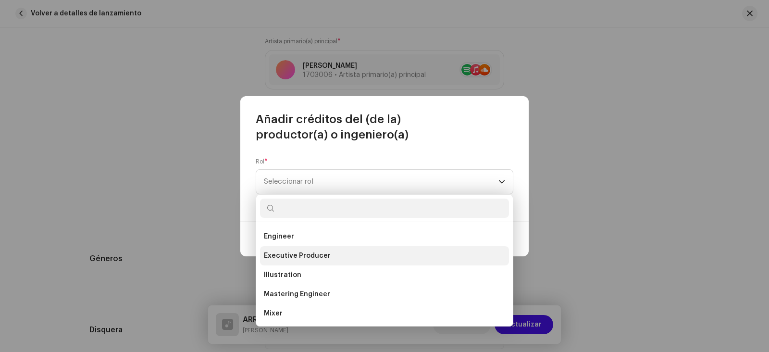
click at [340, 259] on li "Executive Producer" at bounding box center [384, 255] width 249 height 19
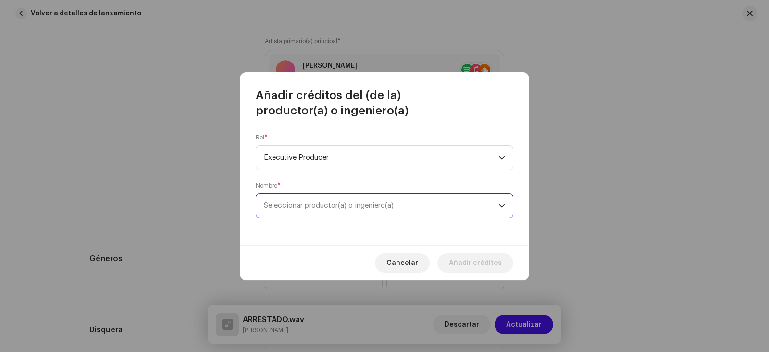
click at [371, 210] on span "Seleccionar productor(a) o ingeniero(a)" at bounding box center [381, 206] width 235 height 24
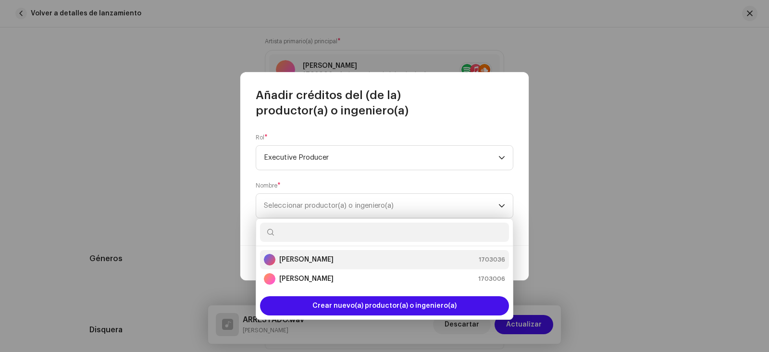
click at [351, 258] on div "[PERSON_NAME] 1703036" at bounding box center [384, 260] width 241 height 12
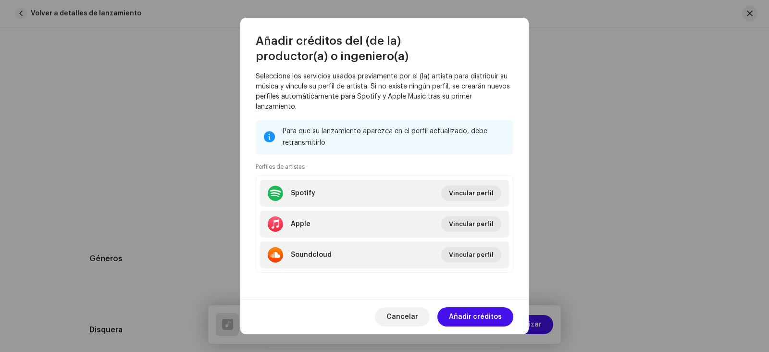
scroll to position [132, 0]
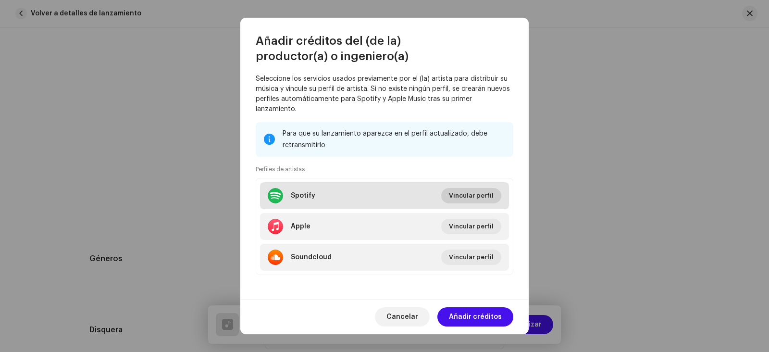
click at [464, 197] on span "Vincular perfil" at bounding box center [471, 195] width 45 height 19
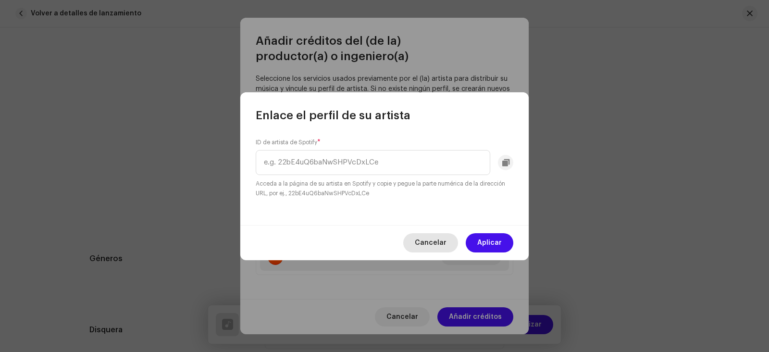
click at [438, 244] on span "Cancelar" at bounding box center [431, 242] width 32 height 19
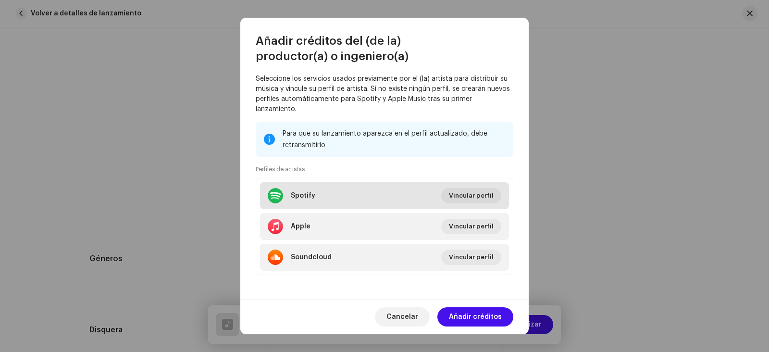
click at [332, 200] on li "Spotify Vincular perfil" at bounding box center [384, 195] width 249 height 27
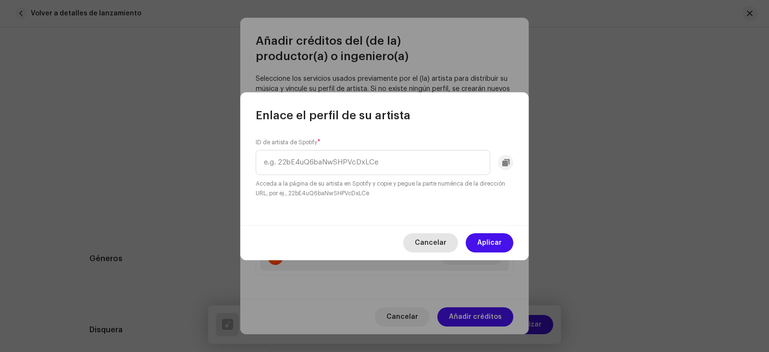
click at [453, 241] on button "Cancelar" at bounding box center [430, 242] width 55 height 19
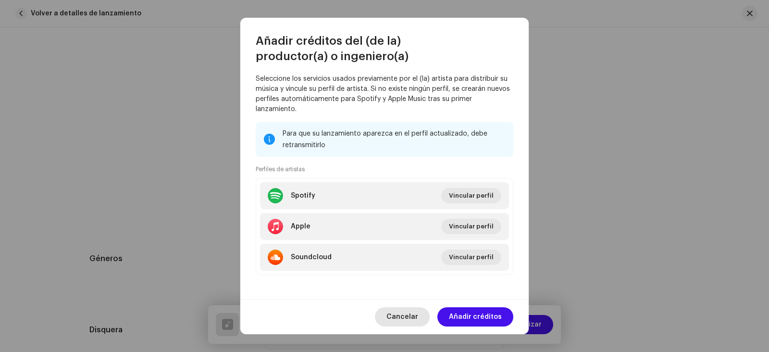
click at [410, 319] on span "Cancelar" at bounding box center [403, 316] width 32 height 19
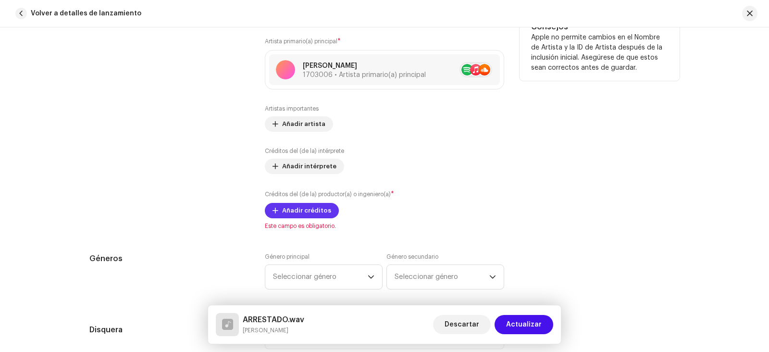
click at [323, 204] on span "Añadir créditos" at bounding box center [306, 210] width 49 height 19
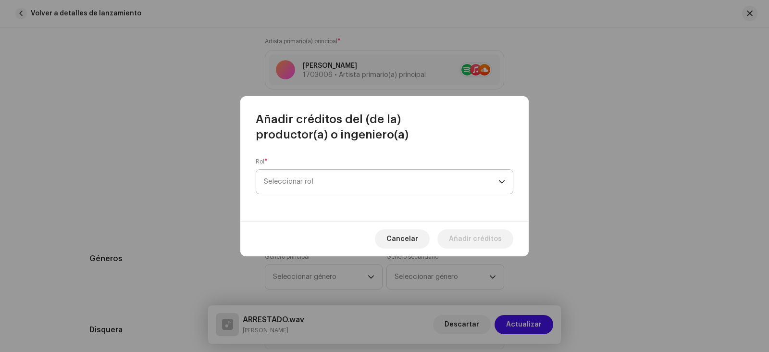
click at [434, 192] on span "Seleccionar rol" at bounding box center [381, 182] width 235 height 24
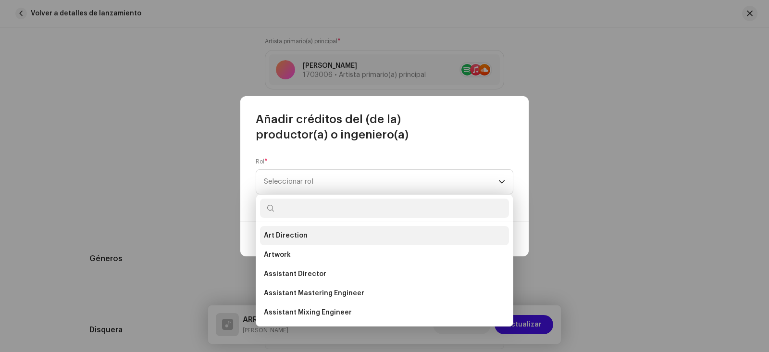
click at [326, 240] on li "Art Direction" at bounding box center [384, 235] width 249 height 19
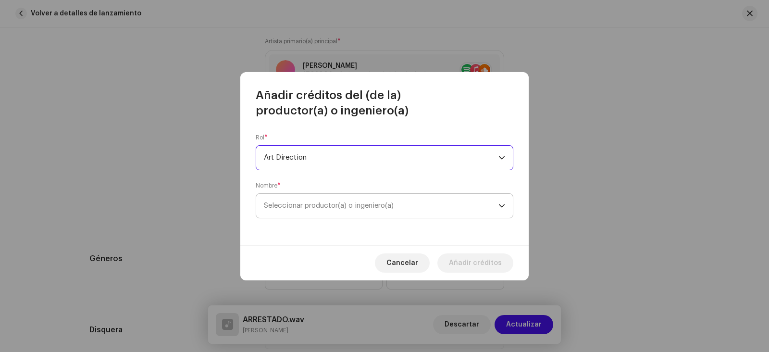
click at [347, 208] on span "Seleccionar productor(a) o ingeniero(a)" at bounding box center [329, 205] width 130 height 7
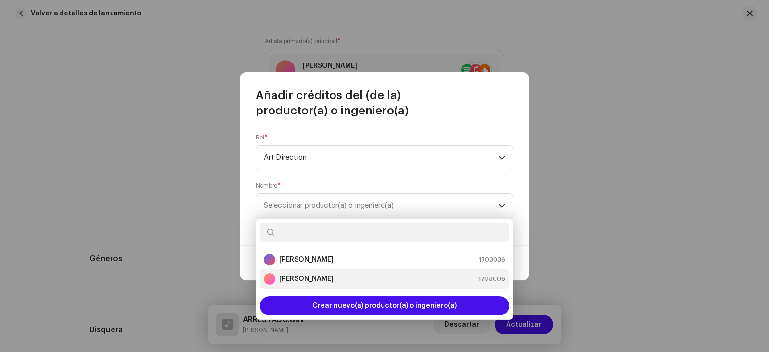
click at [315, 275] on strong "[PERSON_NAME]" at bounding box center [306, 279] width 54 height 10
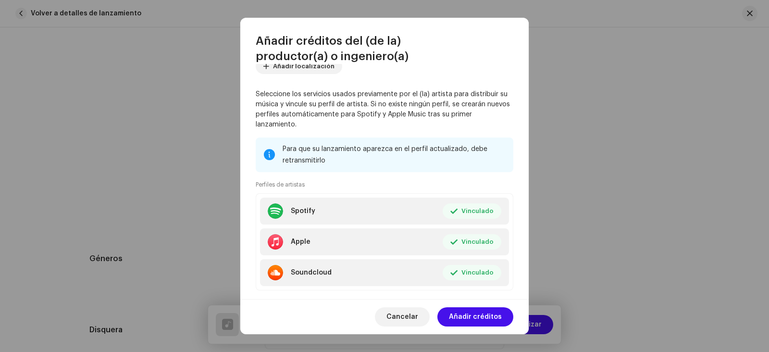
scroll to position [120, 0]
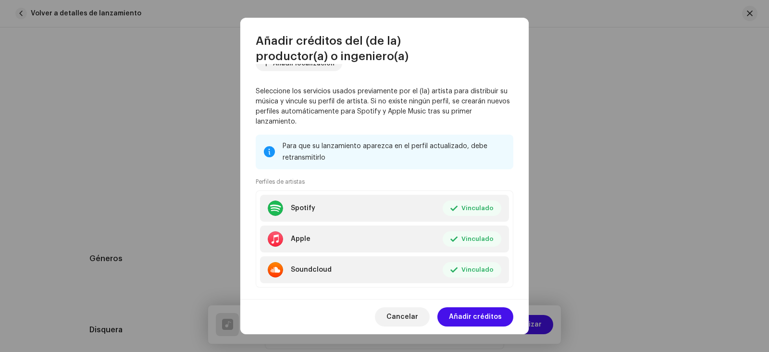
click at [489, 313] on span "Añadir créditos" at bounding box center [475, 316] width 53 height 19
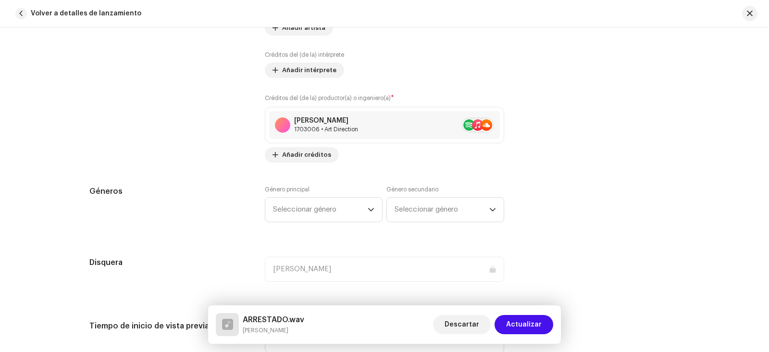
scroll to position [770, 0]
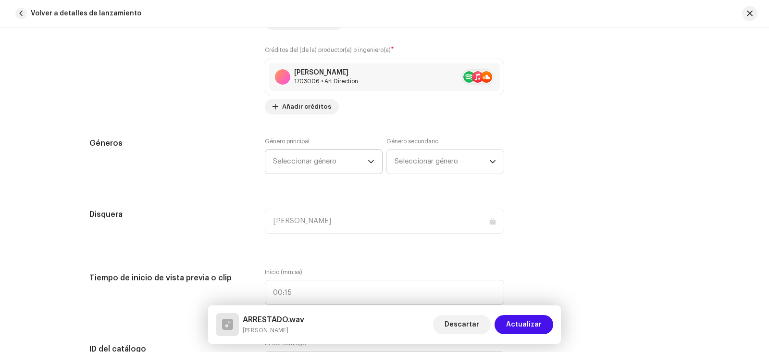
click at [373, 165] on p-select "Seleccionar género" at bounding box center [324, 161] width 118 height 25
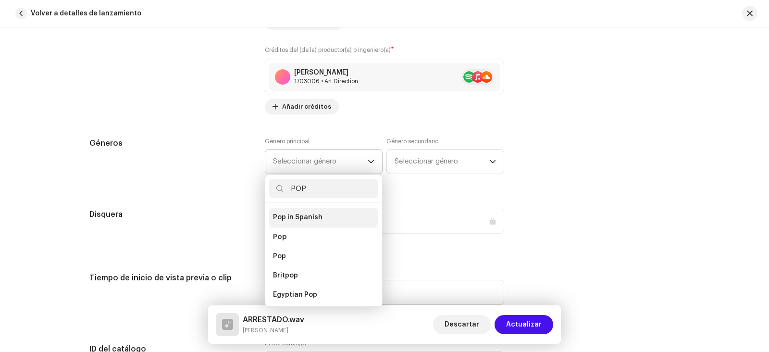
scroll to position [334, 0]
type input "POP"
click at [297, 215] on span "Pop in Spanish" at bounding box center [298, 220] width 50 height 10
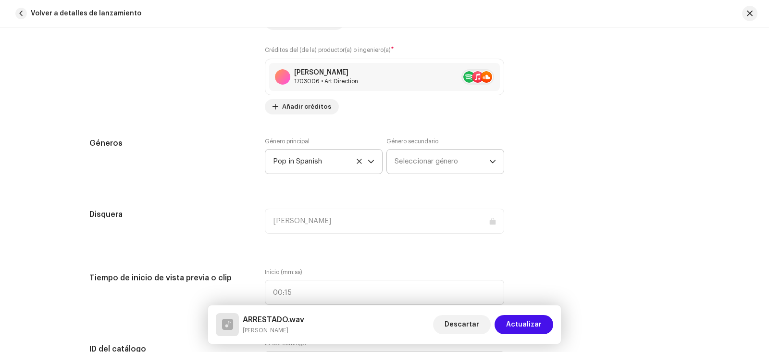
click at [495, 158] on p-select "Seleccionar género" at bounding box center [446, 161] width 118 height 25
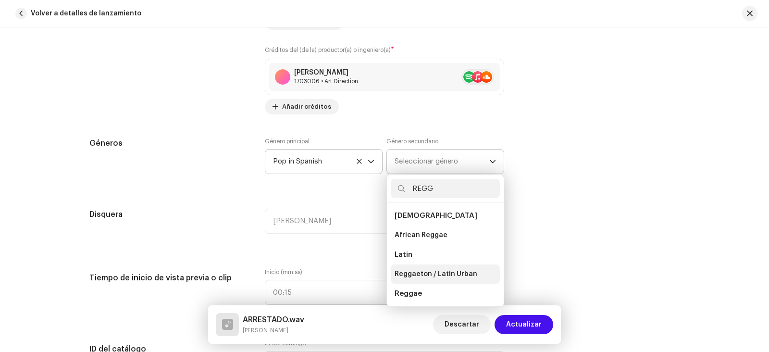
type input "REGG"
click at [415, 270] on span "Reggaeton / Latin Urban" at bounding box center [436, 274] width 83 height 10
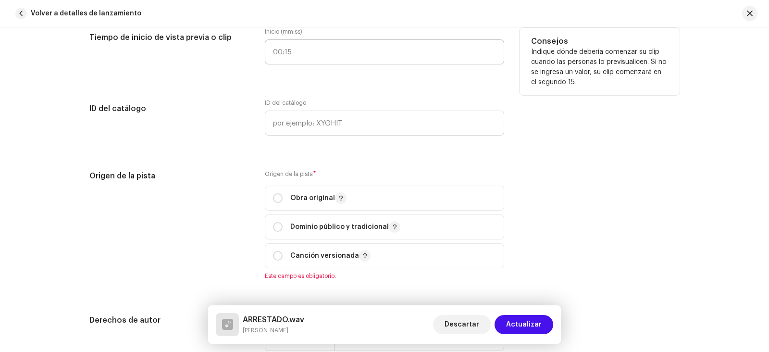
scroll to position [1059, 0]
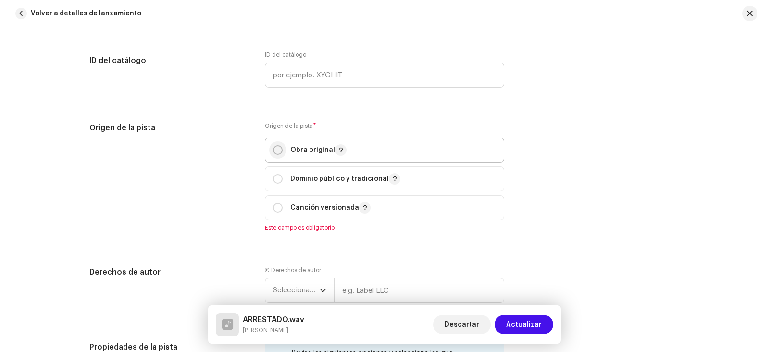
click at [279, 152] on input "radio" at bounding box center [278, 150] width 10 height 10
radio input "true"
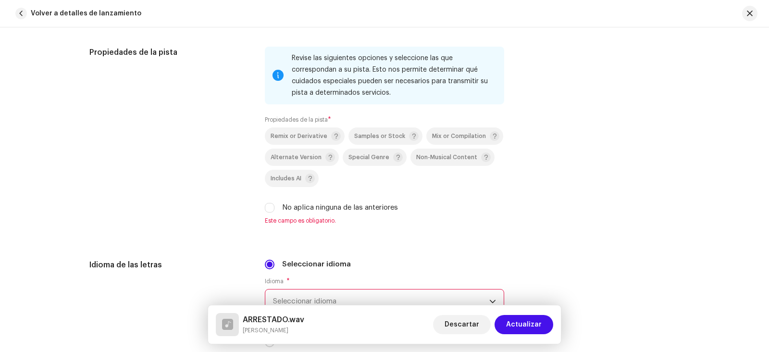
scroll to position [1347, 0]
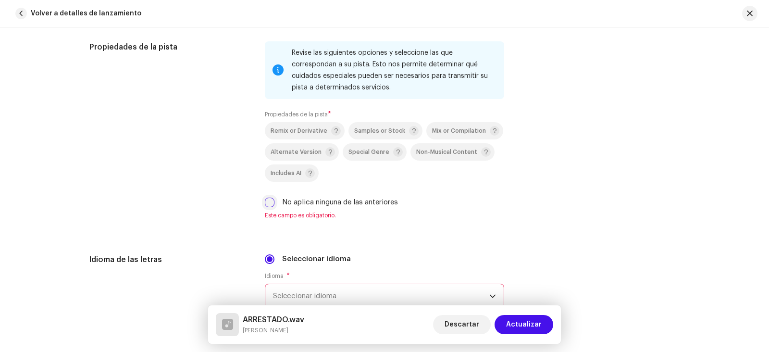
click at [267, 204] on input "No aplica ninguna de las anteriores" at bounding box center [270, 203] width 10 height 10
checkbox input "true"
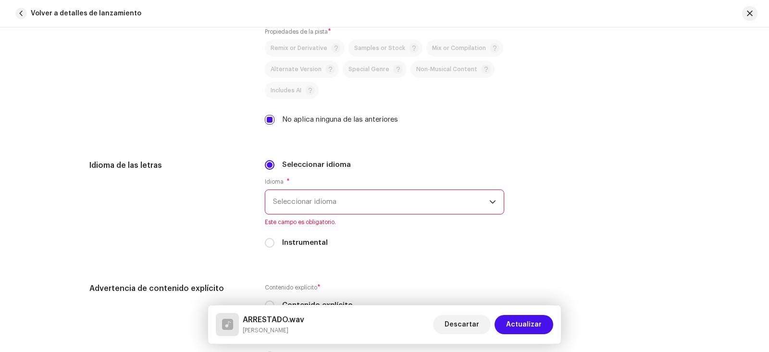
scroll to position [1443, 0]
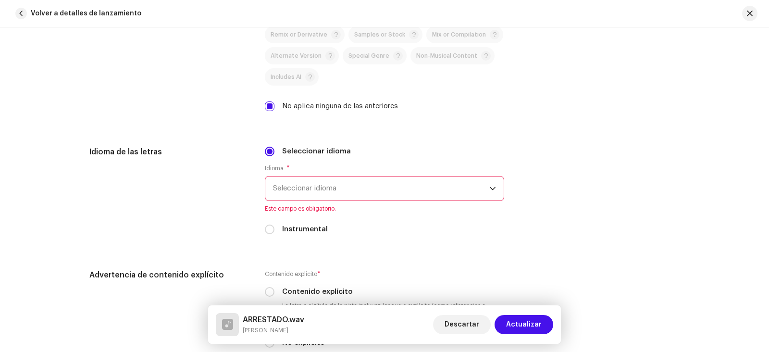
click at [329, 194] on span "Seleccionar idioma" at bounding box center [381, 188] width 216 height 24
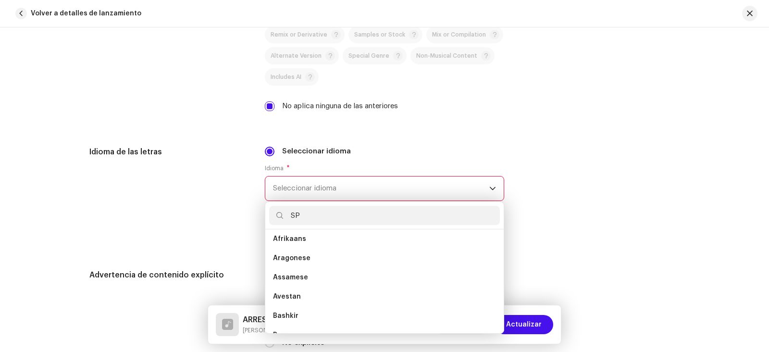
scroll to position [0, 0]
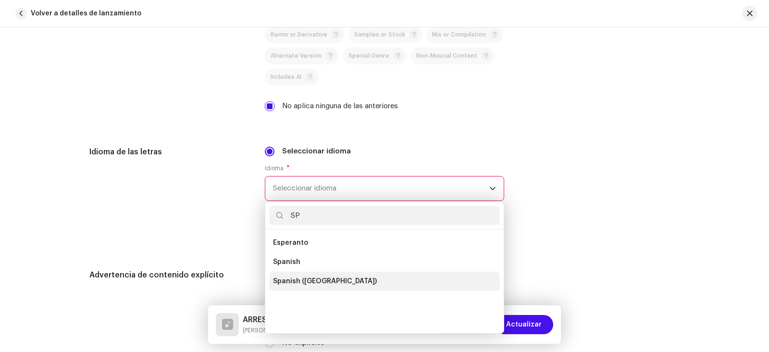
type input "SP"
click at [316, 277] on span "Spanish ([GEOGRAPHIC_DATA])" at bounding box center [325, 281] width 104 height 10
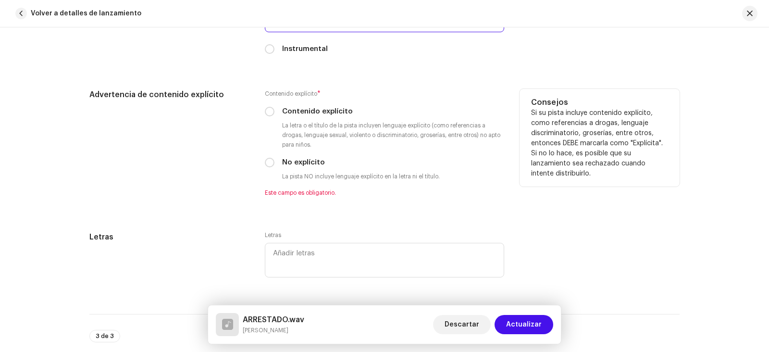
scroll to position [1636, 0]
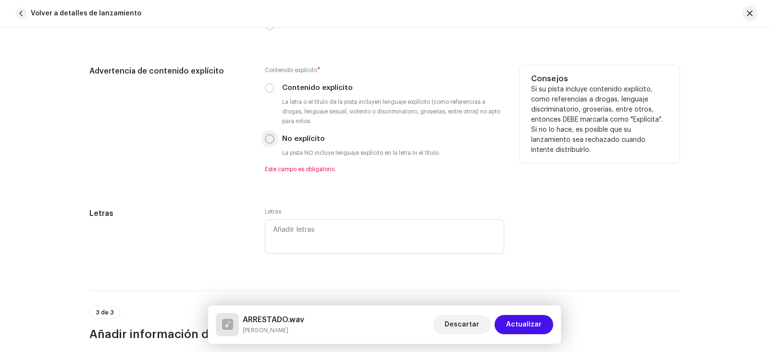
click at [268, 139] on input "No explícito" at bounding box center [270, 139] width 10 height 10
radio input "true"
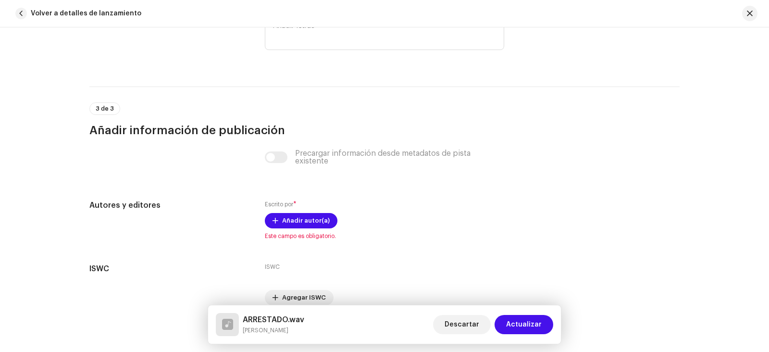
scroll to position [1874, 0]
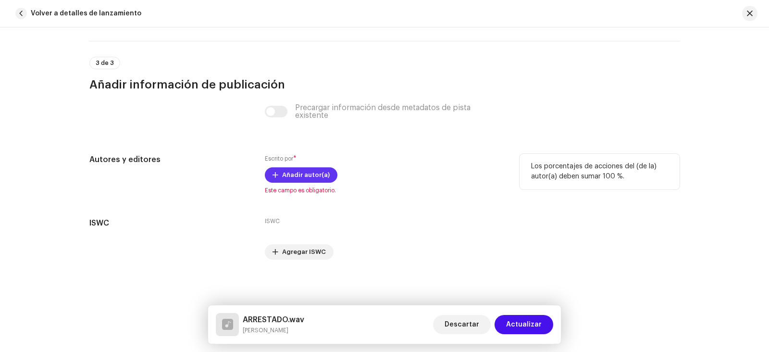
click at [303, 178] on span "Añadir autor(a)" at bounding box center [306, 174] width 48 height 19
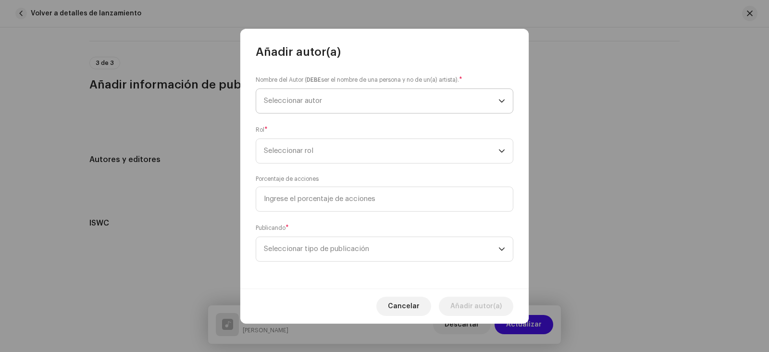
click at [313, 103] on span "Seleccionar autor" at bounding box center [293, 100] width 58 height 7
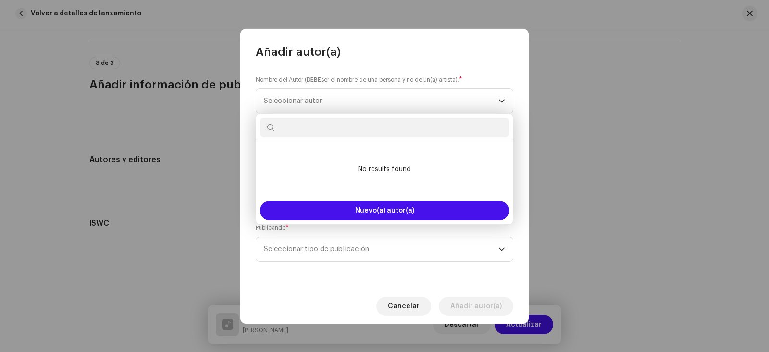
click at [321, 128] on input "text" at bounding box center [384, 127] width 249 height 19
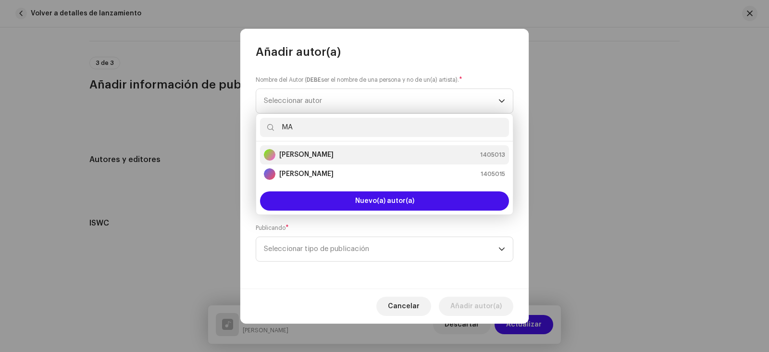
type input "MA"
click at [306, 154] on strong "[PERSON_NAME]" at bounding box center [306, 155] width 54 height 10
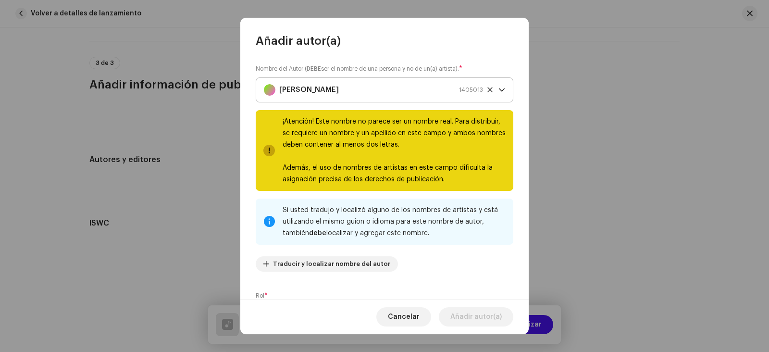
click at [487, 88] on icon at bounding box center [490, 90] width 6 height 6
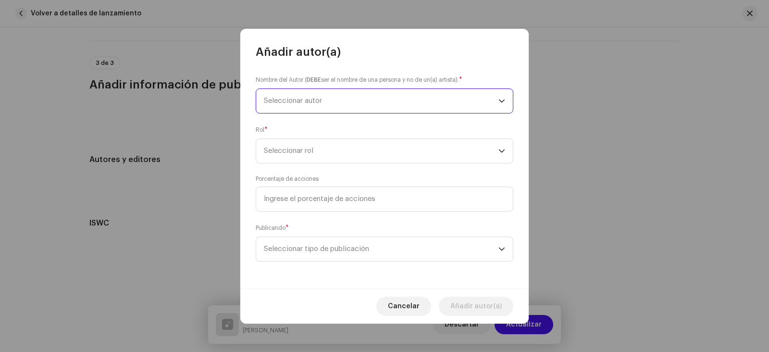
click at [336, 94] on span "Seleccionar autor" at bounding box center [381, 101] width 235 height 24
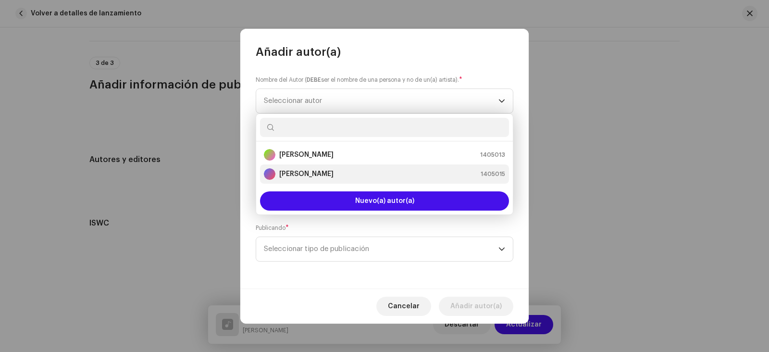
click at [321, 173] on strong "[PERSON_NAME]" at bounding box center [306, 174] width 54 height 10
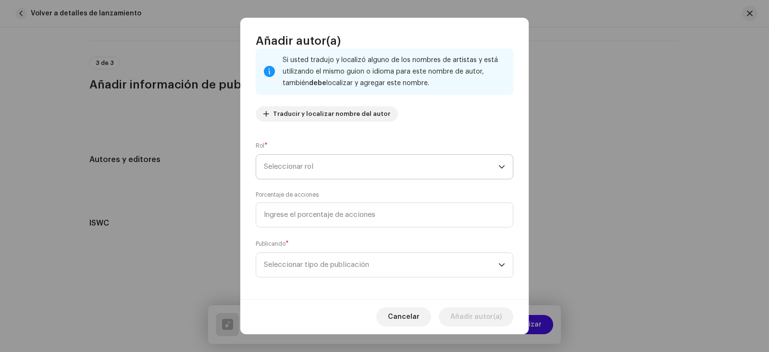
scroll to position [66, 0]
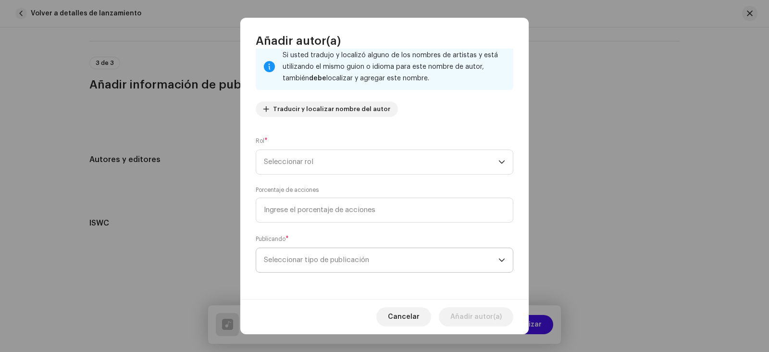
click at [383, 263] on span "Seleccionar tipo de publicación" at bounding box center [381, 260] width 235 height 24
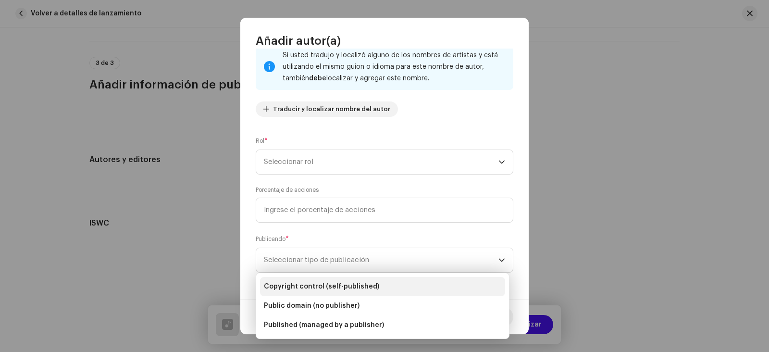
click at [327, 287] on span "Copyright control (self-published)" at bounding box center [321, 287] width 115 height 10
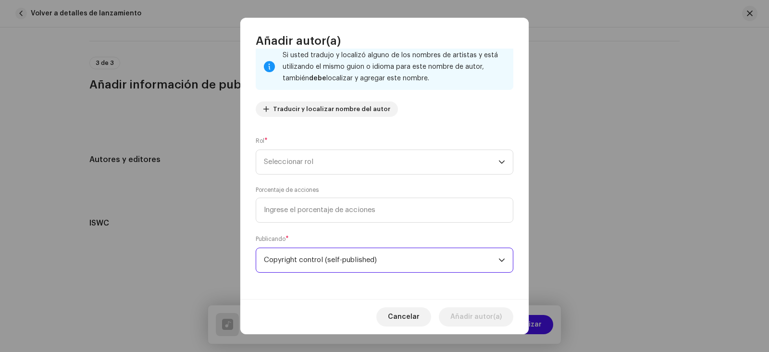
click at [493, 260] on span "Copyright control (self-published)" at bounding box center [381, 260] width 235 height 24
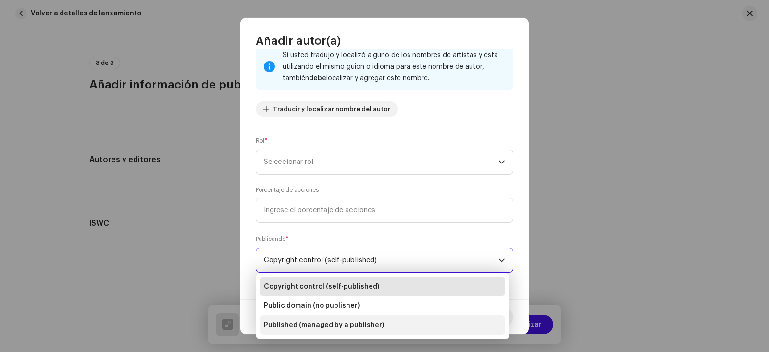
click at [353, 322] on span "Published (managed by a publisher)" at bounding box center [324, 325] width 120 height 10
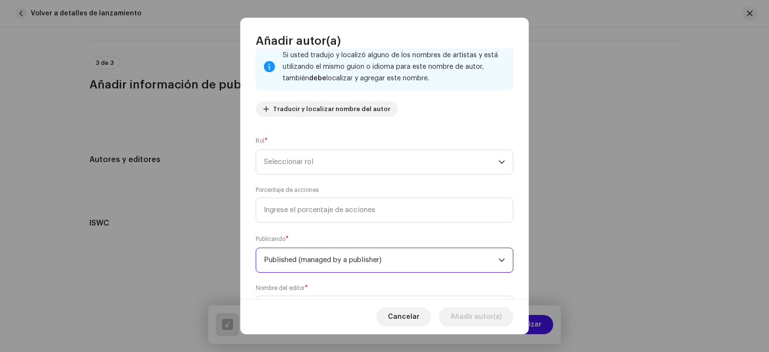
click at [482, 259] on span "Published (managed by a publisher)" at bounding box center [381, 260] width 235 height 24
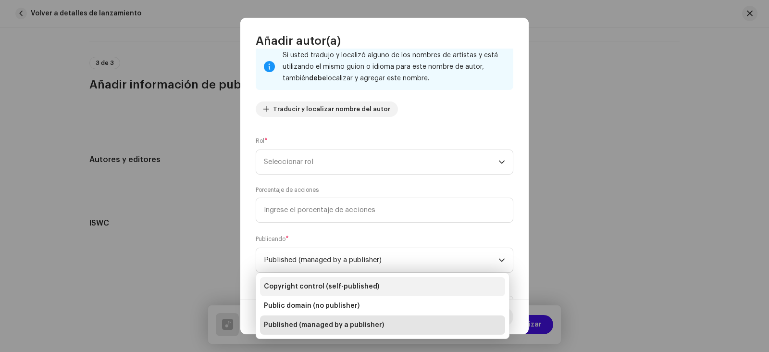
click at [366, 285] on span "Copyright control (self-published)" at bounding box center [321, 287] width 115 height 10
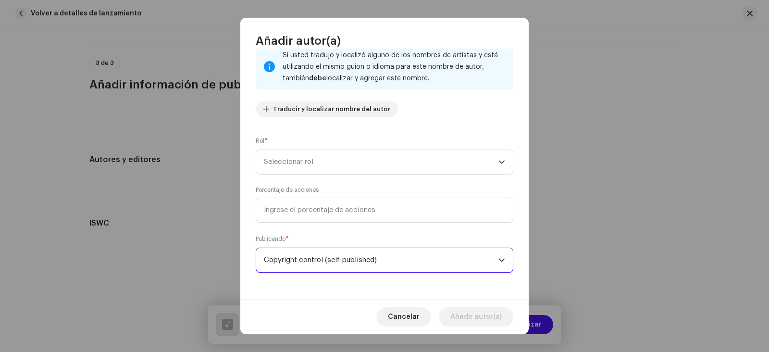
click at [468, 296] on div "Nombre del Autor ( DEBE ser el nombre de una persona y no de un(a) artista). * …" at bounding box center [384, 174] width 288 height 251
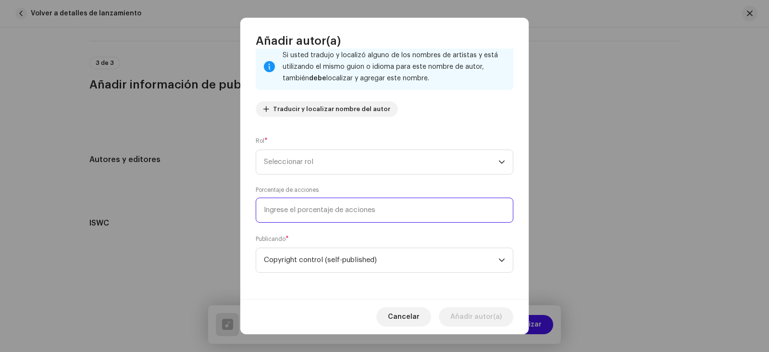
click at [288, 209] on input at bounding box center [385, 210] width 258 height 25
click at [492, 287] on div "Nombre del Autor ( DEBE ser el nombre de una persona y no de un(a) artista). * …" at bounding box center [384, 174] width 288 height 251
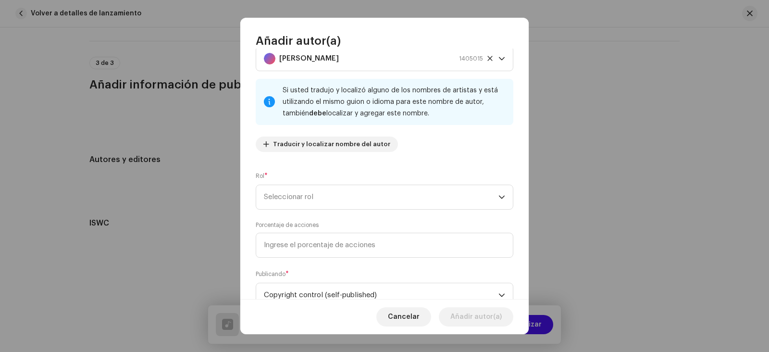
scroll to position [48, 0]
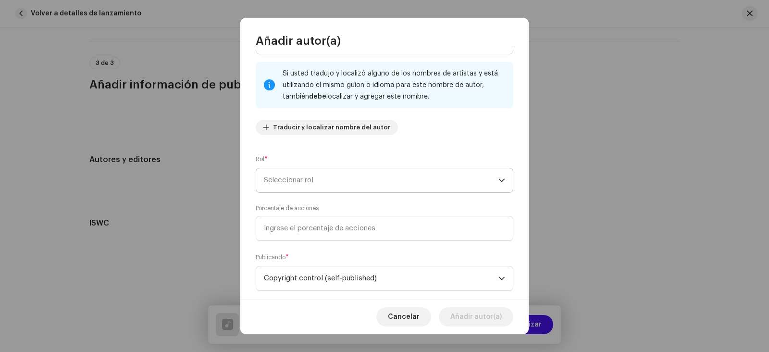
click at [433, 185] on span "Seleccionar rol" at bounding box center [381, 180] width 235 height 24
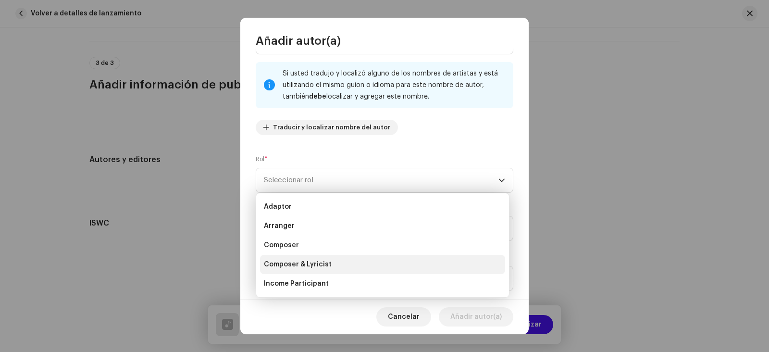
click at [344, 267] on li "Composer & Lyricist" at bounding box center [382, 264] width 245 height 19
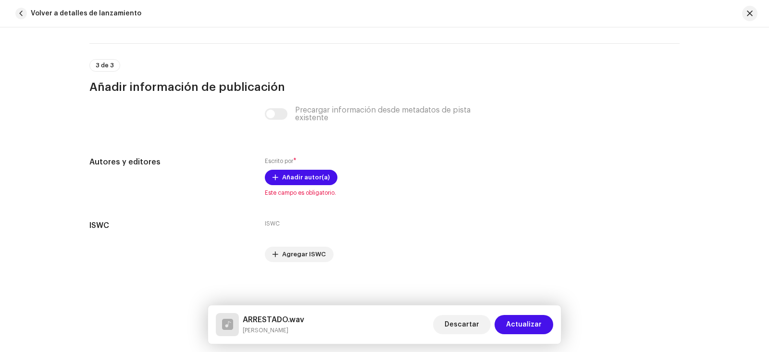
scroll to position [1874, 0]
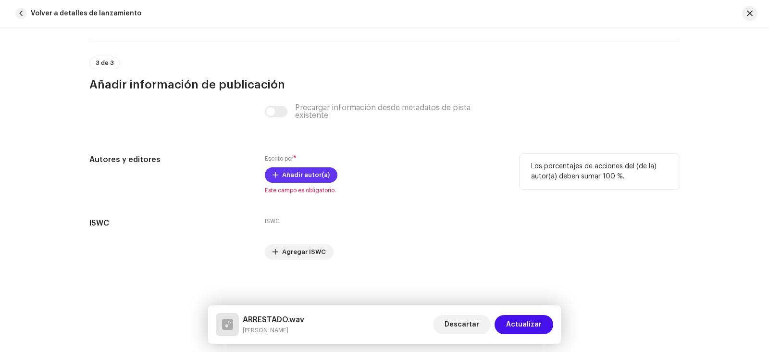
click at [301, 177] on span "Añadir autor(a)" at bounding box center [306, 174] width 48 height 19
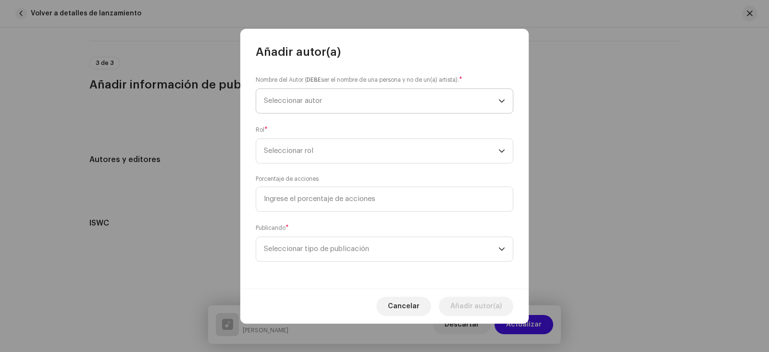
click at [304, 102] on span "Seleccionar autor" at bounding box center [293, 100] width 58 height 7
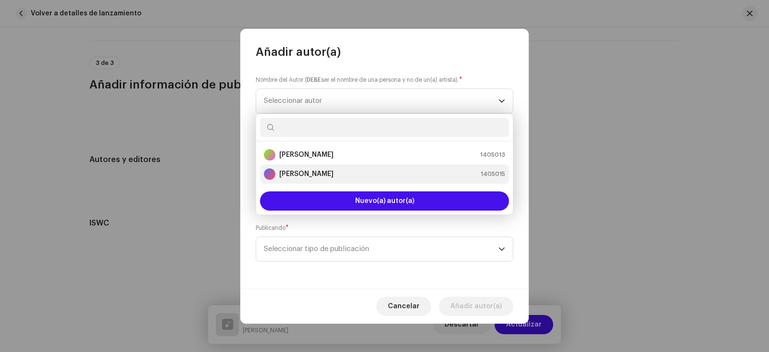
click at [310, 172] on strong "[PERSON_NAME]" at bounding box center [306, 174] width 54 height 10
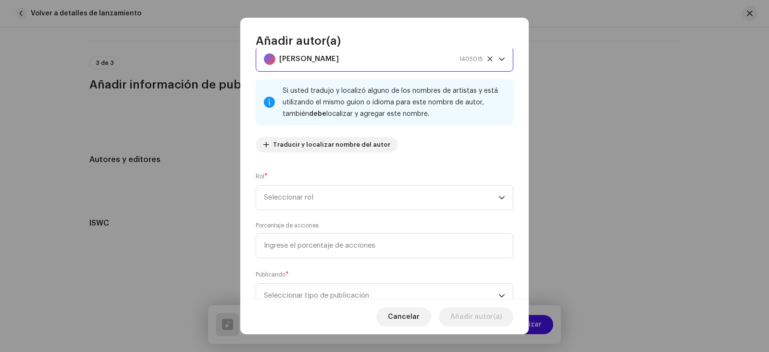
scroll to position [48, 0]
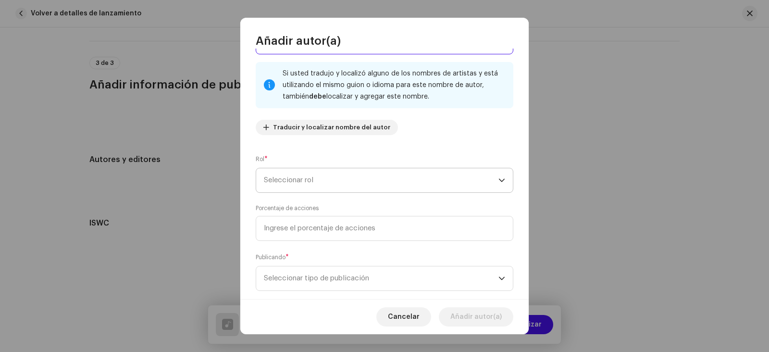
click at [335, 182] on span "Seleccionar rol" at bounding box center [381, 180] width 235 height 24
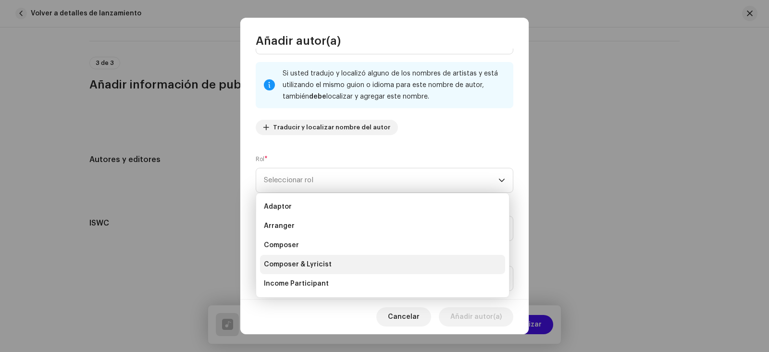
click at [324, 265] on span "Composer & Lyricist" at bounding box center [298, 265] width 68 height 10
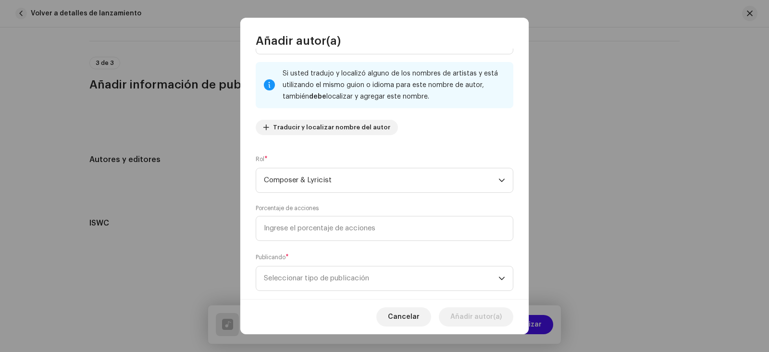
click at [508, 254] on div "Publicando * Seleccionar tipo de publicación" at bounding box center [385, 271] width 258 height 38
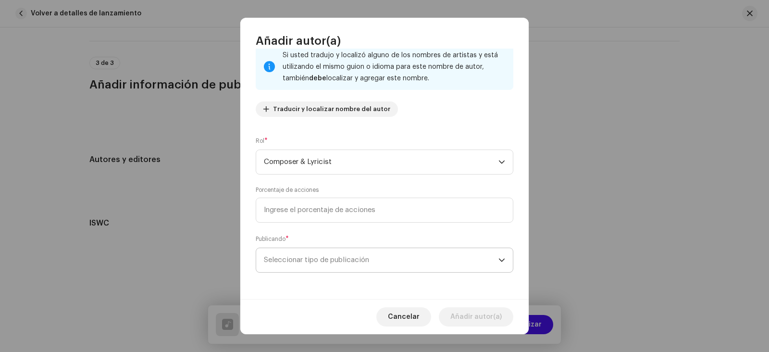
click at [499, 261] on icon "dropdown trigger" at bounding box center [502, 259] width 6 height 3
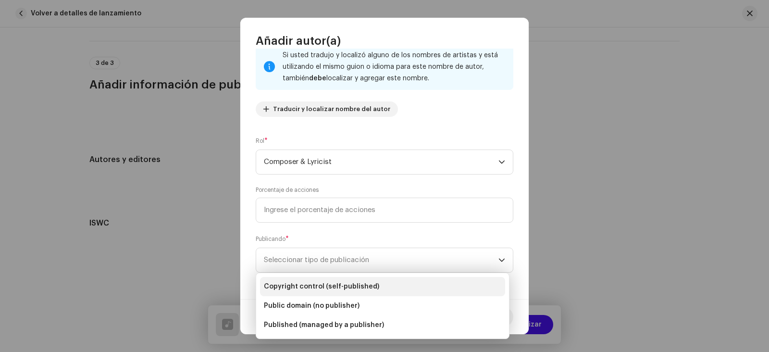
click at [334, 286] on span "Copyright control (self-published)" at bounding box center [321, 287] width 115 height 10
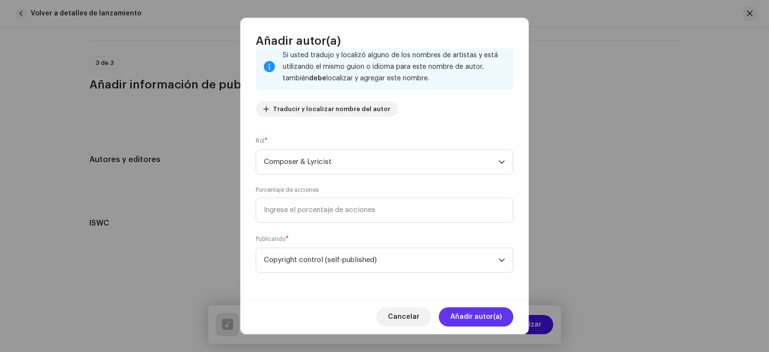
click at [490, 319] on span "Añadir autor(a)" at bounding box center [476, 316] width 51 height 19
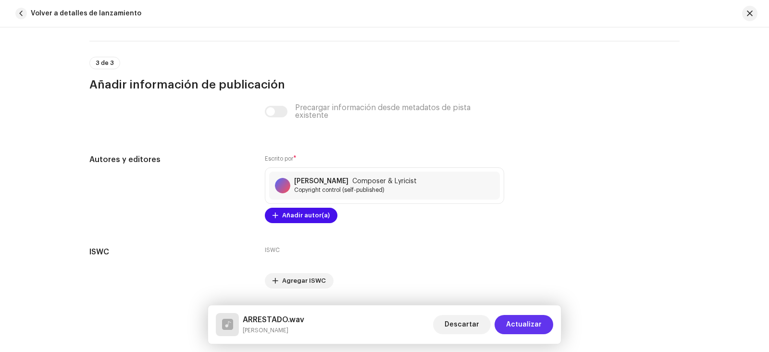
click at [518, 320] on span "Actualizar" at bounding box center [524, 324] width 36 height 19
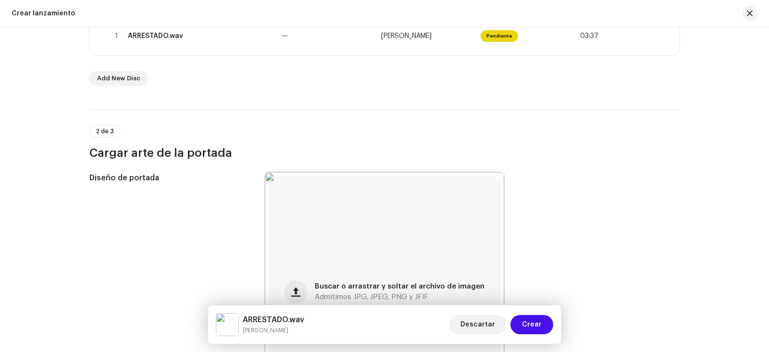
scroll to position [262, 0]
